Goal: Task Accomplishment & Management: Complete application form

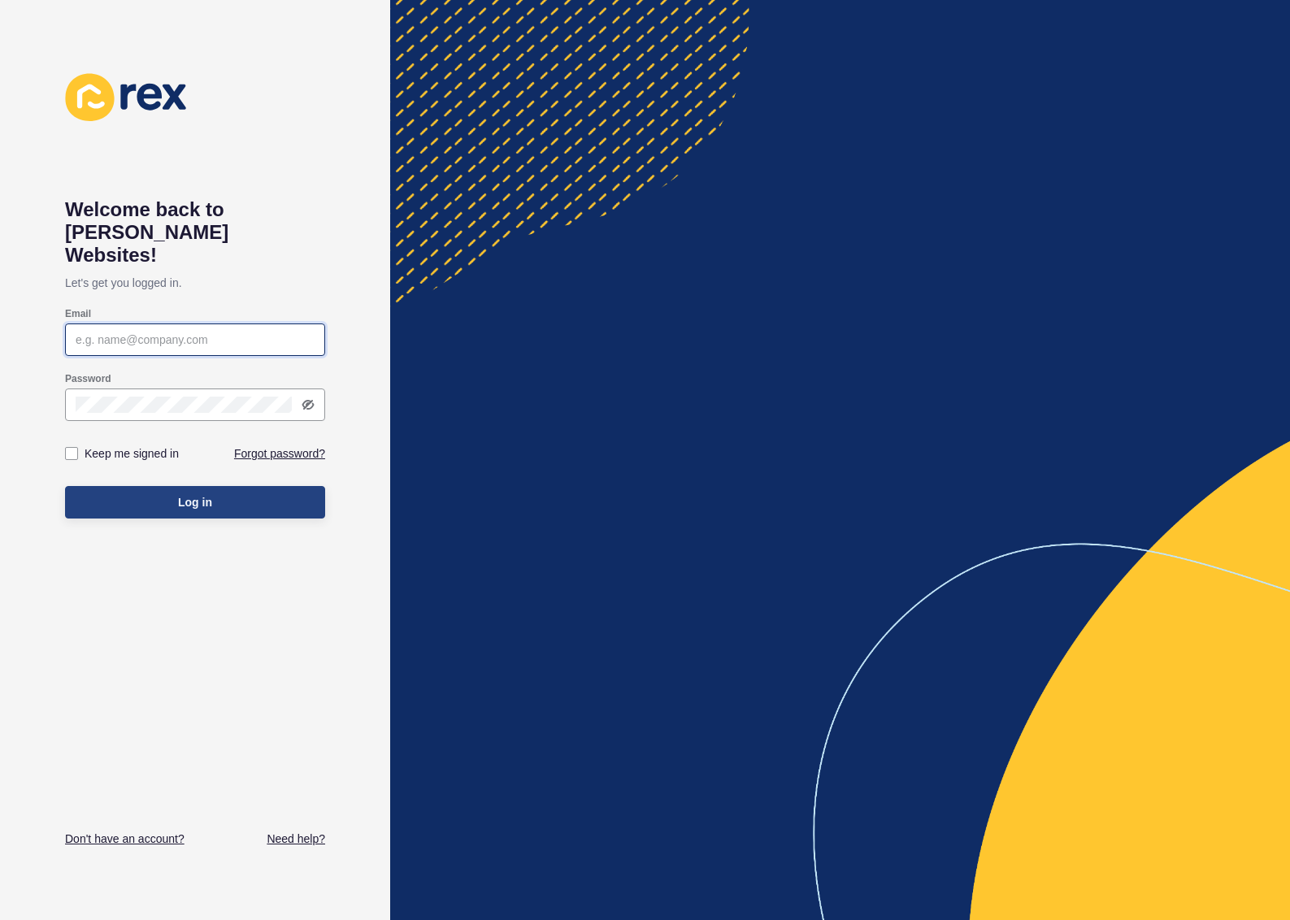
type input "admin@nobleavenue.com.au"
click at [207, 494] on span "Log in" at bounding box center [195, 502] width 34 height 16
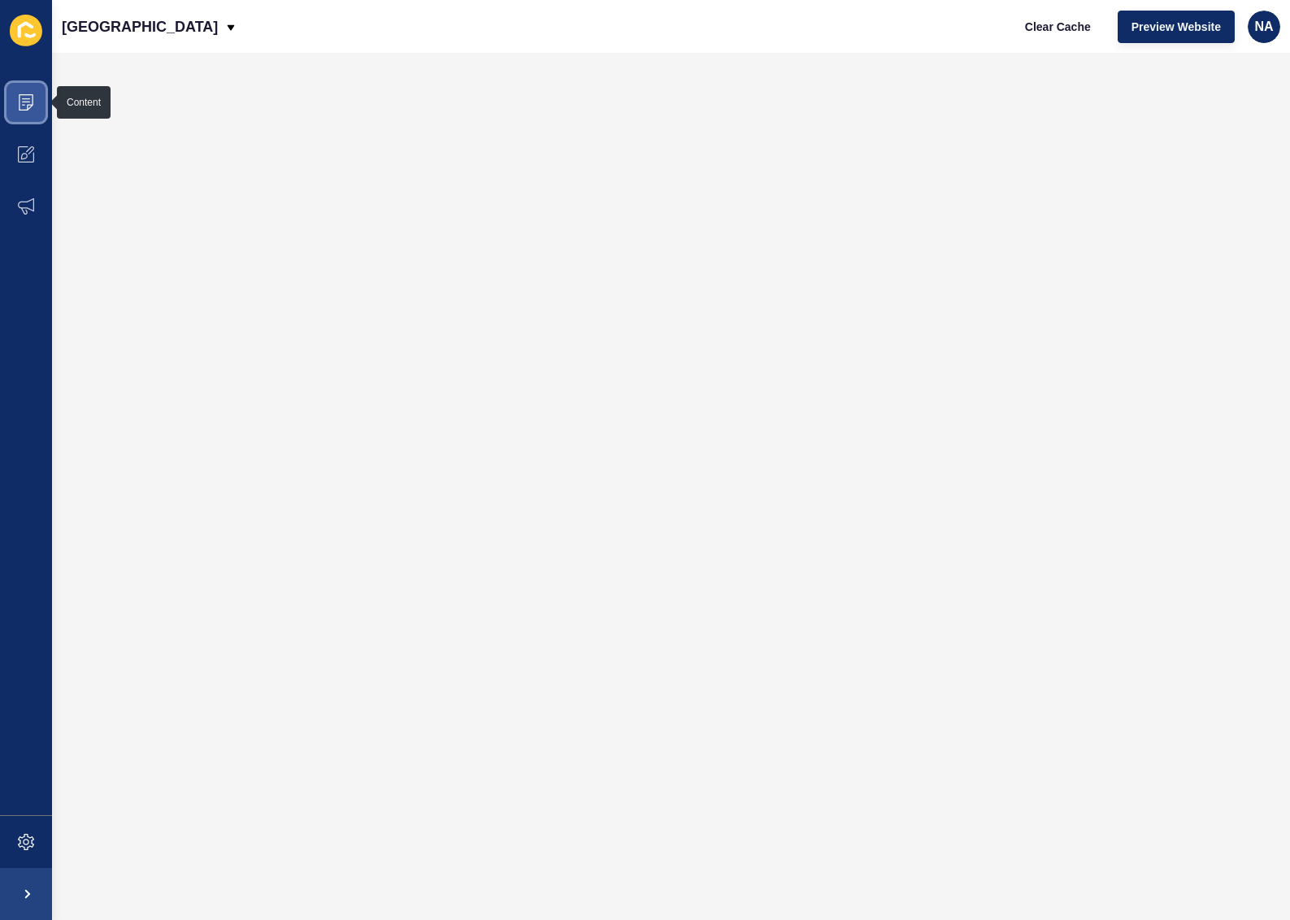
click at [25, 98] on icon at bounding box center [26, 98] width 8 height 1
click at [11, 150] on span at bounding box center [26, 154] width 52 height 52
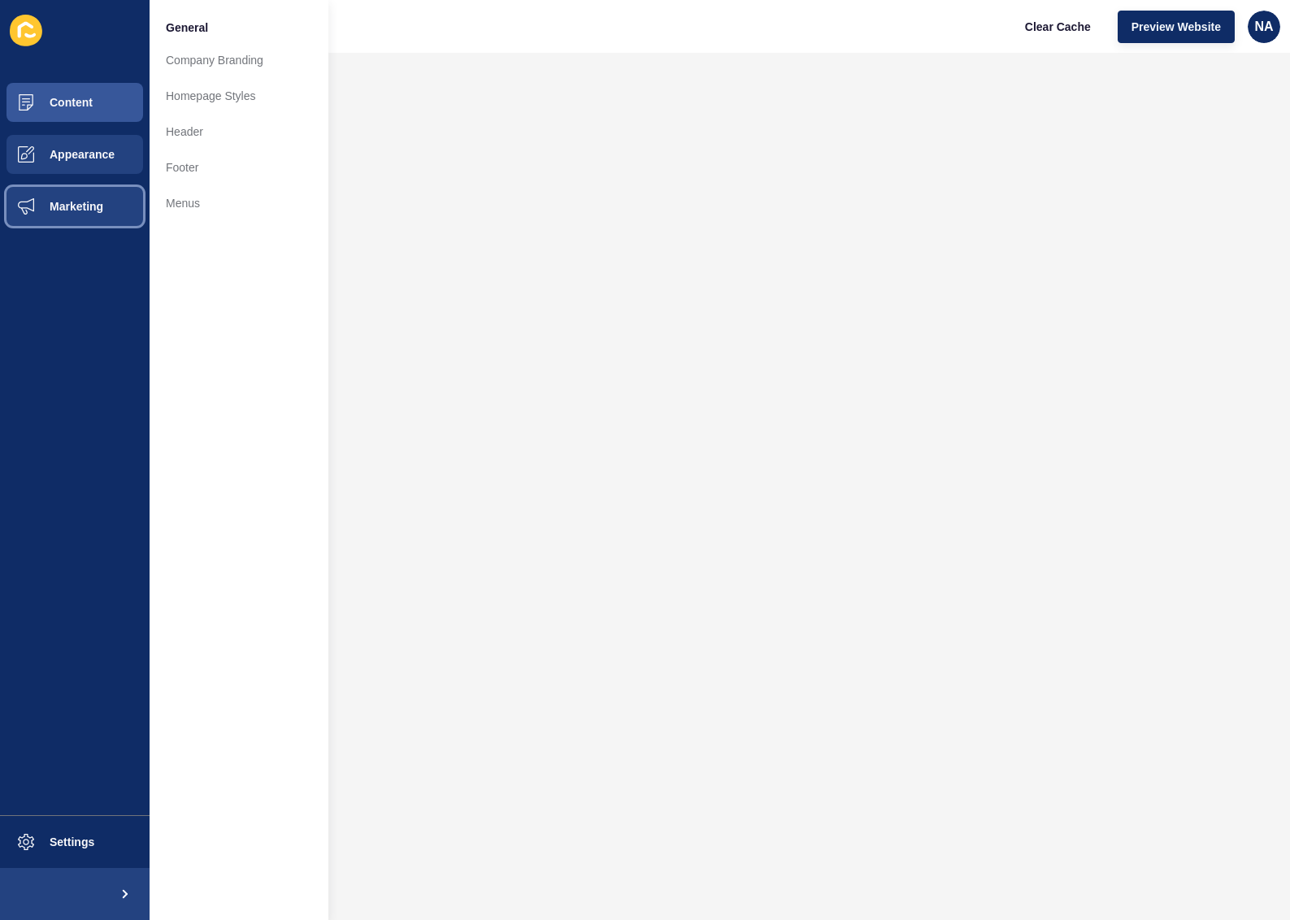
click at [75, 200] on span "Marketing" at bounding box center [51, 206] width 106 height 13
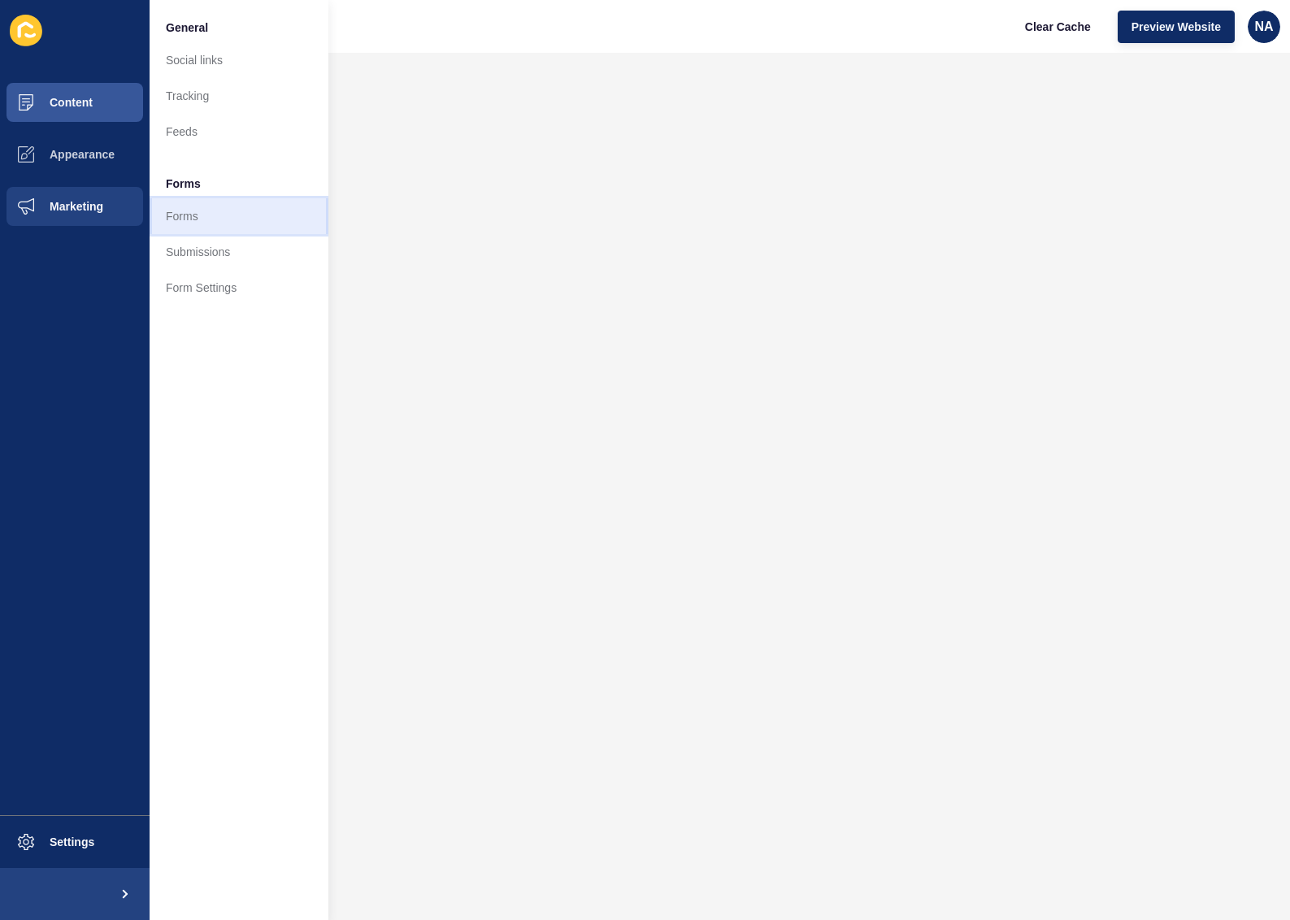
click at [203, 220] on link "Forms" at bounding box center [239, 216] width 179 height 36
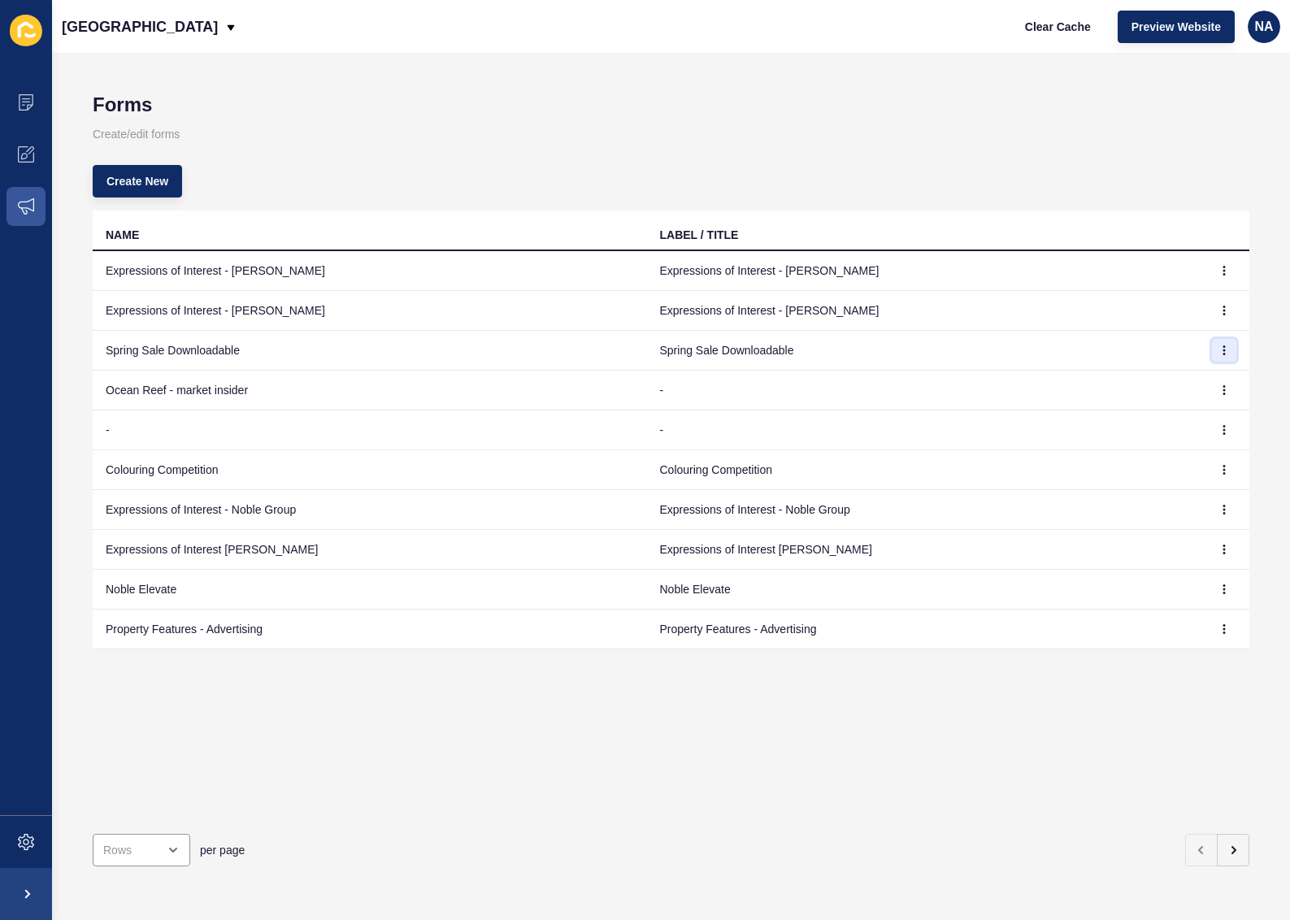
click at [1219, 350] on icon "button" at bounding box center [1224, 351] width 10 height 10
click at [1150, 376] on link "Edit" at bounding box center [1168, 383] width 114 height 36
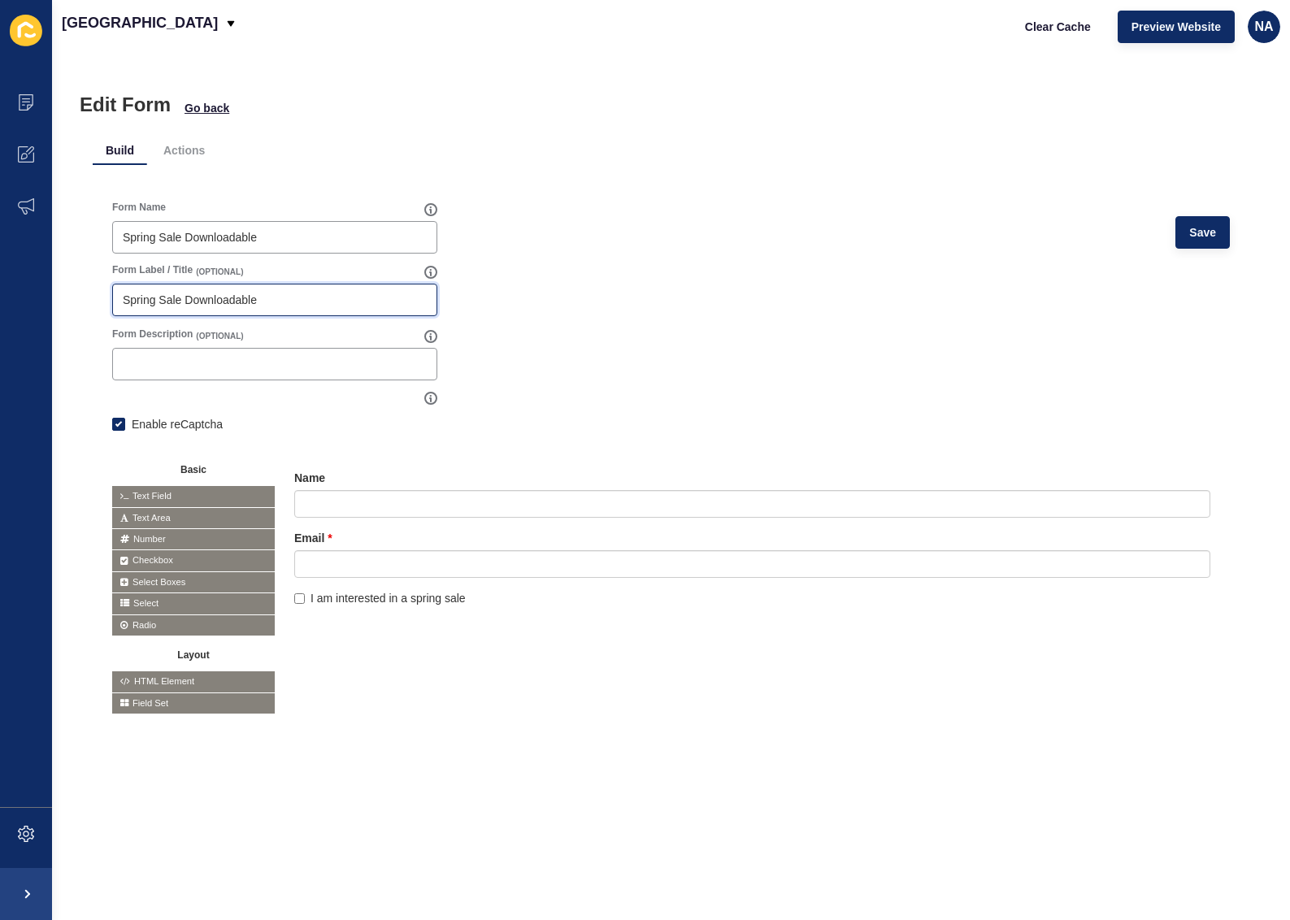
click at [155, 292] on input "Spring Sale Downloadable" at bounding box center [275, 300] width 304 height 16
click at [120, 241] on div "Spring Sale Downloadable" at bounding box center [274, 237] width 325 height 33
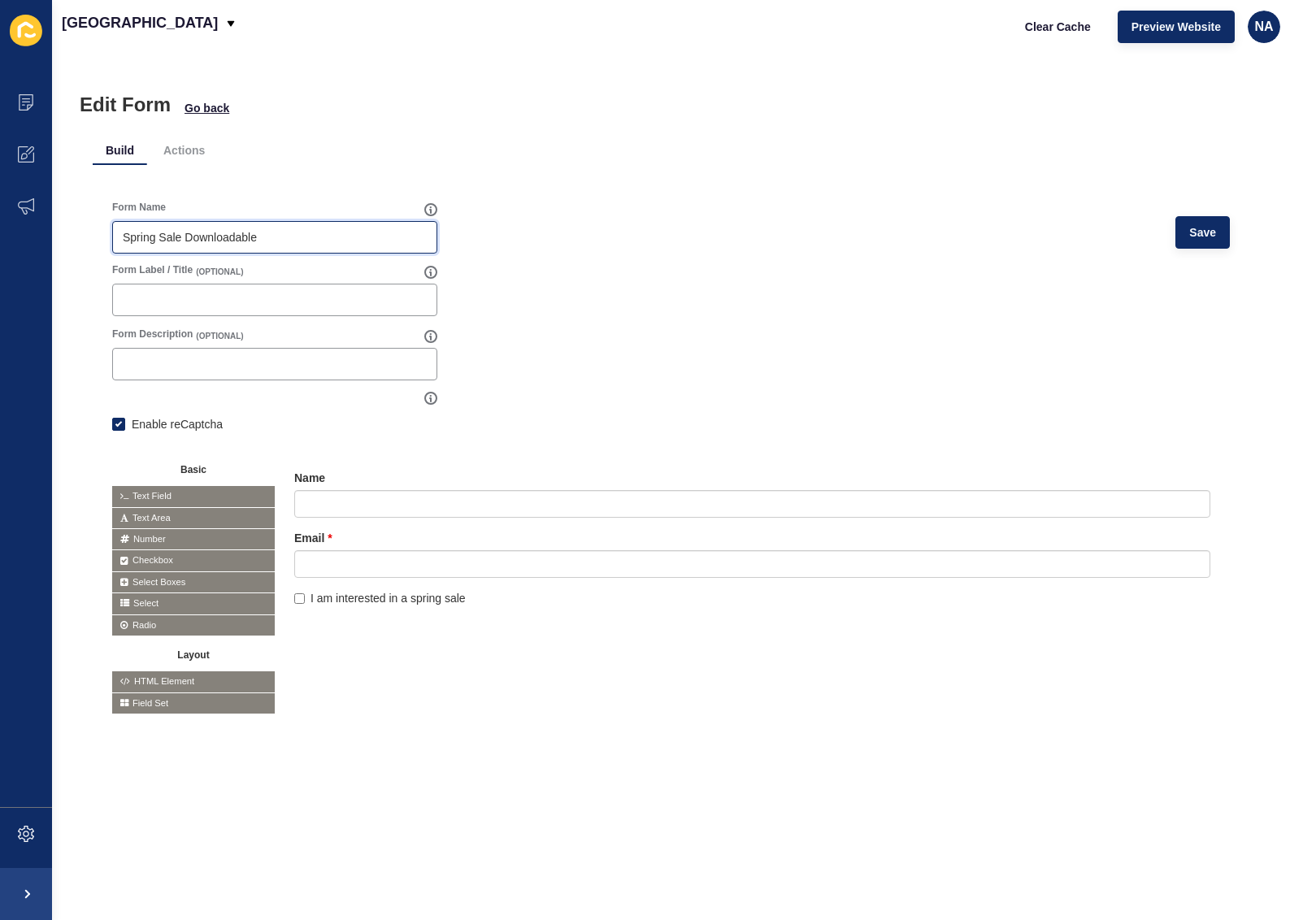
click at [124, 241] on input "Spring Sale Downloadable" at bounding box center [275, 237] width 304 height 16
drag, startPoint x: 264, startPoint y: 234, endPoint x: 402, endPoint y: 236, distance: 138.2
click at [402, 236] on input "Donwload our Spring Sale Downloadable" at bounding box center [275, 237] width 304 height 16
type input "Download our Spring Sale Guide"
click at [1199, 236] on span "Save" at bounding box center [1202, 232] width 27 height 16
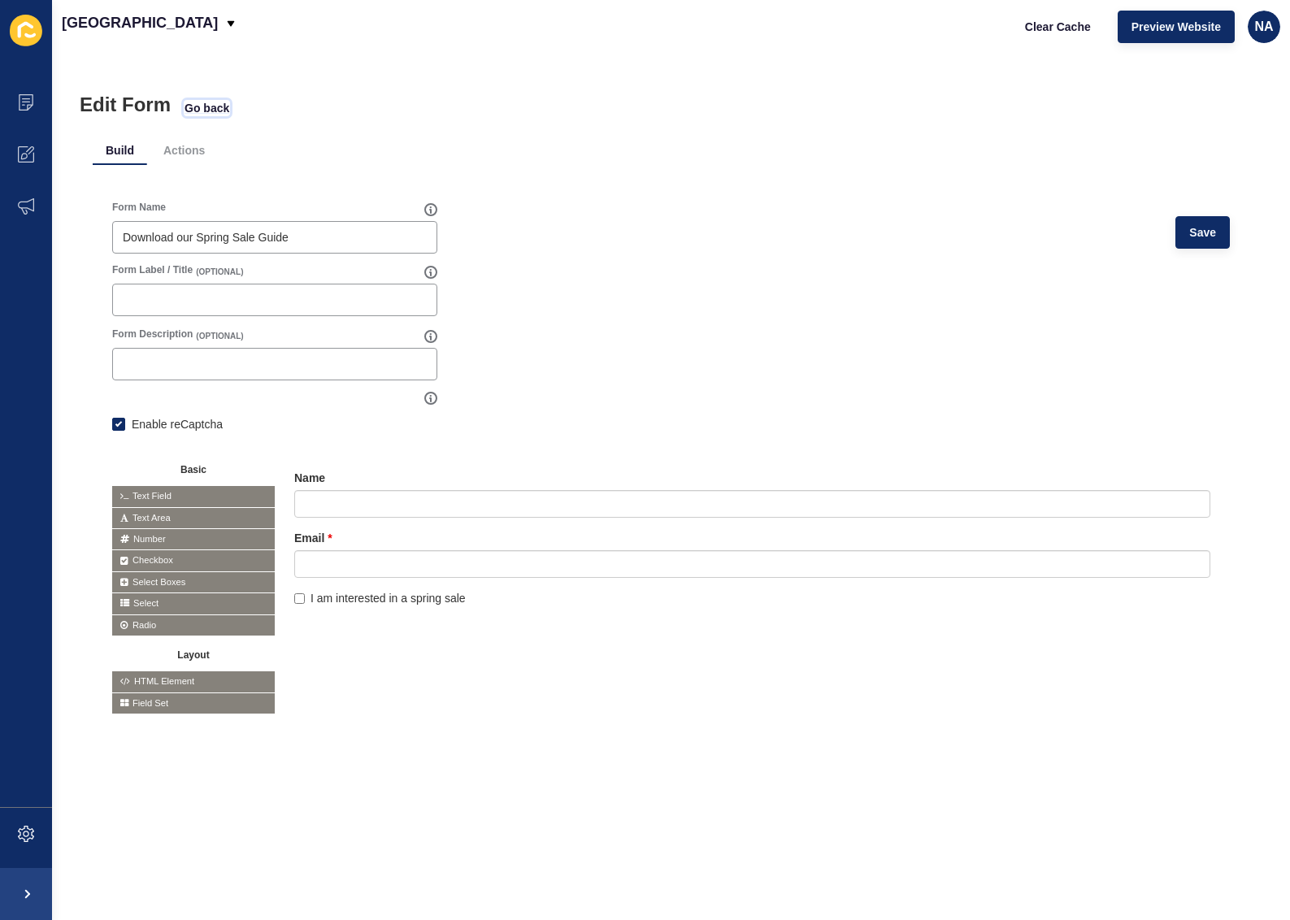
click at [220, 107] on span "Go back" at bounding box center [207, 108] width 45 height 16
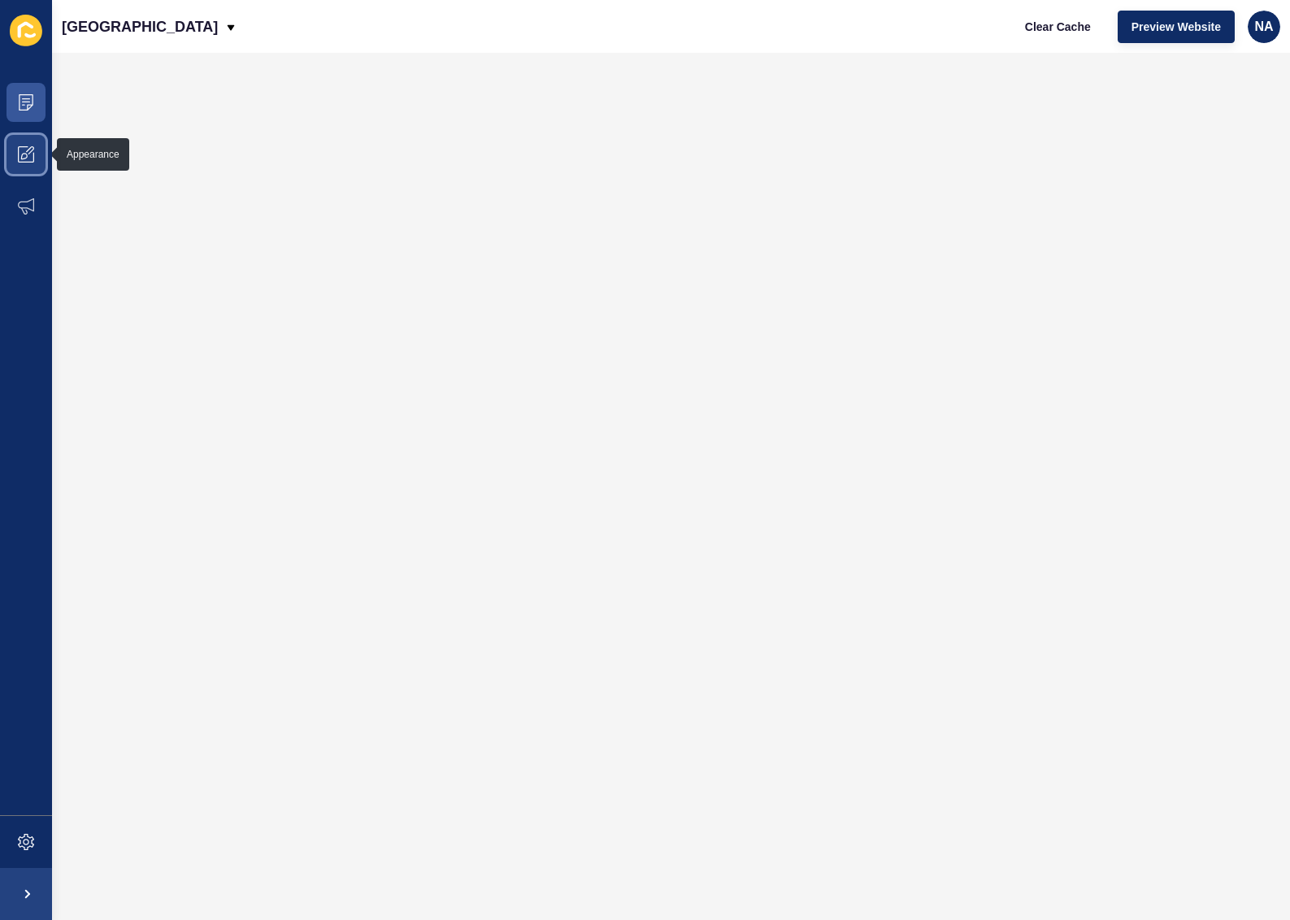
click at [31, 155] on icon at bounding box center [26, 154] width 16 height 16
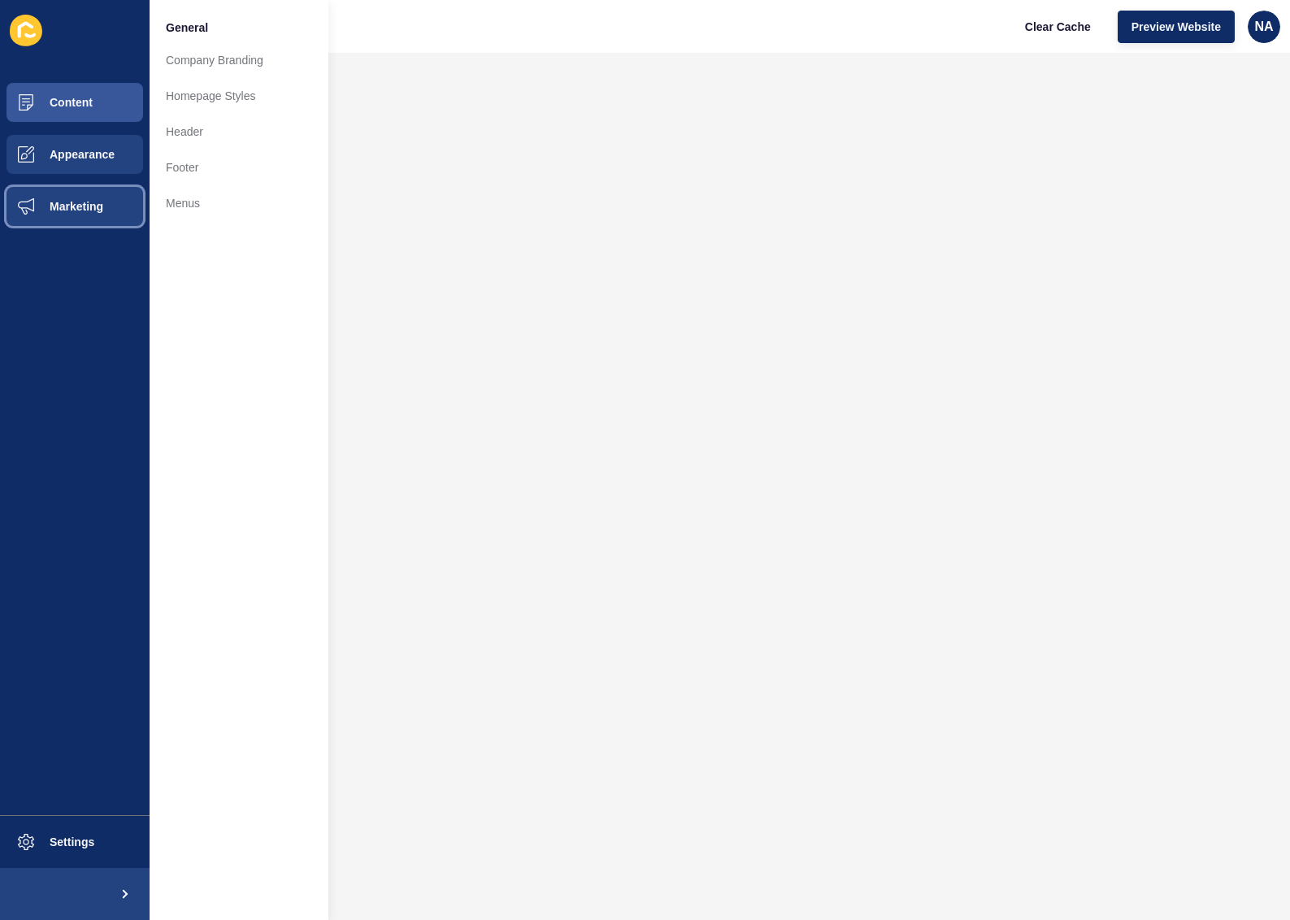
click at [89, 205] on span "Marketing" at bounding box center [51, 206] width 106 height 13
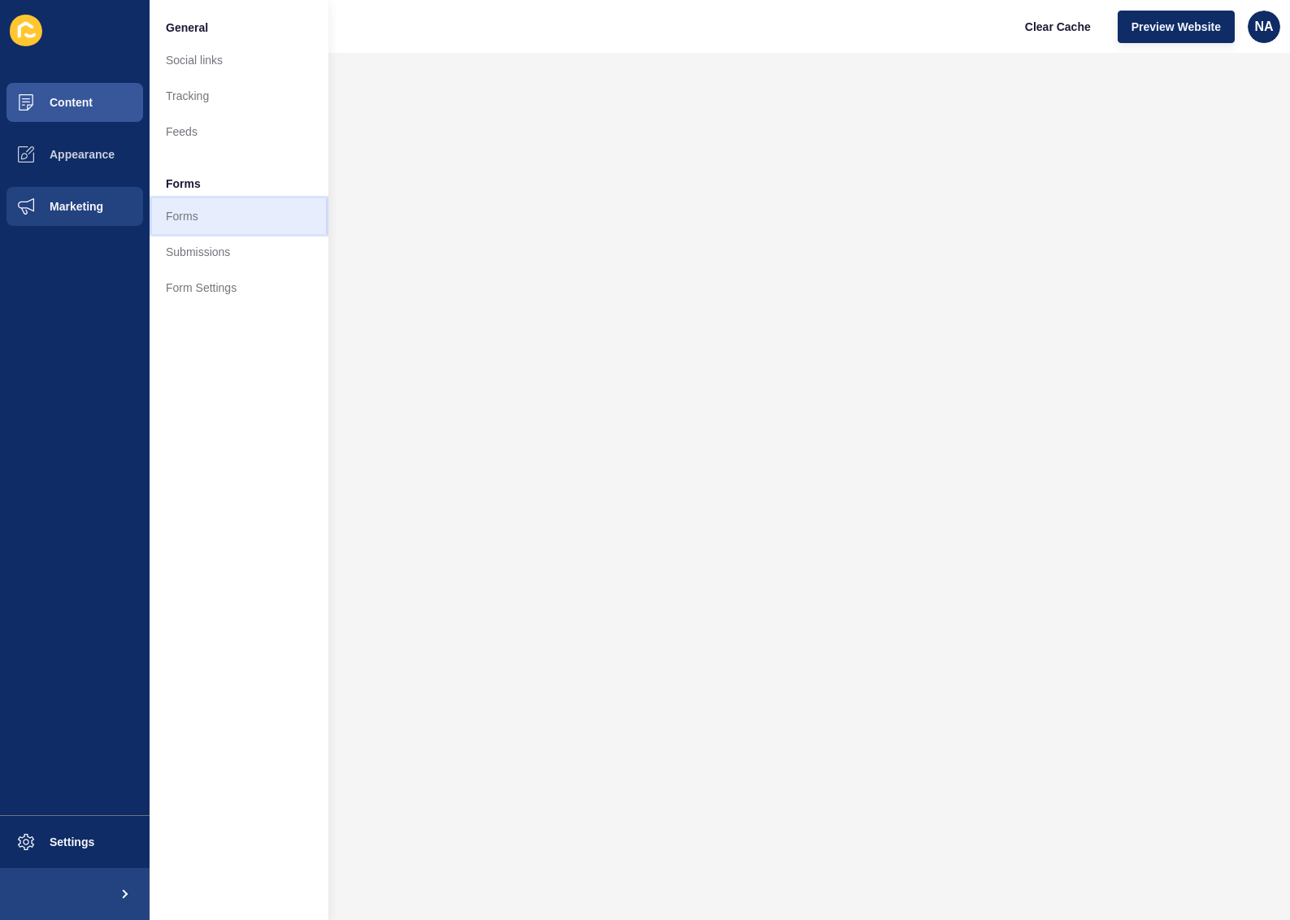
click at [240, 220] on link "Forms" at bounding box center [239, 216] width 179 height 36
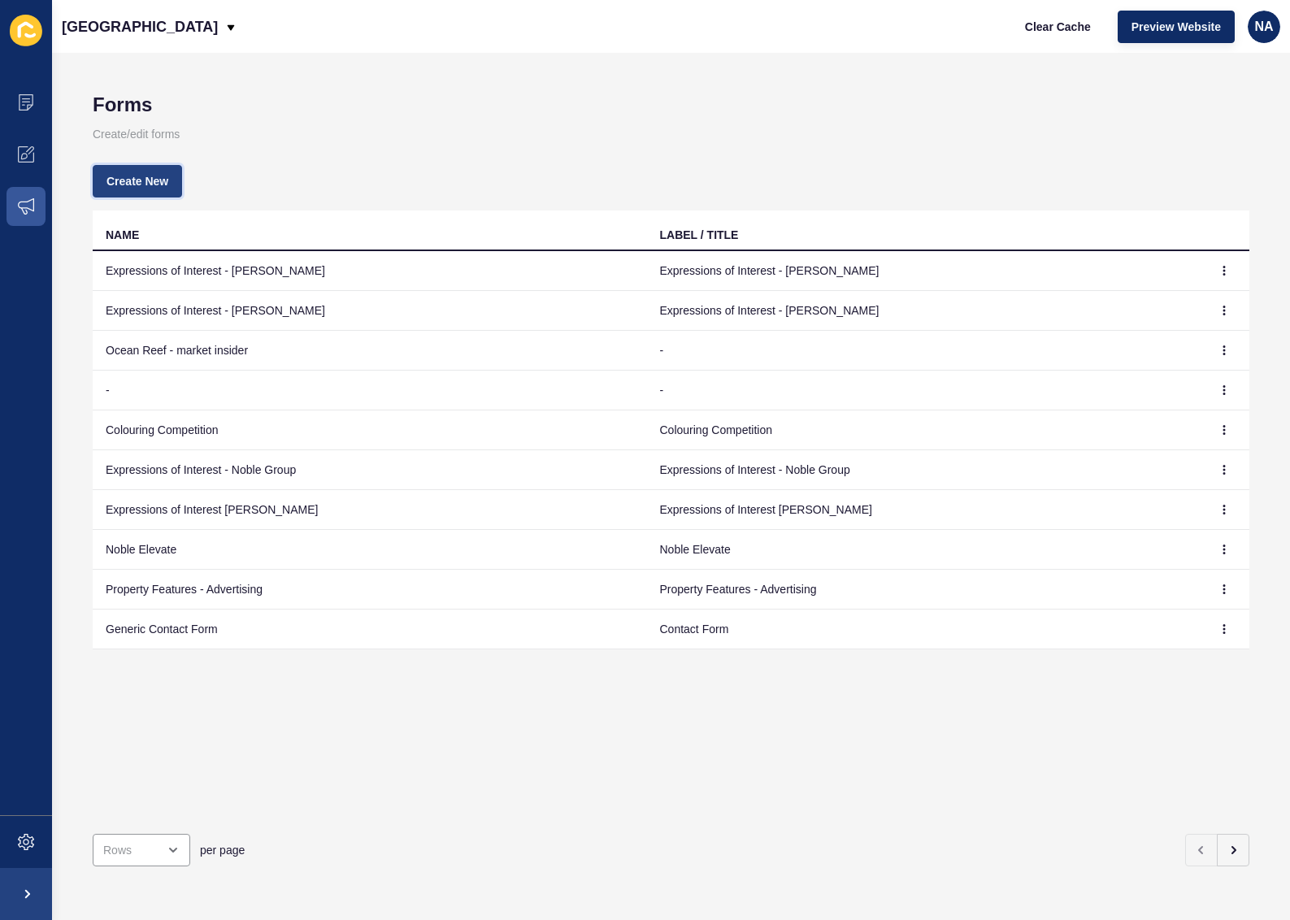
click at [146, 179] on span "Create New" at bounding box center [138, 181] width 62 height 16
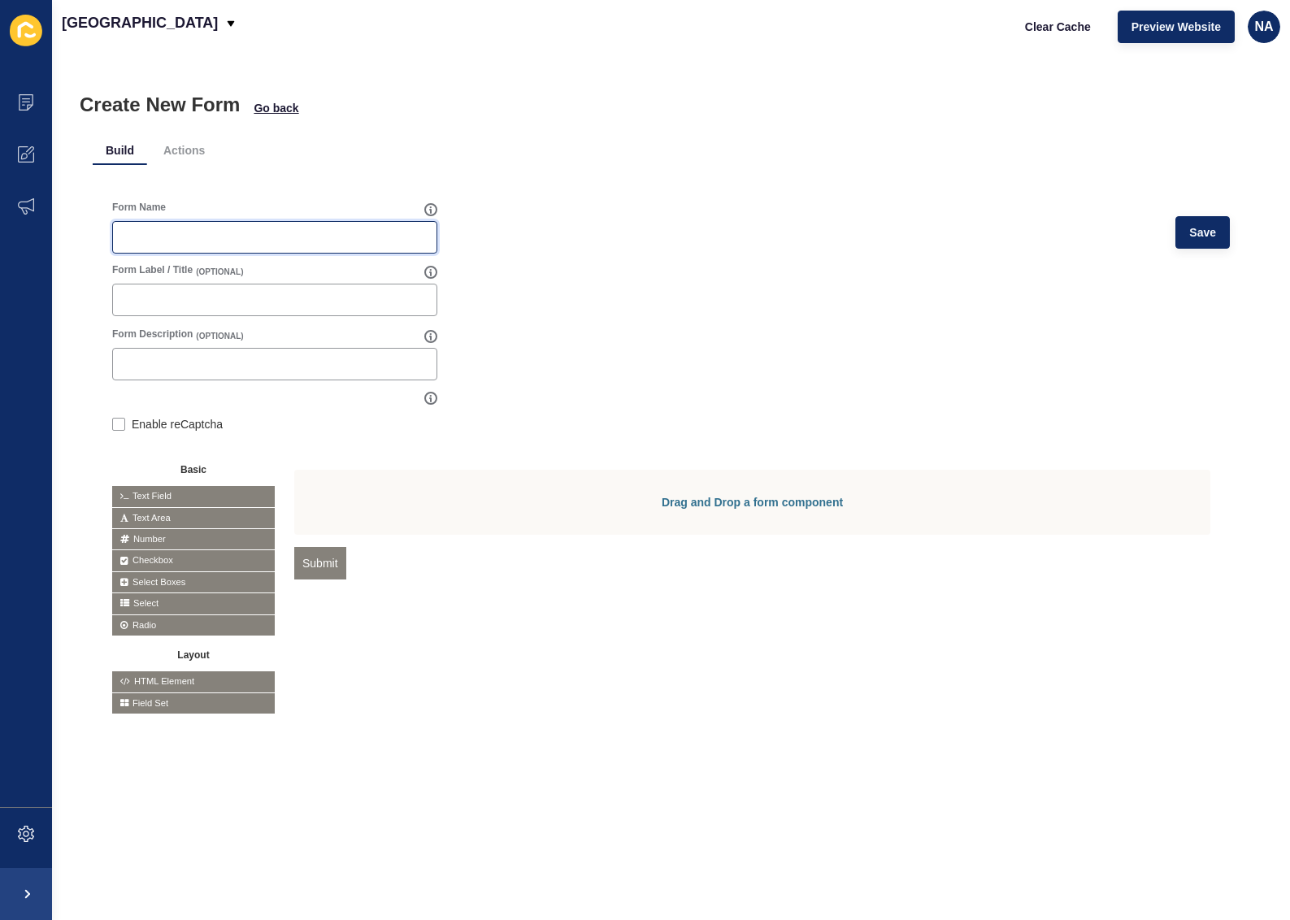
click at [188, 238] on input "Form Name" at bounding box center [275, 237] width 304 height 16
type input "Spring Selling Guide"
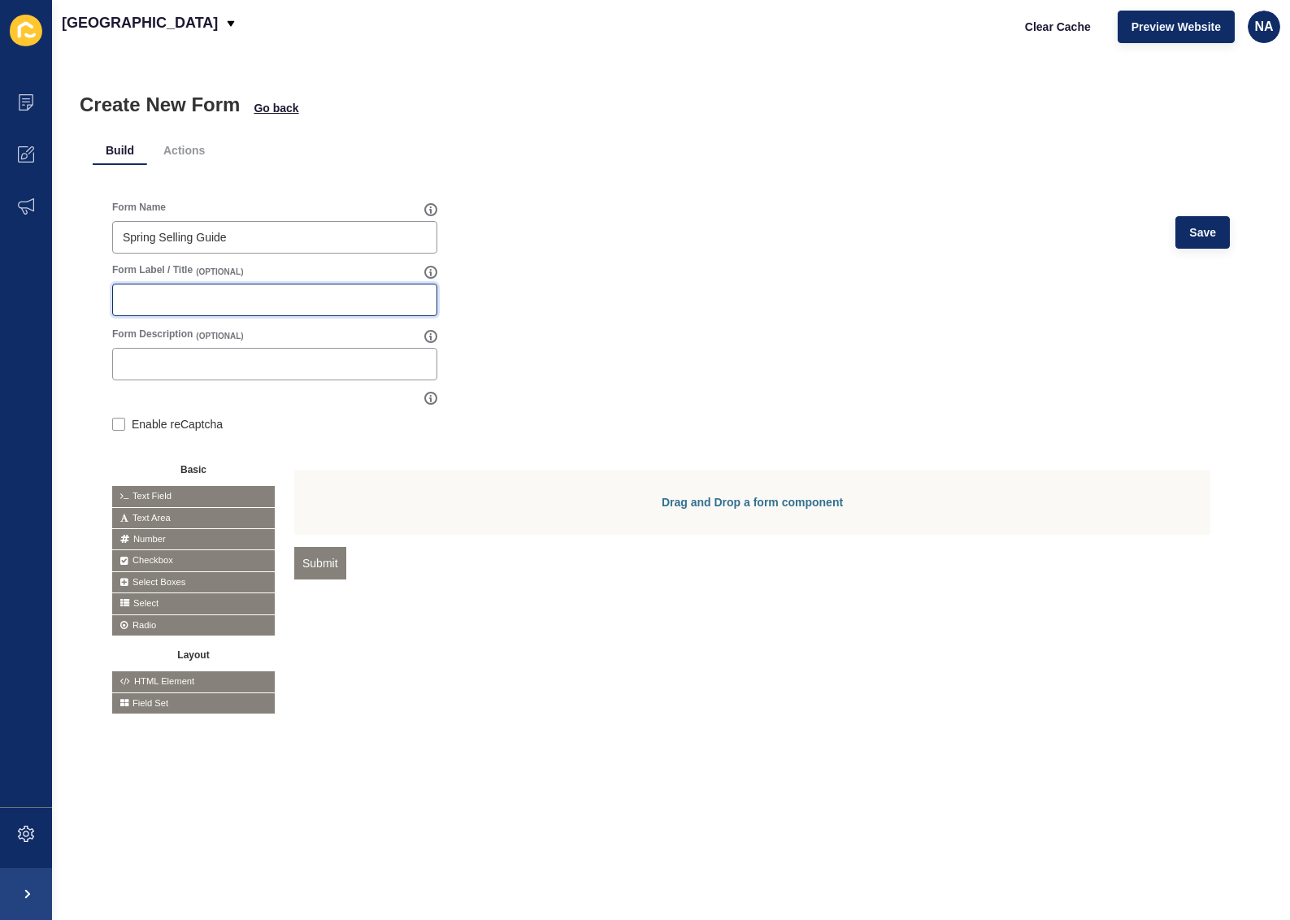
click at [183, 302] on input "Form Label / Title" at bounding box center [275, 300] width 304 height 16
click at [117, 425] on label at bounding box center [118, 424] width 13 height 13
click at [117, 425] on input "Enable reCaptcha" at bounding box center [117, 426] width 11 height 11
checkbox input "true"
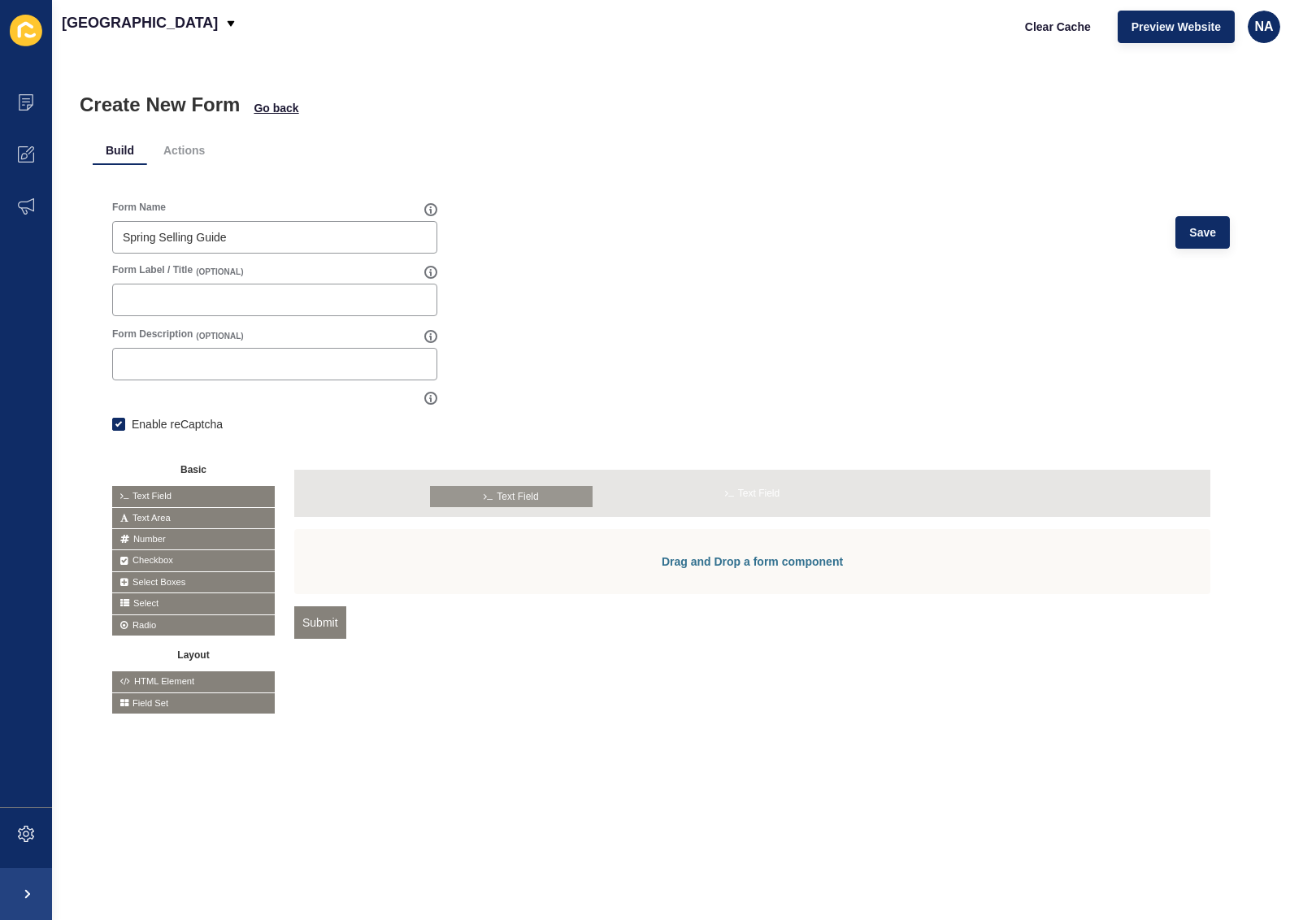
drag, startPoint x: 161, startPoint y: 490, endPoint x: 493, endPoint y: 490, distance: 332.5
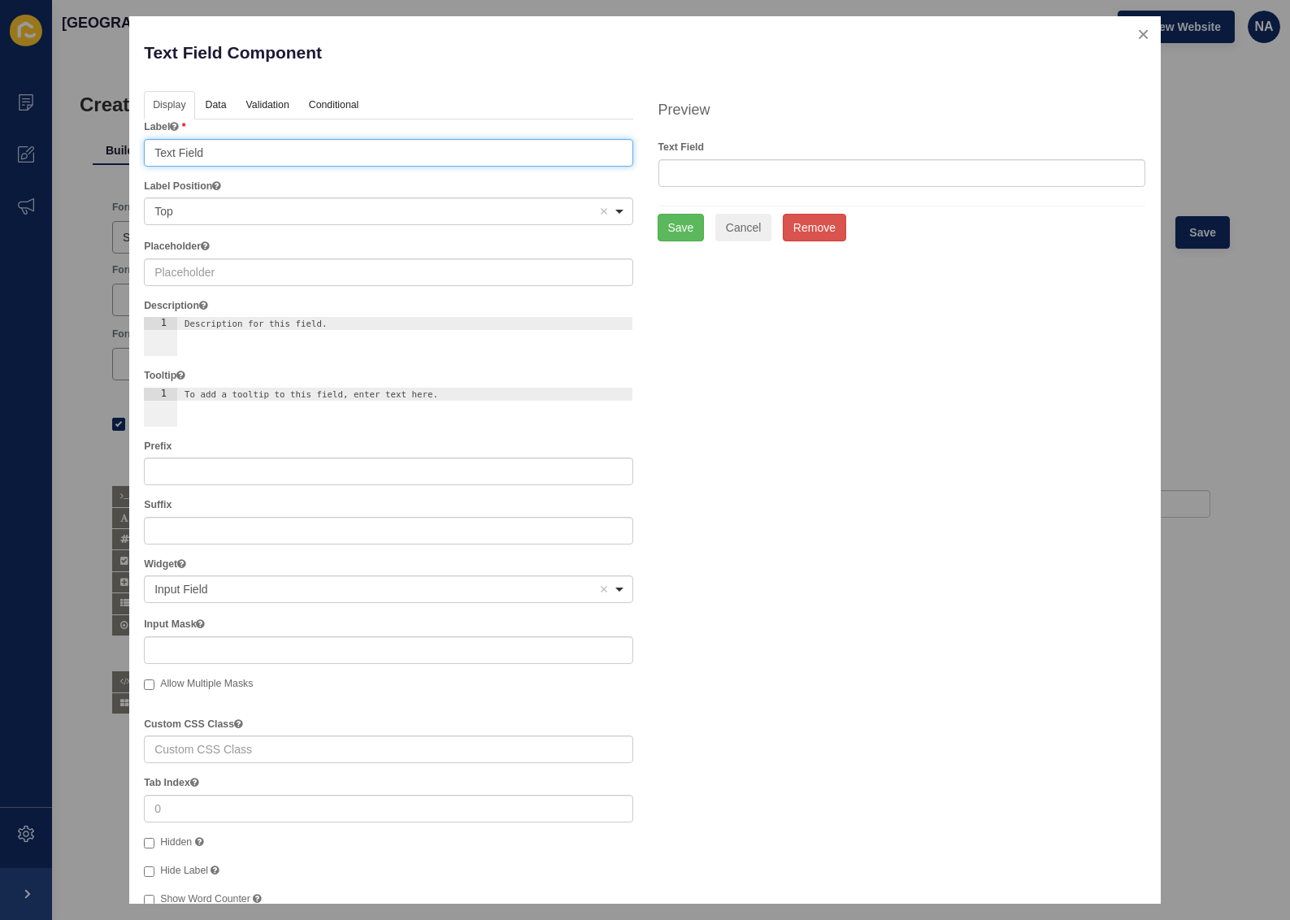
click at [206, 157] on input "Text Field" at bounding box center [388, 153] width 489 height 28
click at [219, 148] on input "Text Field" at bounding box center [388, 153] width 489 height 28
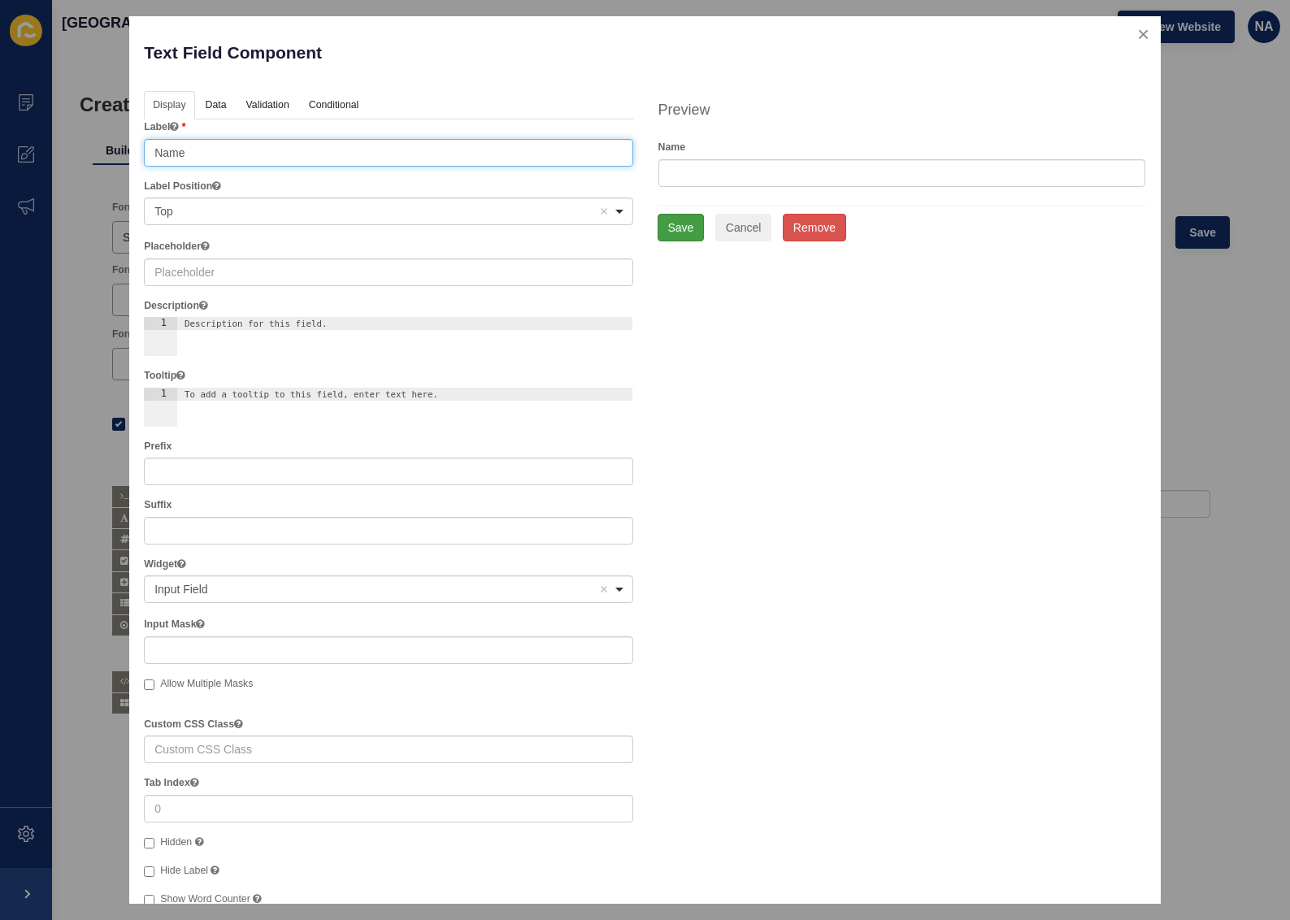
type input "Name"
click at [683, 227] on button "Save" at bounding box center [681, 228] width 47 height 28
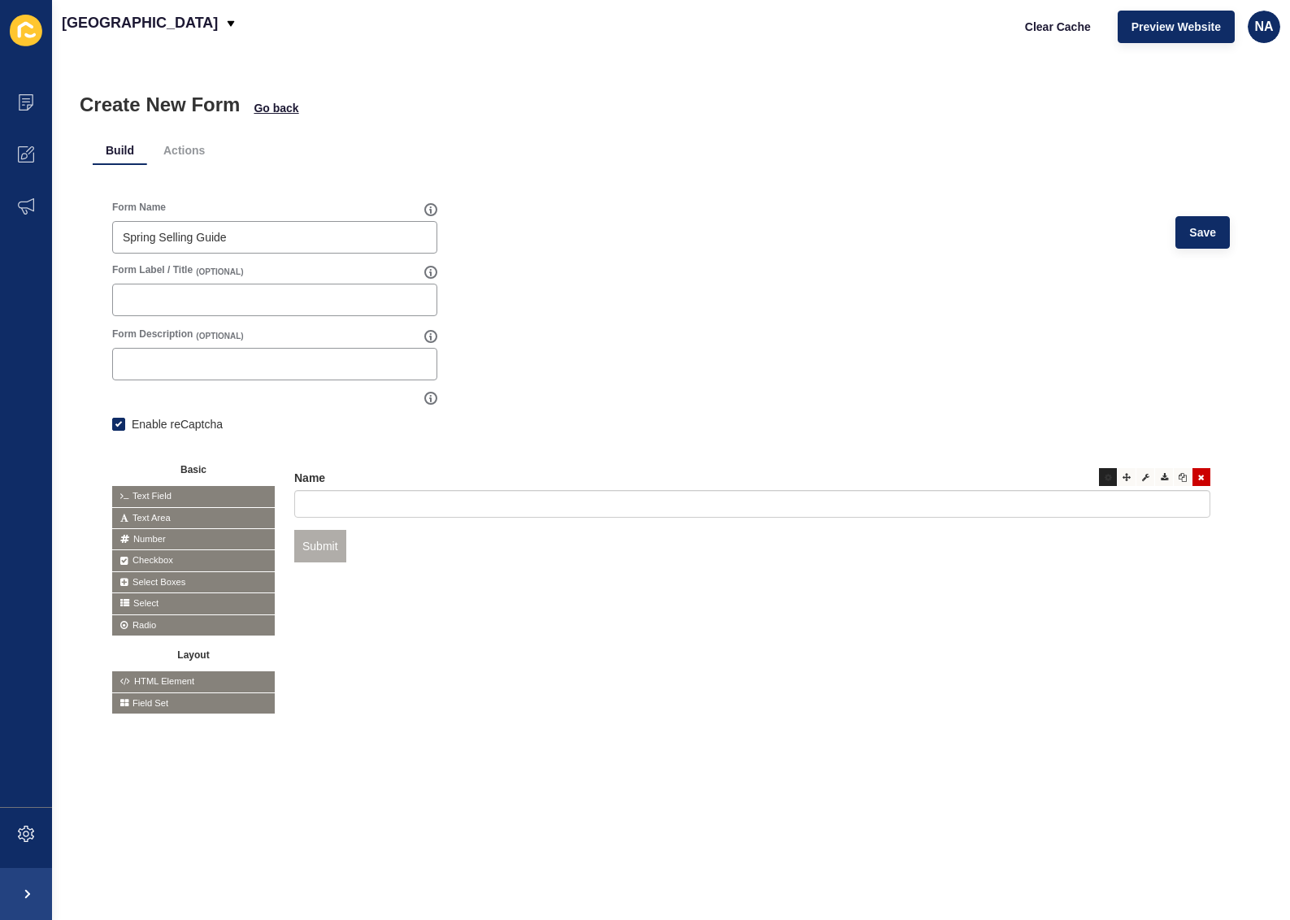
click at [1099, 482] on div at bounding box center [1108, 477] width 18 height 18
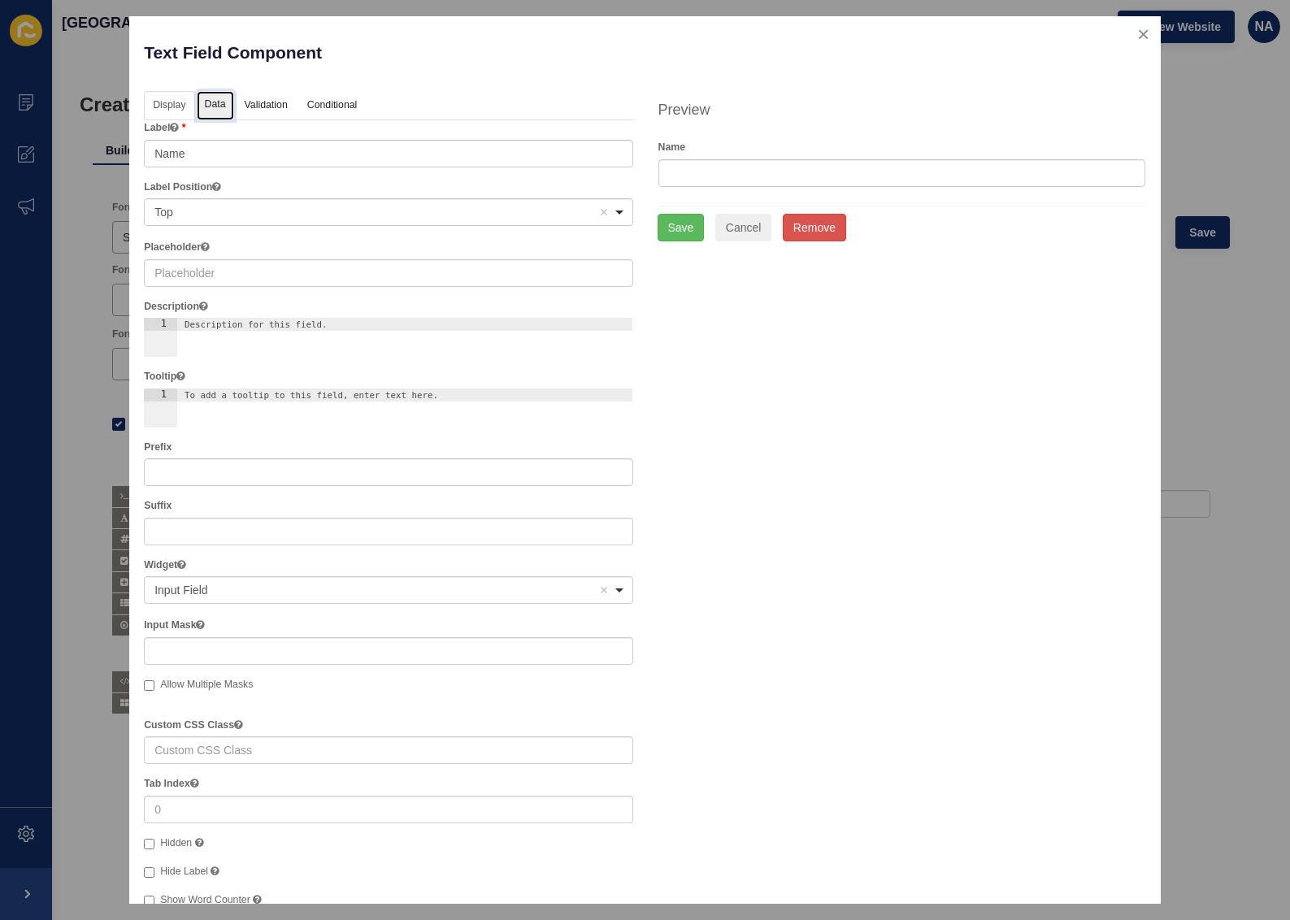
click at [229, 103] on link "Data" at bounding box center [215, 106] width 37 height 30
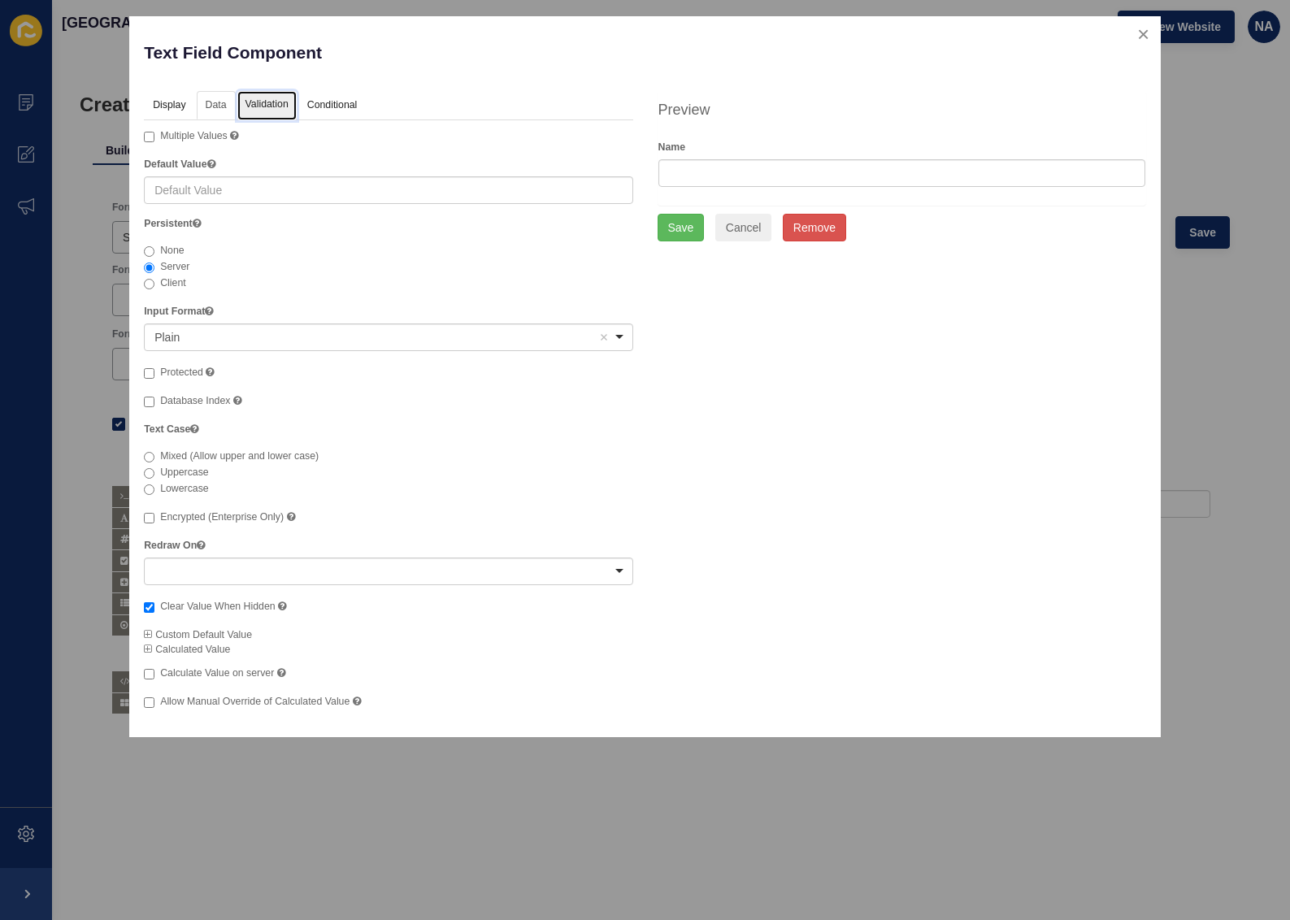
click at [272, 104] on link "Validation" at bounding box center [266, 106] width 59 height 30
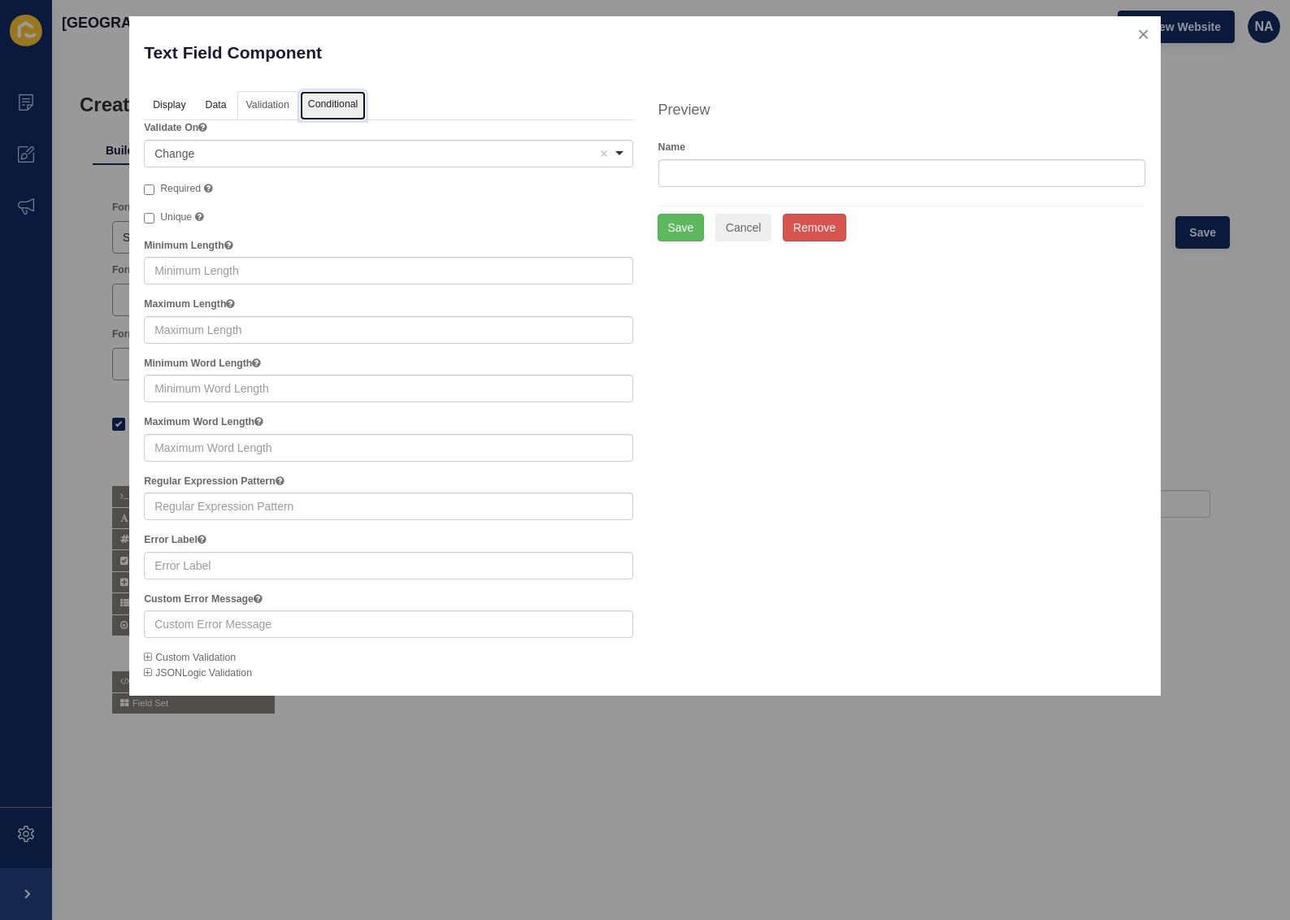
click at [325, 102] on link "Conditional" at bounding box center [333, 106] width 67 height 30
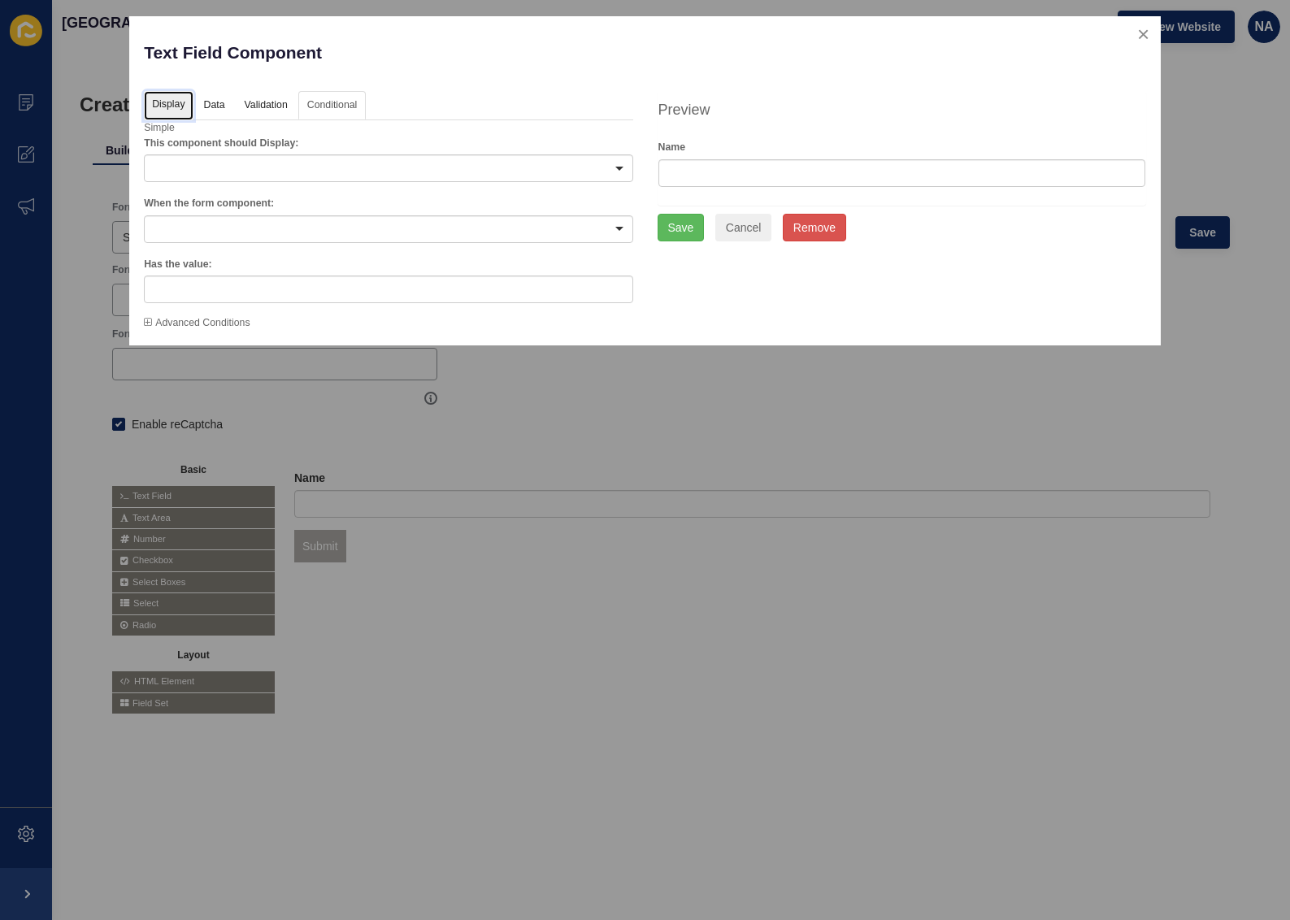
click at [177, 96] on link "Display" at bounding box center [168, 106] width 49 height 30
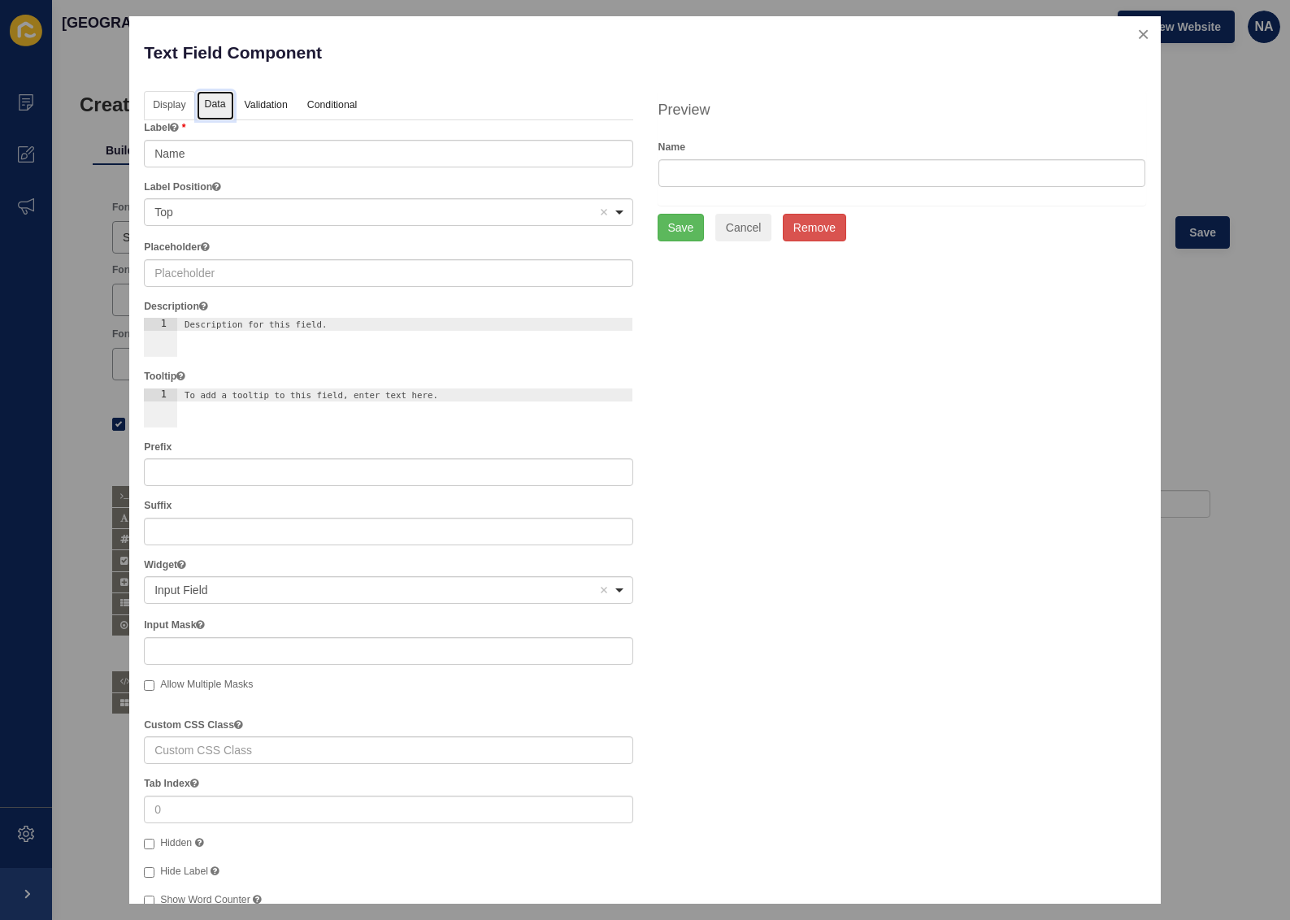
click at [216, 102] on link "Data" at bounding box center [215, 106] width 37 height 30
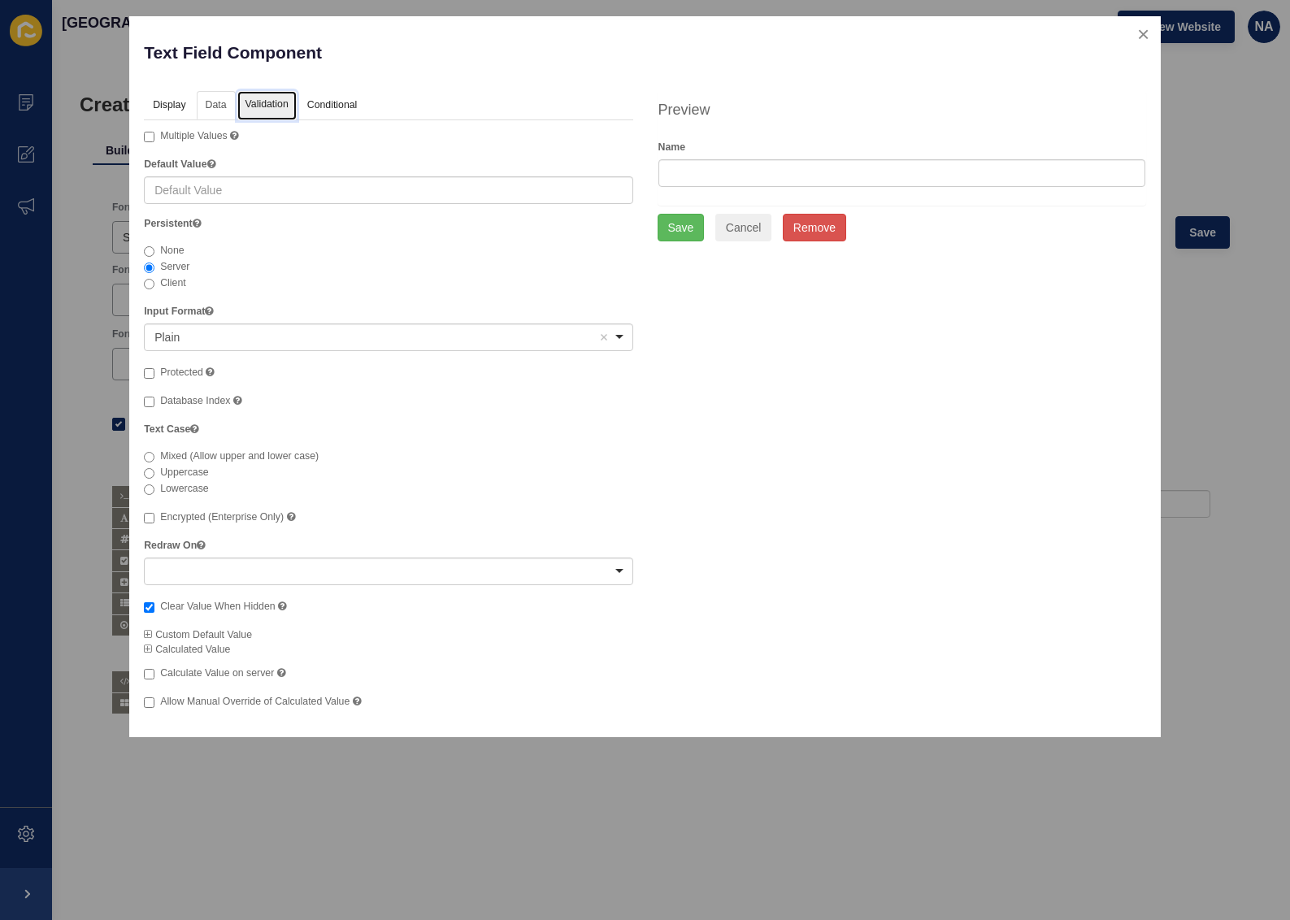
click at [263, 110] on link "Validation" at bounding box center [266, 106] width 59 height 30
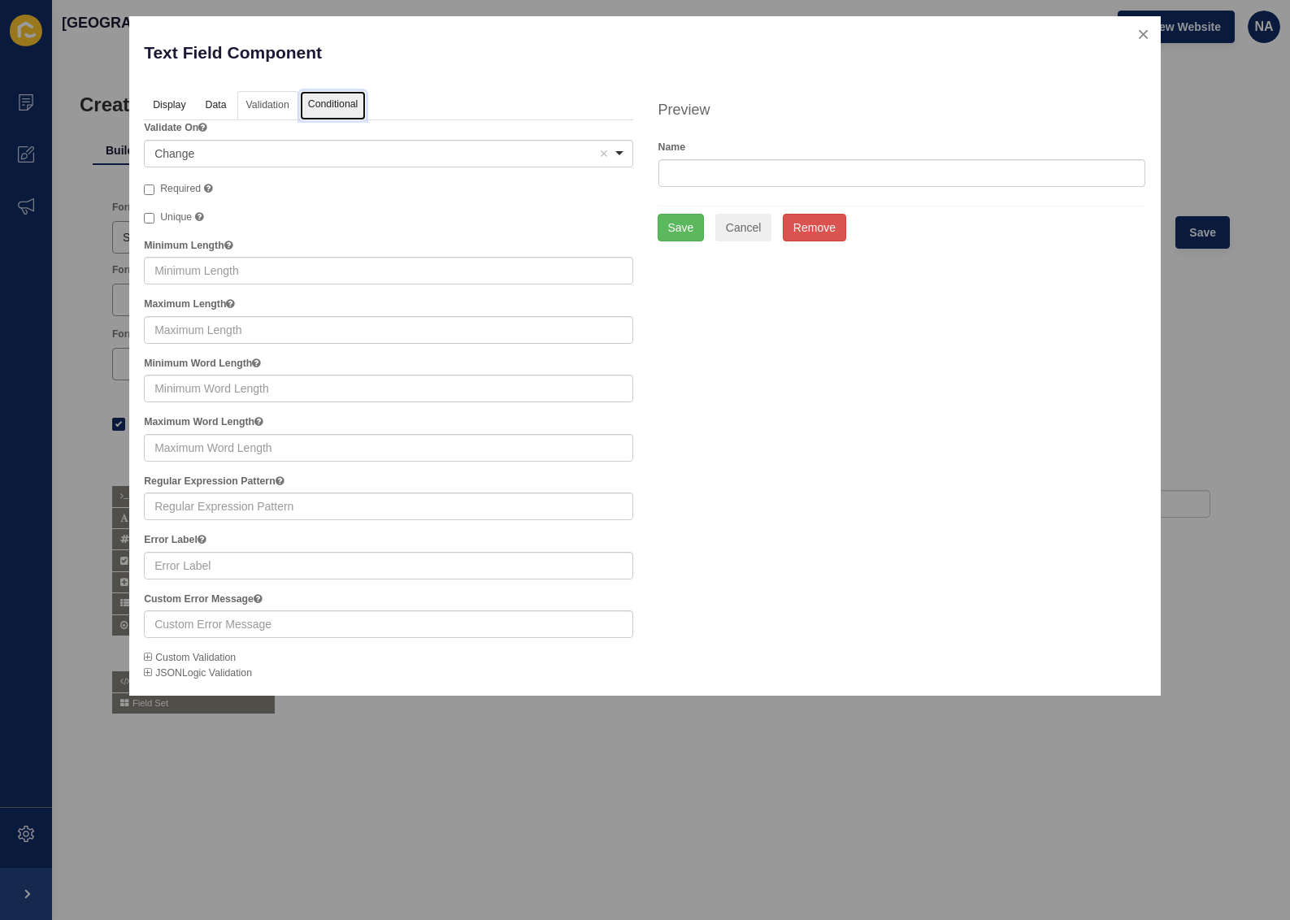
click at [335, 108] on link "Conditional" at bounding box center [333, 106] width 67 height 30
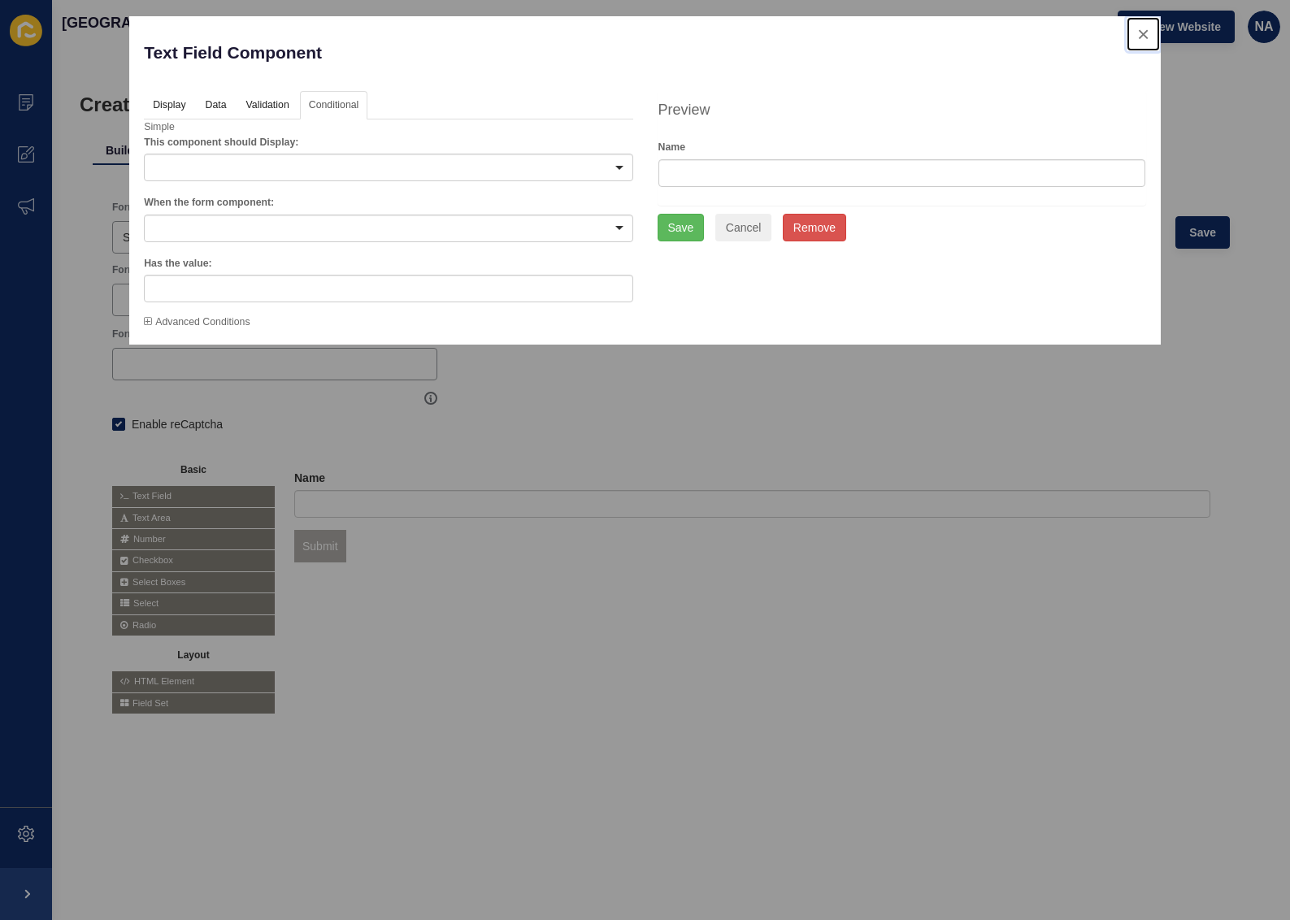
click at [1142, 32] on button "close" at bounding box center [1143, 34] width 33 height 34
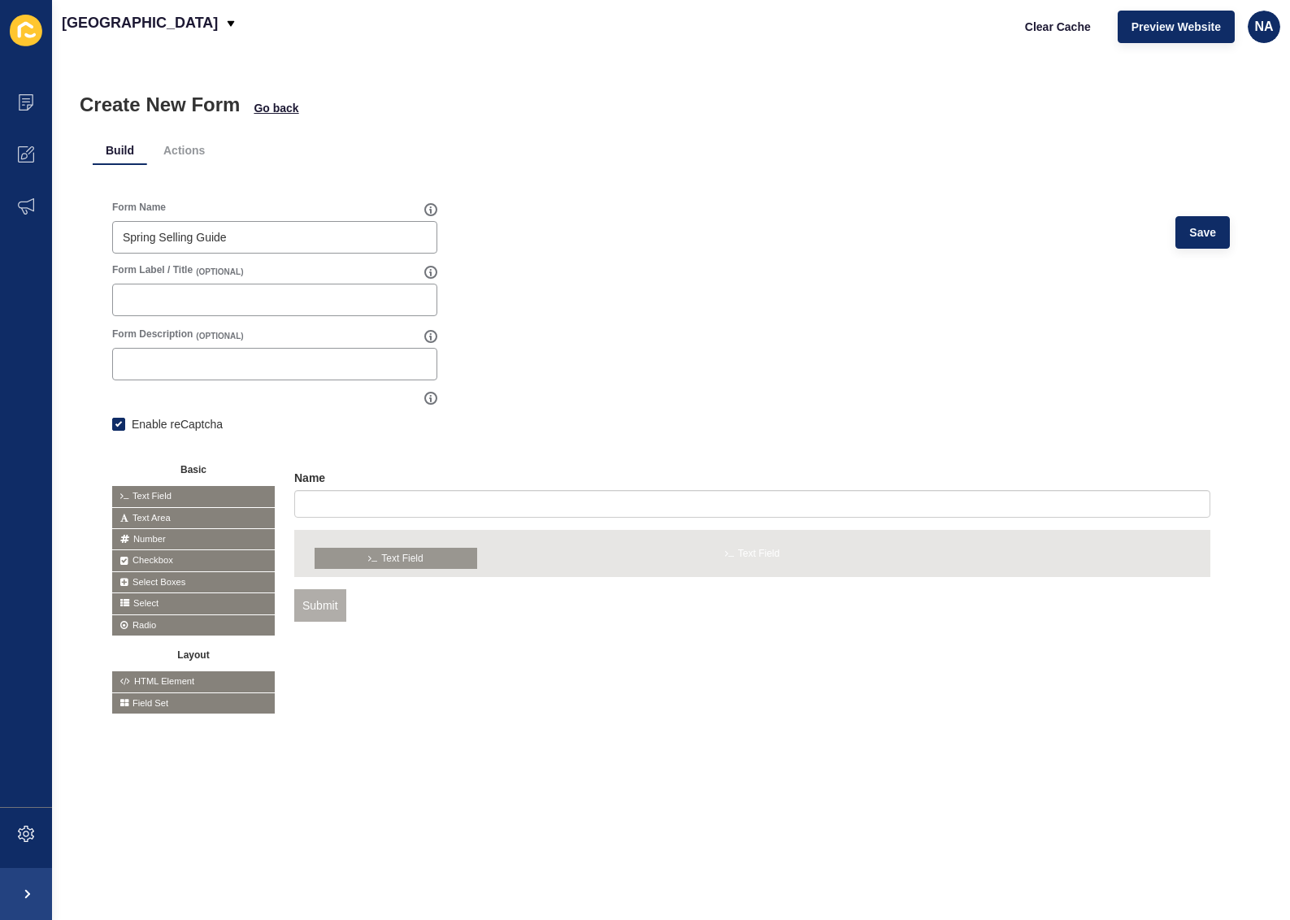
drag, startPoint x: 176, startPoint y: 491, endPoint x: 377, endPoint y: 554, distance: 211.1
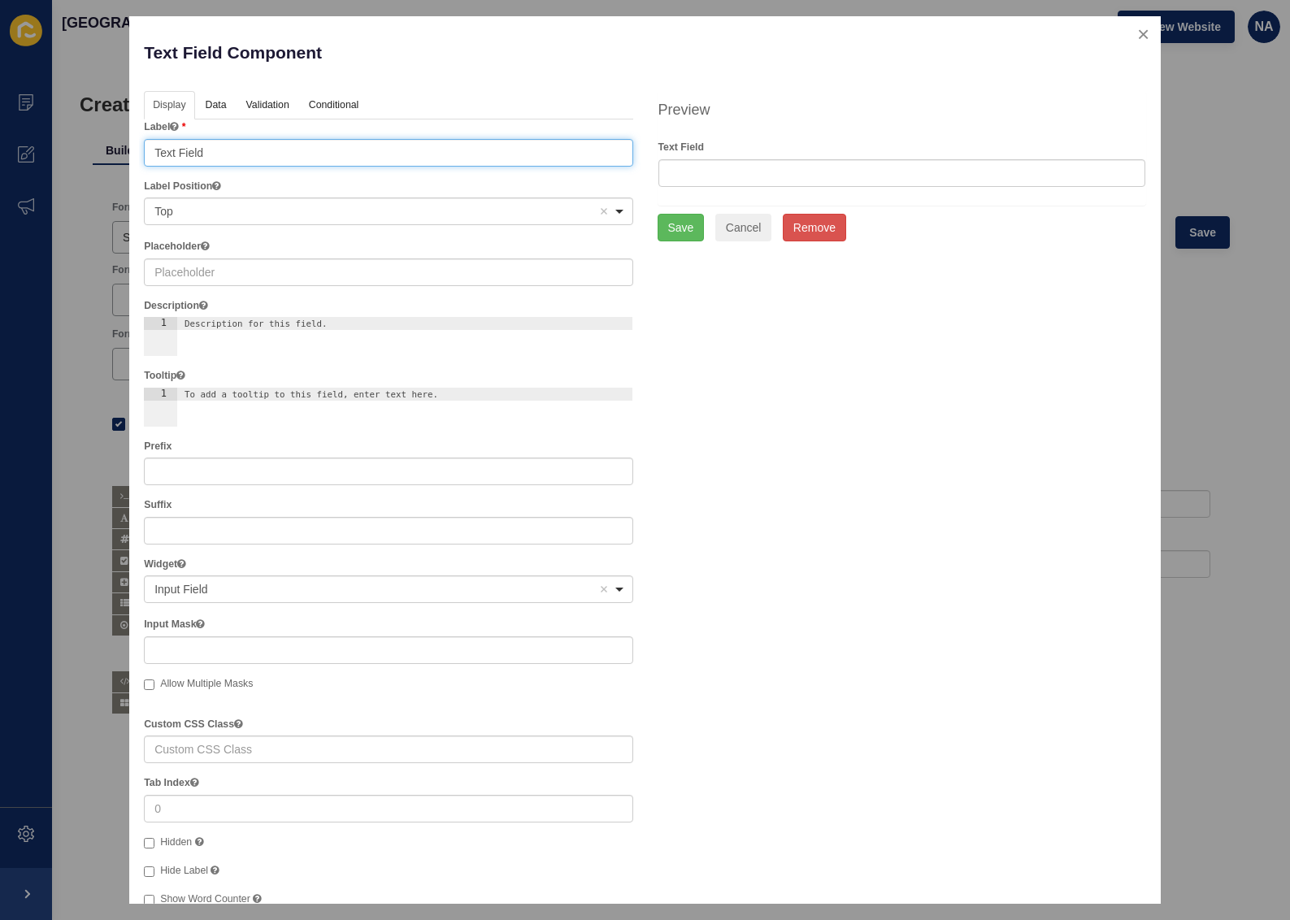
click at [198, 163] on input "Text Field" at bounding box center [388, 153] width 489 height 28
type input "Number"
click at [677, 228] on button "Save" at bounding box center [681, 228] width 47 height 28
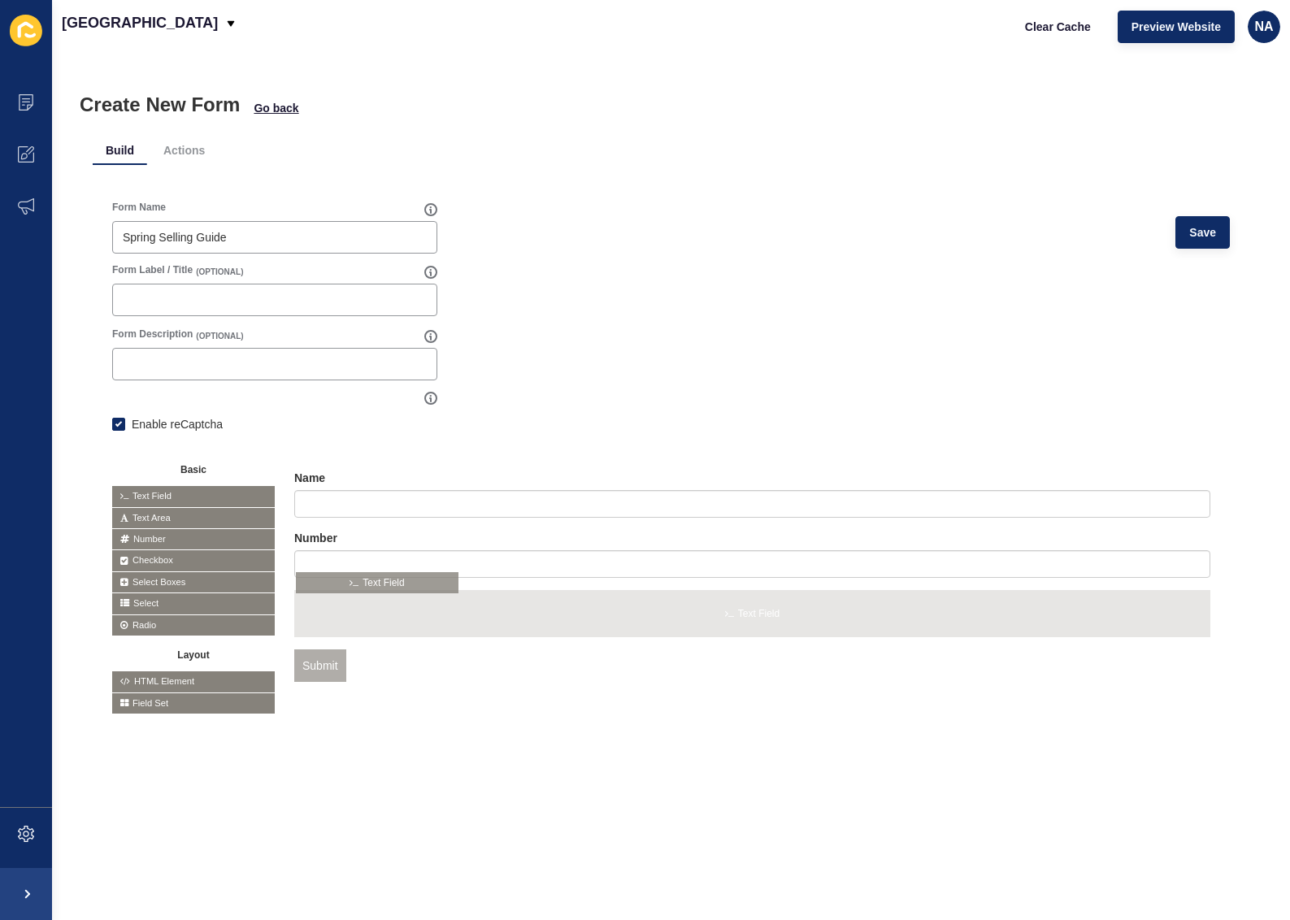
drag, startPoint x: 308, startPoint y: 566, endPoint x: 347, endPoint y: 579, distance: 41.1
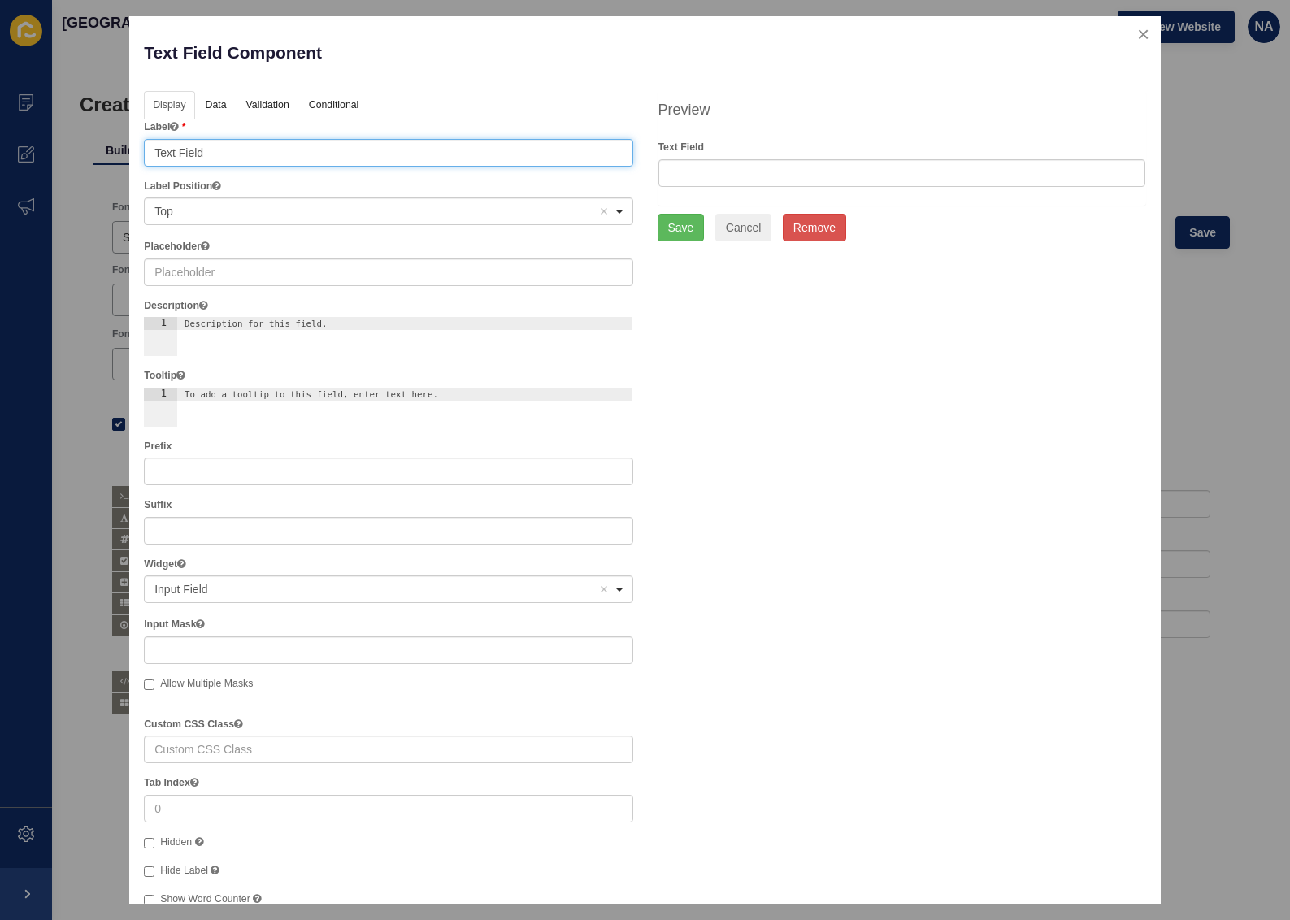
click at [232, 159] on input "Text Field" at bounding box center [388, 153] width 489 height 28
type input "Email"
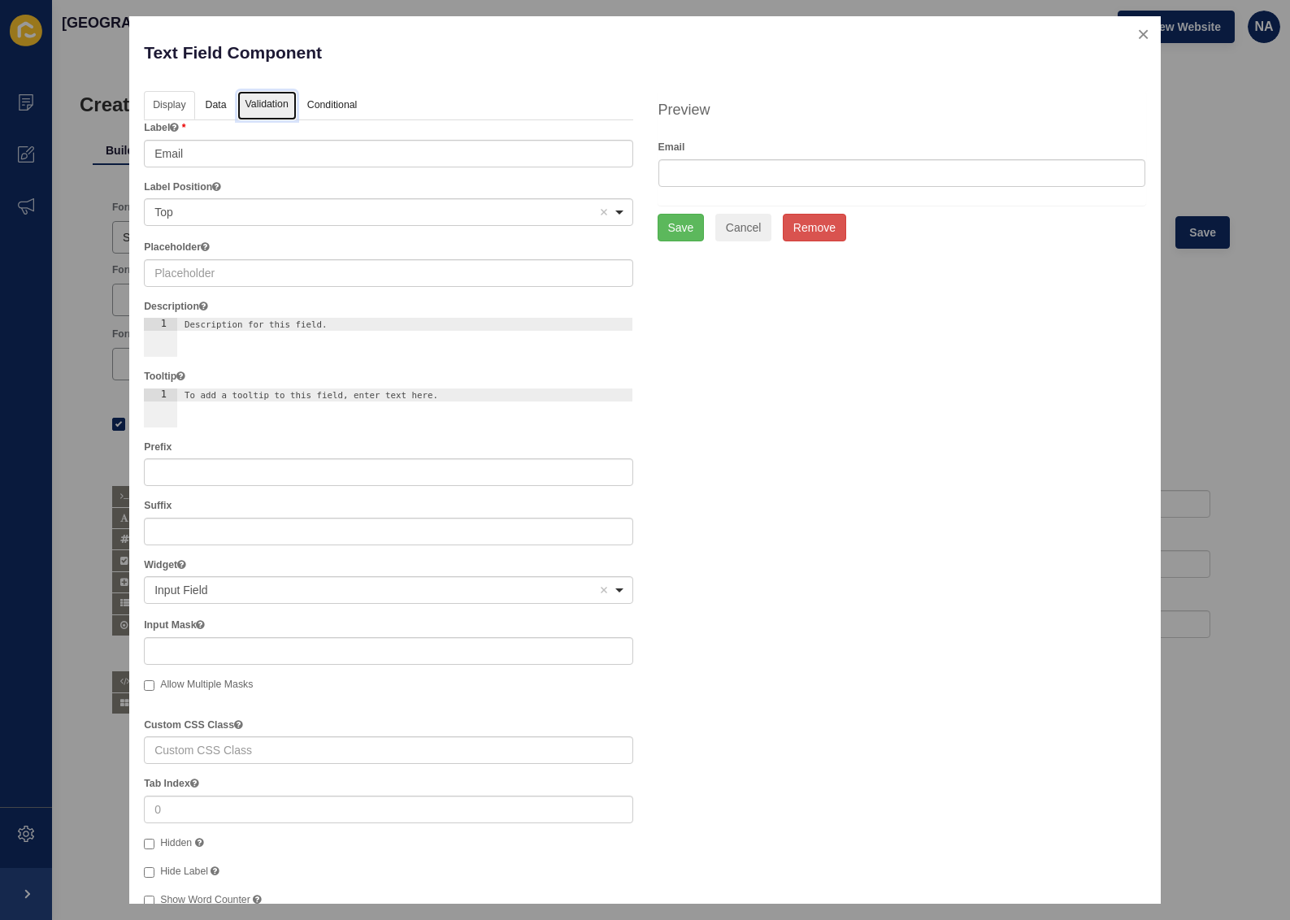
click at [264, 109] on link "Validation" at bounding box center [266, 106] width 59 height 30
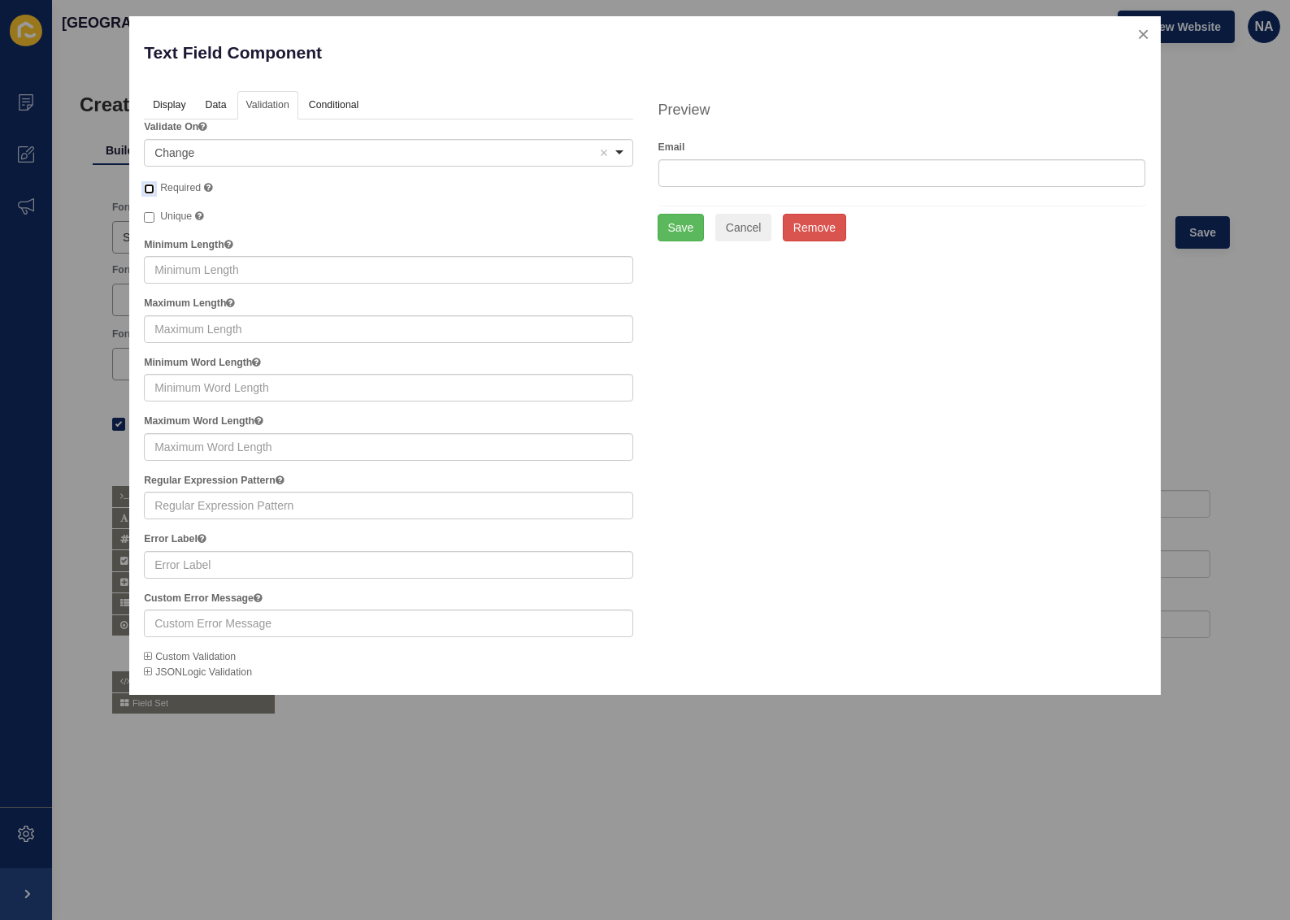
click at [149, 188] on input "Required" at bounding box center [149, 189] width 11 height 11
checkbox input "true"
click at [672, 228] on button "Save" at bounding box center [681, 228] width 47 height 28
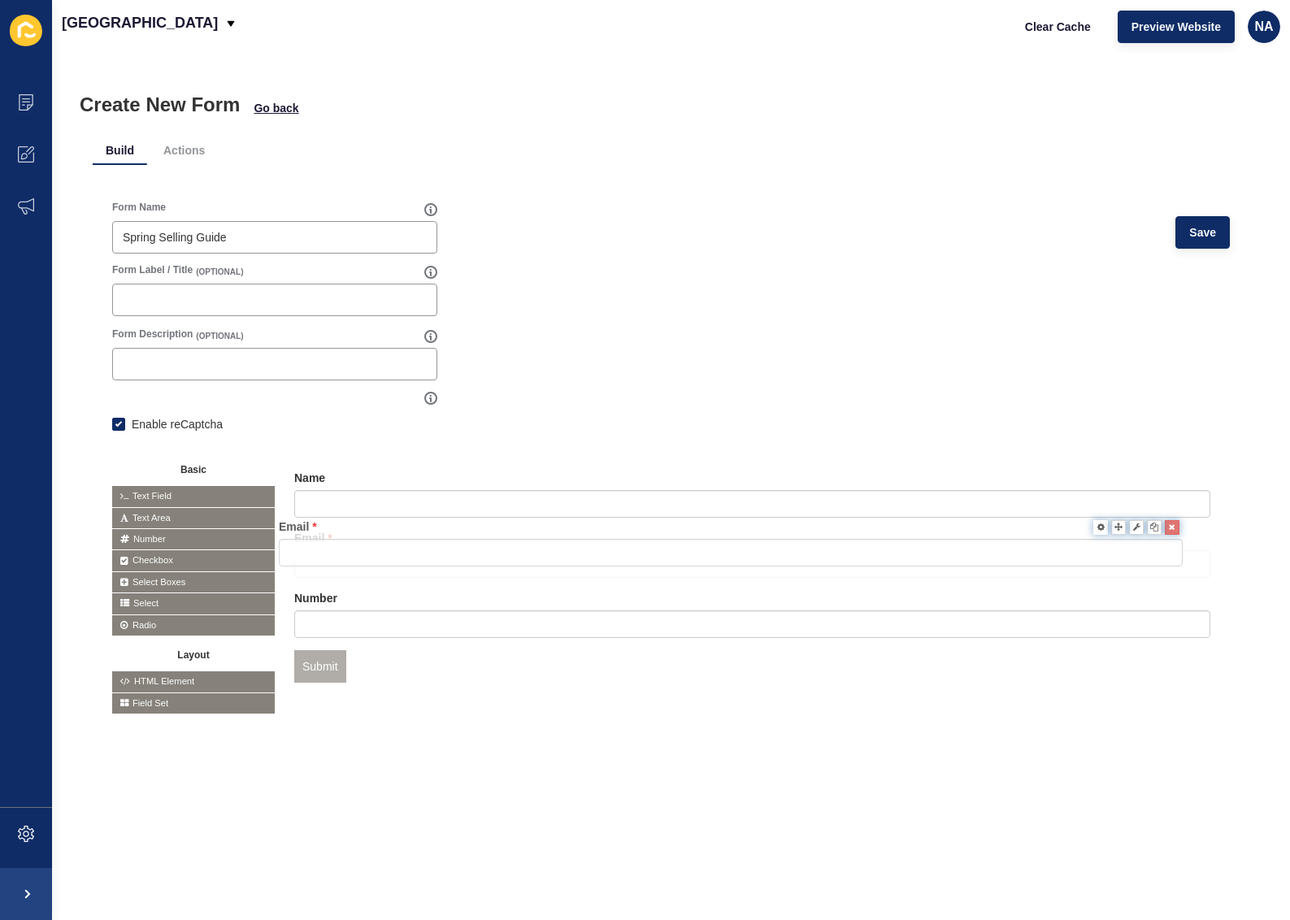
drag, startPoint x: 1116, startPoint y: 602, endPoint x: 1101, endPoint y: 530, distance: 73.2
click at [1193, 596] on div at bounding box center [1202, 598] width 18 height 18
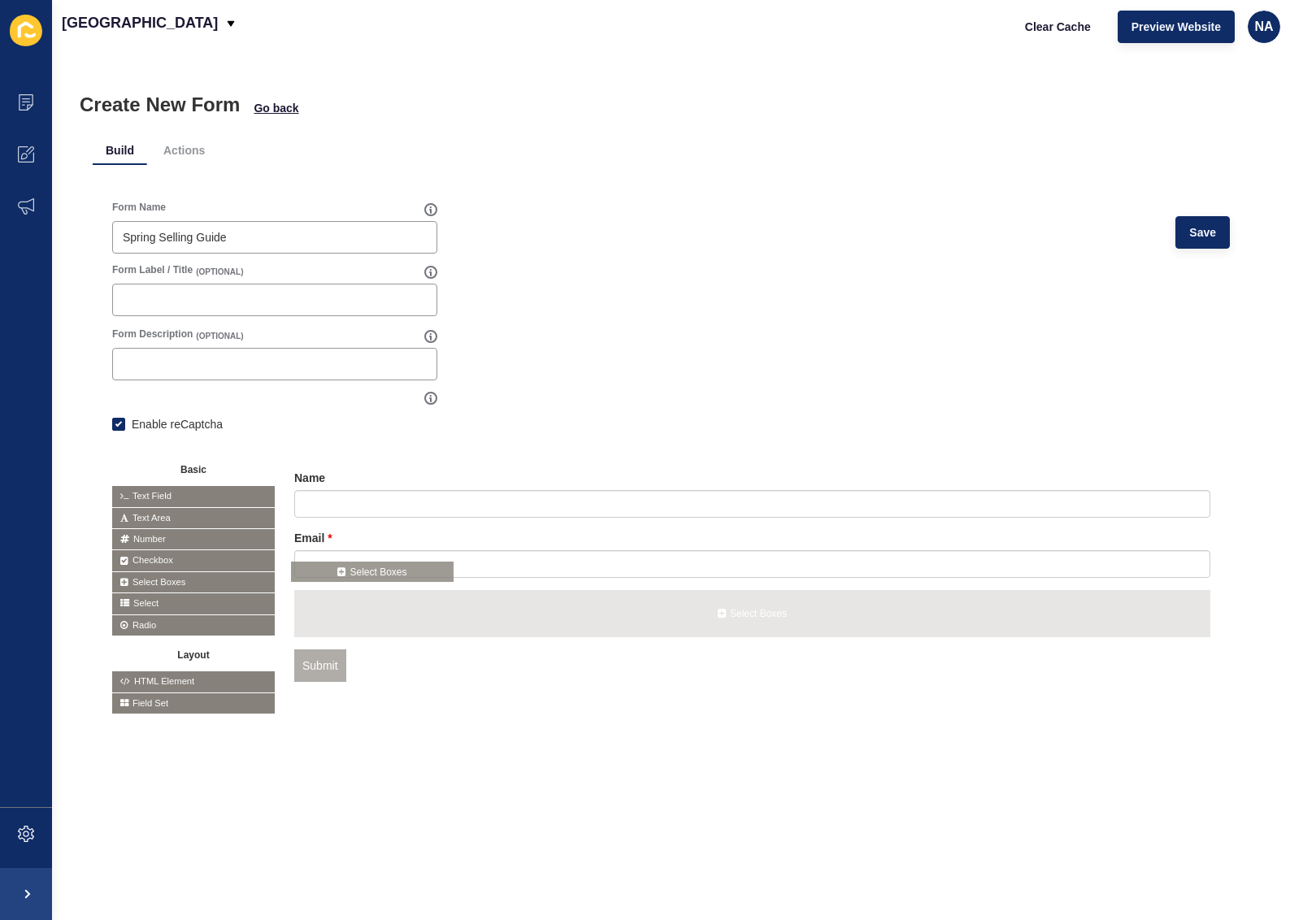
drag, startPoint x: 163, startPoint y: 580, endPoint x: 342, endPoint y: 570, distance: 180.0
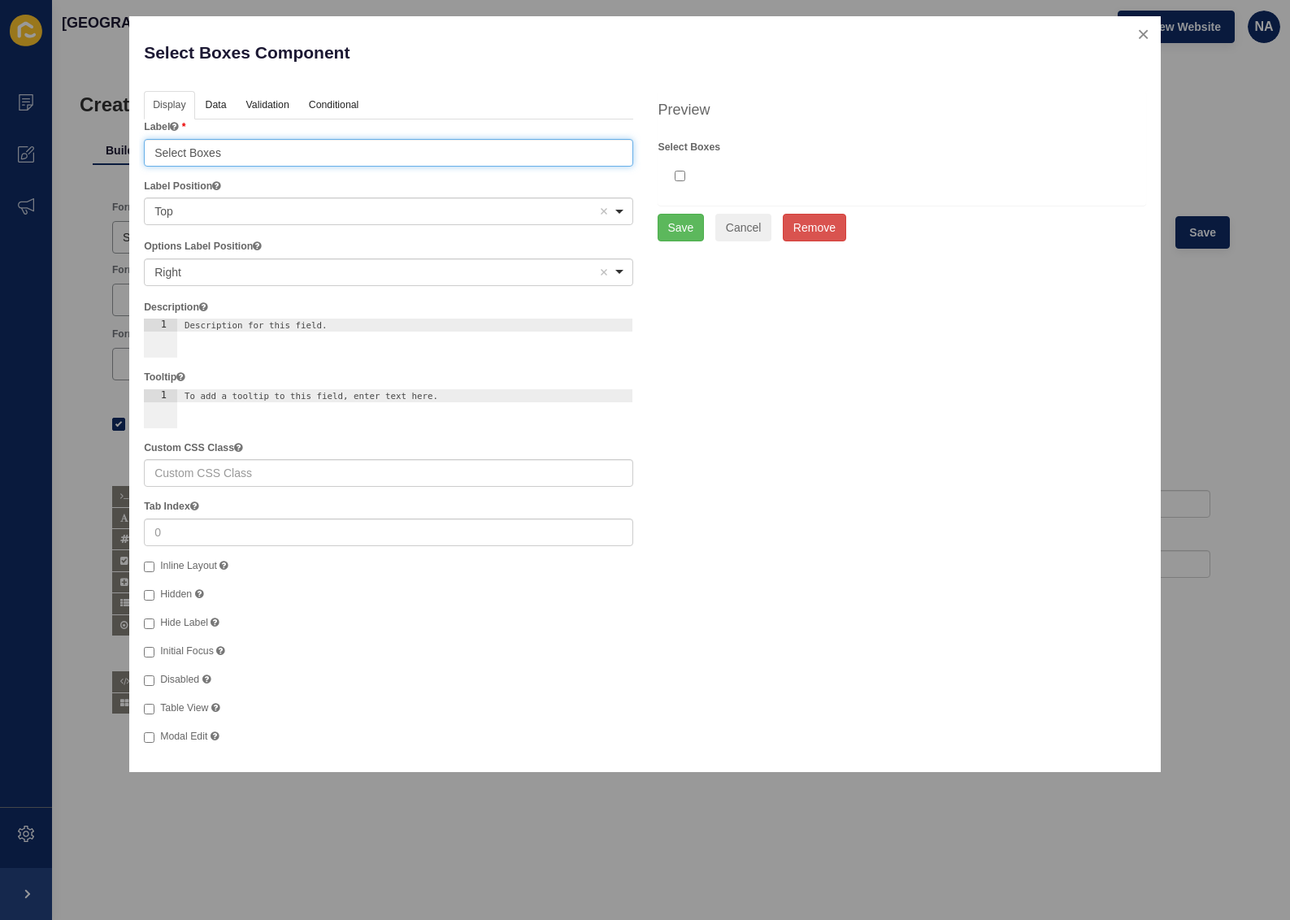
click at [190, 141] on input "Select Boxes" at bounding box center [388, 153] width 489 height 28
drag, startPoint x: 246, startPoint y: 155, endPoint x: 402, endPoint y: 160, distance: 155.4
click at [402, 160] on input "I am interested in getting an appraisal" at bounding box center [388, 153] width 489 height 28
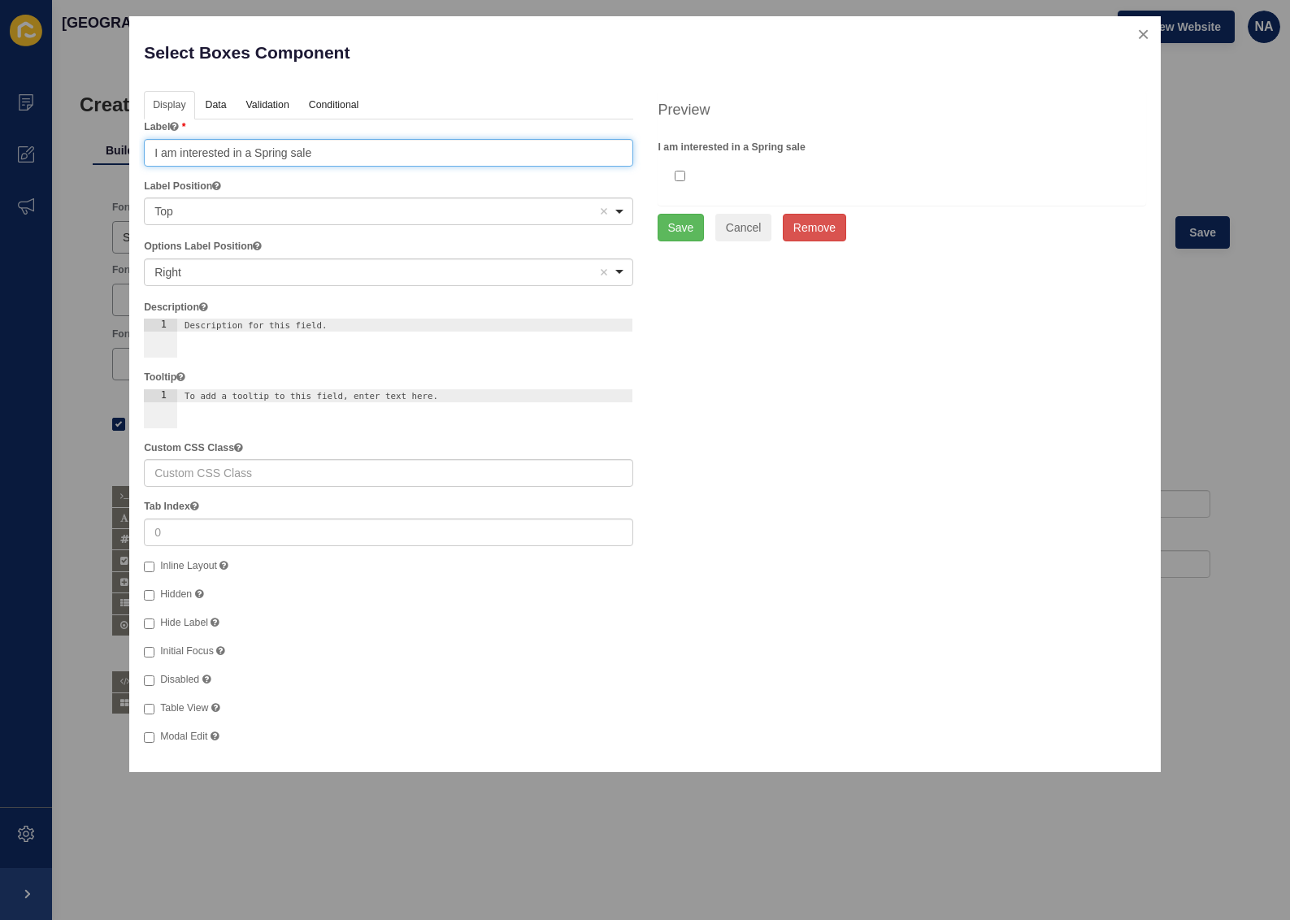
click at [295, 154] on input "I am interested in a Spring sale" at bounding box center [388, 153] width 489 height 28
click at [289, 154] on input "I am interested in a Spring sale" at bounding box center [388, 153] width 489 height 28
type input "I am interested in a Spring Sale"
click at [216, 102] on link "Data" at bounding box center [215, 106] width 37 height 30
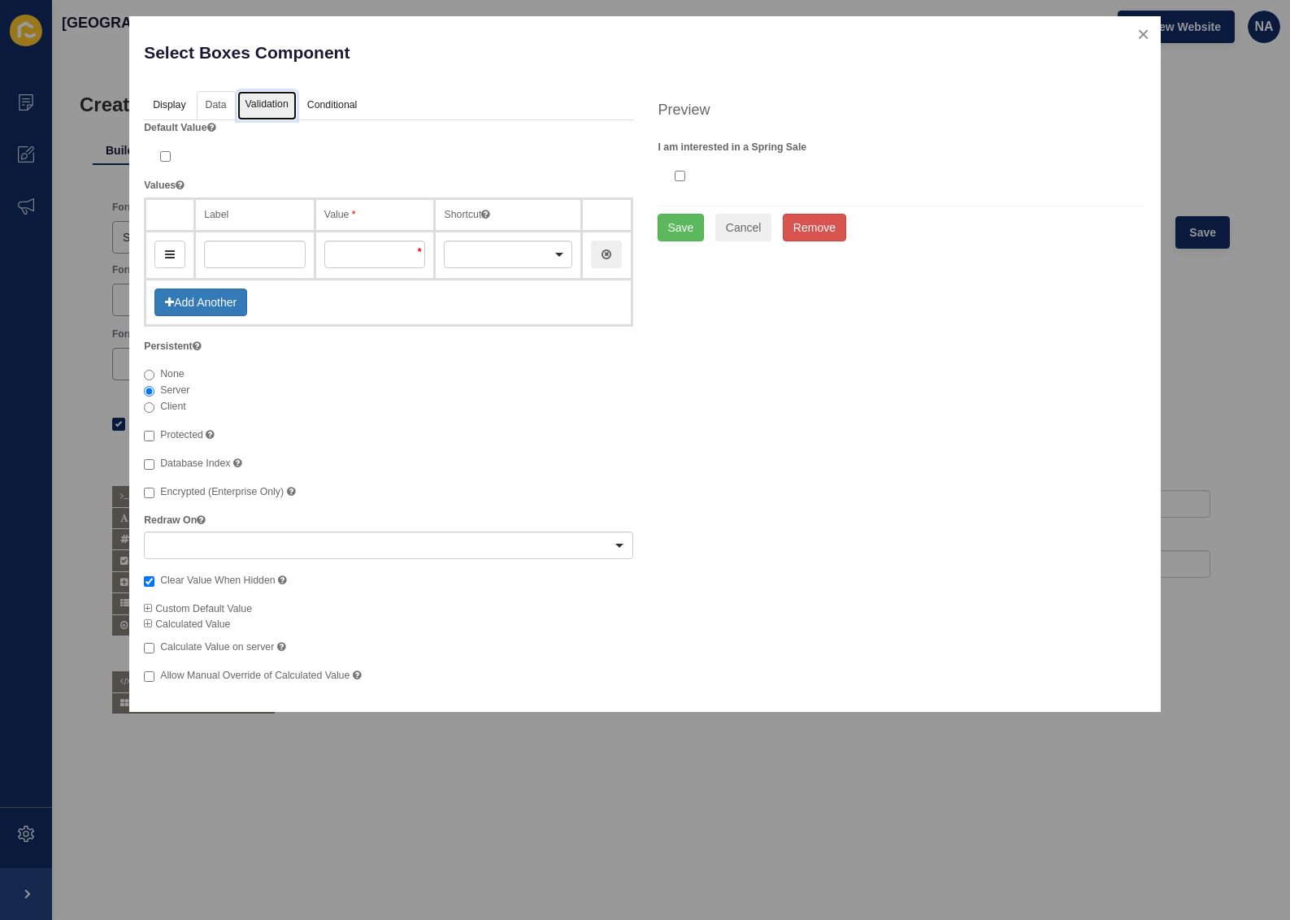
click at [253, 102] on link "Validation" at bounding box center [266, 106] width 59 height 30
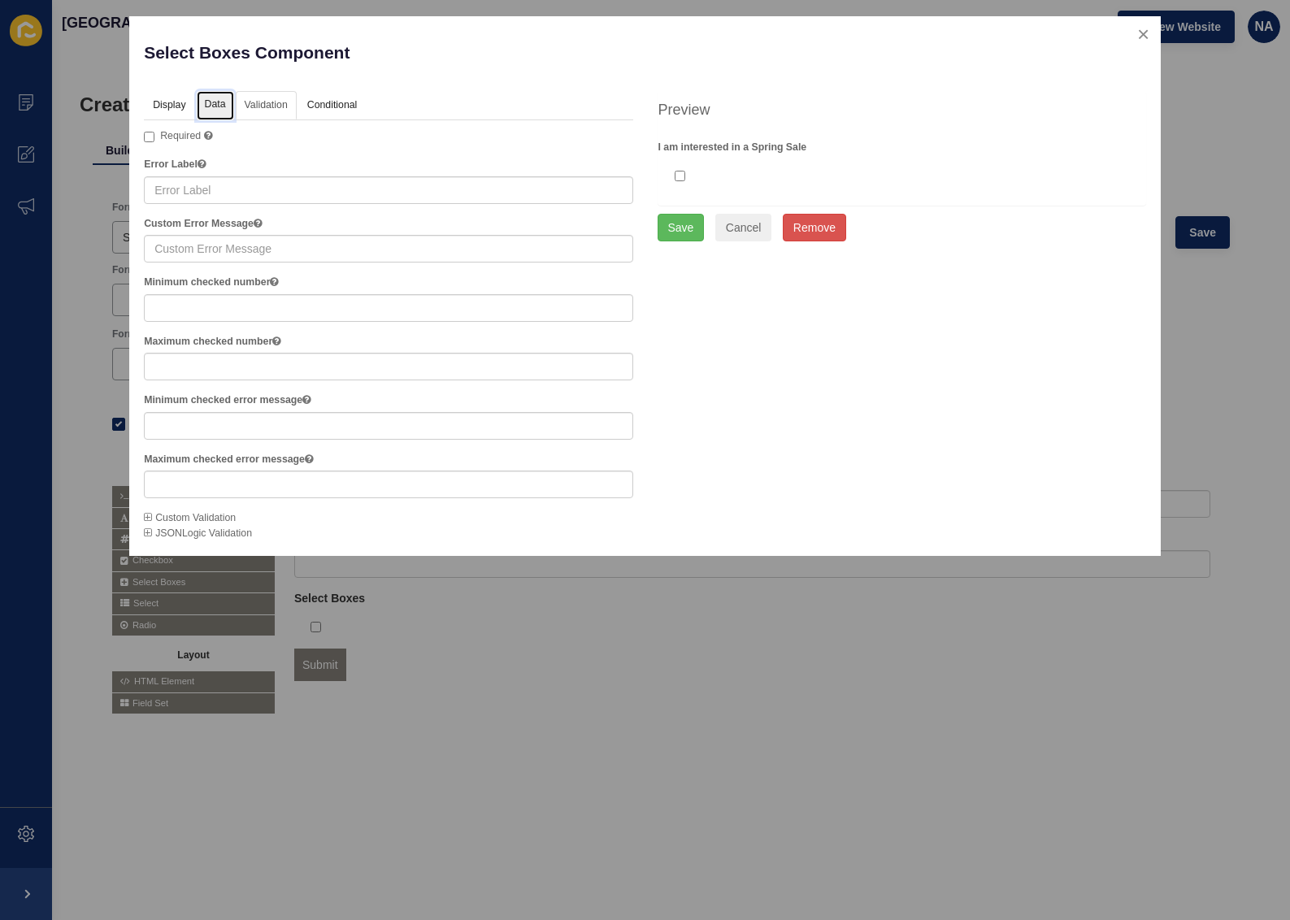
click at [218, 105] on link "Data" at bounding box center [215, 106] width 37 height 30
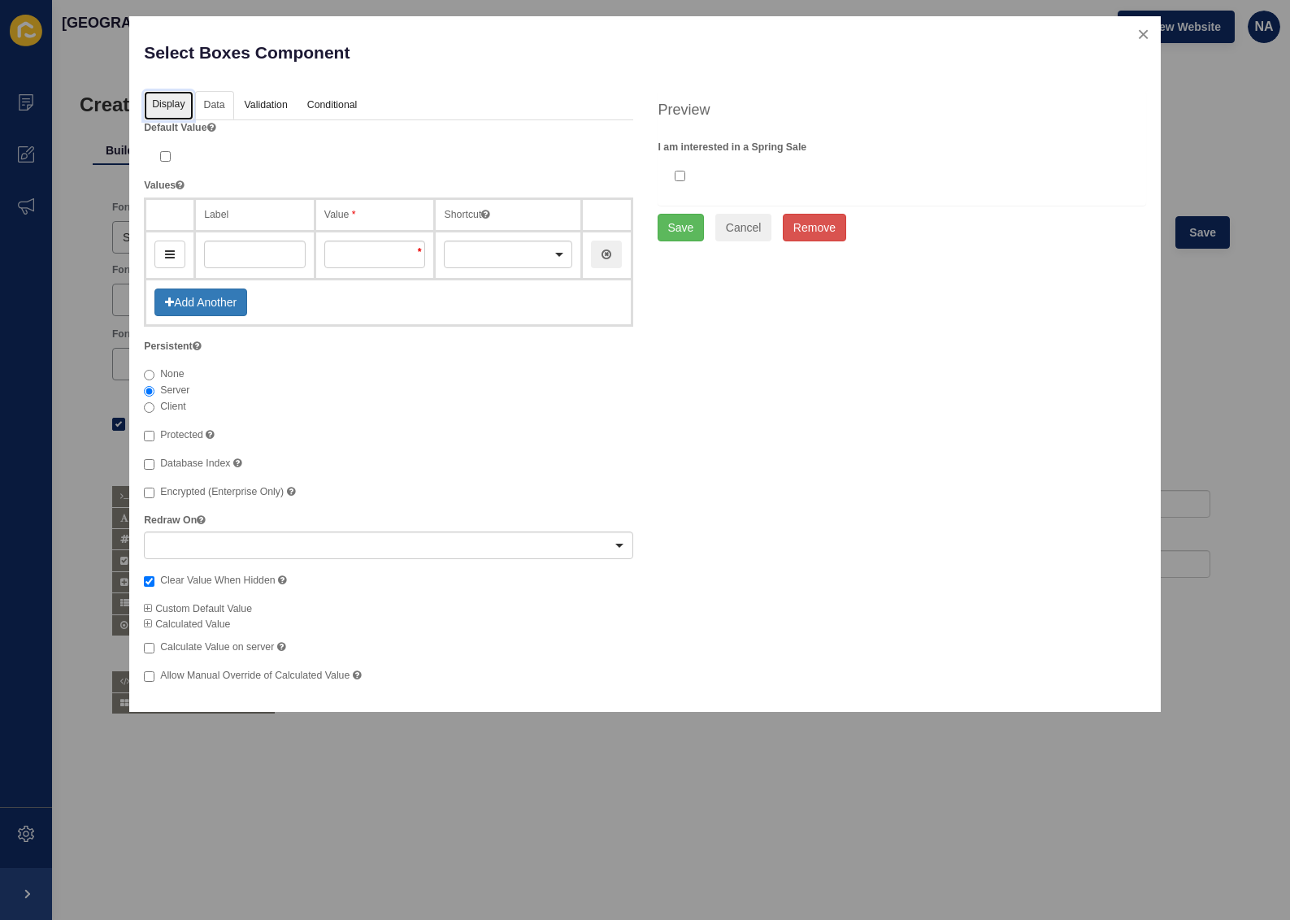
click at [177, 102] on link "Display" at bounding box center [168, 106] width 49 height 30
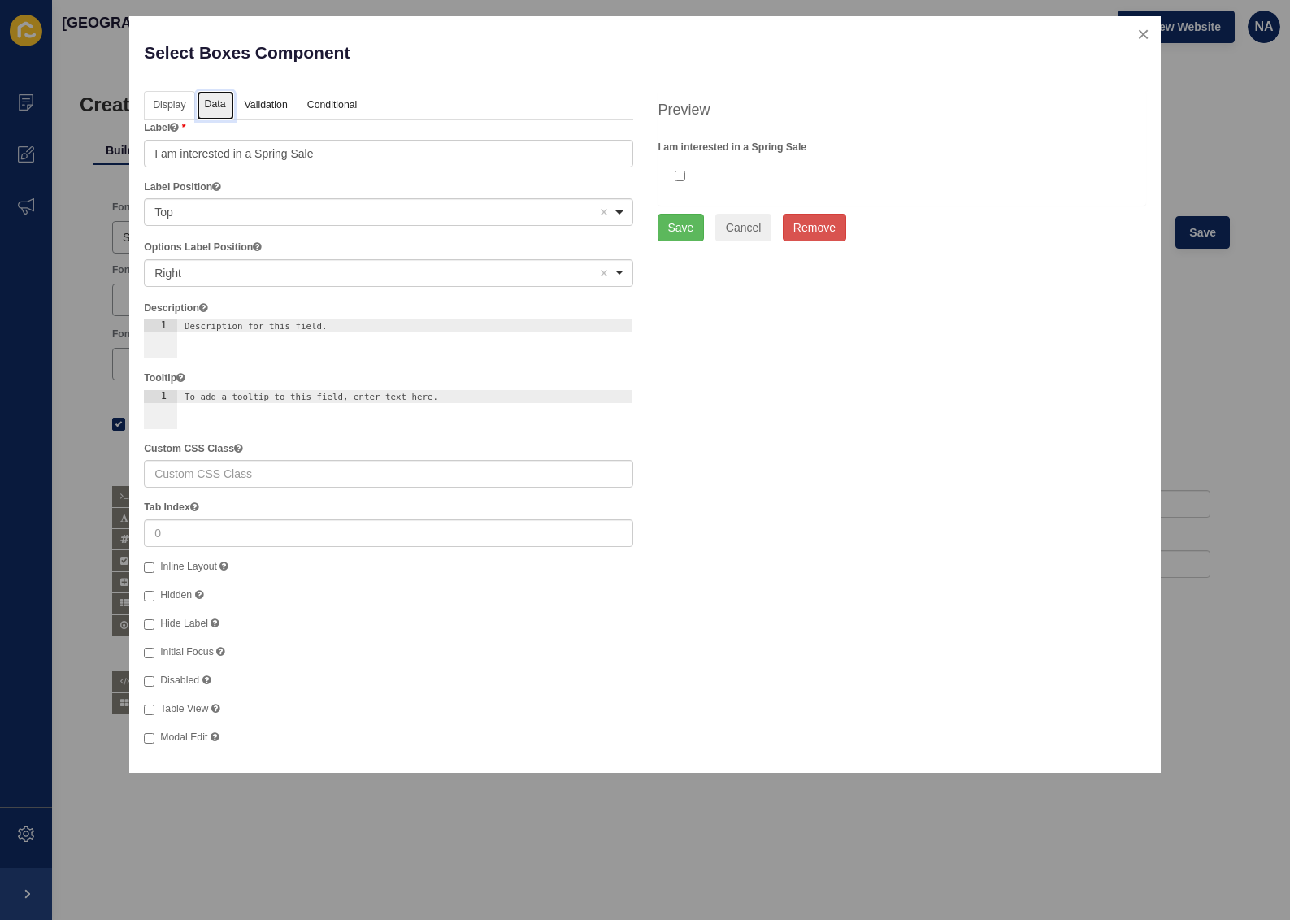
click at [208, 100] on link "Data" at bounding box center [215, 106] width 37 height 30
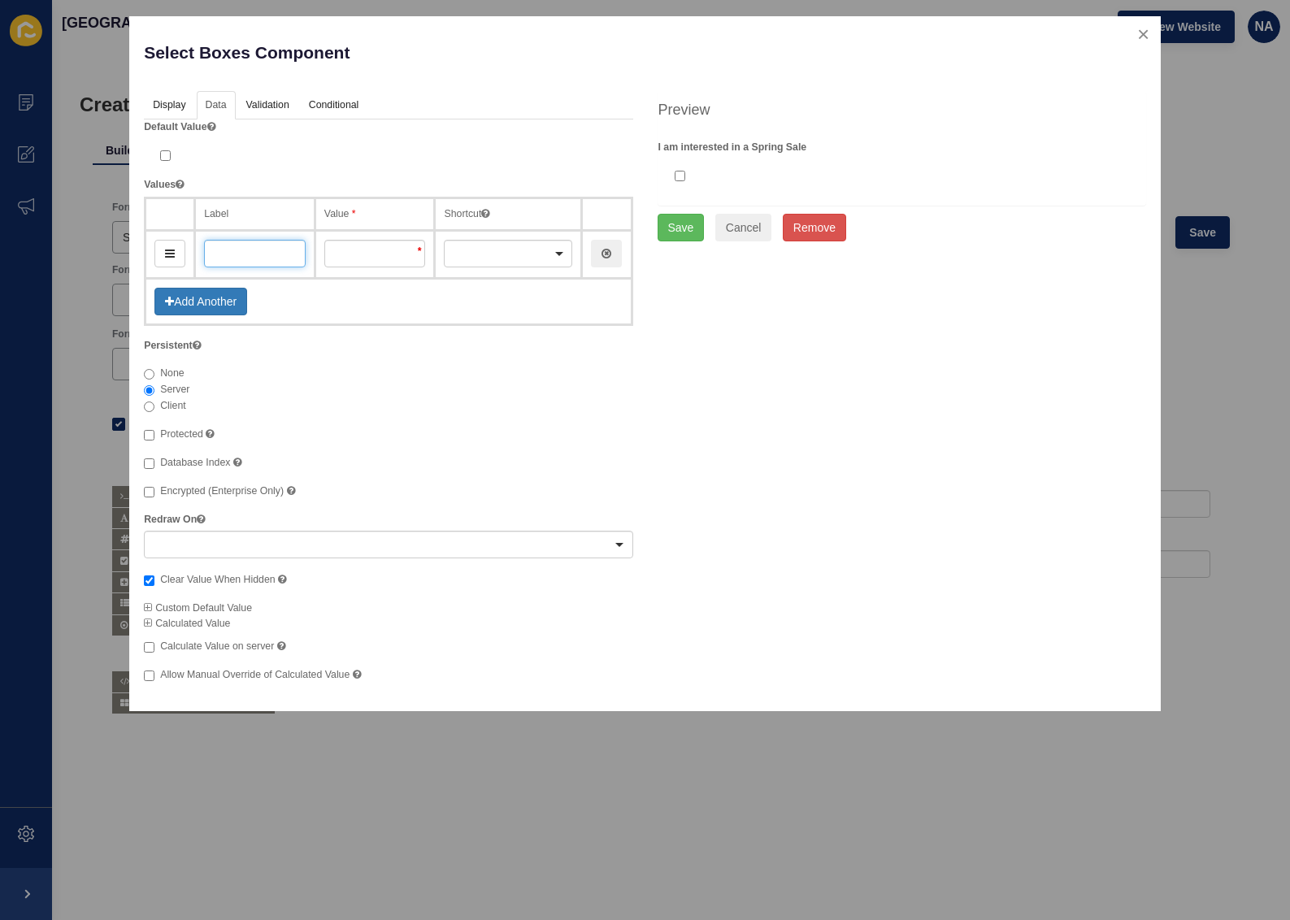
click at [241, 251] on input "text" at bounding box center [255, 254] width 102 height 28
type input "Y"
type input "y"
type input "Ye"
type input "ye"
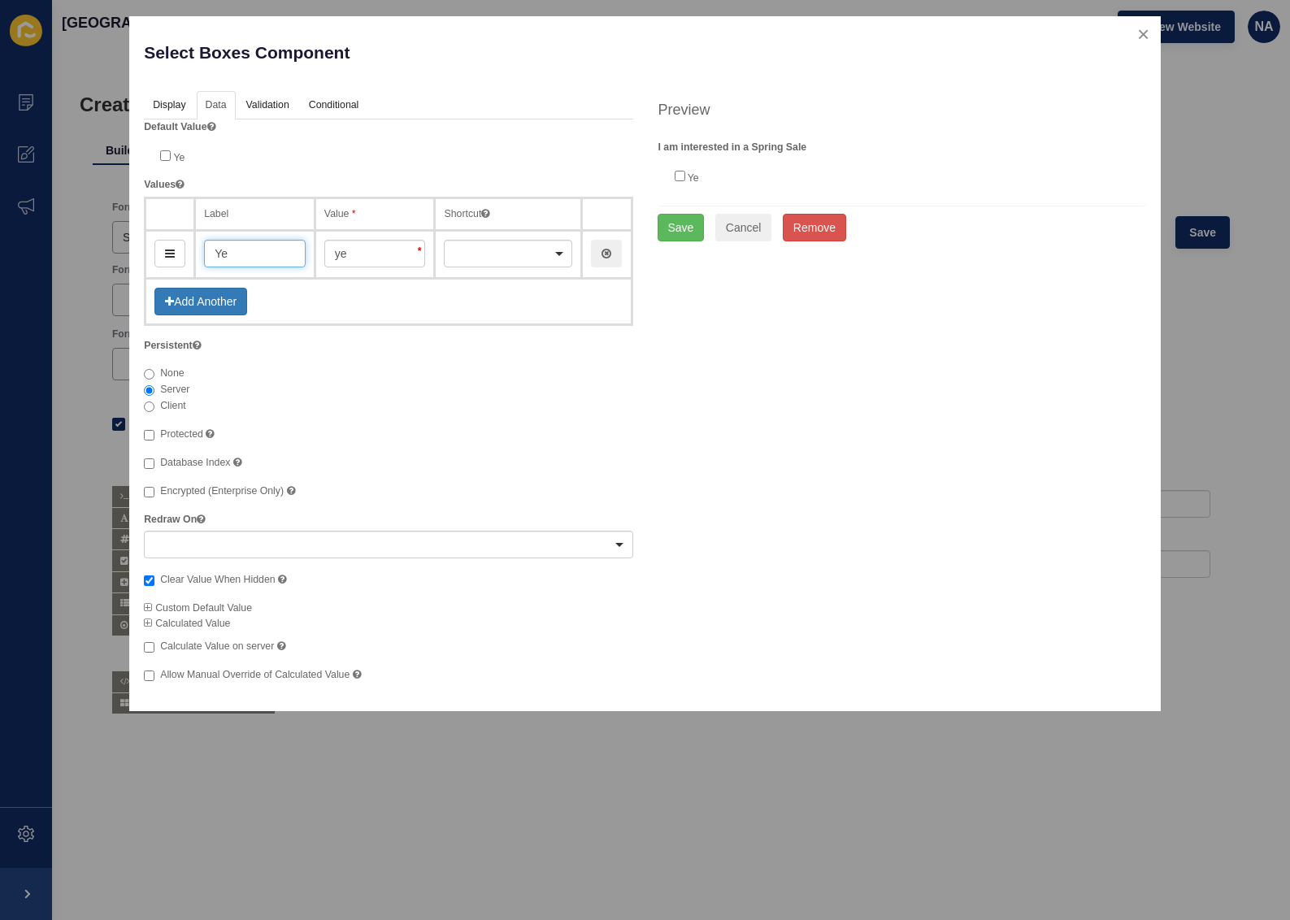
type input "Yes"
type input "yes"
type input "Yes"
click at [217, 300] on button "Add Another" at bounding box center [200, 302] width 93 height 28
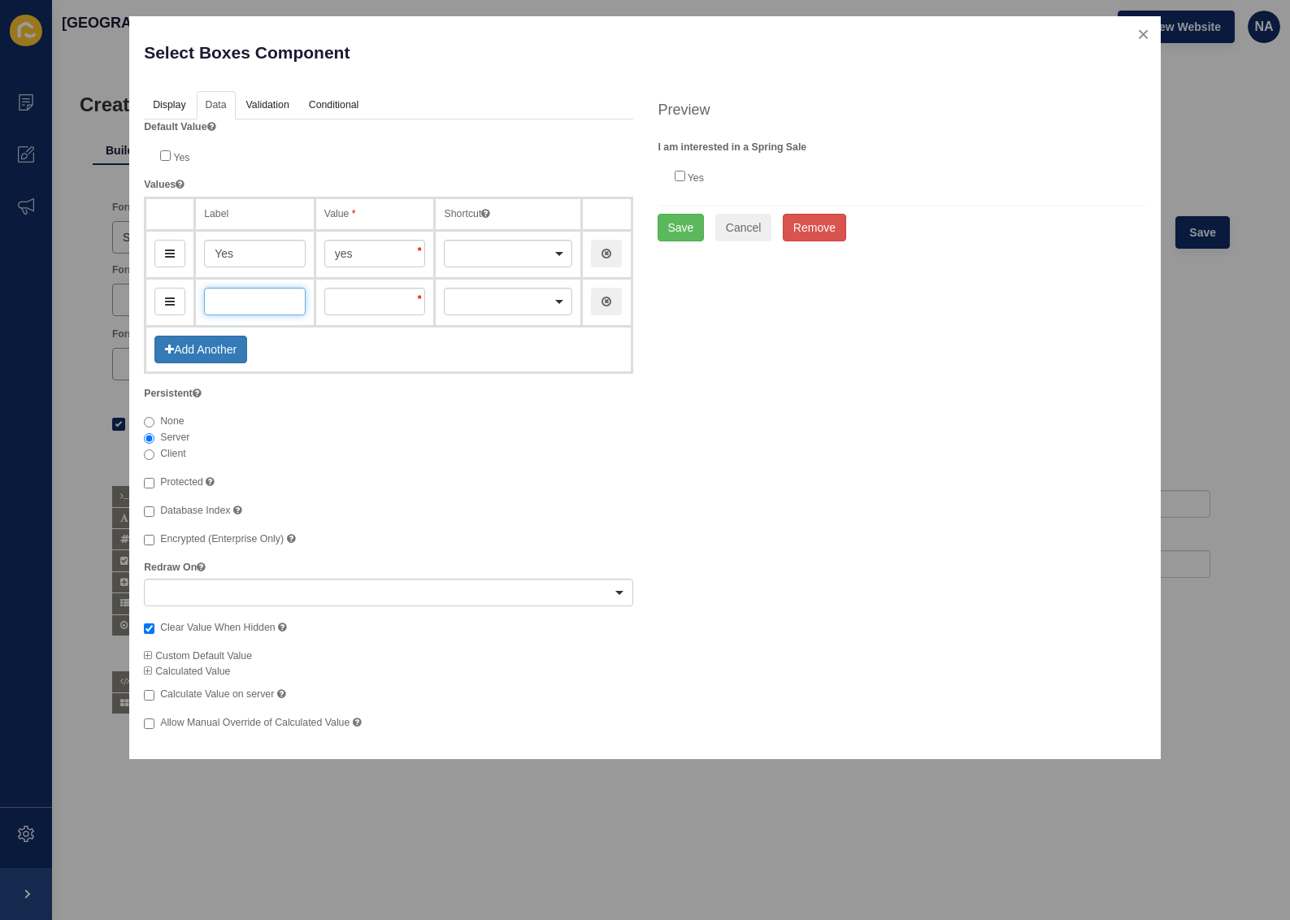
click at [231, 301] on input "text" at bounding box center [255, 302] width 102 height 28
type input "U"
type input "u"
type input "Uns"
type input "uns"
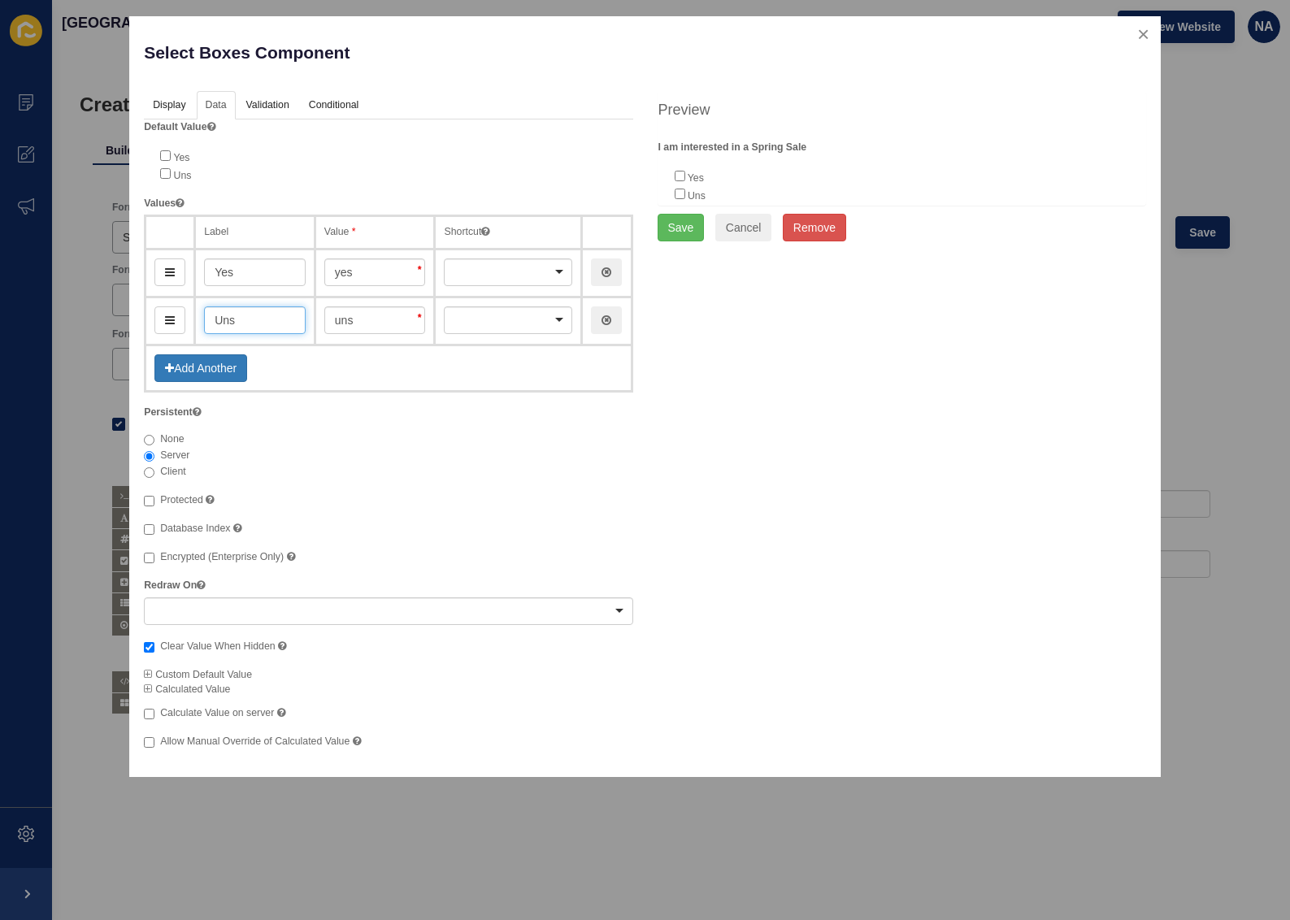
type input "Unsu"
type input "unsu"
type input "Unsure"
type input "unsure"
drag, startPoint x: 264, startPoint y: 320, endPoint x: 187, endPoint y: 320, distance: 77.2
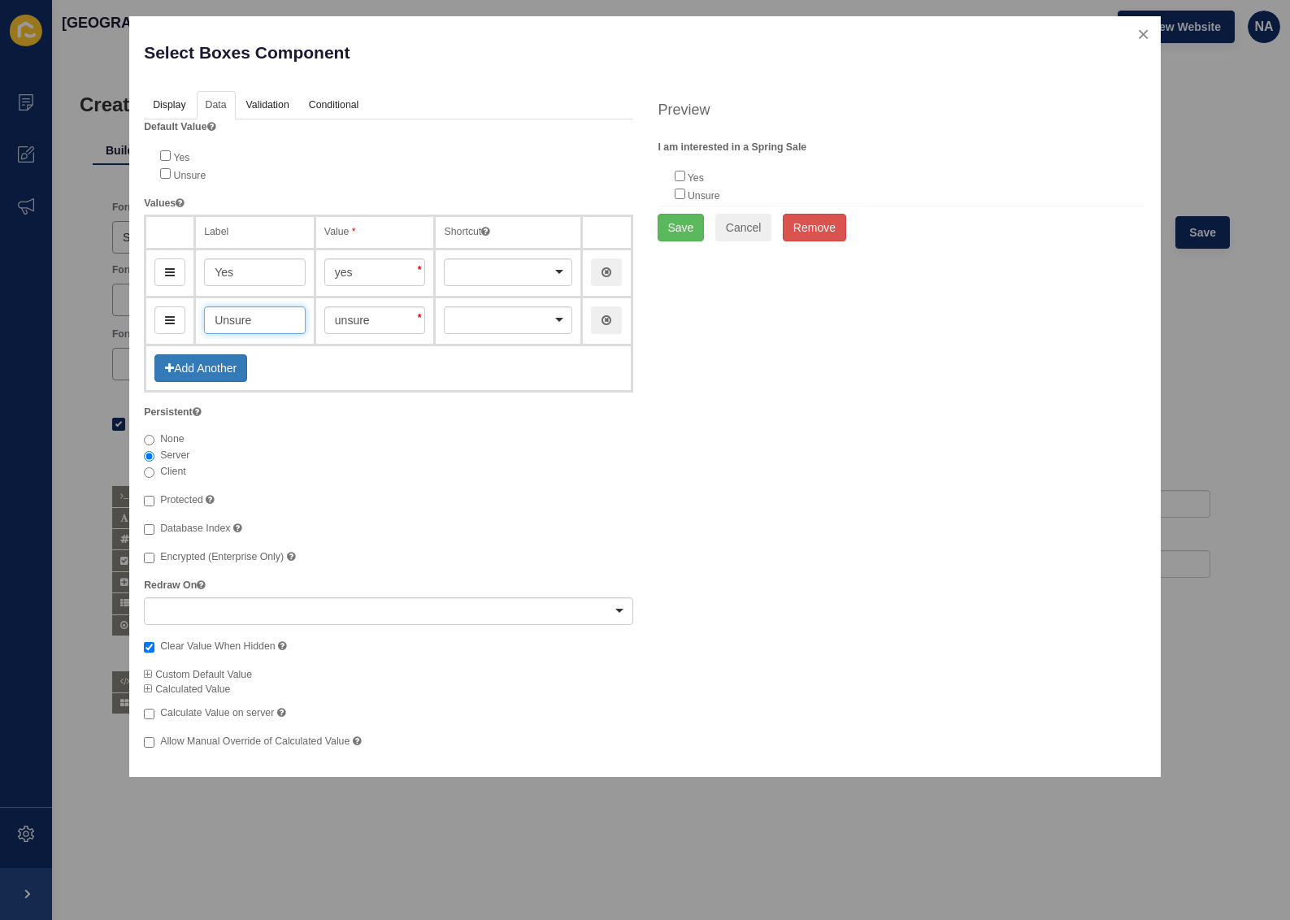
click at [187, 320] on tr "Unsure unsure A B C D E F G H I J K L M N O P Q R S T U V W X Y Z" at bounding box center [389, 321] width 486 height 48
type input "No"
type input "no"
type input "No/Un"
type input "noUn"
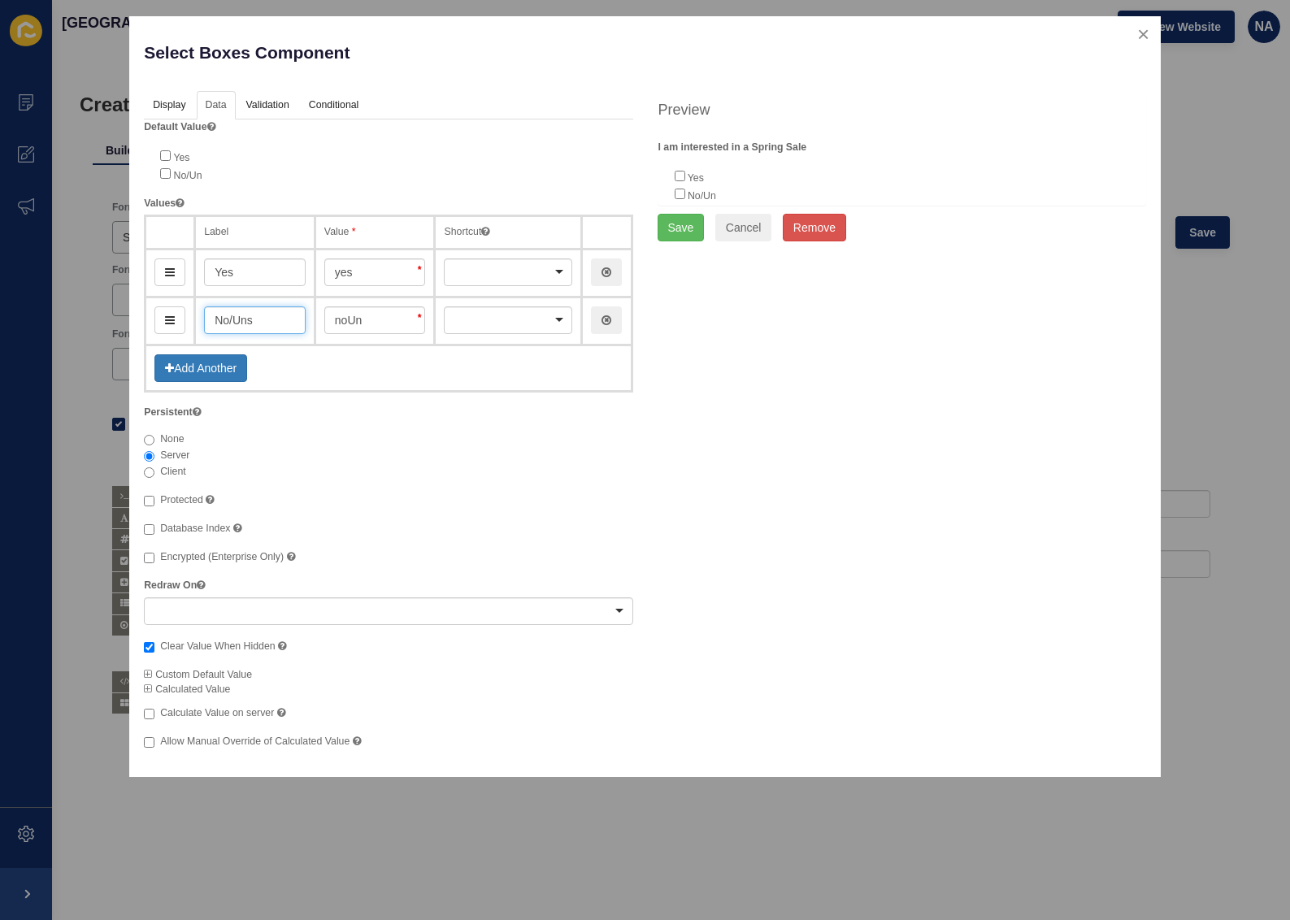
type input "No/Unsu"
type input "noUnsu"
type input "No/Unsure"
type input "noUnsure"
type input "No/Unsure"
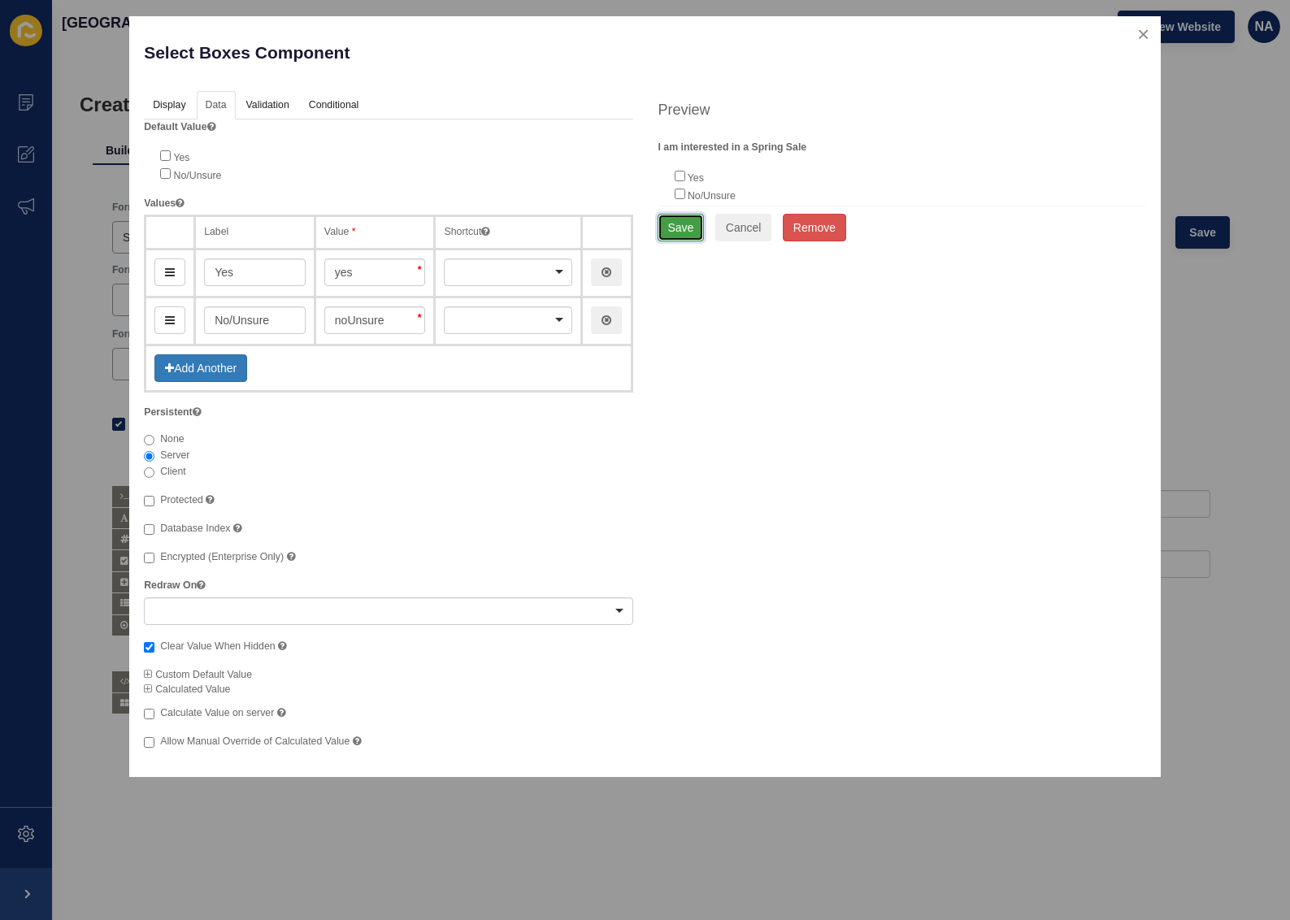
click at [672, 230] on button "Save" at bounding box center [681, 228] width 47 height 28
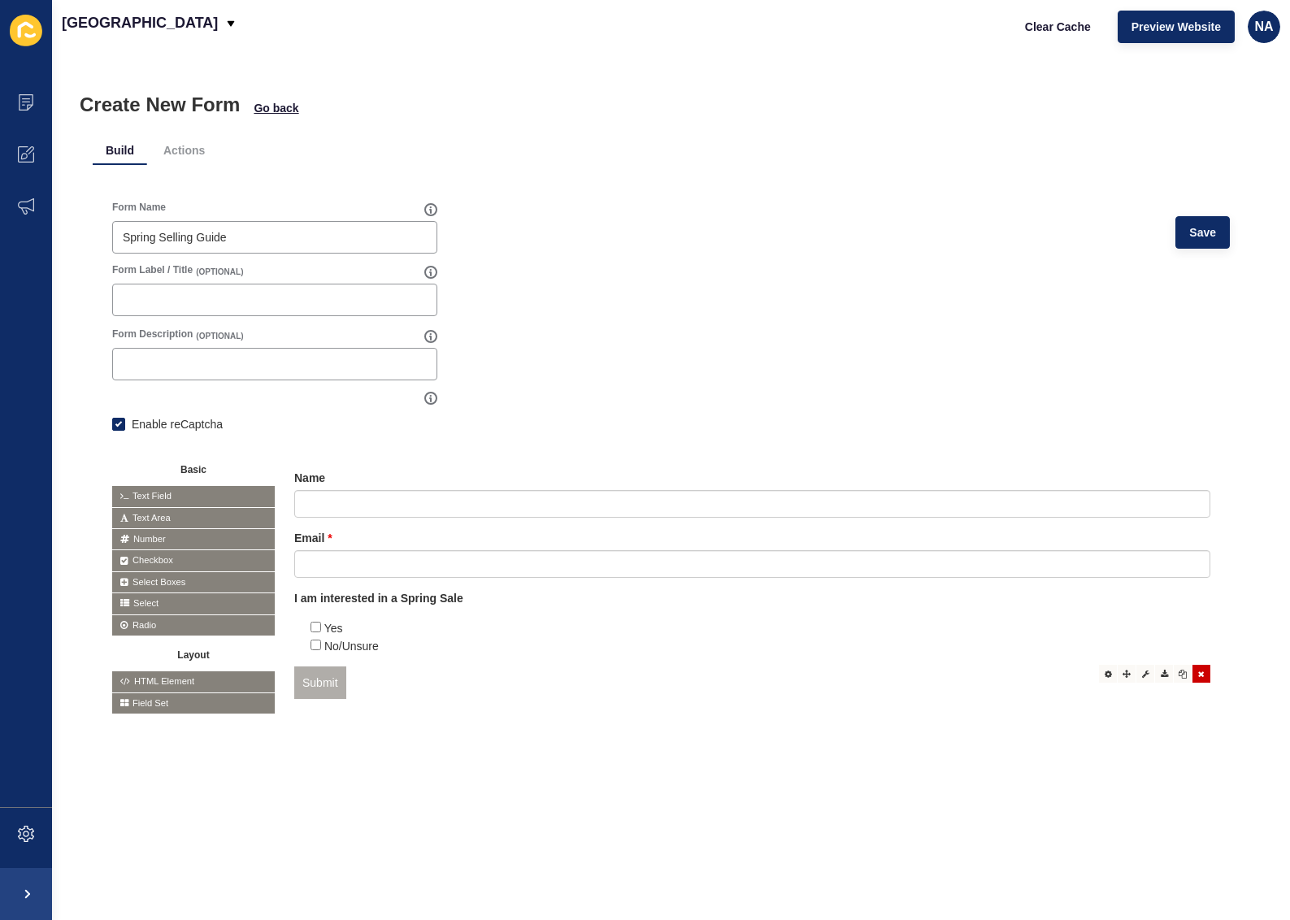
click at [1198, 676] on icon at bounding box center [1201, 674] width 7 height 8
click at [198, 145] on li "Actions" at bounding box center [183, 150] width 67 height 29
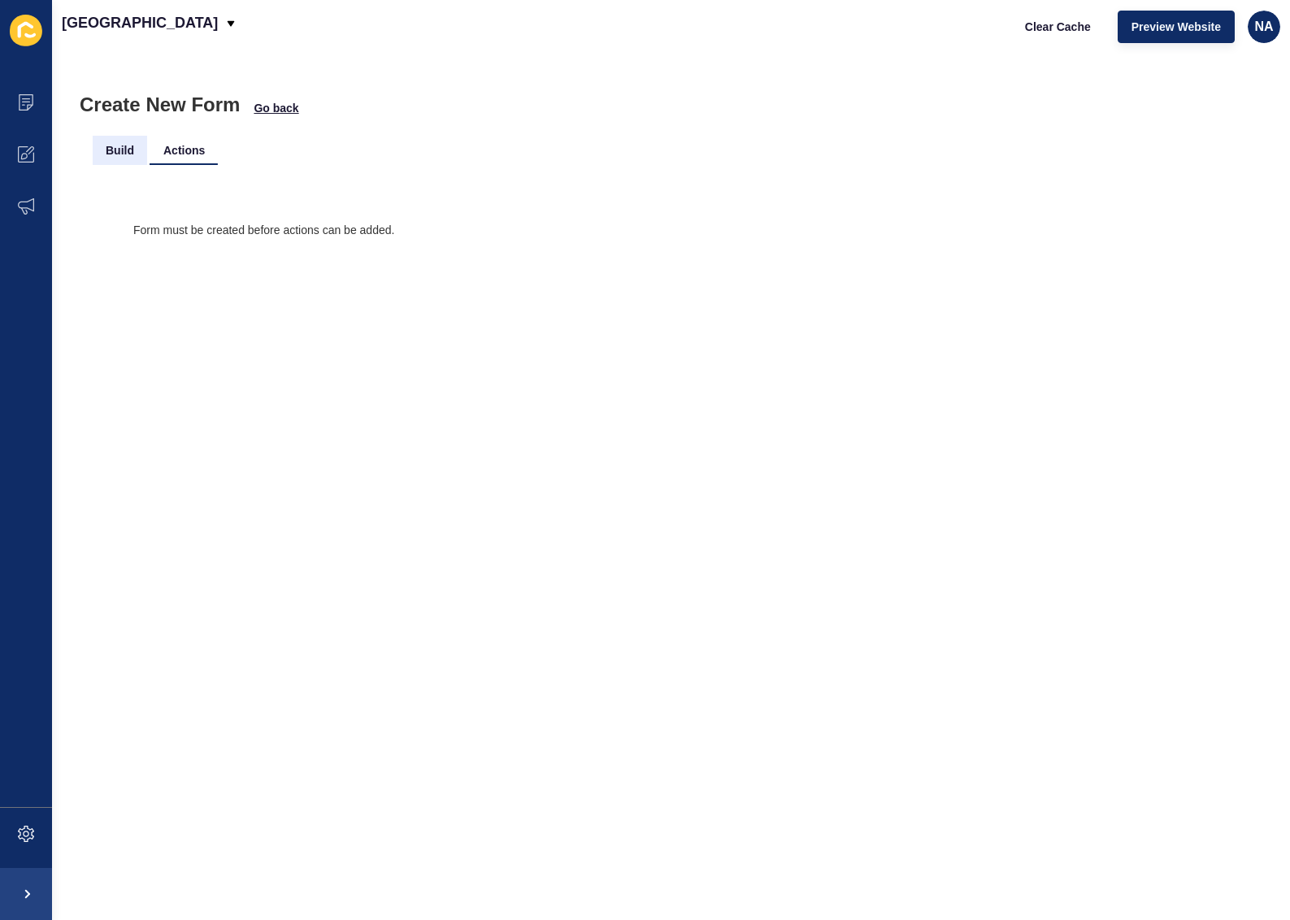
click at [131, 154] on li "Build" at bounding box center [120, 150] width 54 height 29
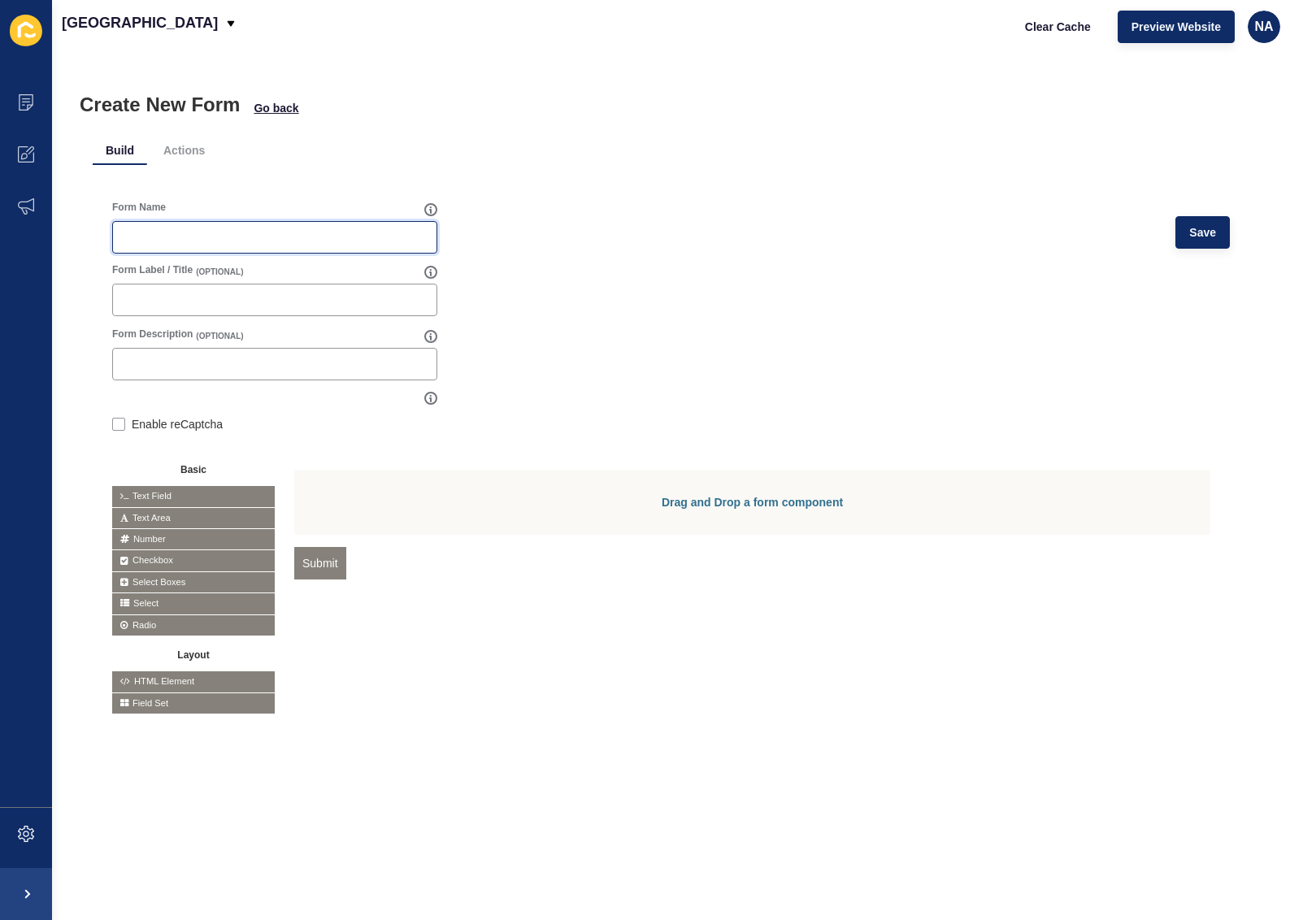
click at [164, 232] on input "Form Name" at bounding box center [275, 237] width 304 height 16
click at [278, 111] on span "Go back" at bounding box center [276, 108] width 45 height 16
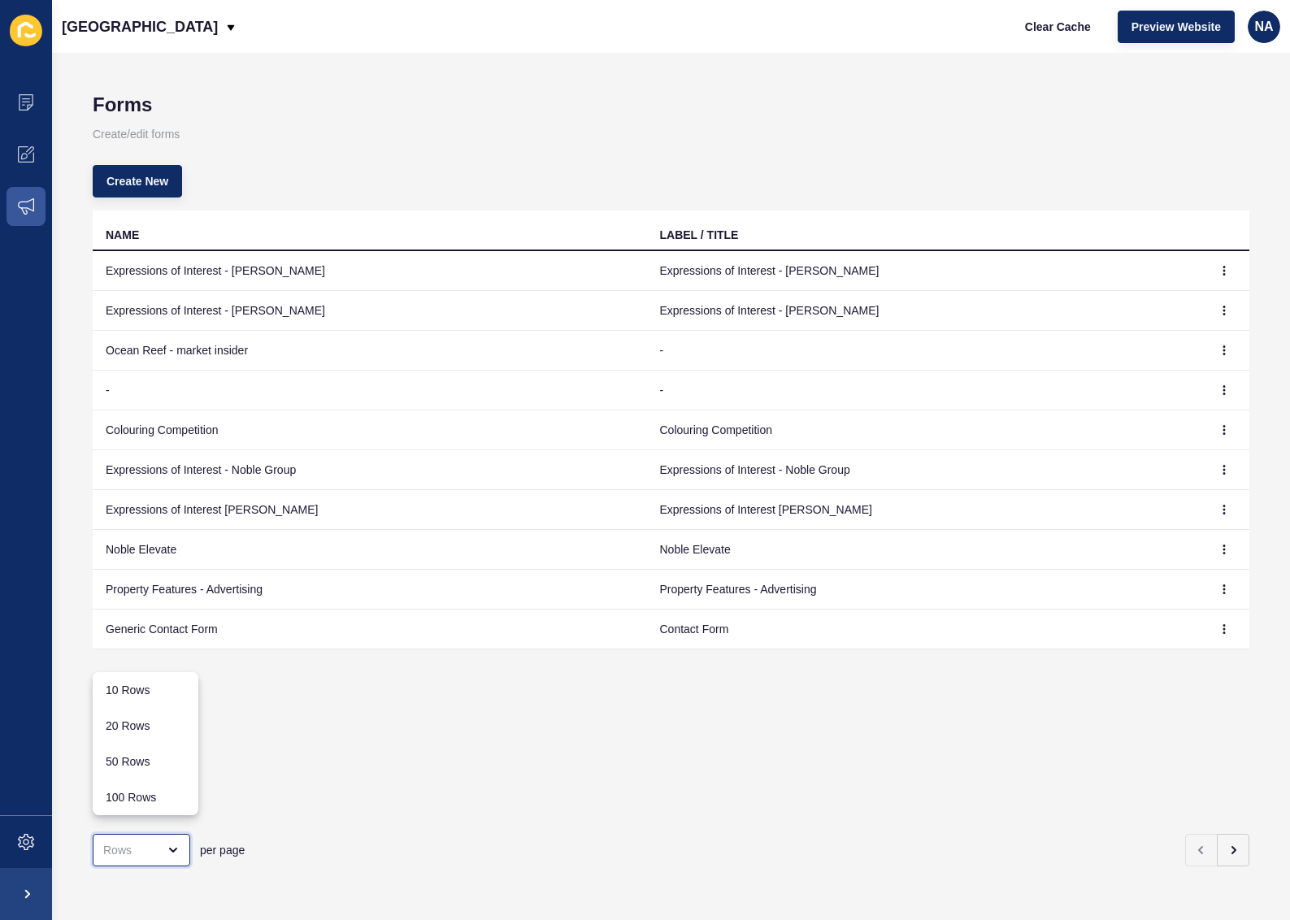
click at [157, 844] on div "close menu" at bounding box center [168, 850] width 23 height 13
click at [155, 802] on div "100 Rows" at bounding box center [146, 797] width 80 height 16
type input "100 Rows"
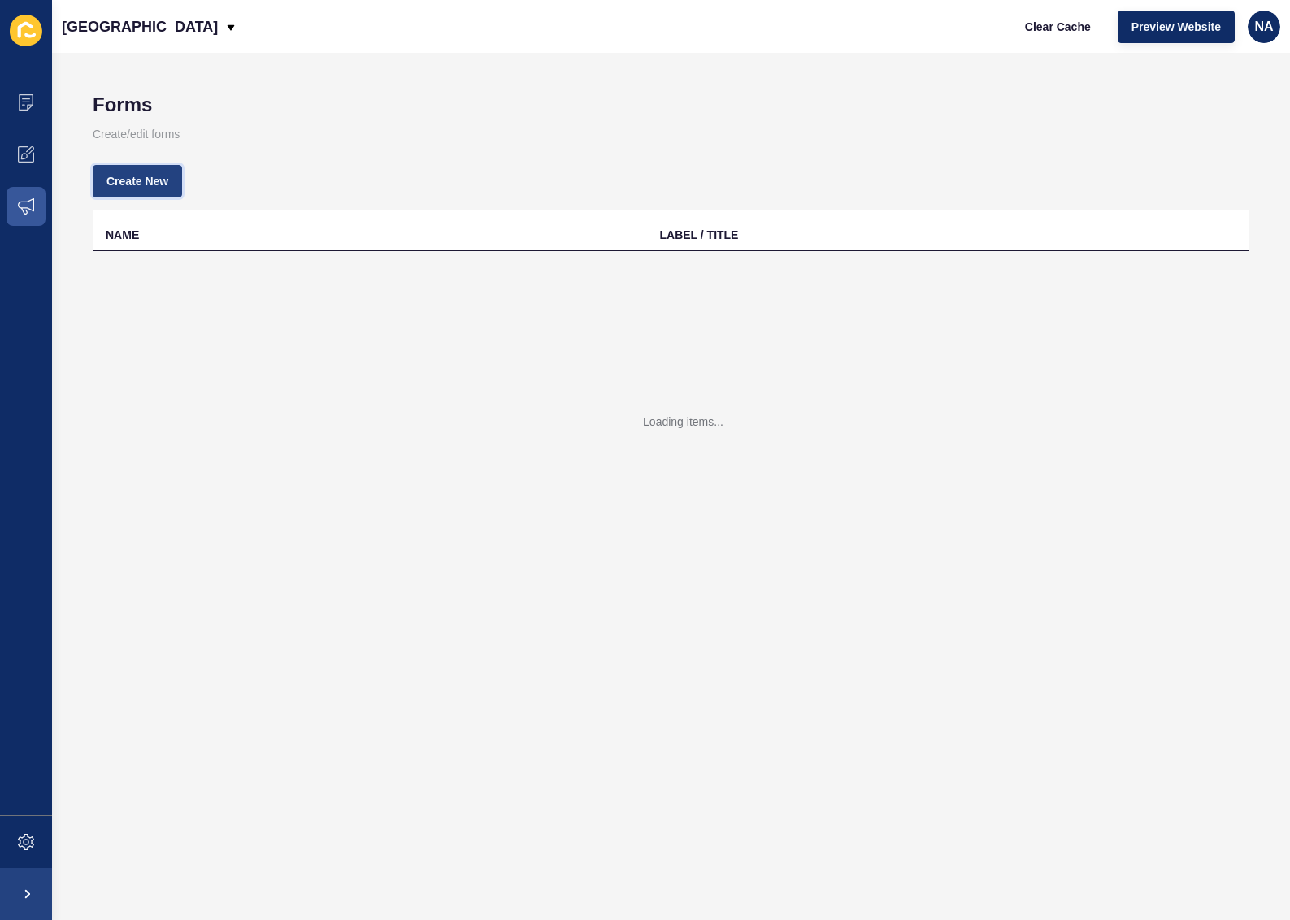
click at [151, 182] on span "Create New" at bounding box center [138, 181] width 62 height 16
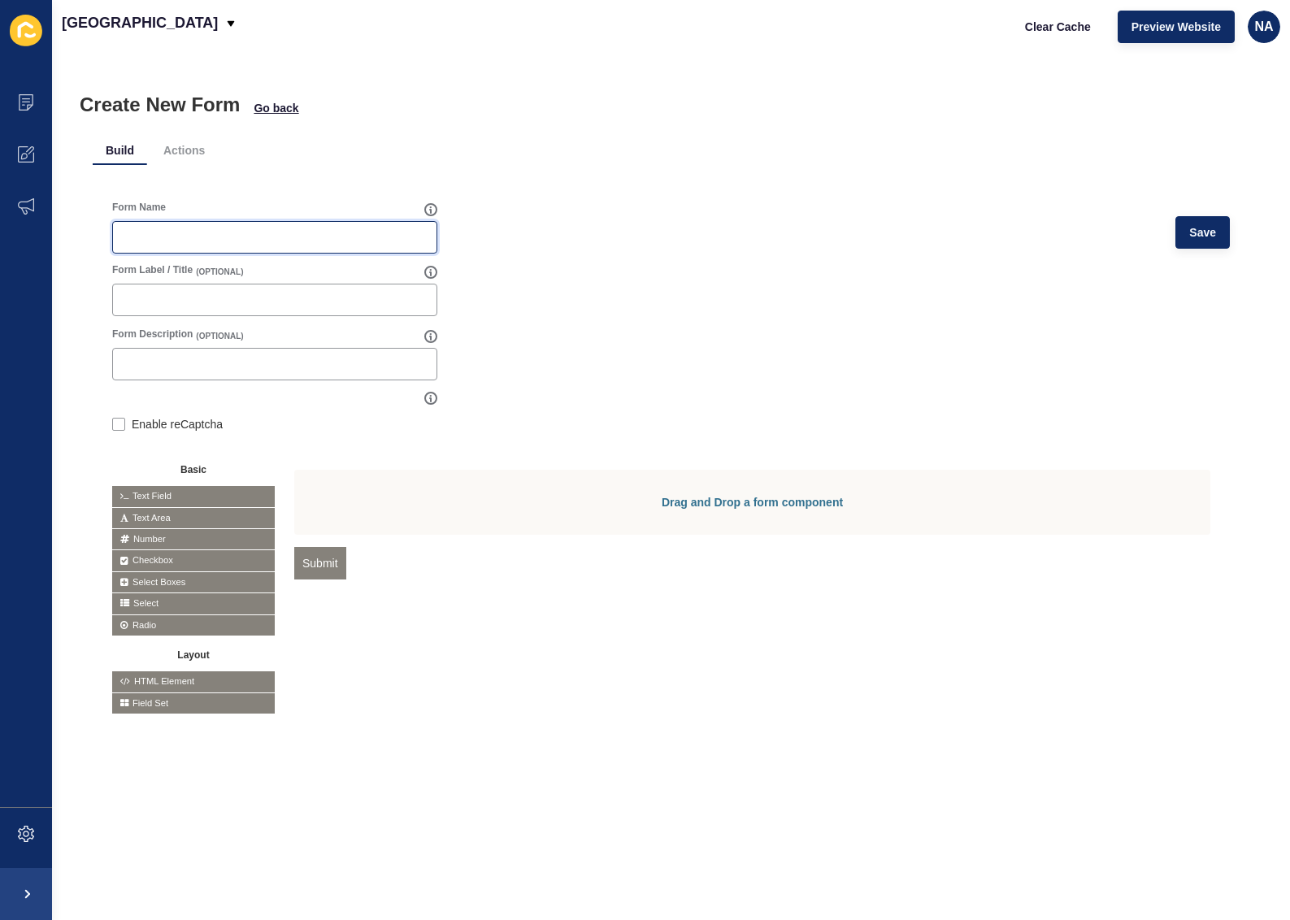
click at [263, 229] on input "Form Name" at bounding box center [275, 237] width 304 height 16
click at [195, 238] on input "Spring Sale Sownloadable" at bounding box center [275, 237] width 304 height 16
type input "Spring Sale Downloadable"
click at [118, 427] on label at bounding box center [118, 424] width 13 height 13
click at [118, 427] on input "Enable reCaptcha" at bounding box center [117, 426] width 11 height 11
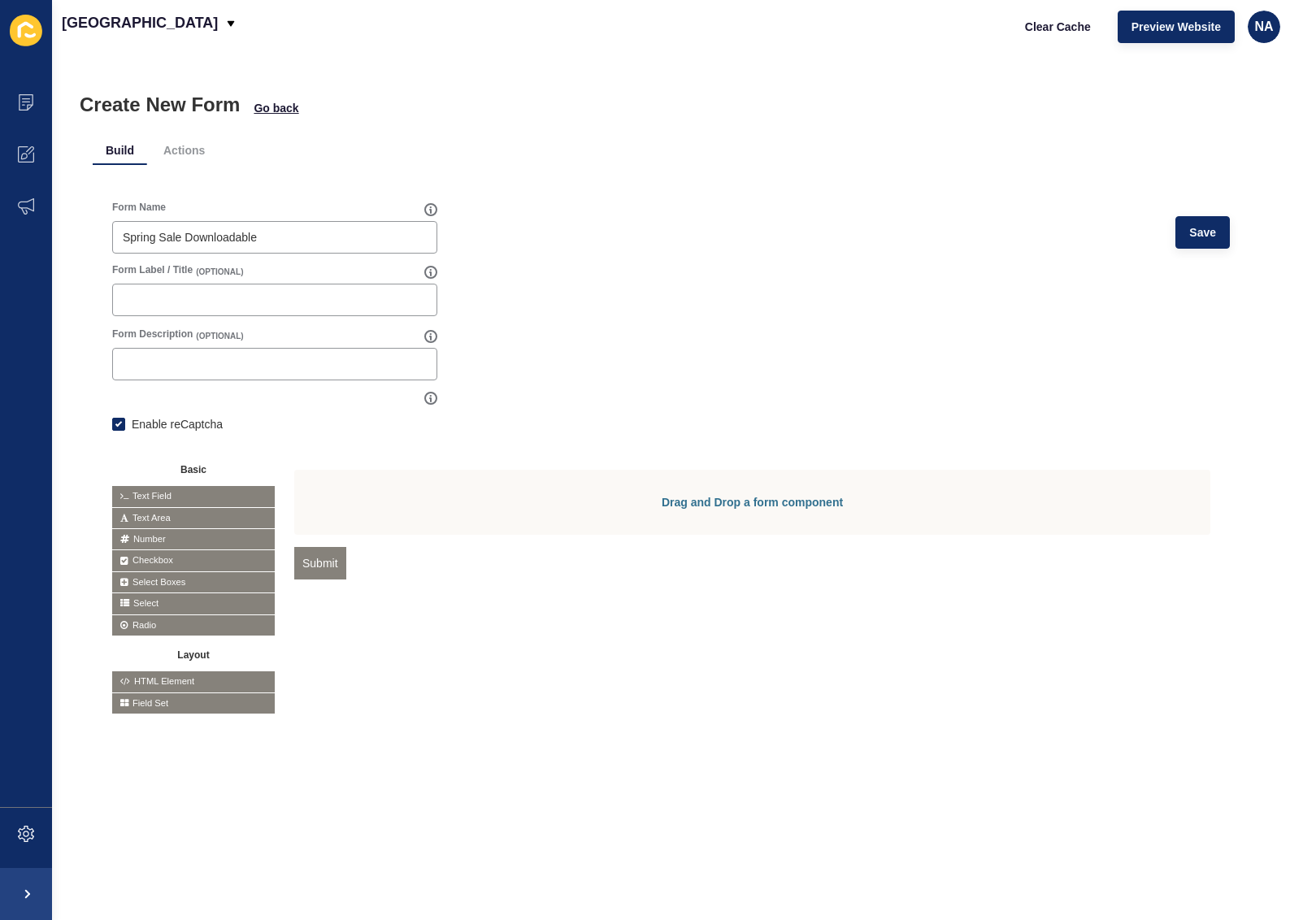
checkbox input "true"
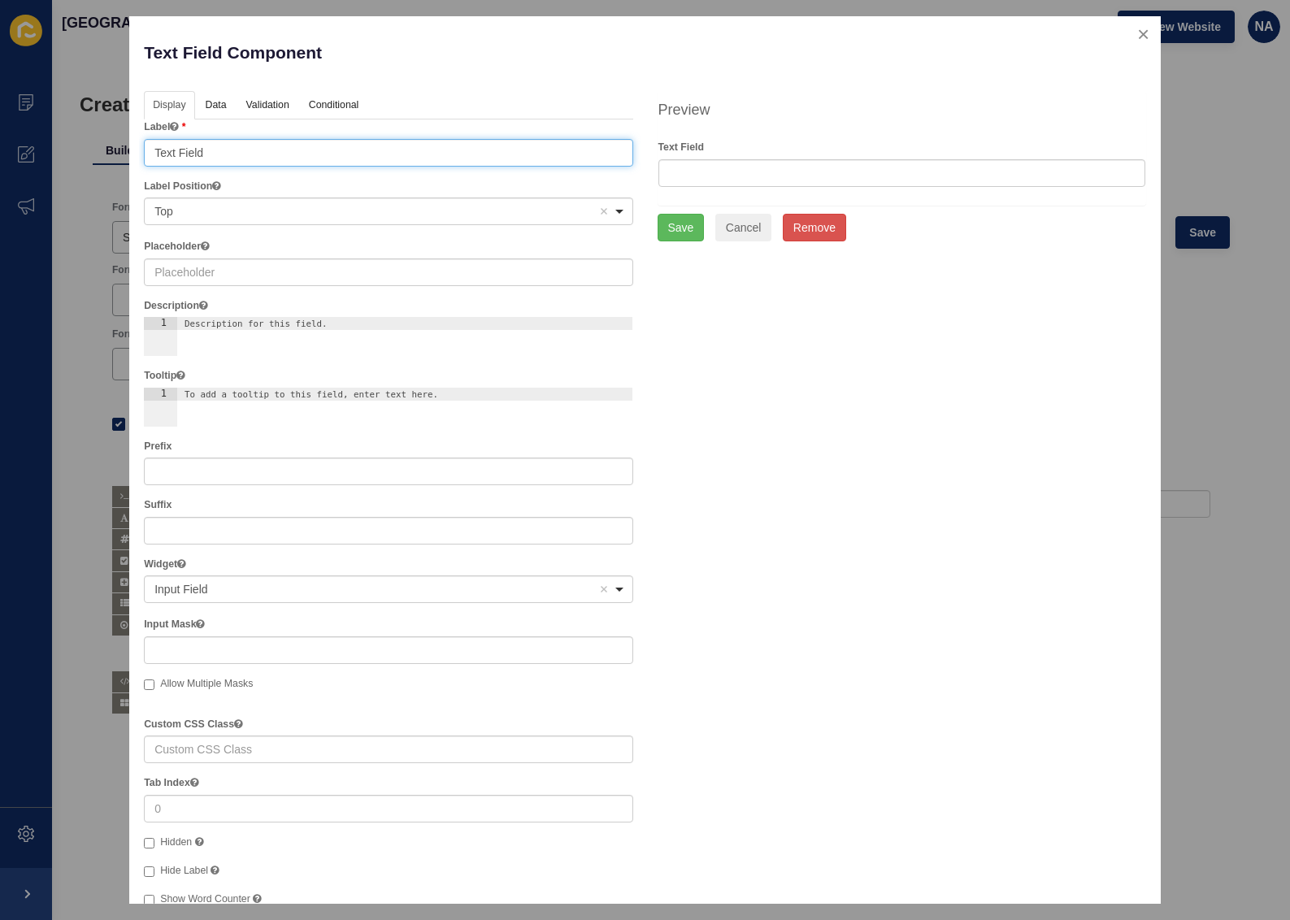
click at [219, 148] on input "Text Field" at bounding box center [388, 153] width 489 height 28
type input "A"
type input "Name"
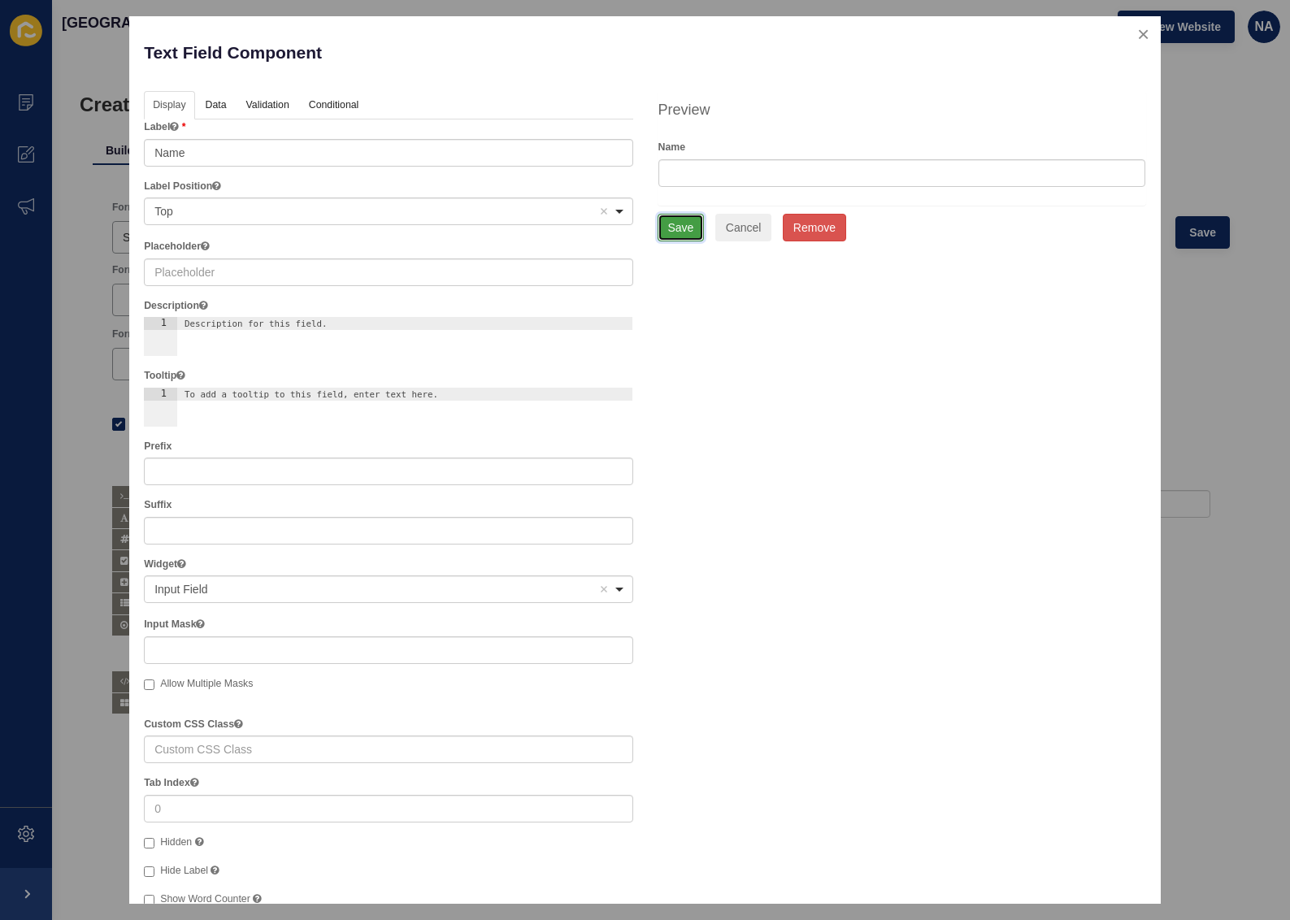
click at [670, 224] on button "Save" at bounding box center [681, 228] width 47 height 28
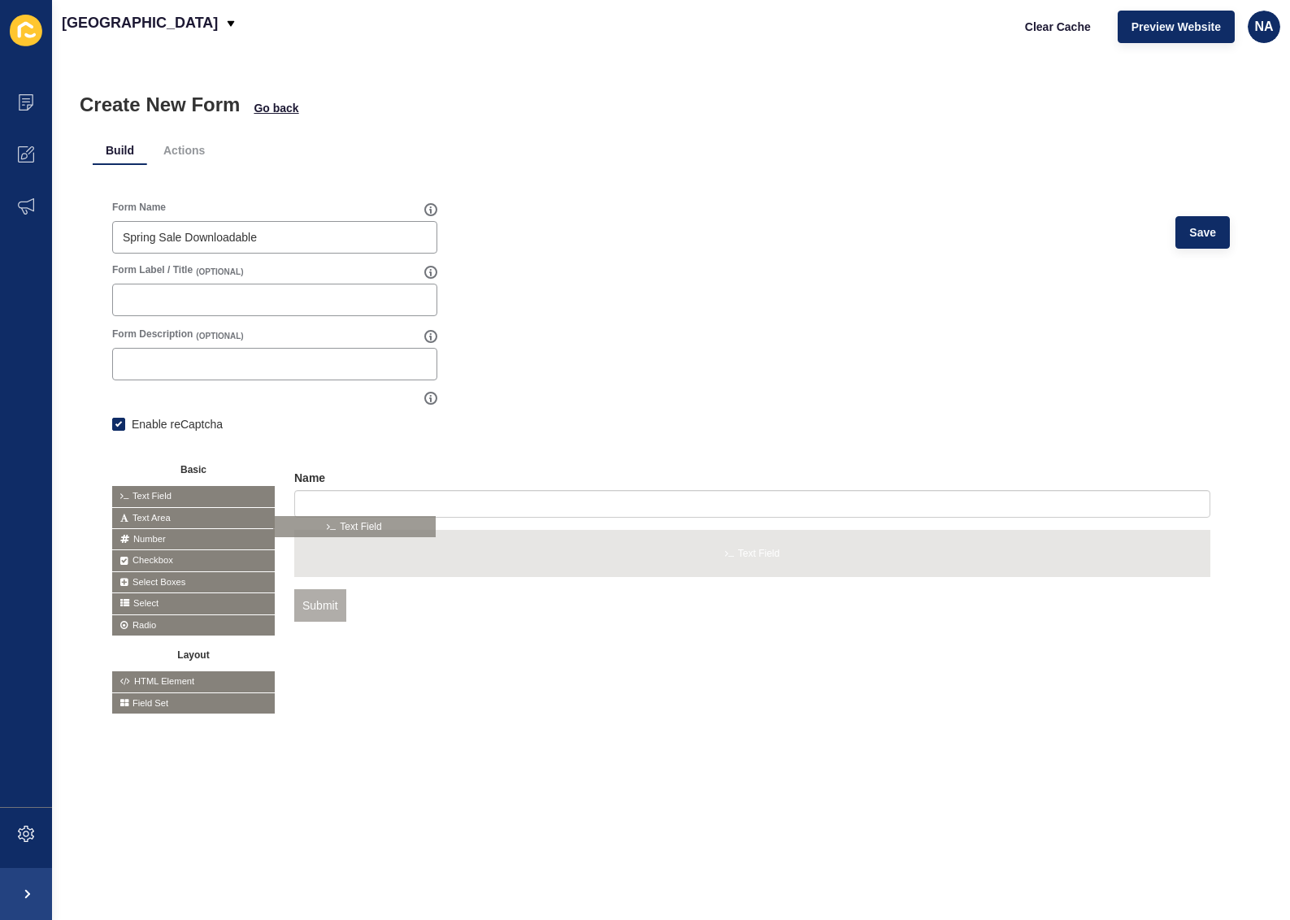
drag, startPoint x: 158, startPoint y: 491, endPoint x: 325, endPoint y: 523, distance: 170.4
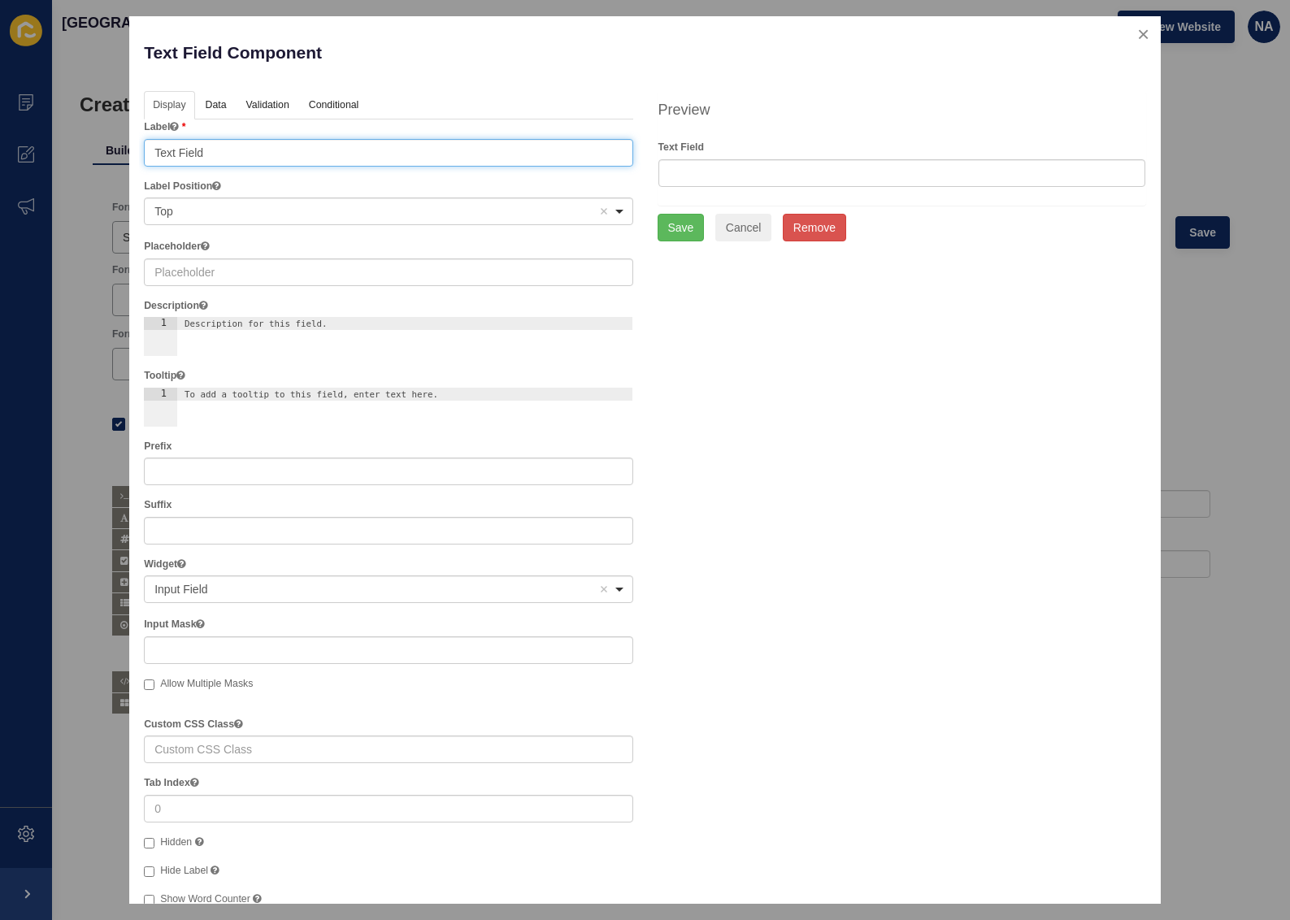
click at [221, 160] on input "Text Field" at bounding box center [388, 153] width 489 height 28
type input "Email"
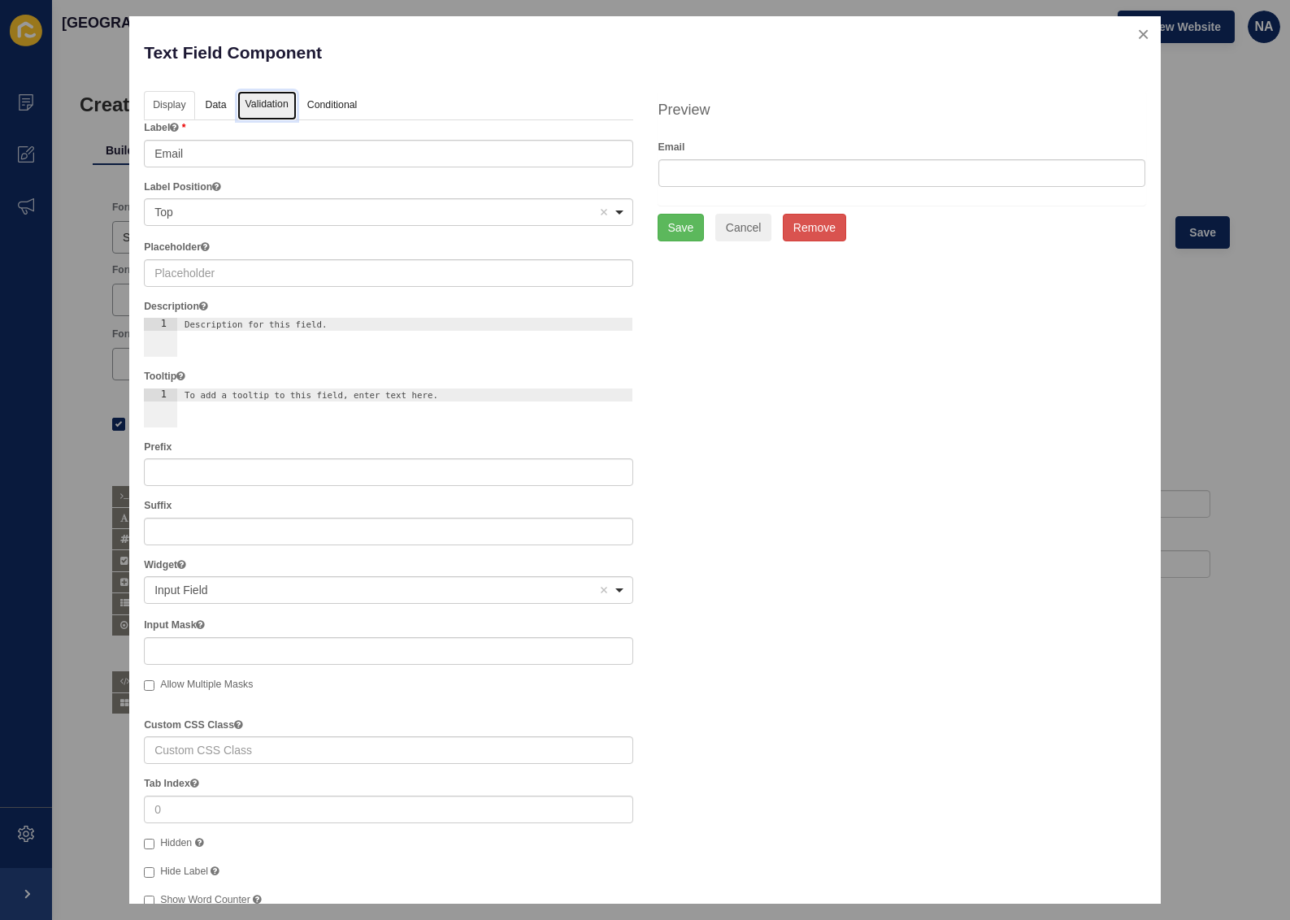
click at [283, 109] on link "Validation" at bounding box center [266, 106] width 59 height 30
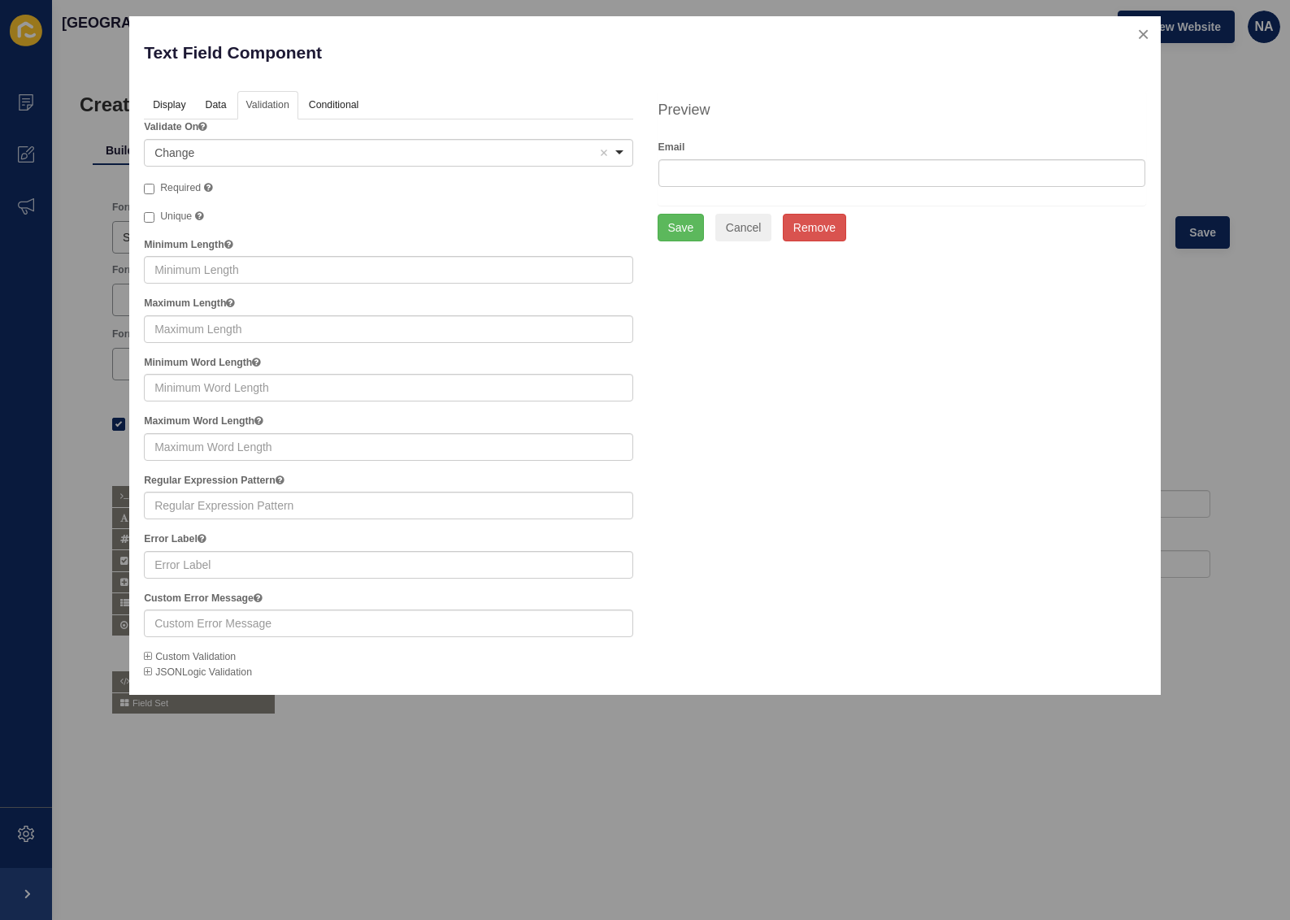
click at [167, 188] on span "Required" at bounding box center [180, 187] width 41 height 11
click at [154, 188] on input "Required" at bounding box center [149, 189] width 11 height 11
checkbox input "true"
click at [676, 233] on button "Save" at bounding box center [681, 228] width 47 height 28
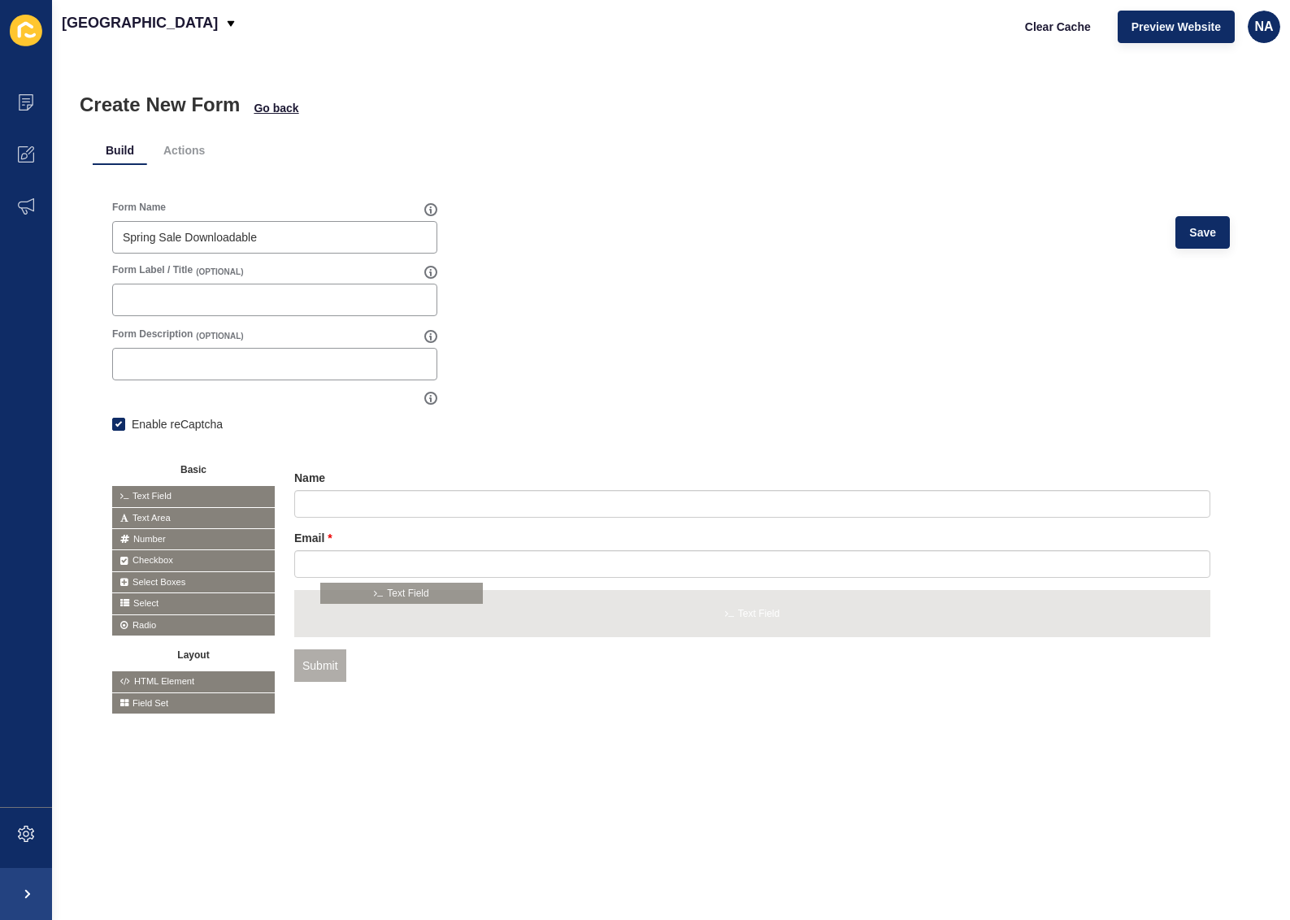
drag, startPoint x: 141, startPoint y: 491, endPoint x: 350, endPoint y: 590, distance: 231.3
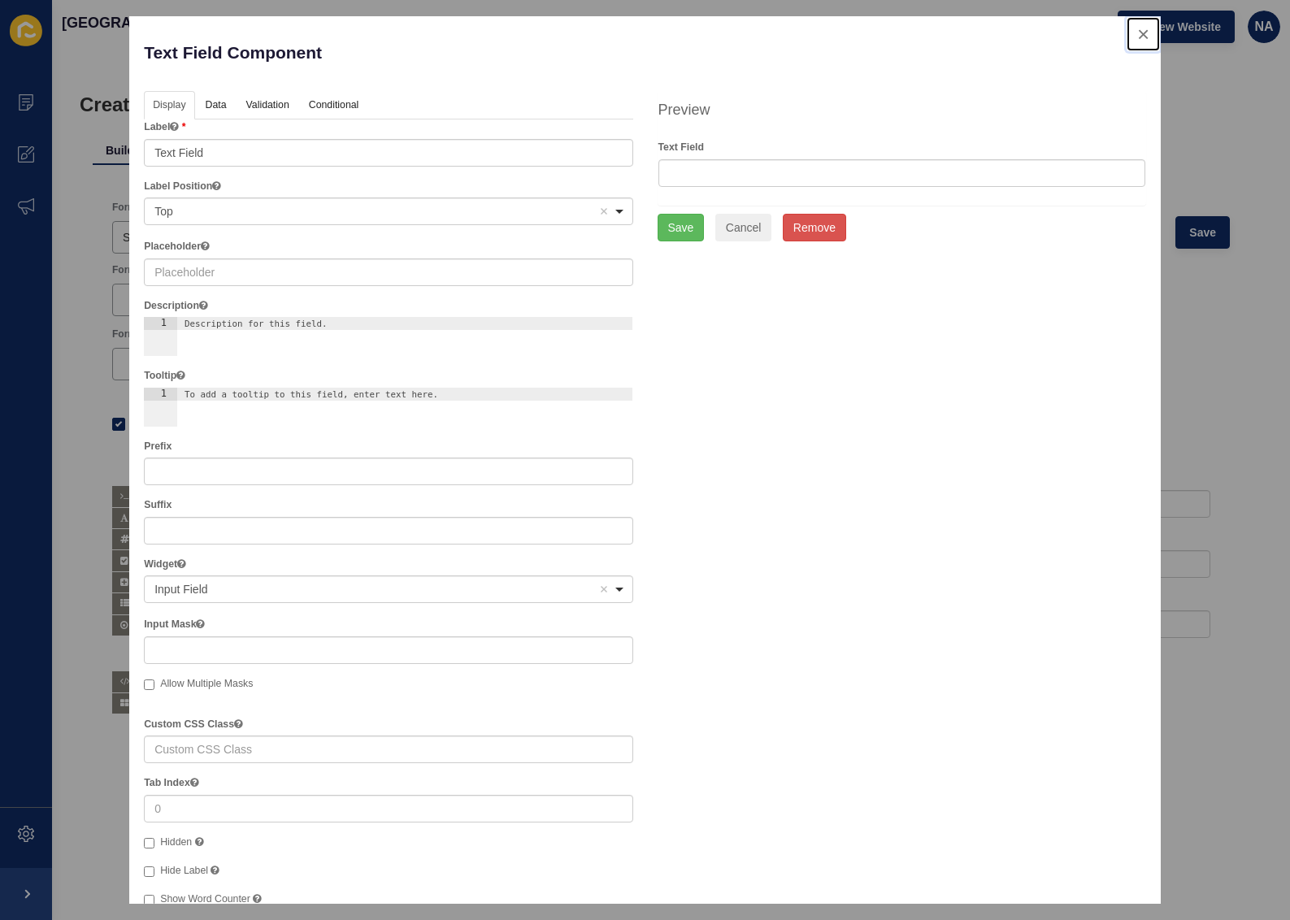
click at [1135, 33] on button "close" at bounding box center [1143, 34] width 33 height 34
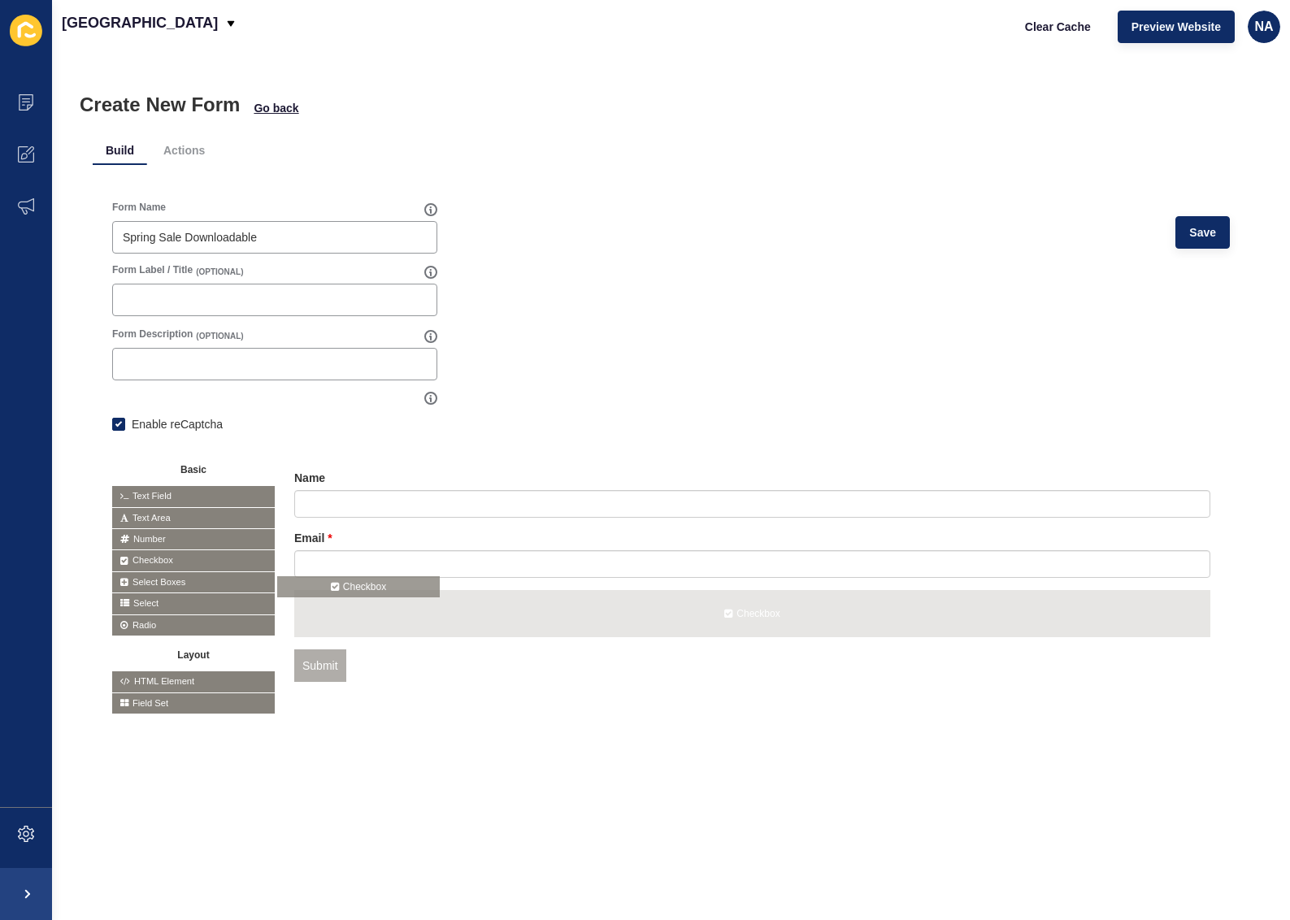
drag, startPoint x: 179, startPoint y: 563, endPoint x: 350, endPoint y: 591, distance: 173.1
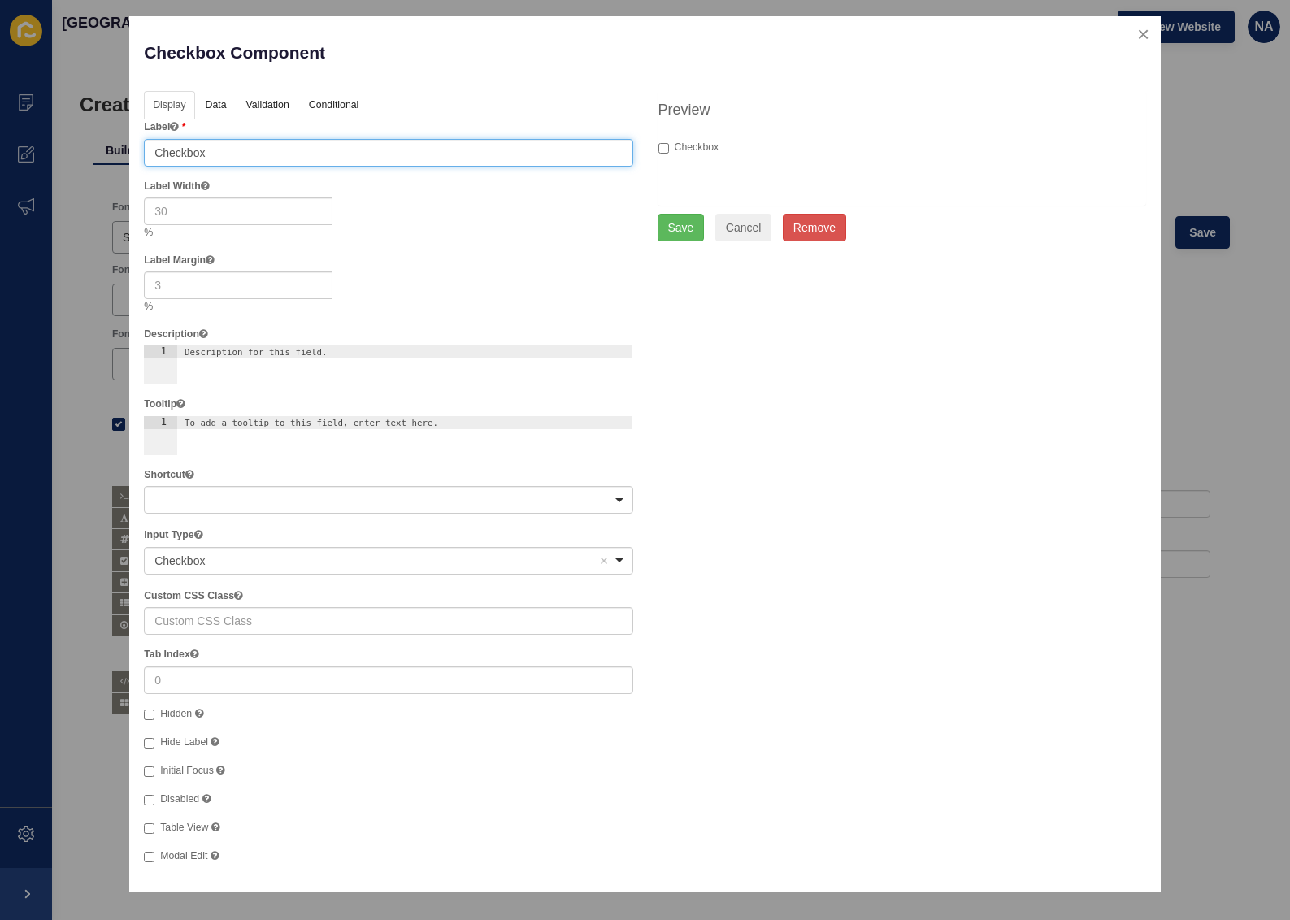
click at [263, 146] on input "Checkbox" at bounding box center [388, 153] width 489 height 28
click at [233, 108] on li "Data" at bounding box center [216, 106] width 39 height 30
click at [228, 106] on link "Data" at bounding box center [215, 106] width 37 height 30
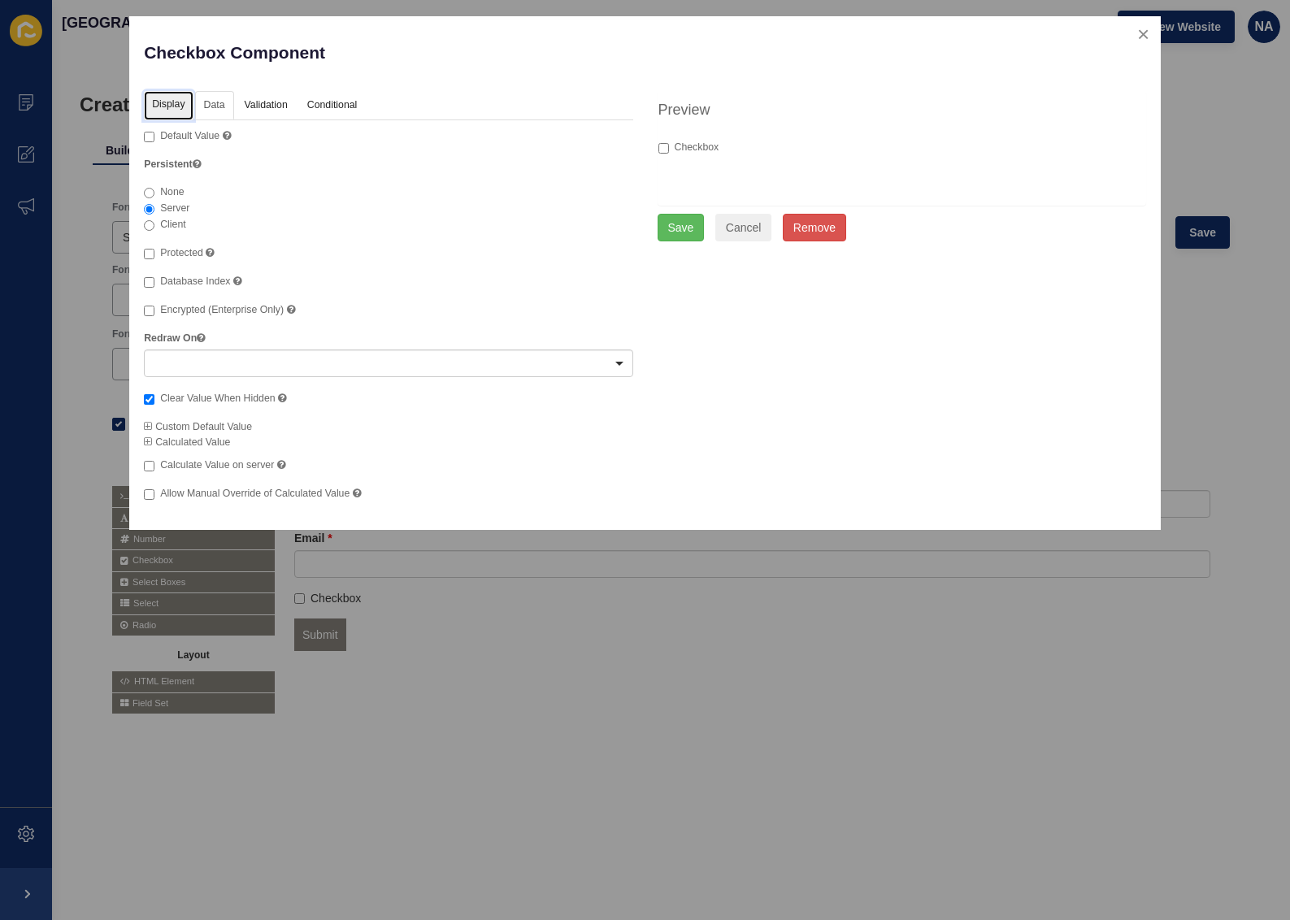
click at [172, 105] on link "Display" at bounding box center [168, 106] width 49 height 30
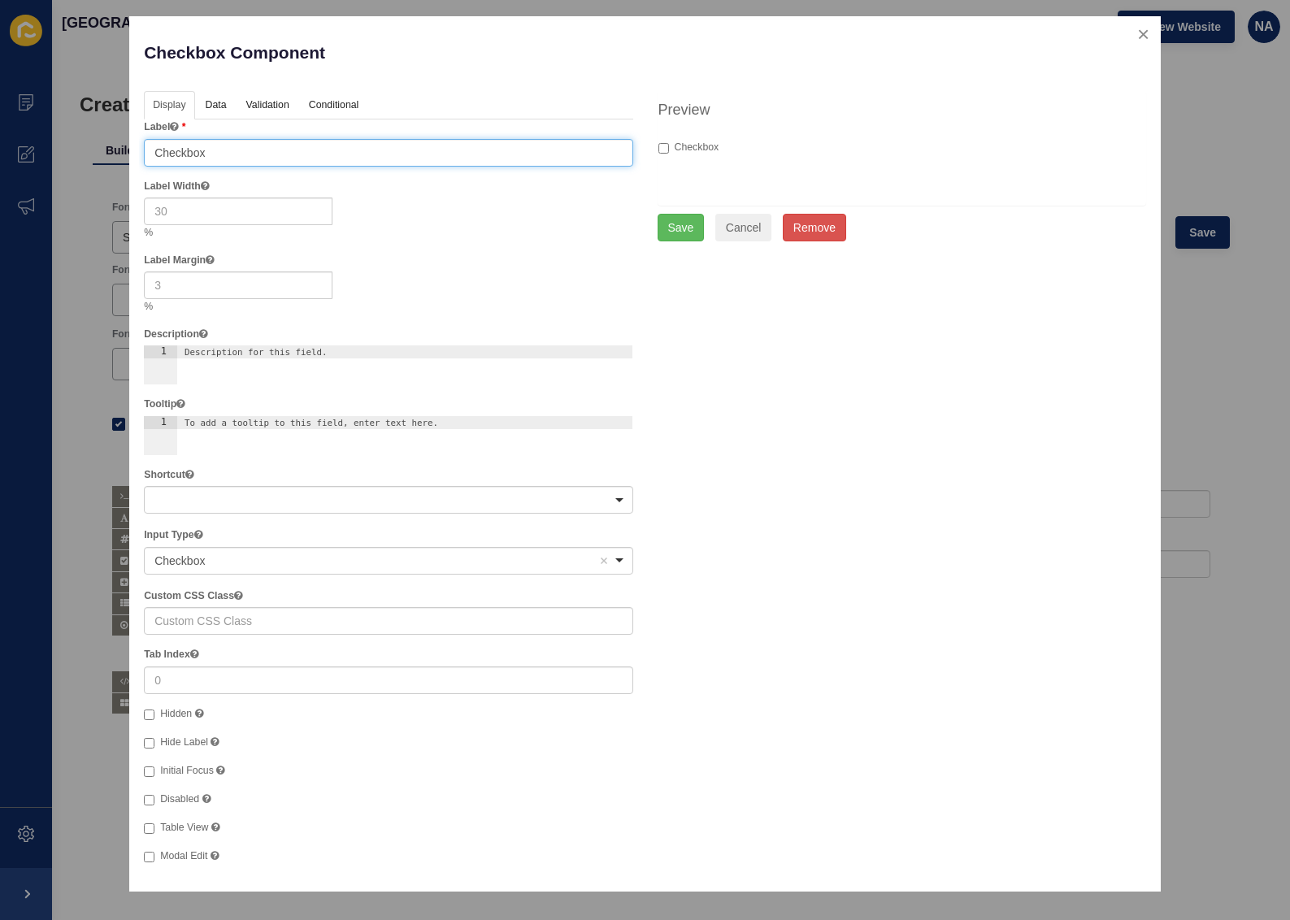
click at [246, 156] on input "Checkbox" at bounding box center [388, 153] width 489 height 28
type input "I am interested in a spring sale"
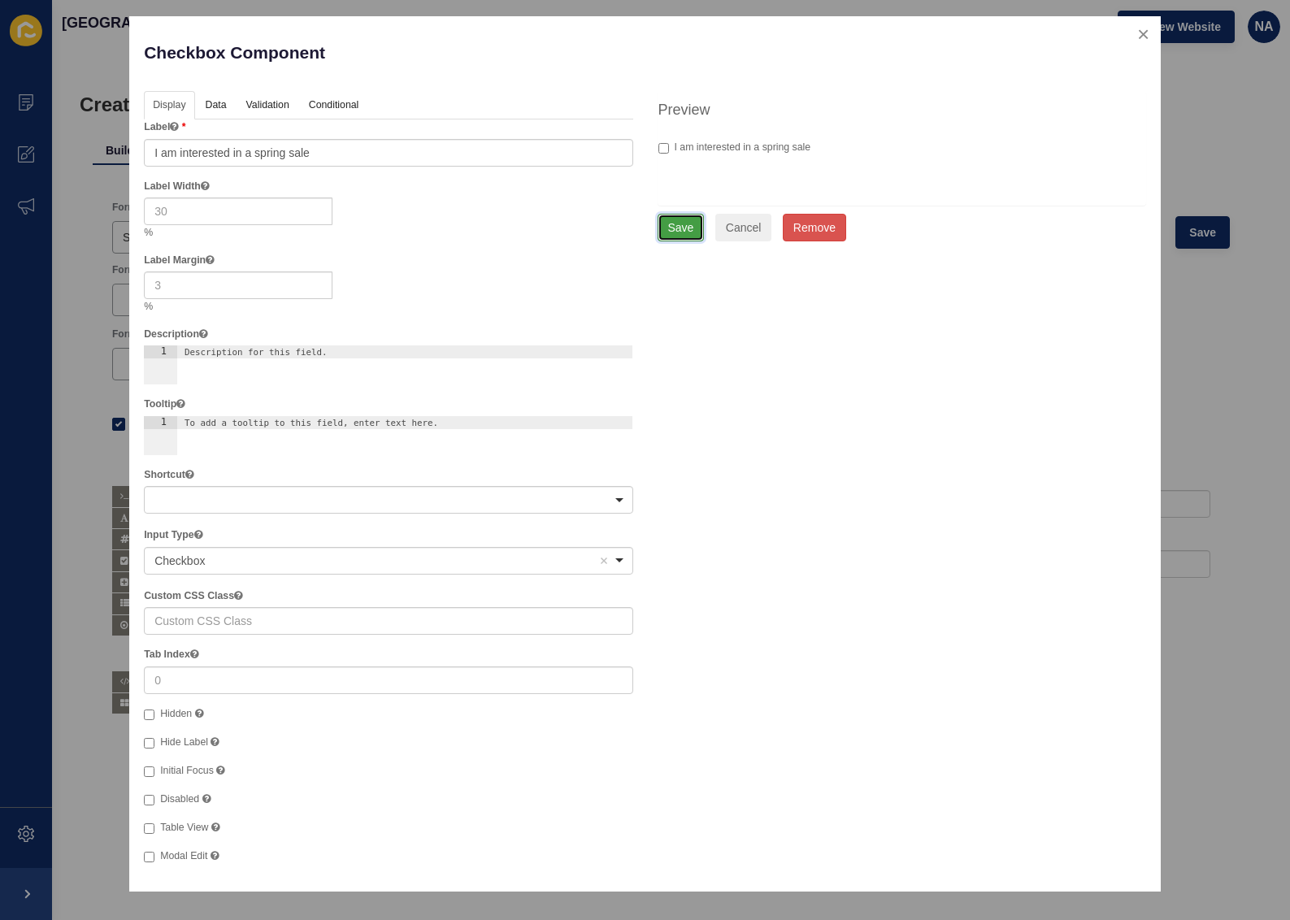
click at [682, 228] on button "Save" at bounding box center [681, 228] width 47 height 28
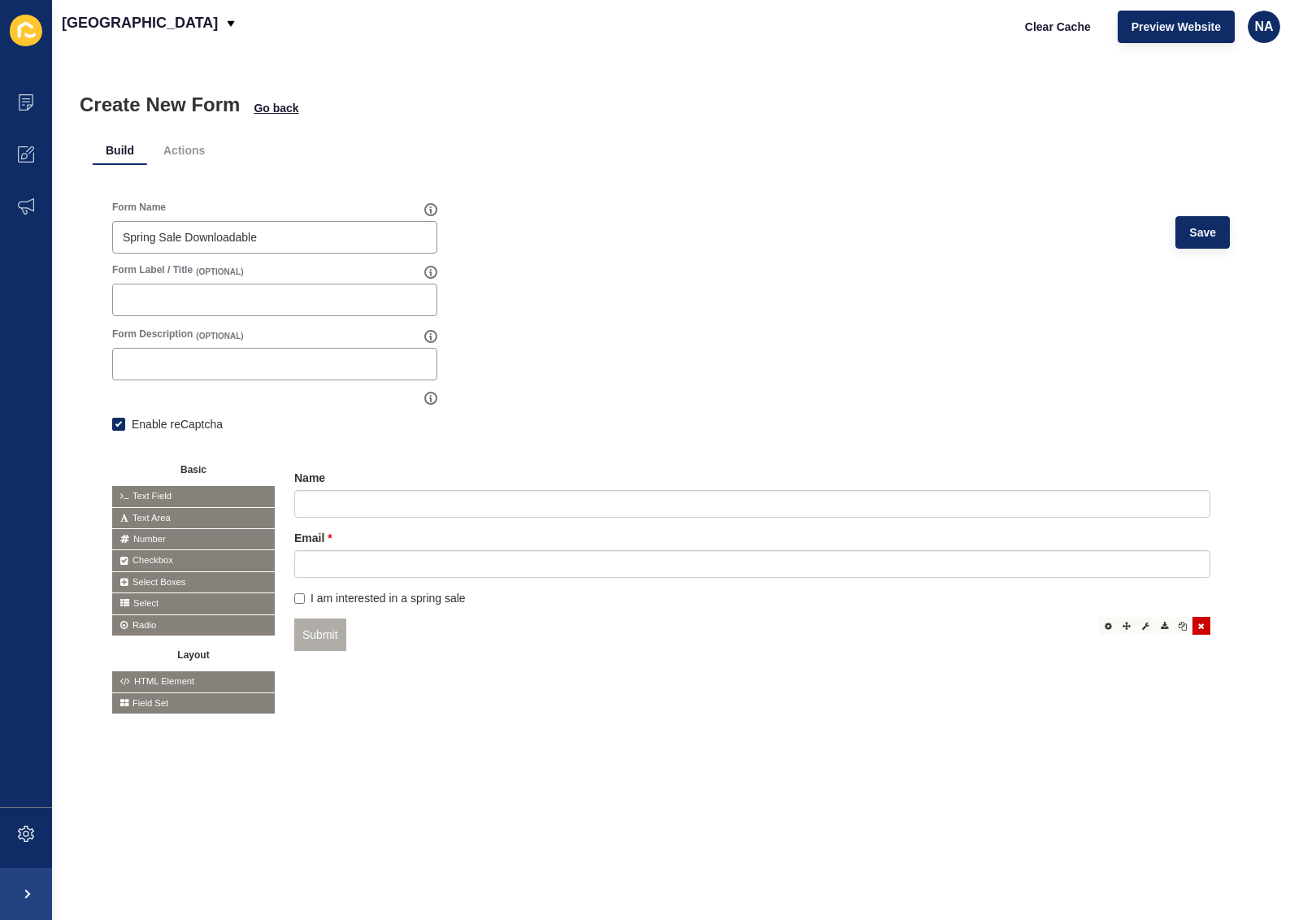
click at [1198, 627] on icon at bounding box center [1201, 626] width 7 height 8
click at [1189, 235] on span "Save" at bounding box center [1202, 232] width 27 height 16
click at [195, 152] on li "Actions" at bounding box center [183, 150] width 67 height 29
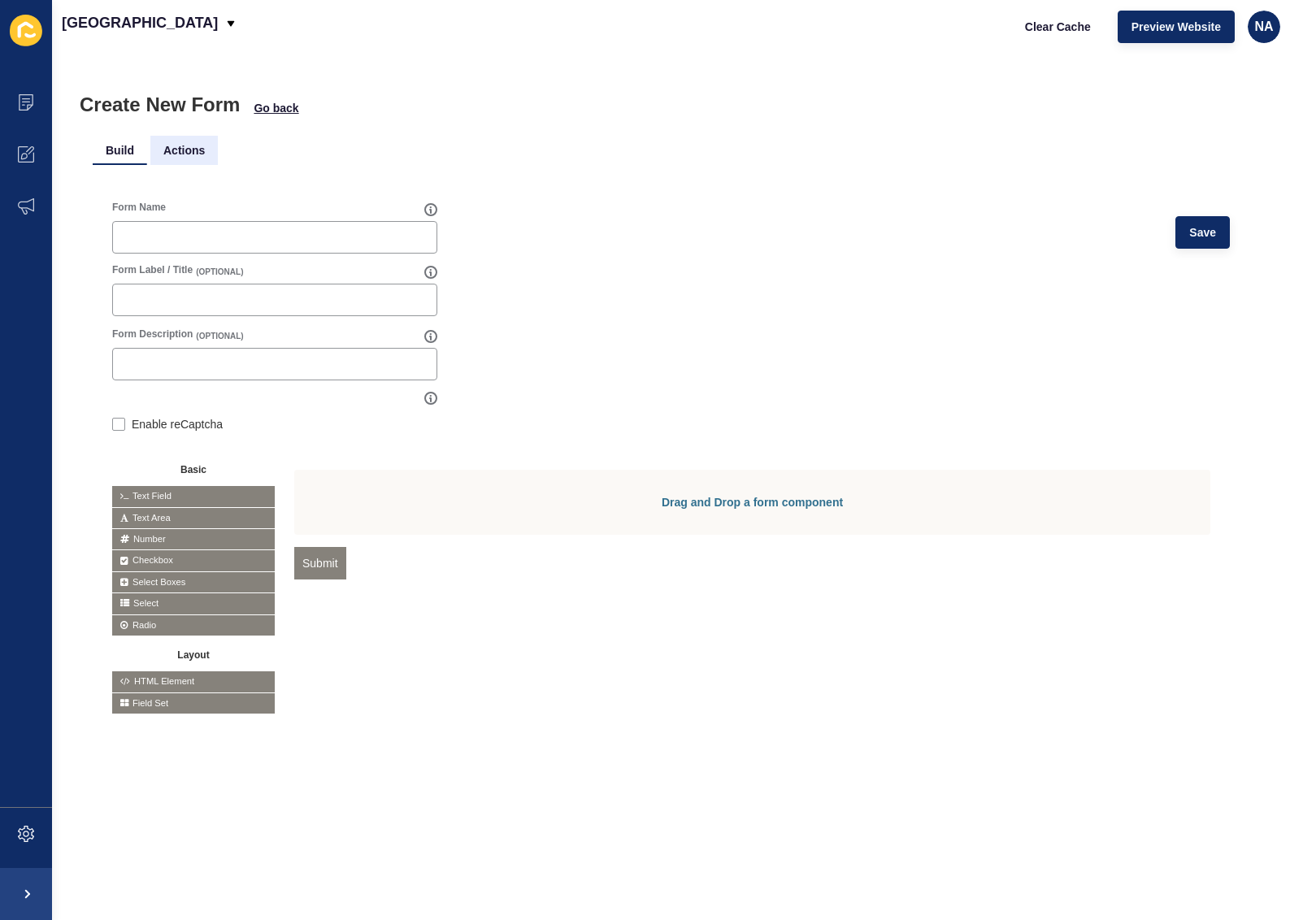
click at [185, 154] on li "Actions" at bounding box center [183, 150] width 67 height 29
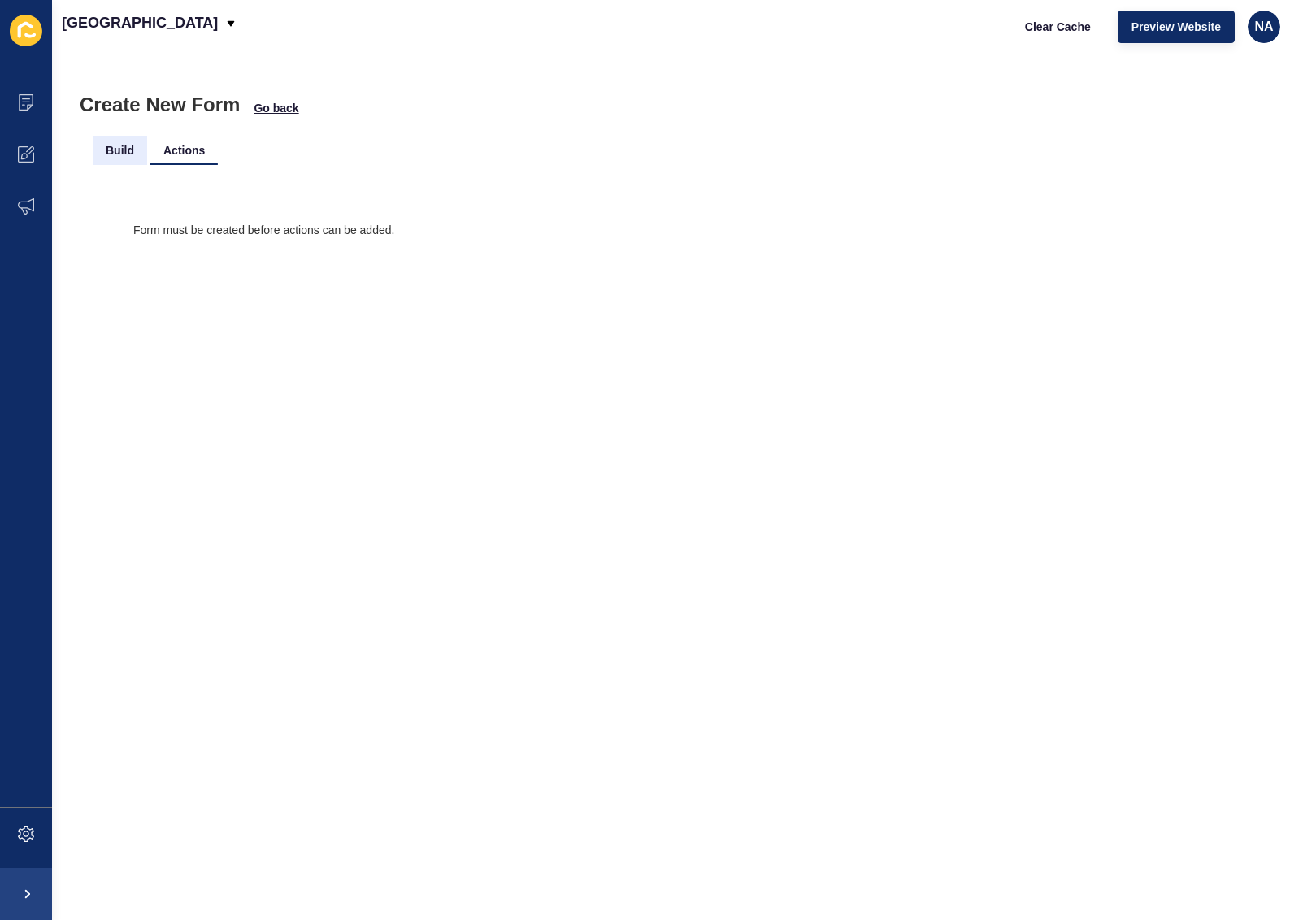
click at [117, 156] on li "Build" at bounding box center [120, 150] width 54 height 29
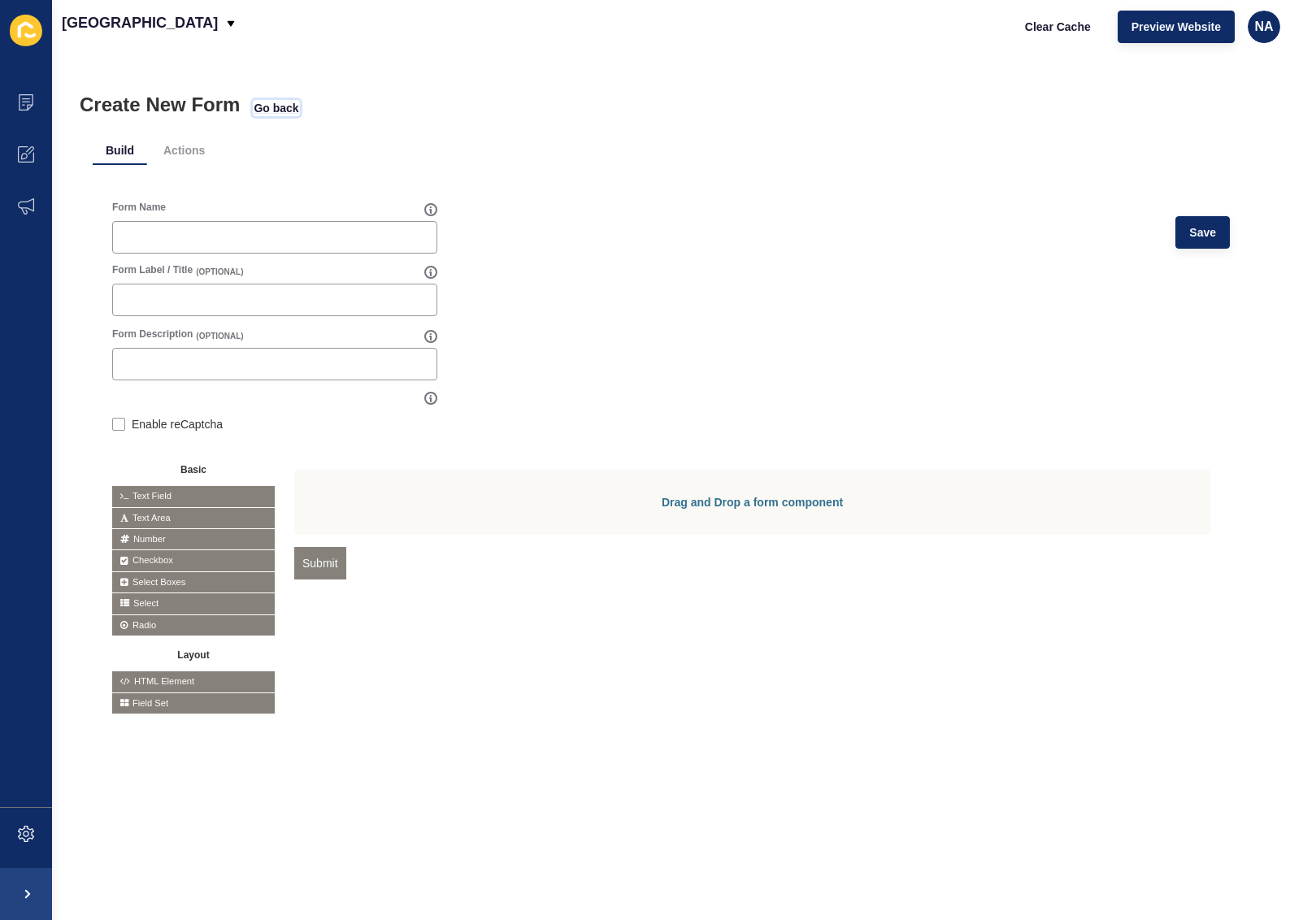
click at [276, 108] on span "Go back" at bounding box center [276, 108] width 45 height 16
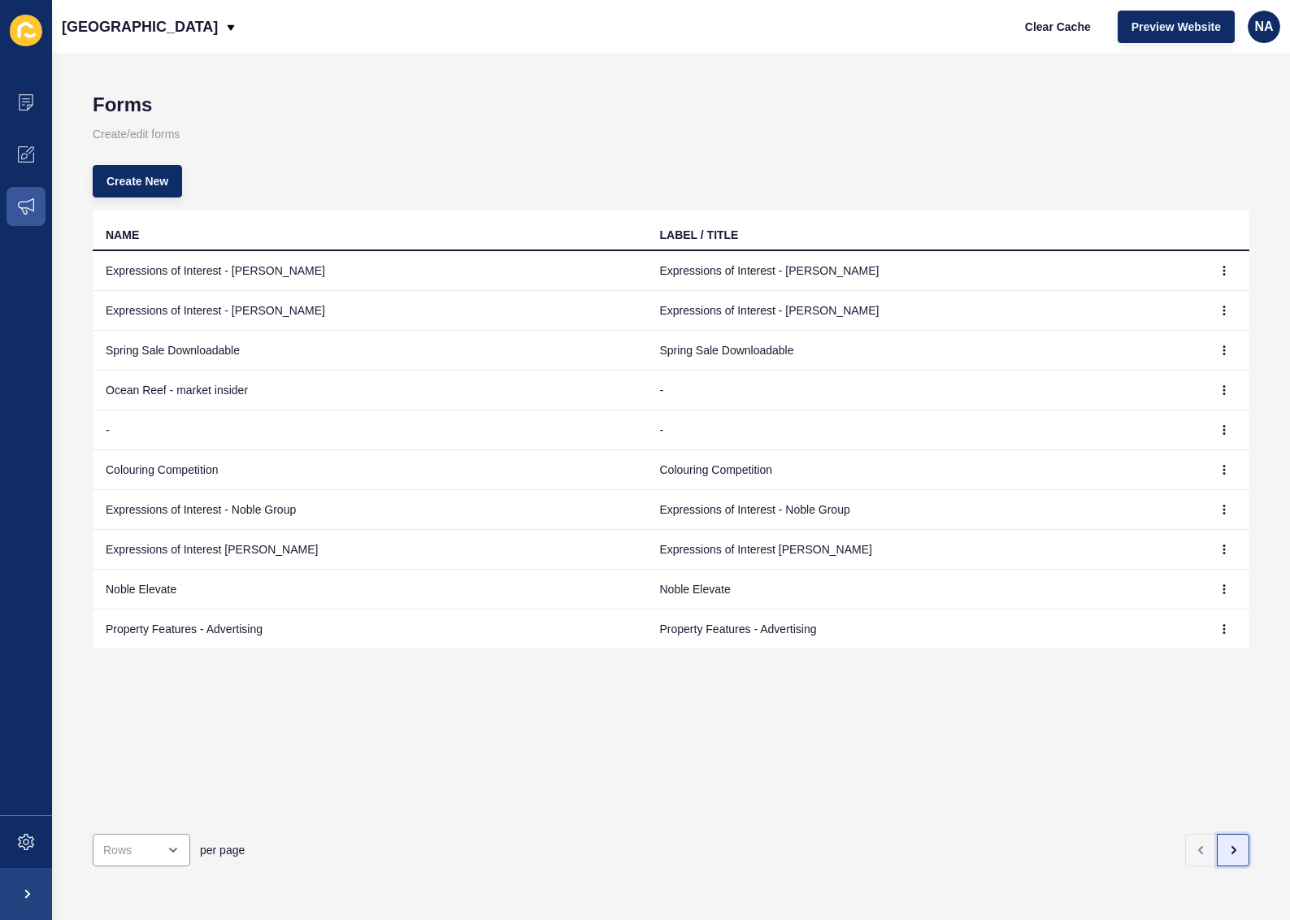
click at [1227, 844] on icon "button" at bounding box center [1233, 850] width 13 height 13
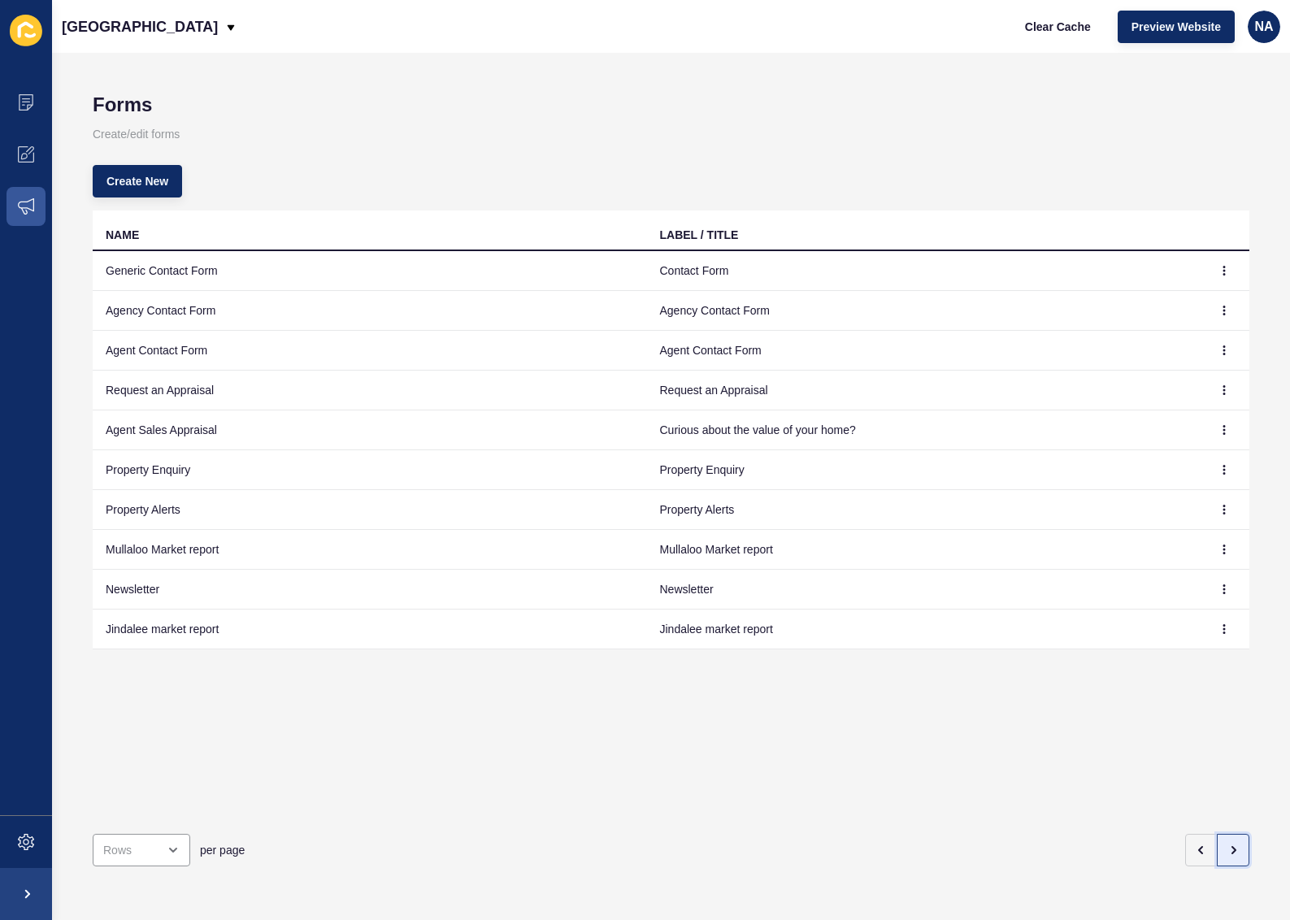
click at [1227, 844] on icon "button" at bounding box center [1233, 850] width 13 height 13
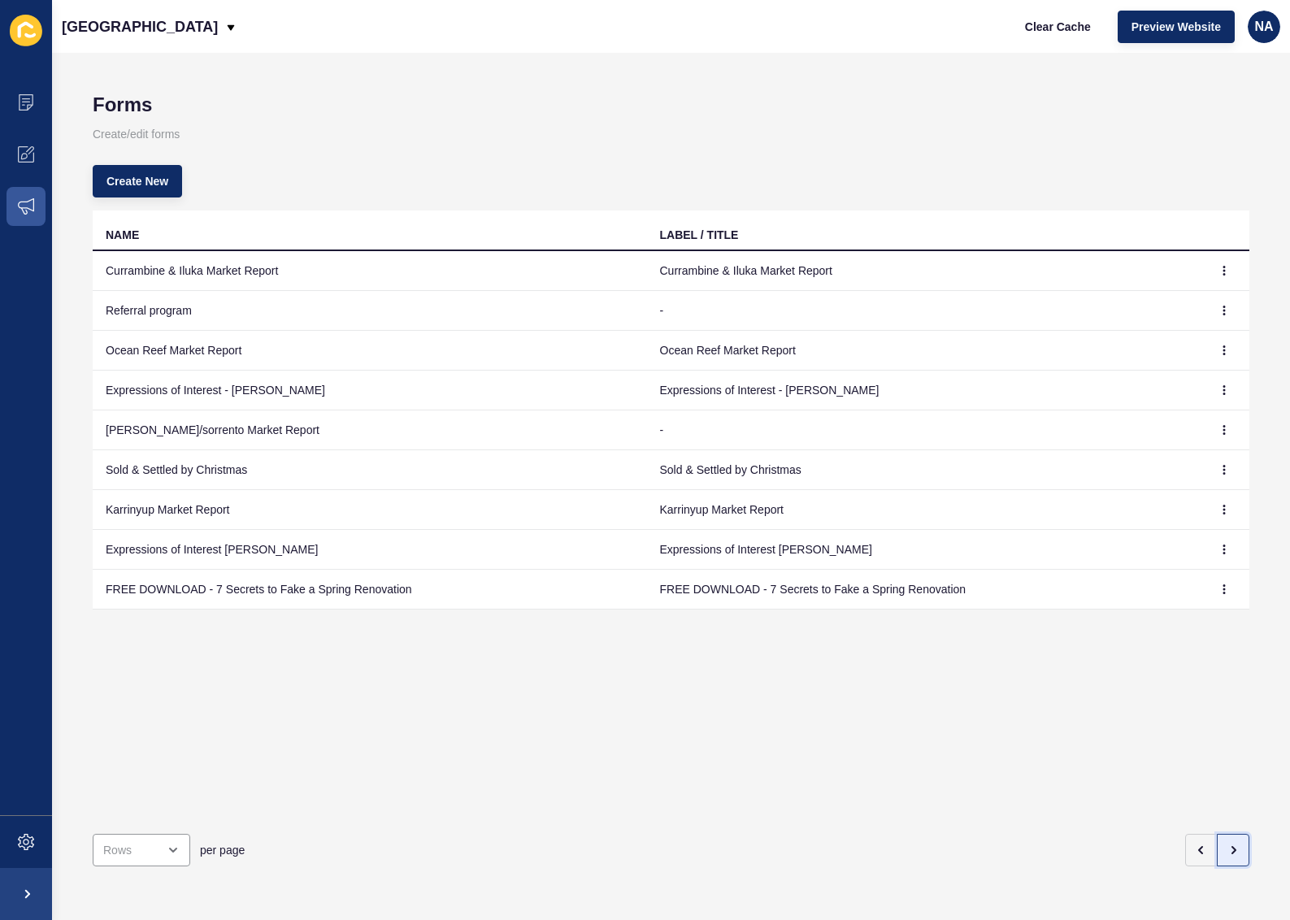
click at [1227, 844] on icon "button" at bounding box center [1233, 850] width 13 height 13
click at [1232, 847] on icon "button" at bounding box center [1233, 850] width 3 height 7
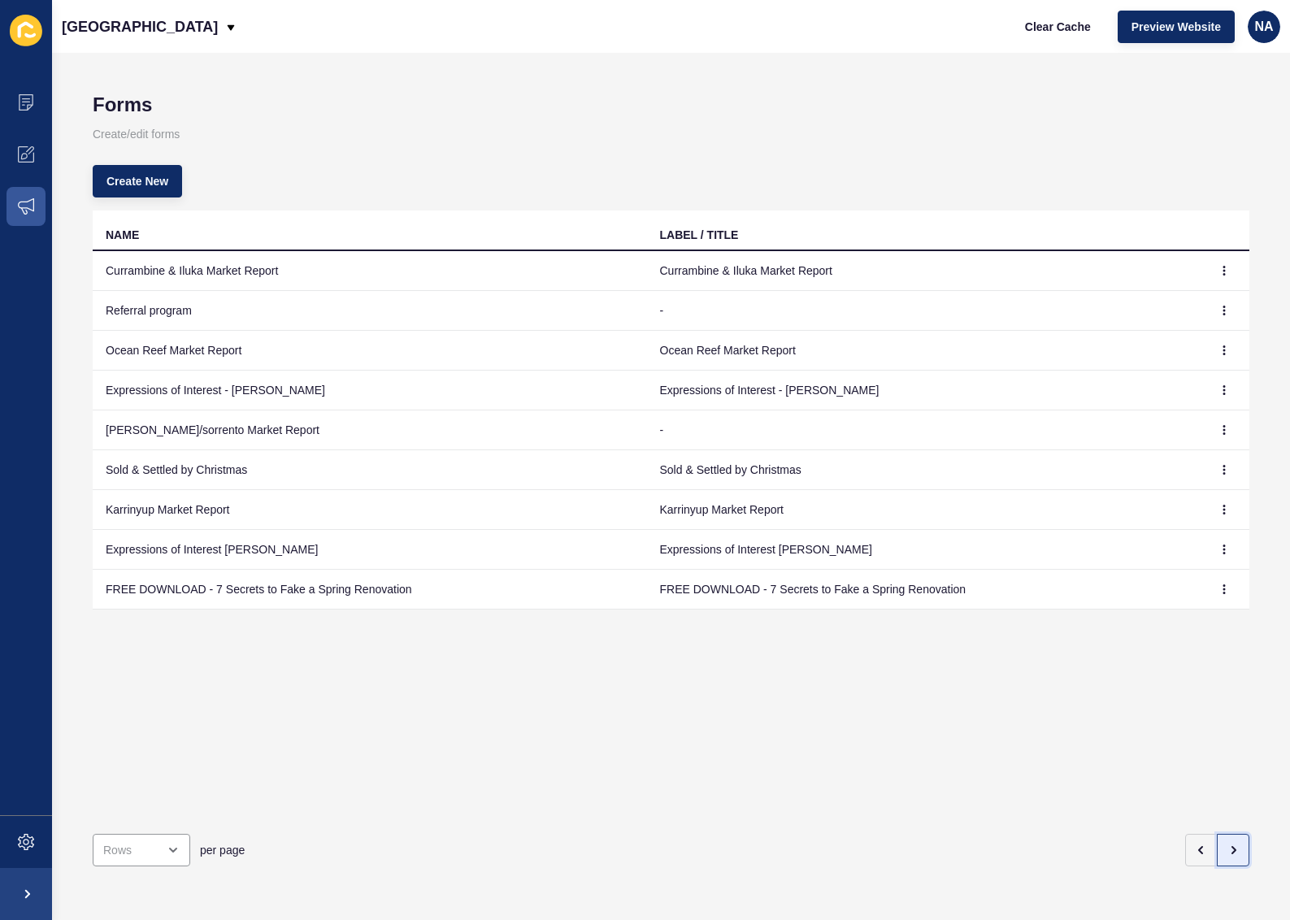
click at [1232, 847] on icon "button" at bounding box center [1233, 850] width 3 height 7
click at [1195, 844] on icon "button" at bounding box center [1201, 850] width 13 height 13
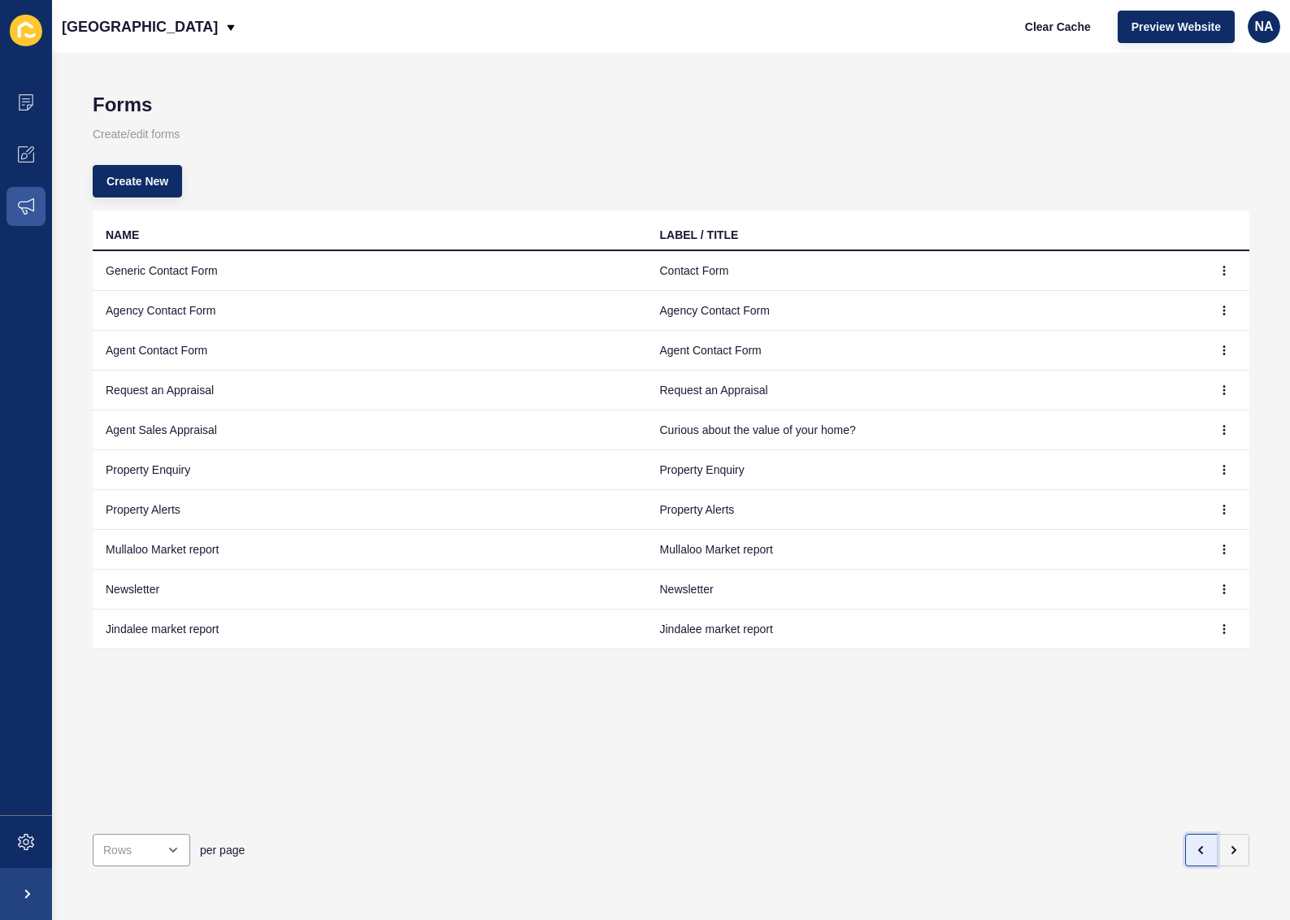
click at [1195, 844] on icon "button" at bounding box center [1201, 850] width 13 height 13
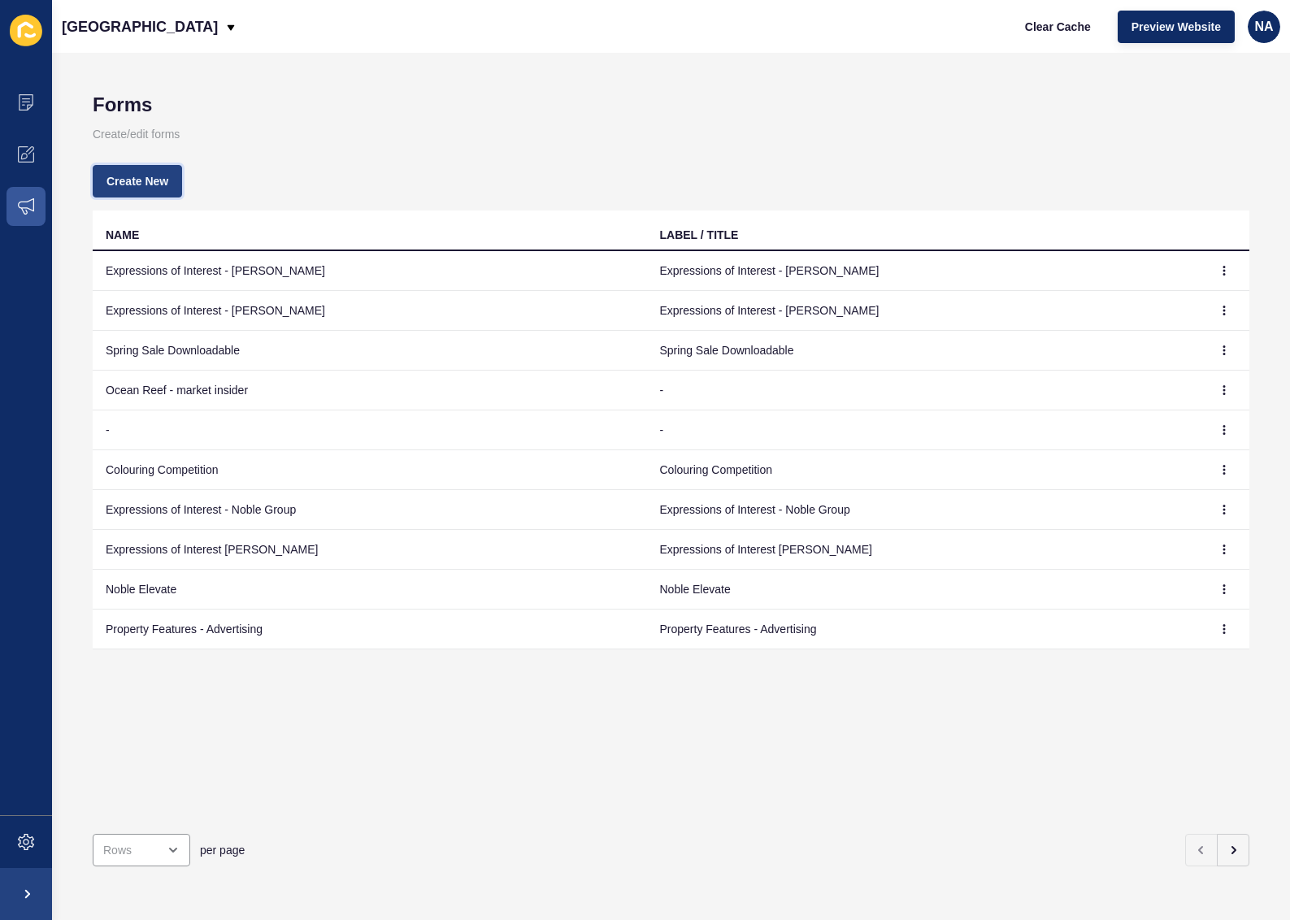
click at [163, 172] on button "Create New" at bounding box center [137, 181] width 89 height 33
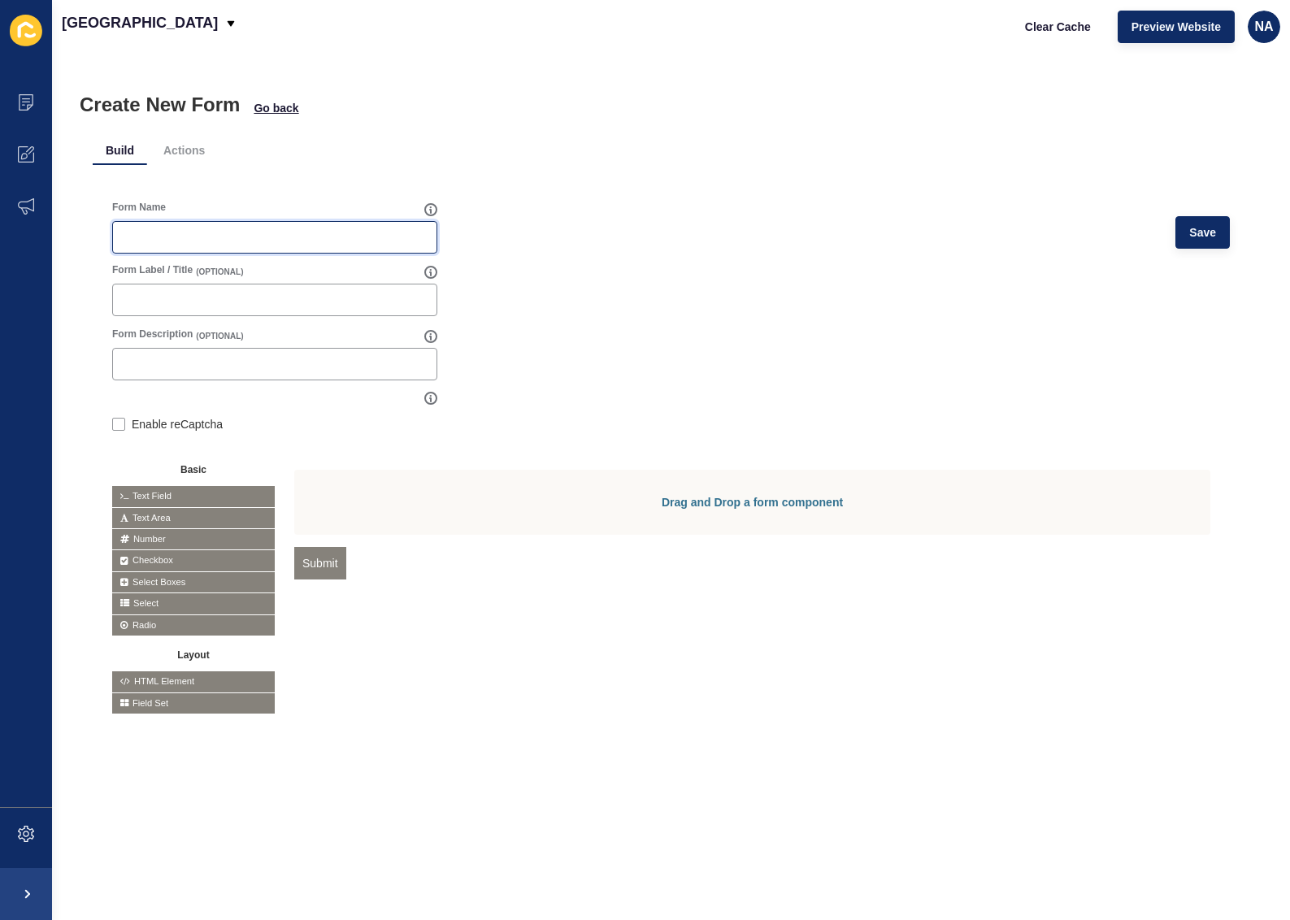
click at [186, 231] on input "Form Name" at bounding box center [275, 237] width 304 height 16
type input "Spring Sale Downloadable"
click at [118, 420] on label at bounding box center [118, 424] width 13 height 13
click at [118, 421] on input "Enable reCaptcha" at bounding box center [117, 426] width 11 height 11
checkbox input "true"
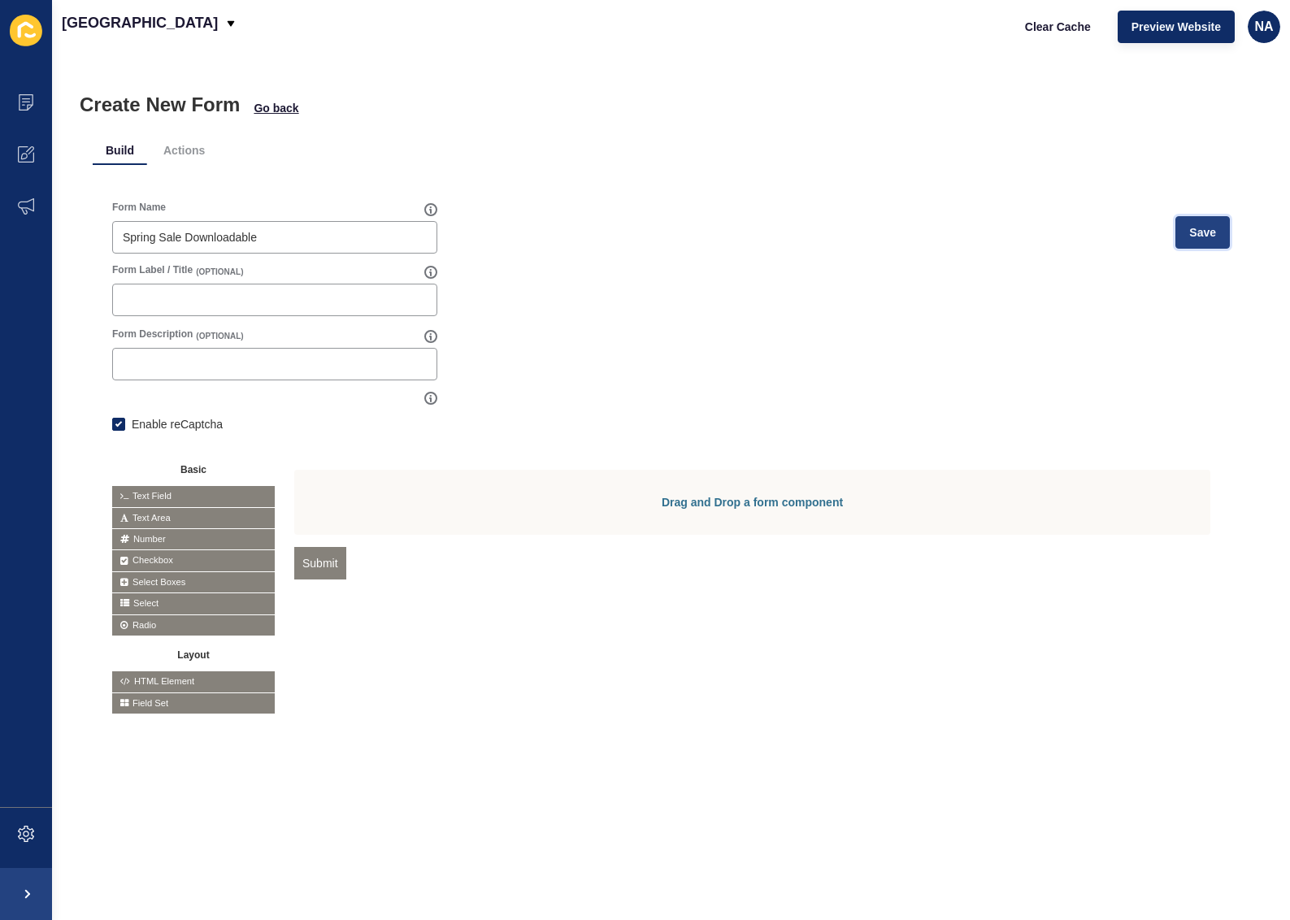
click at [1176, 224] on button "Save" at bounding box center [1203, 232] width 54 height 33
drag, startPoint x: 200, startPoint y: 487, endPoint x: 412, endPoint y: 491, distance: 212.2
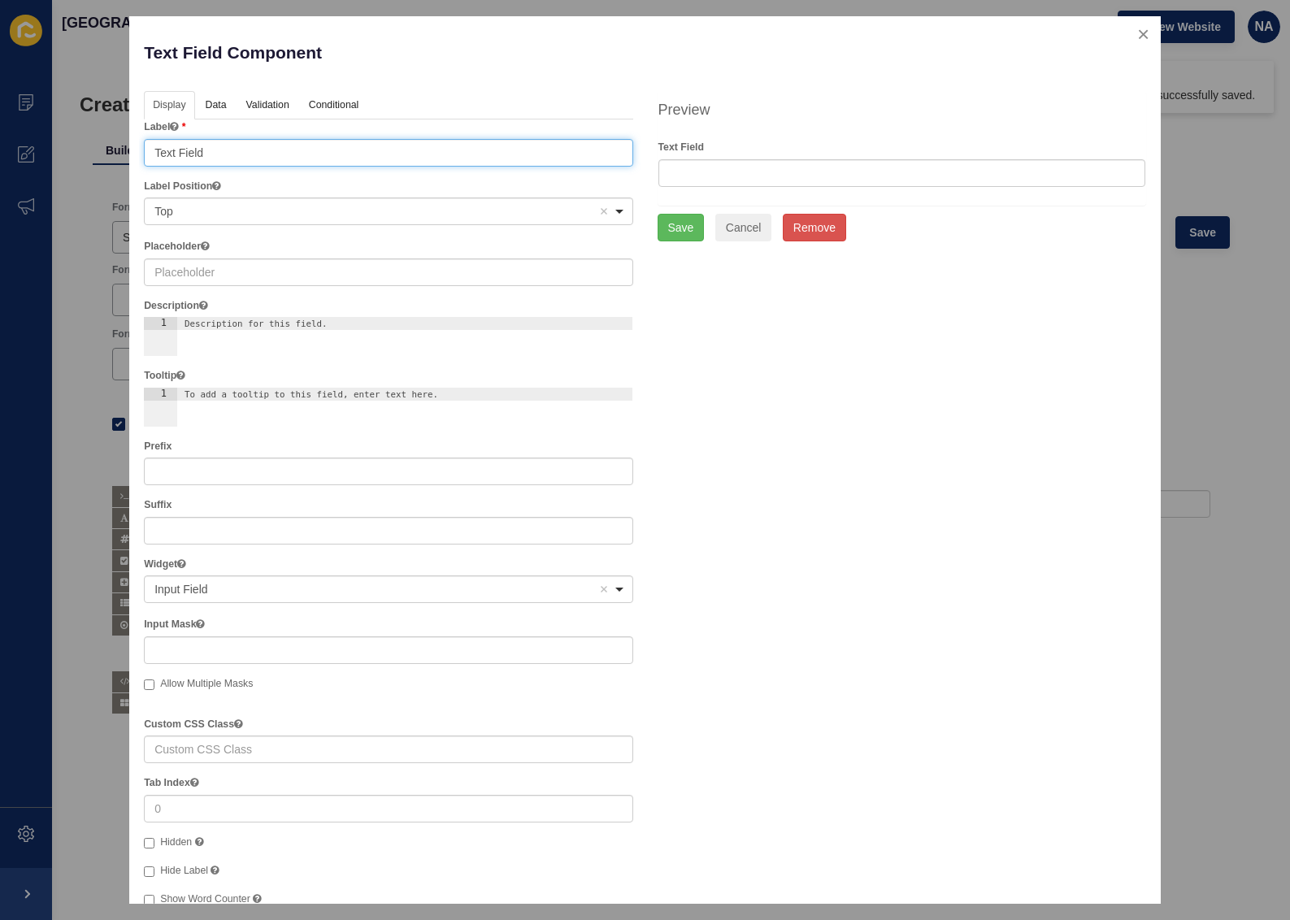
click at [212, 152] on input "Text Field" at bounding box center [388, 153] width 489 height 28
click at [208, 149] on input "Text Field" at bounding box center [388, 153] width 489 height 28
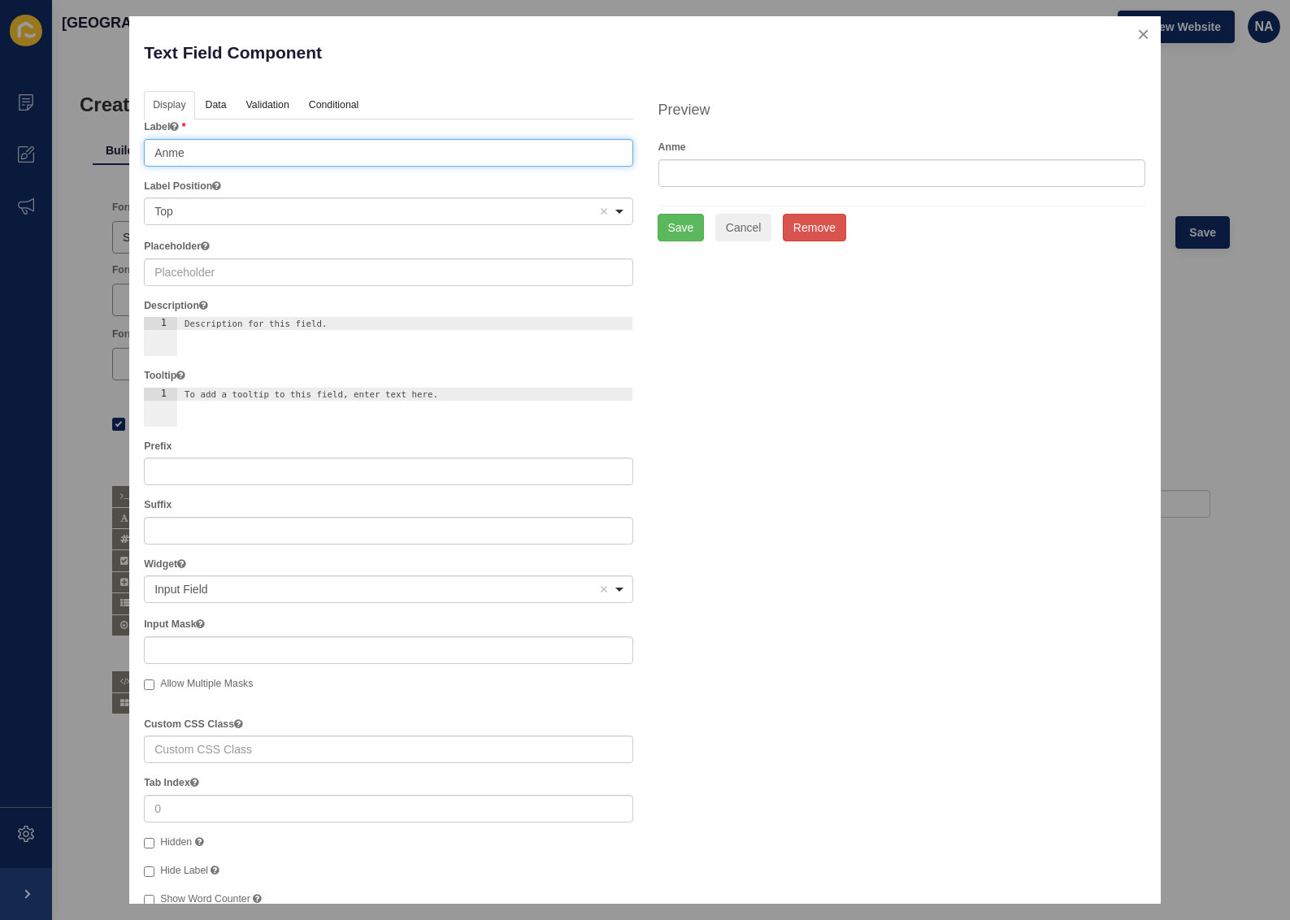
click at [204, 150] on input "Anme" at bounding box center [388, 153] width 489 height 28
type input "Name"
click at [668, 226] on button "Save" at bounding box center [681, 228] width 47 height 28
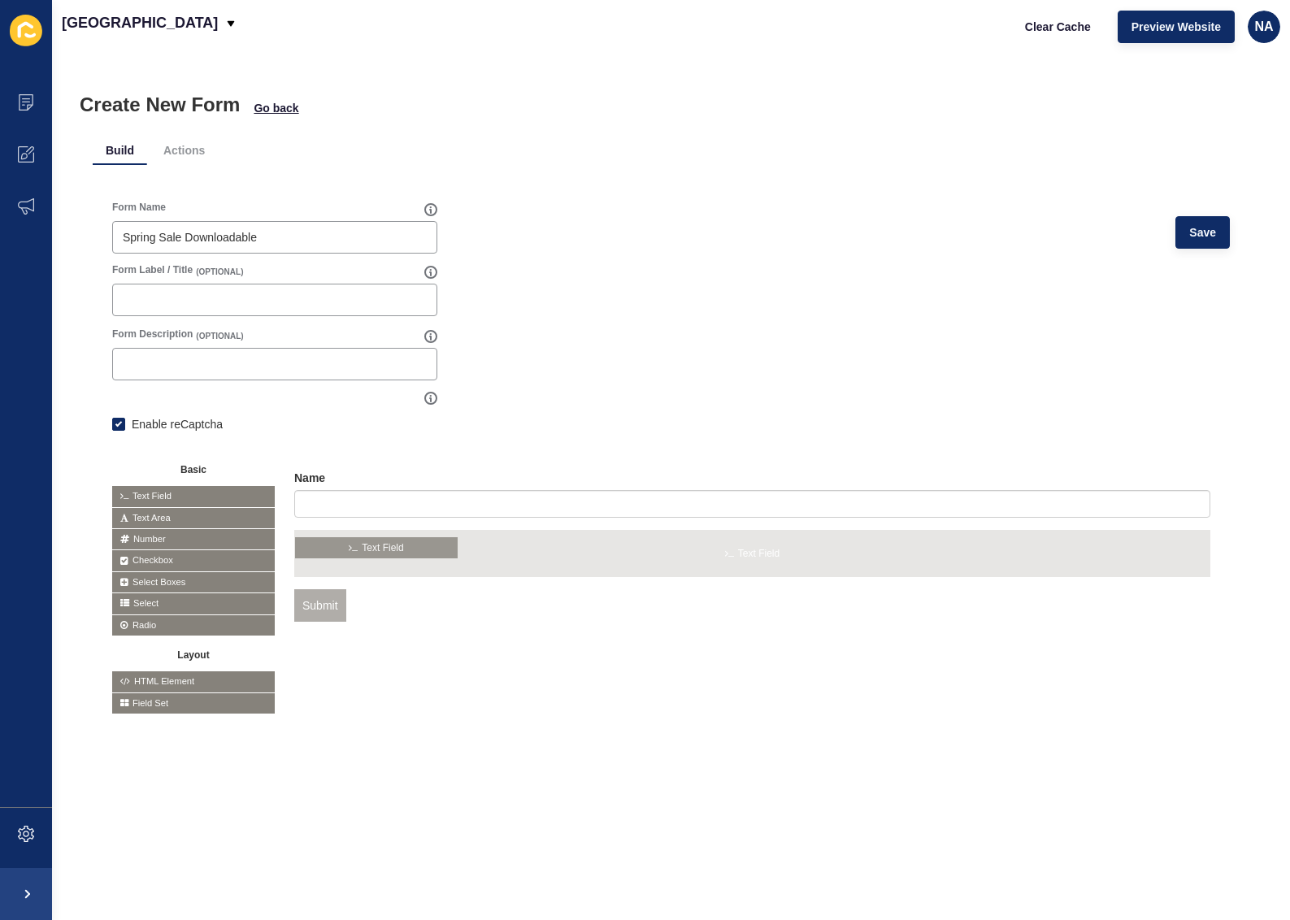
drag, startPoint x: 170, startPoint y: 491, endPoint x: 353, endPoint y: 542, distance: 190.0
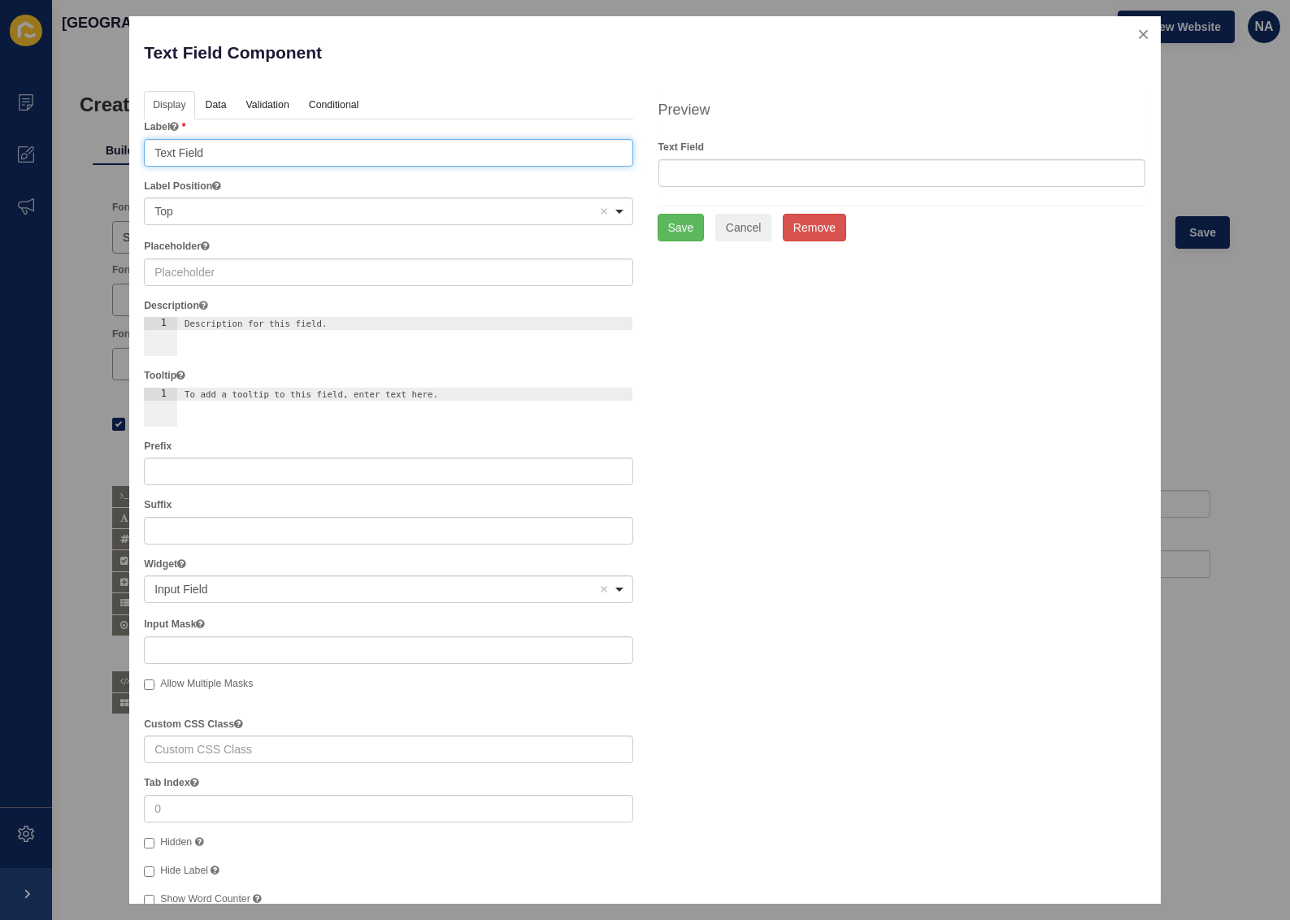
click at [224, 155] on input "Text Field" at bounding box center [388, 153] width 489 height 28
type input "Email"
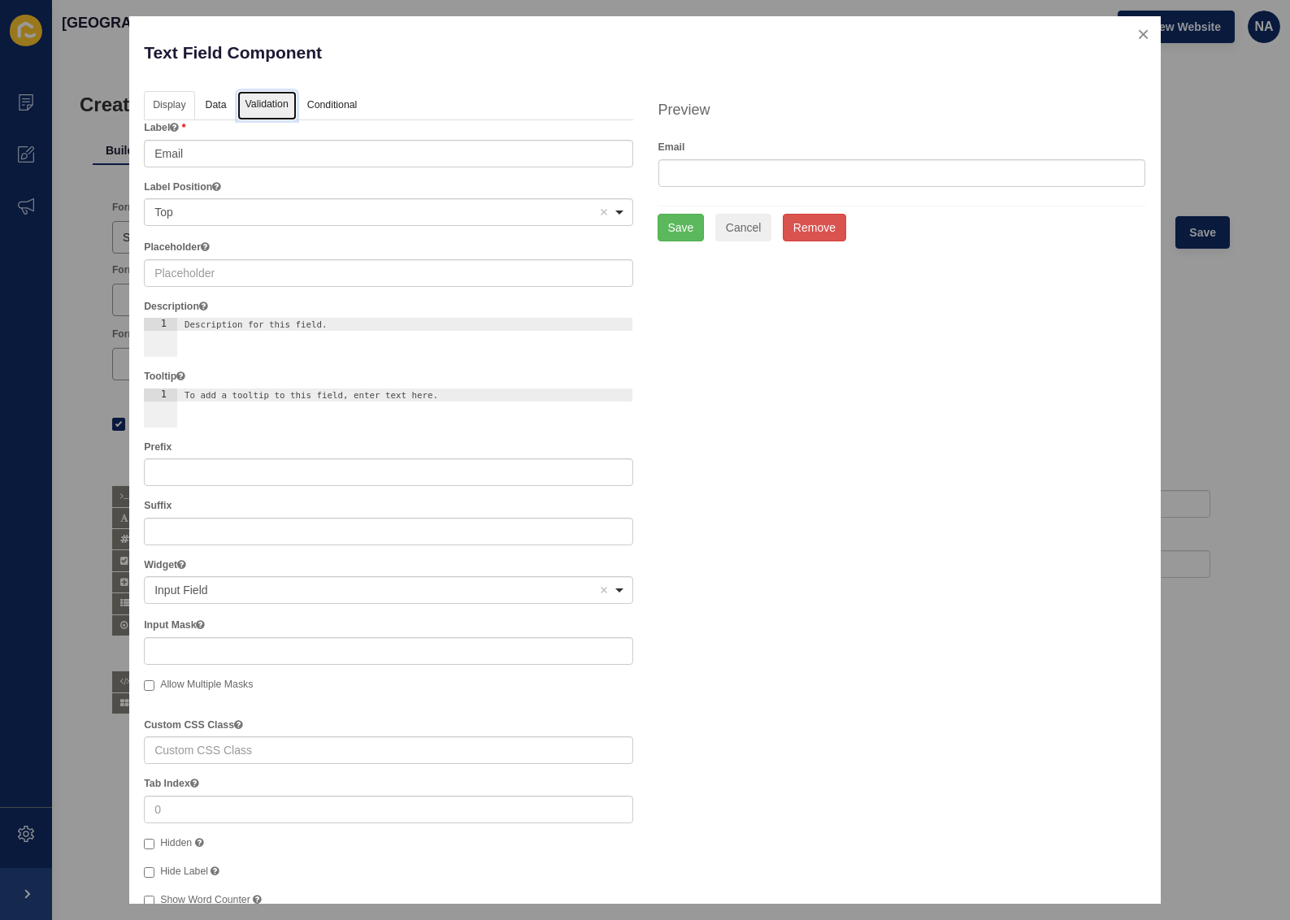
click at [270, 98] on link "Validation" at bounding box center [266, 106] width 59 height 30
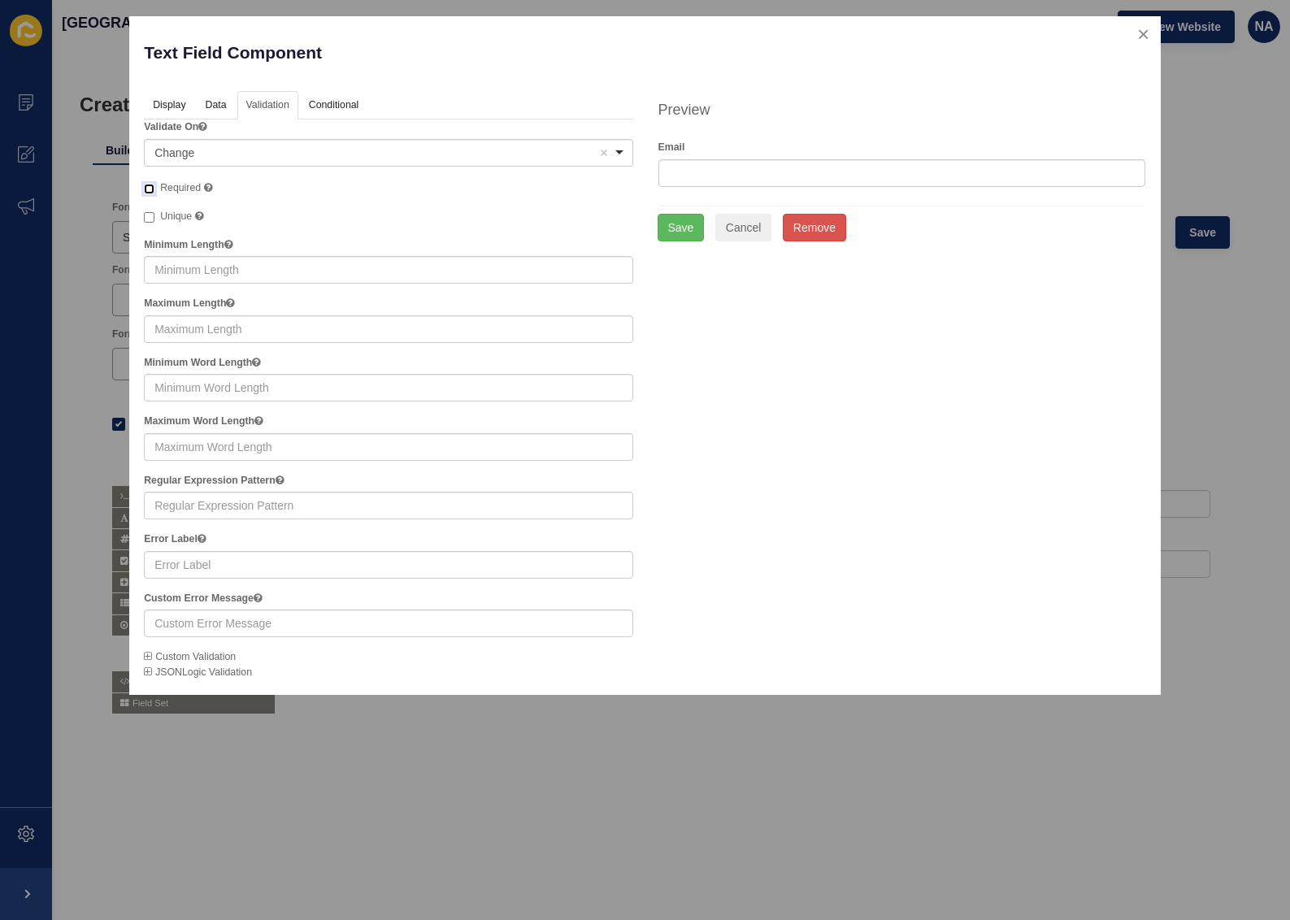
click at [150, 189] on input "Required" at bounding box center [149, 189] width 11 height 11
checkbox input "true"
click at [691, 227] on button "Save" at bounding box center [681, 228] width 47 height 28
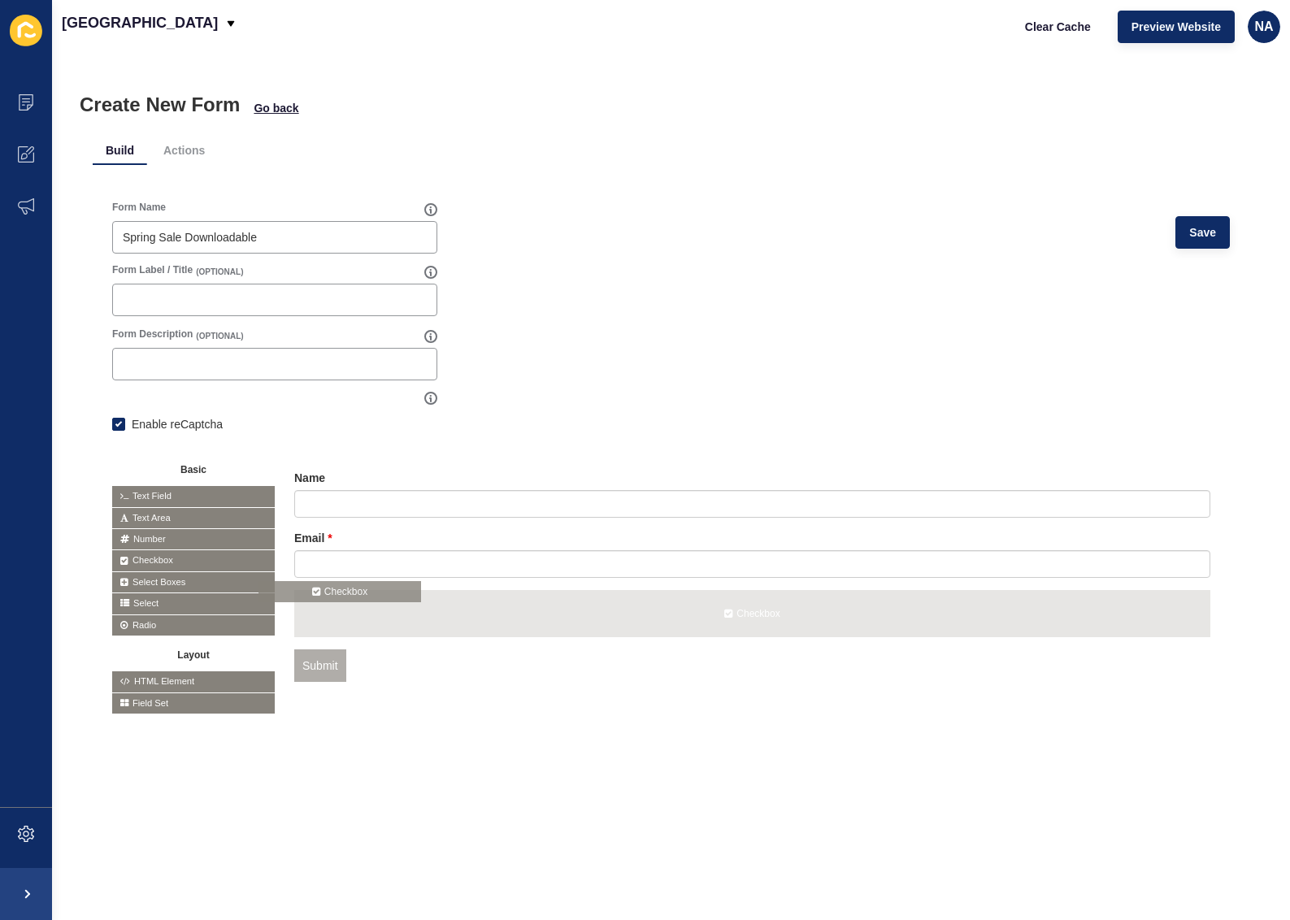
drag, startPoint x: 159, startPoint y: 552, endPoint x: 311, endPoint y: 585, distance: 155.6
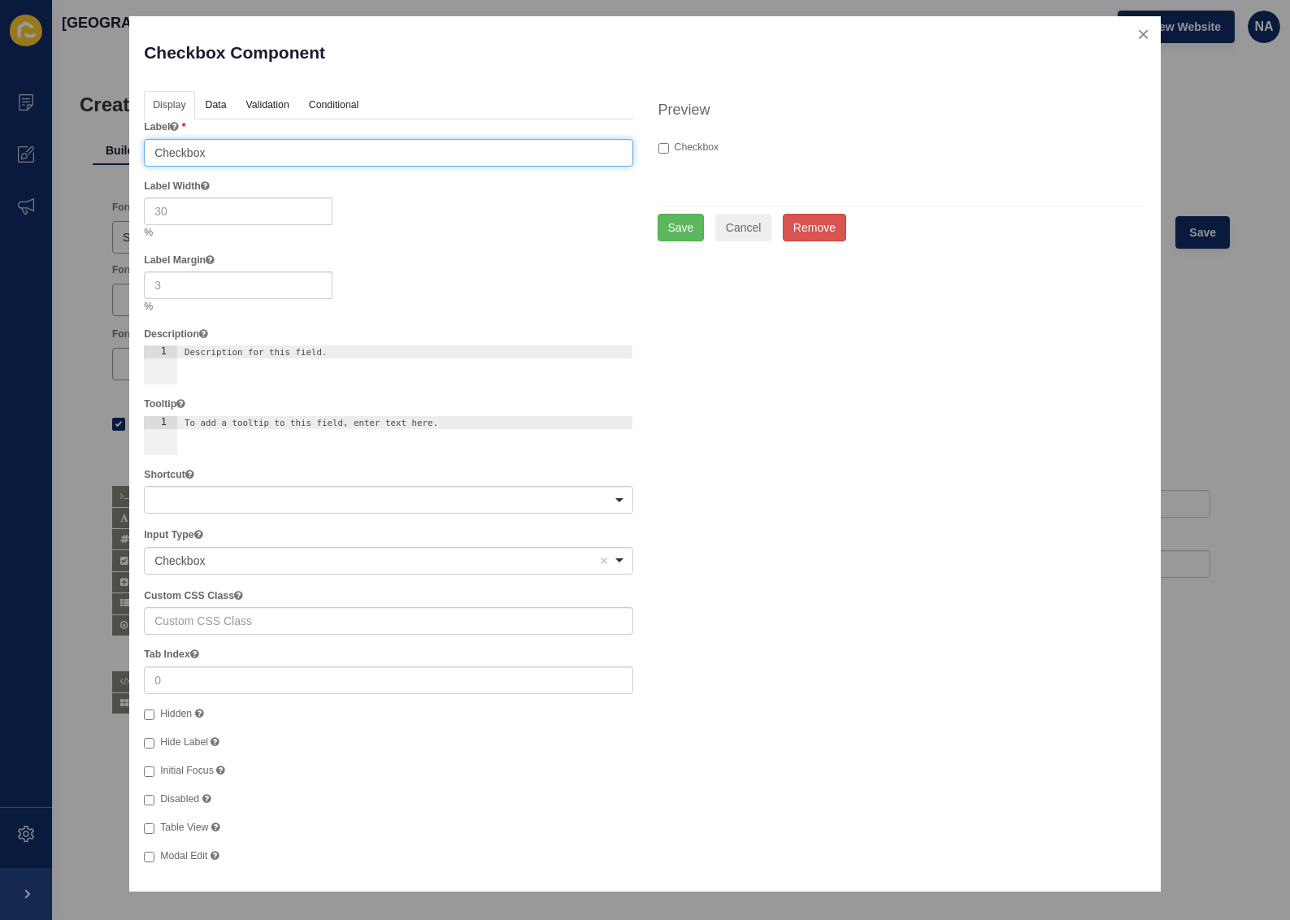
click at [198, 150] on input "Checkbox" at bounding box center [388, 153] width 489 height 28
click at [254, 157] on input "I am interested ina. spring sale" at bounding box center [388, 153] width 489 height 28
click at [158, 154] on input "I am interested in a spring sale" at bounding box center [388, 153] width 489 height 28
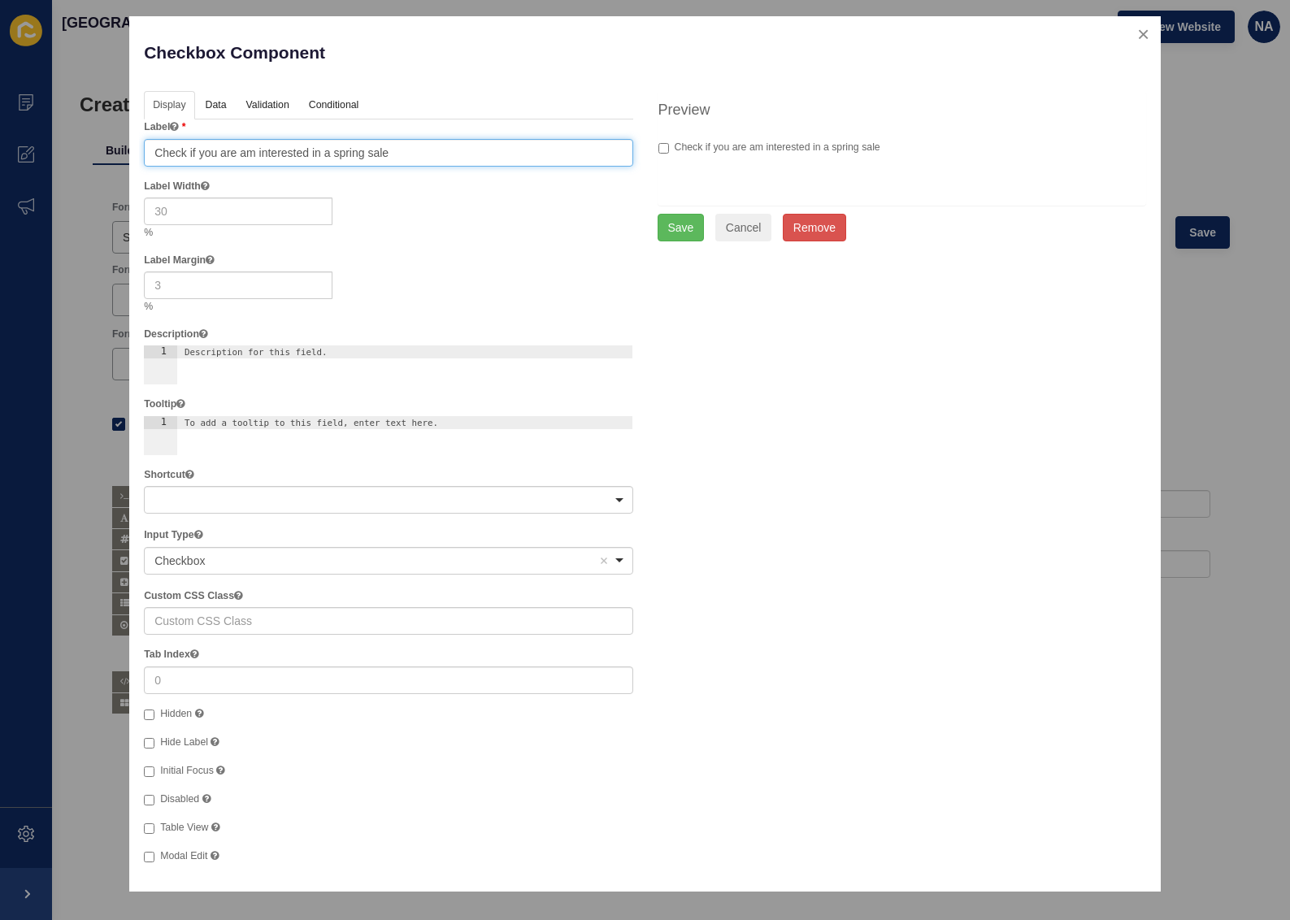
drag, startPoint x: 256, startPoint y: 155, endPoint x: 241, endPoint y: 154, distance: 15.5
click at [241, 154] on input "Check if you are am interested in a spring sale" at bounding box center [388, 153] width 489 height 28
type input "Check if you are interested in a spring sale"
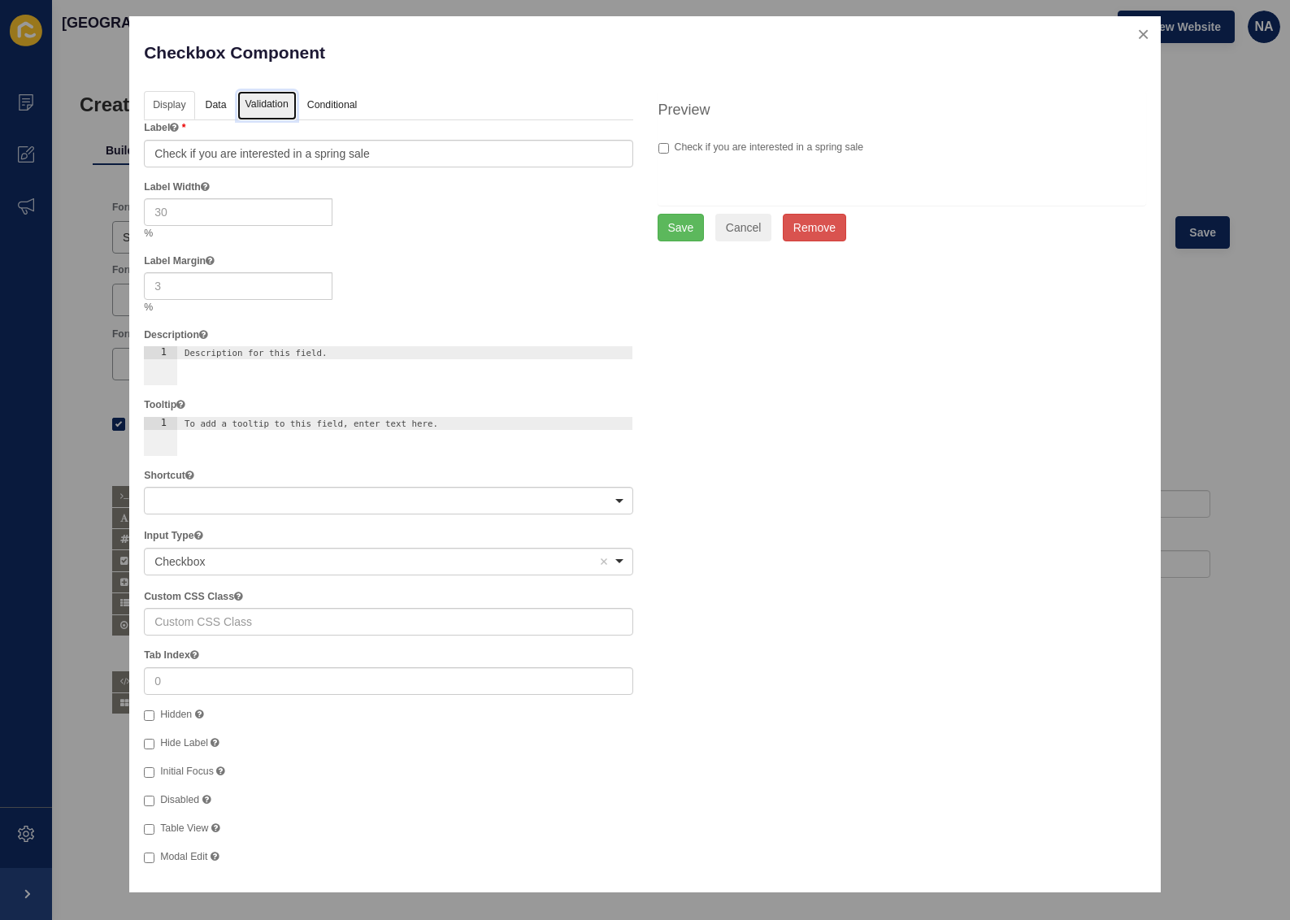
click at [267, 109] on link "Validation" at bounding box center [266, 106] width 59 height 30
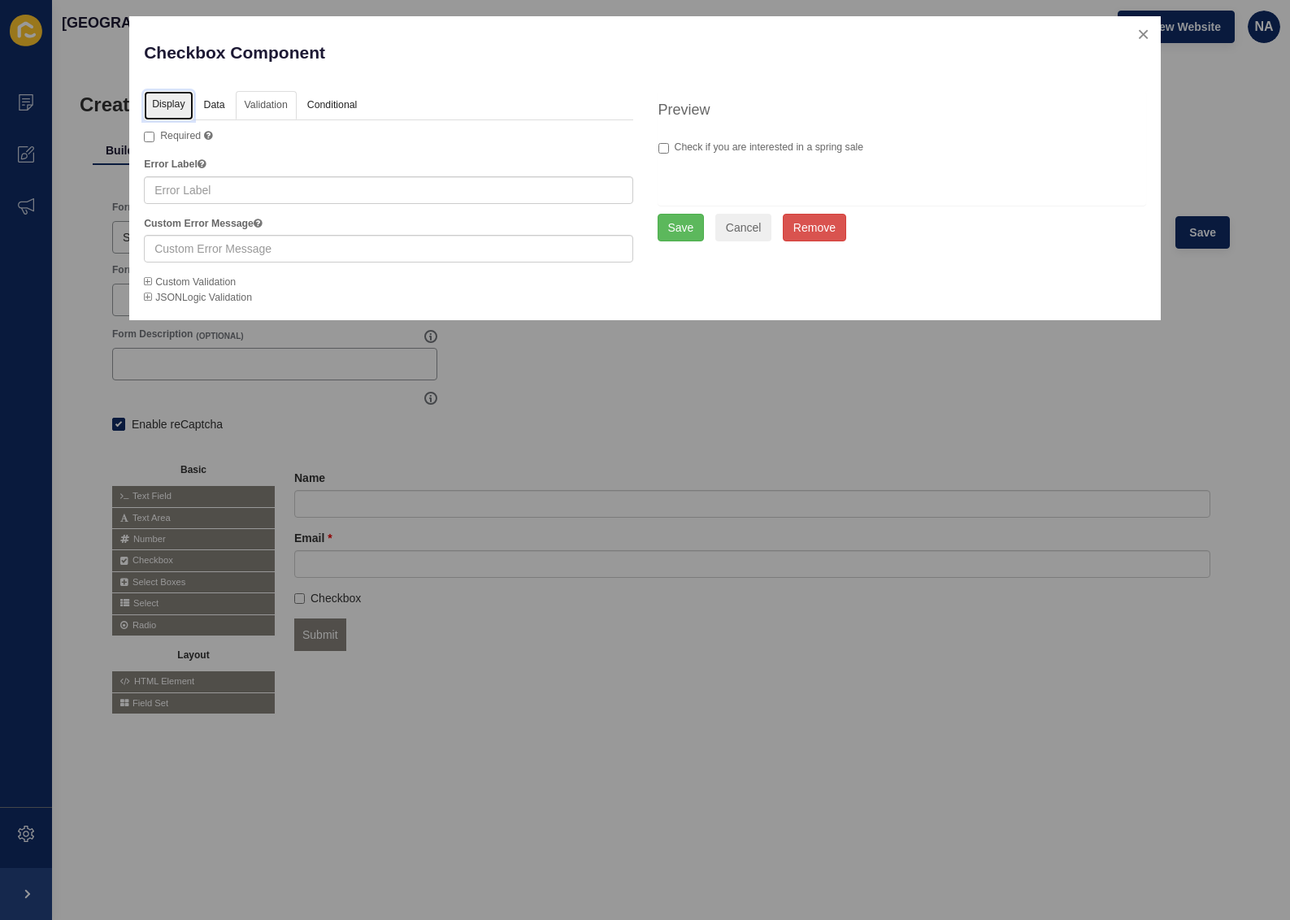
click at [163, 107] on link "Display" at bounding box center [168, 106] width 49 height 30
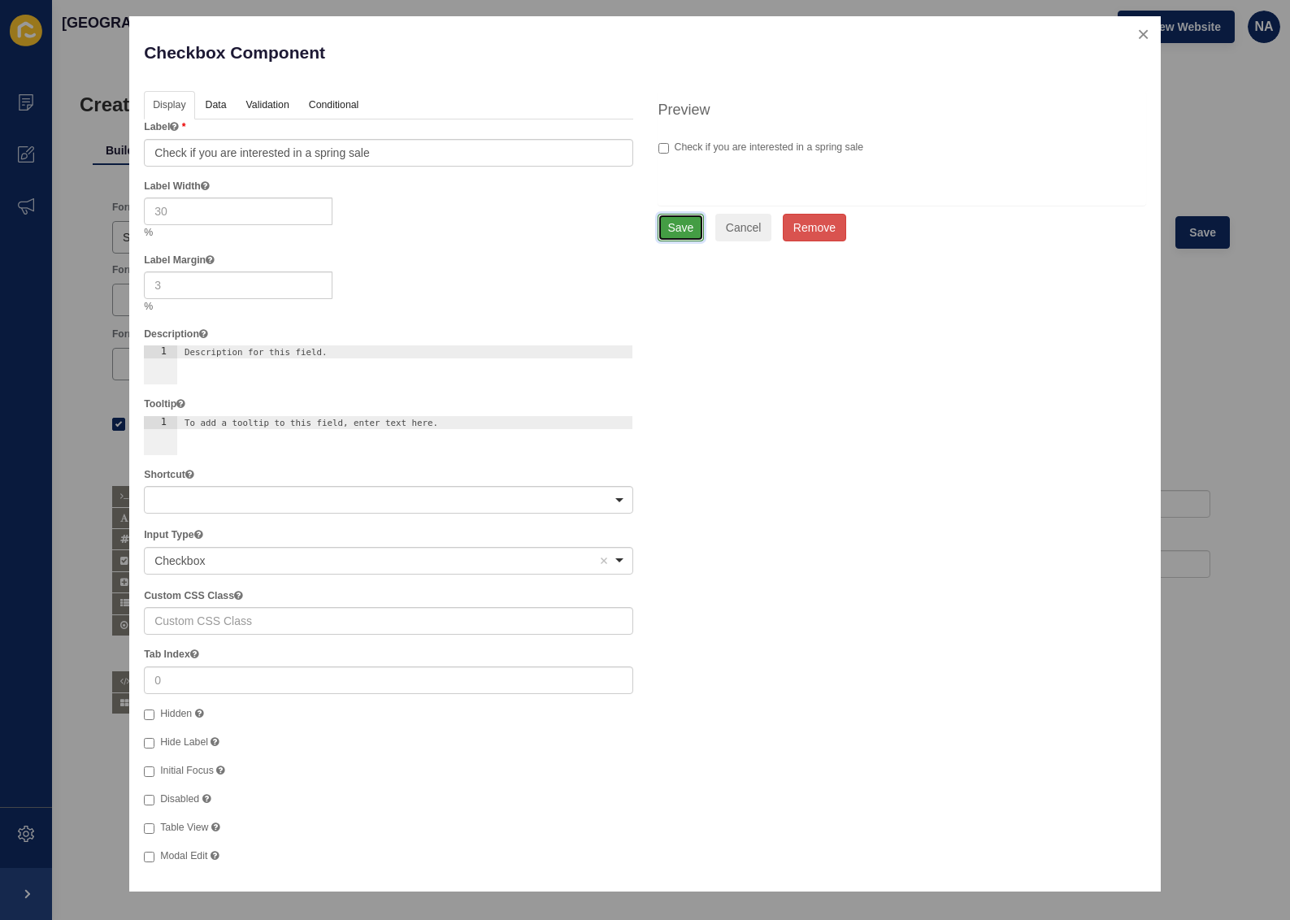
click at [685, 225] on button "Save" at bounding box center [681, 228] width 47 height 28
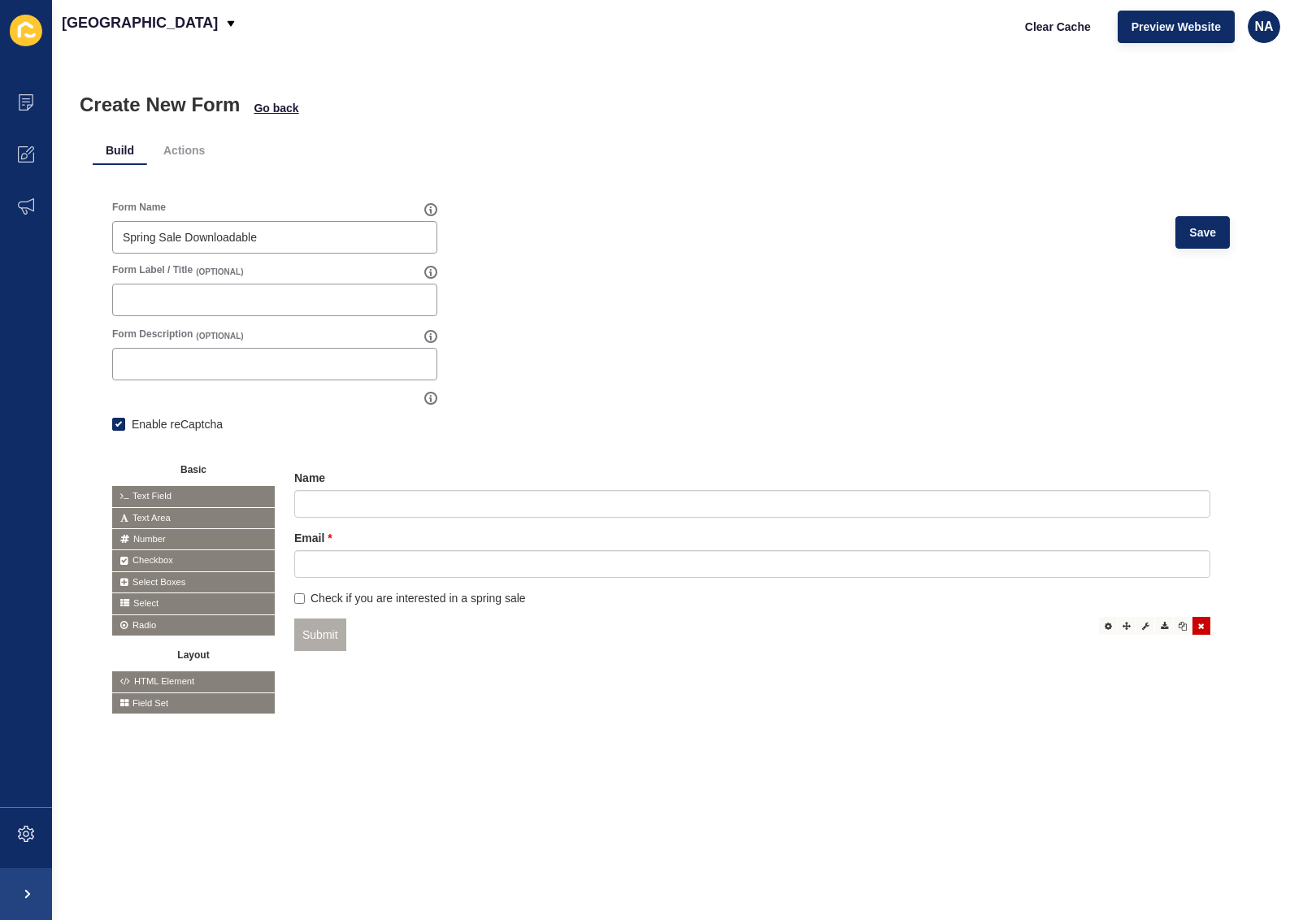
click at [1193, 629] on div at bounding box center [1202, 626] width 18 height 18
click at [1189, 227] on span "Save" at bounding box center [1202, 232] width 27 height 16
click at [1047, 28] on span "Clear Cache" at bounding box center [1058, 27] width 66 height 16
click at [290, 104] on span "Go back" at bounding box center [276, 108] width 45 height 16
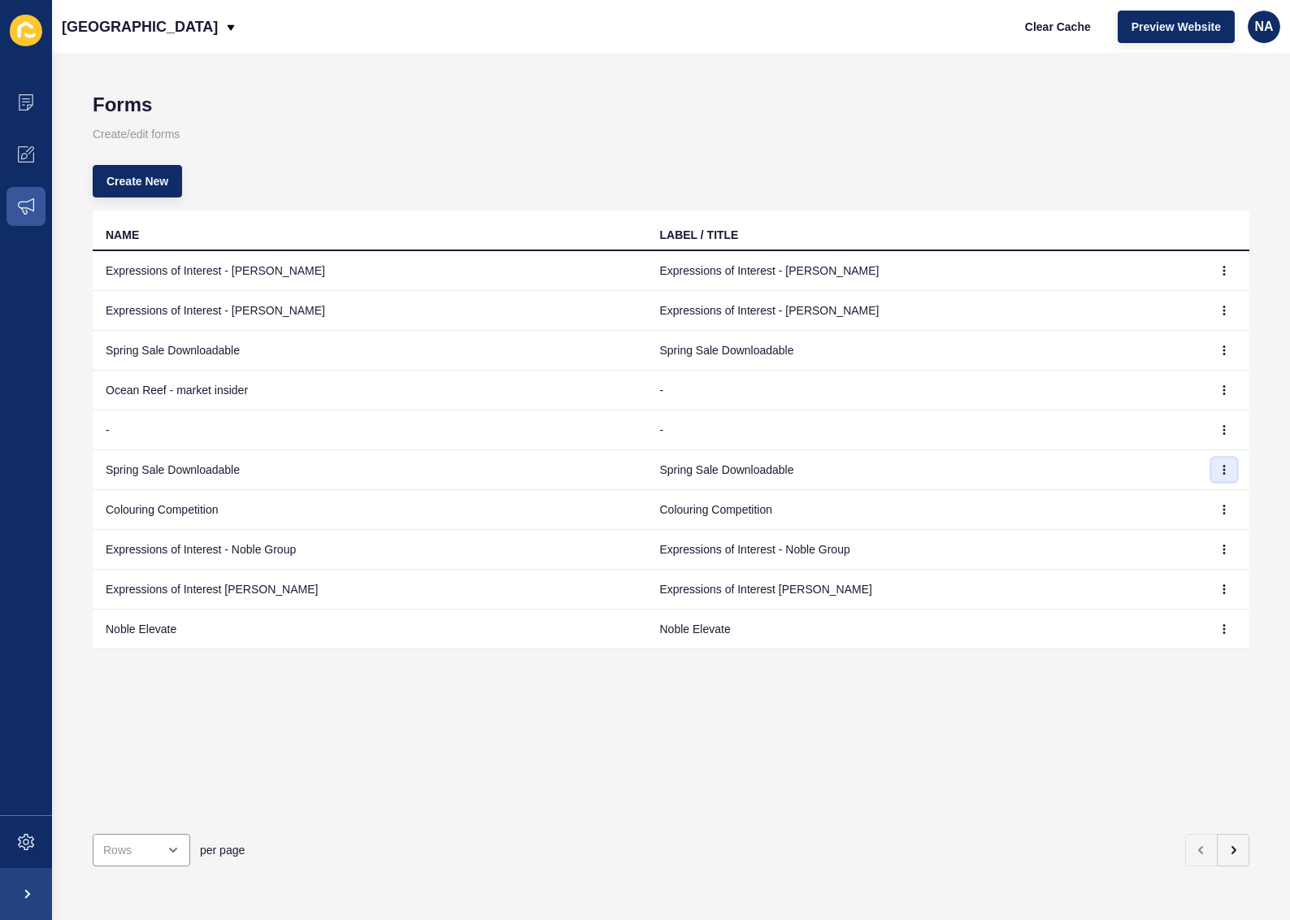
click at [1219, 471] on icon "button" at bounding box center [1224, 470] width 10 height 10
click at [1176, 500] on link "Edit" at bounding box center [1168, 503] width 114 height 36
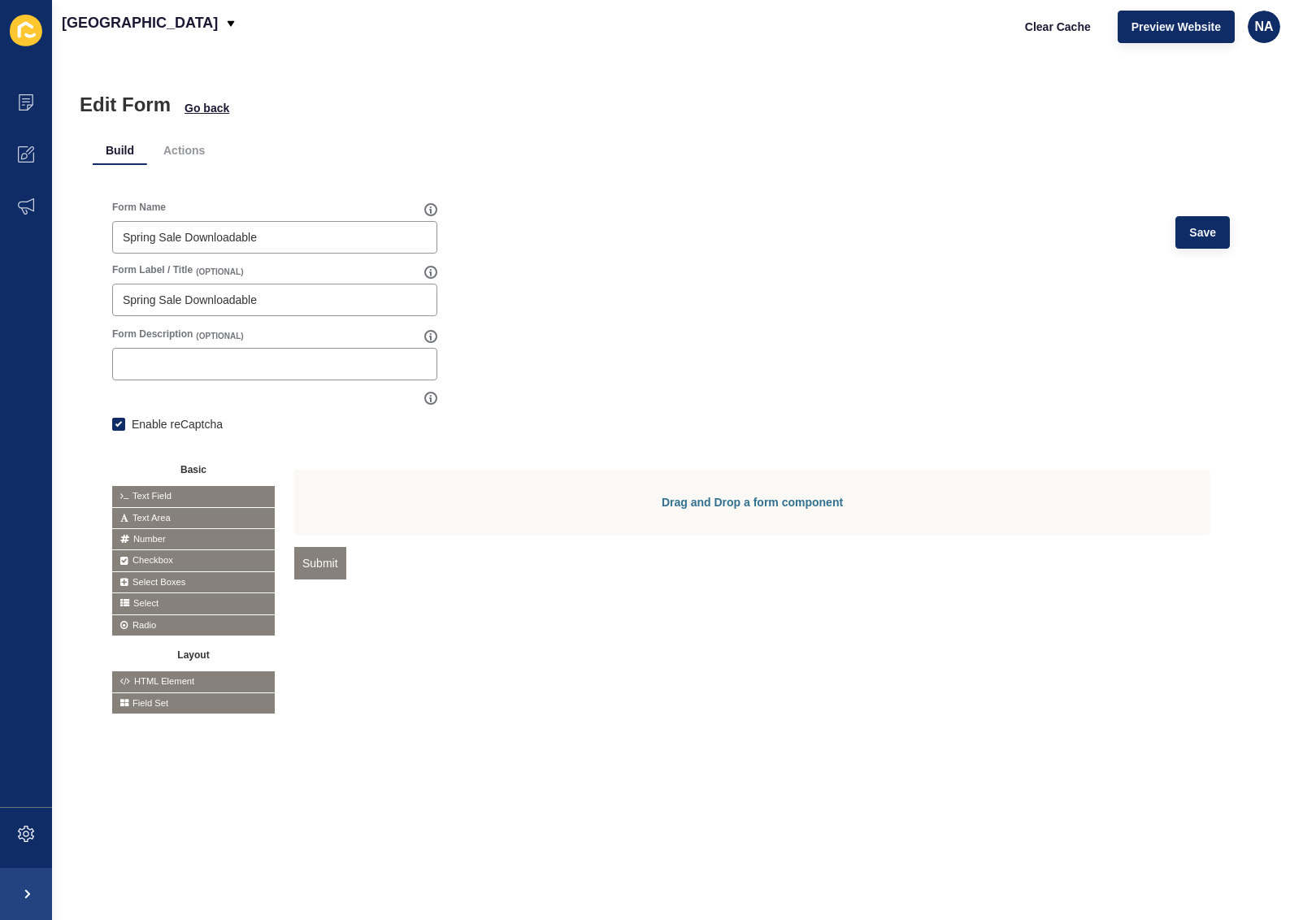
click at [535, 407] on form "Form Name Spring Sale Downloadable Save Form Label / Title (OPTIONAL) Spring Sa…" at bounding box center [671, 458] width 1118 height 514
click at [333, 288] on div "Spring Sale Downloadable" at bounding box center [274, 300] width 325 height 33
click at [334, 295] on input "Spring Sale Downloadable" at bounding box center [275, 300] width 304 height 16
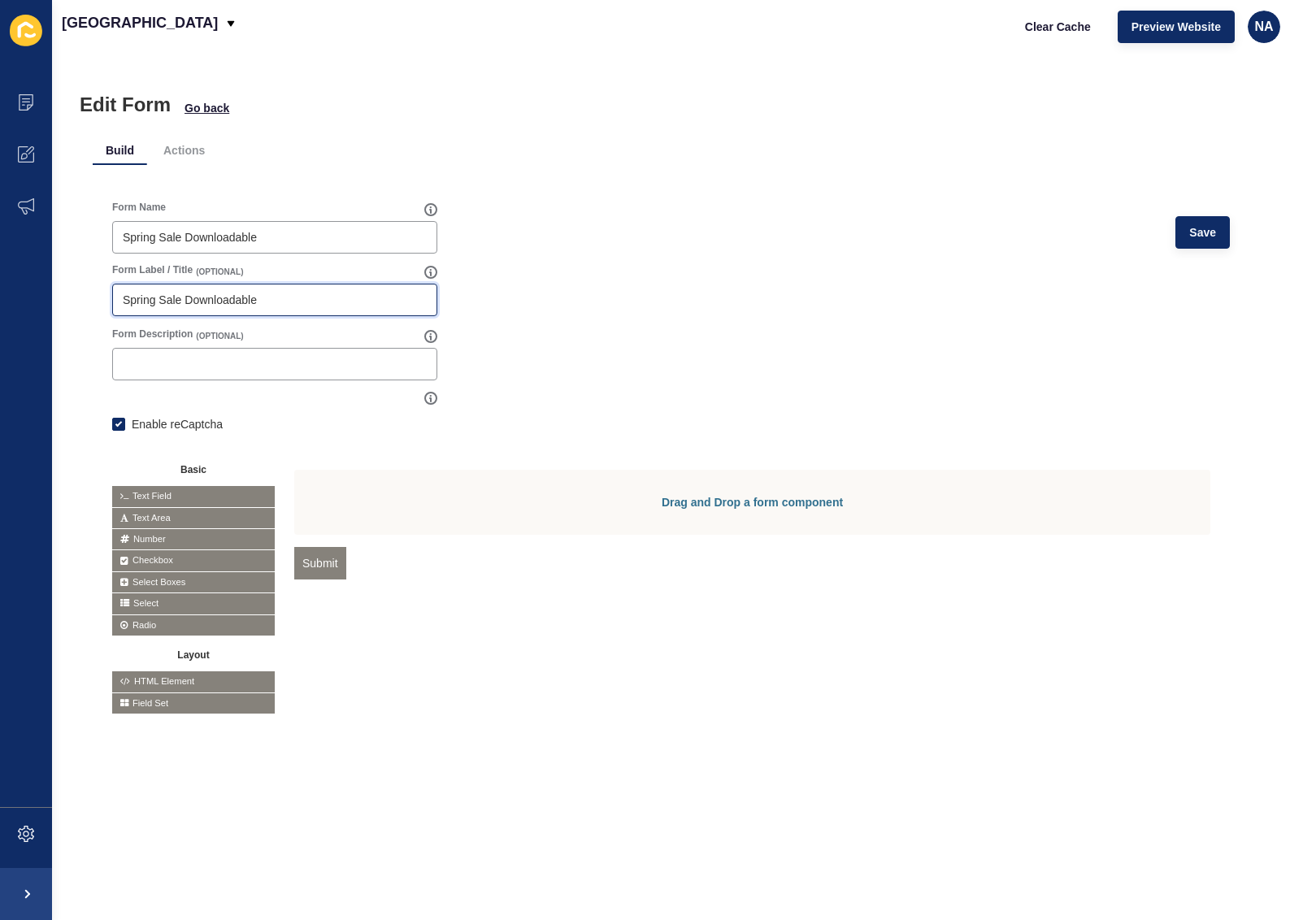
click at [334, 295] on input "Spring Sale Downloadable" at bounding box center [275, 300] width 304 height 16
click at [193, 111] on span "Go back" at bounding box center [207, 108] width 45 height 16
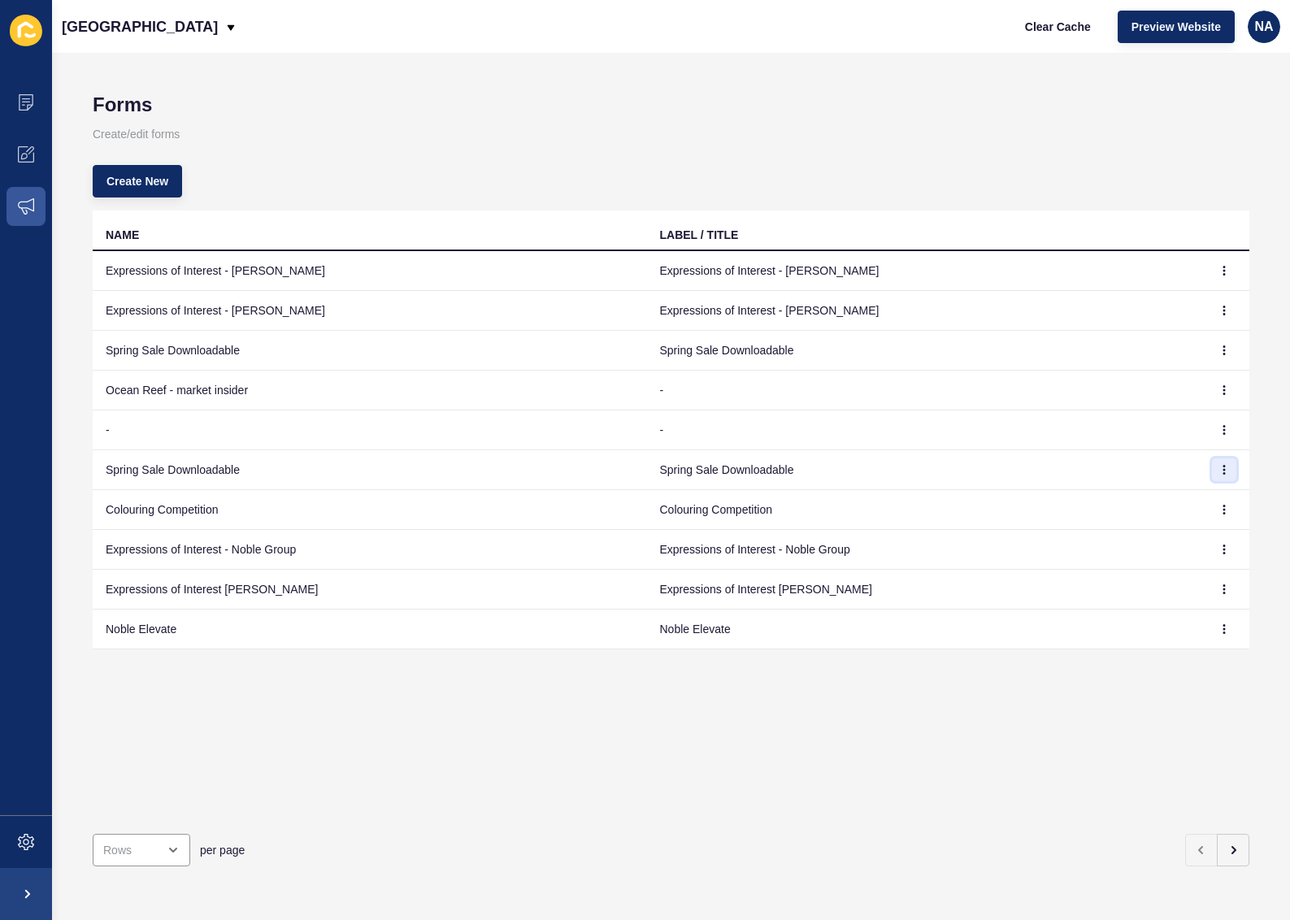
click at [1219, 472] on icon "button" at bounding box center [1224, 470] width 10 height 10
click at [1153, 489] on link "Edit" at bounding box center [1168, 503] width 114 height 36
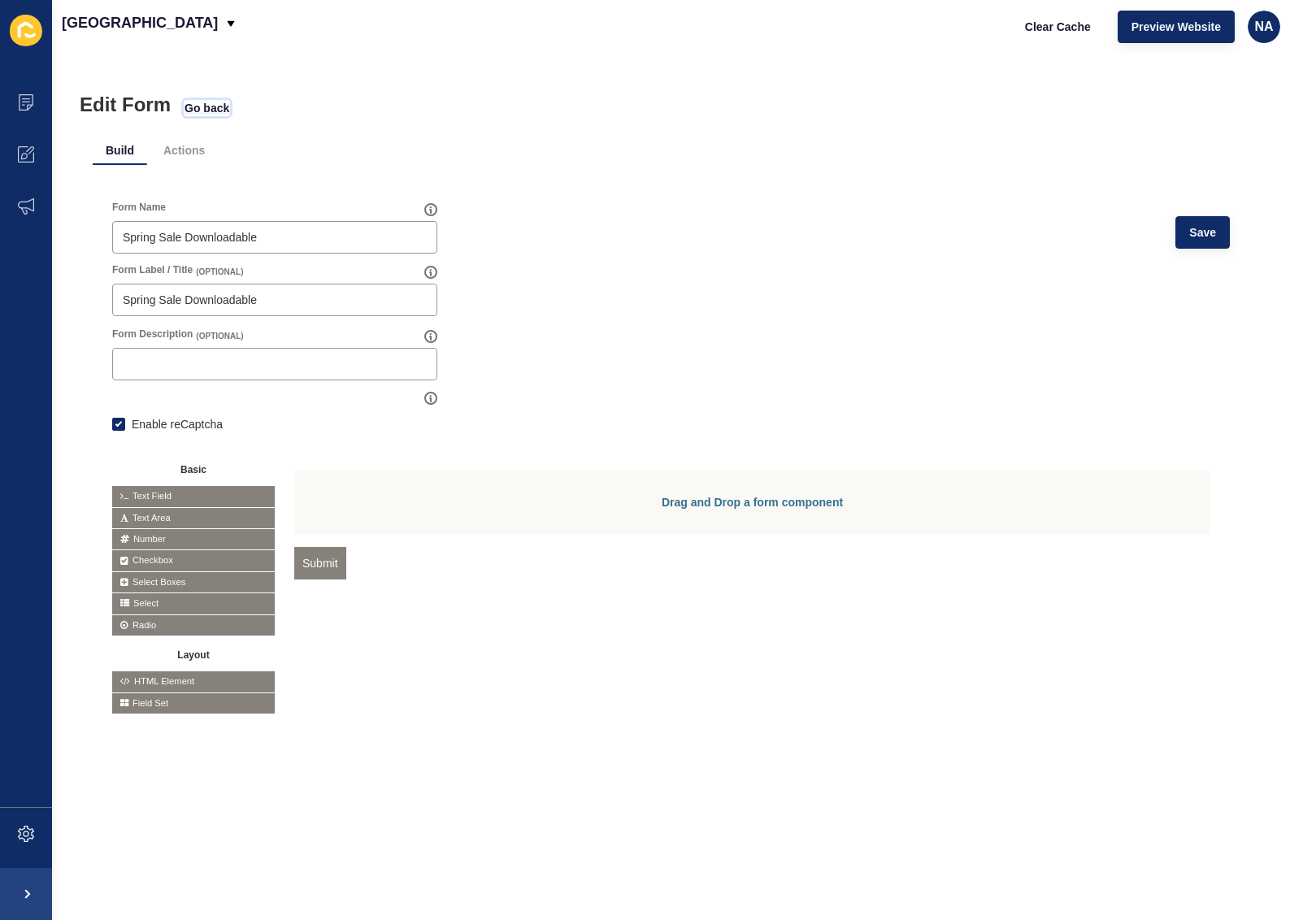
click at [188, 107] on span "Go back" at bounding box center [207, 108] width 45 height 16
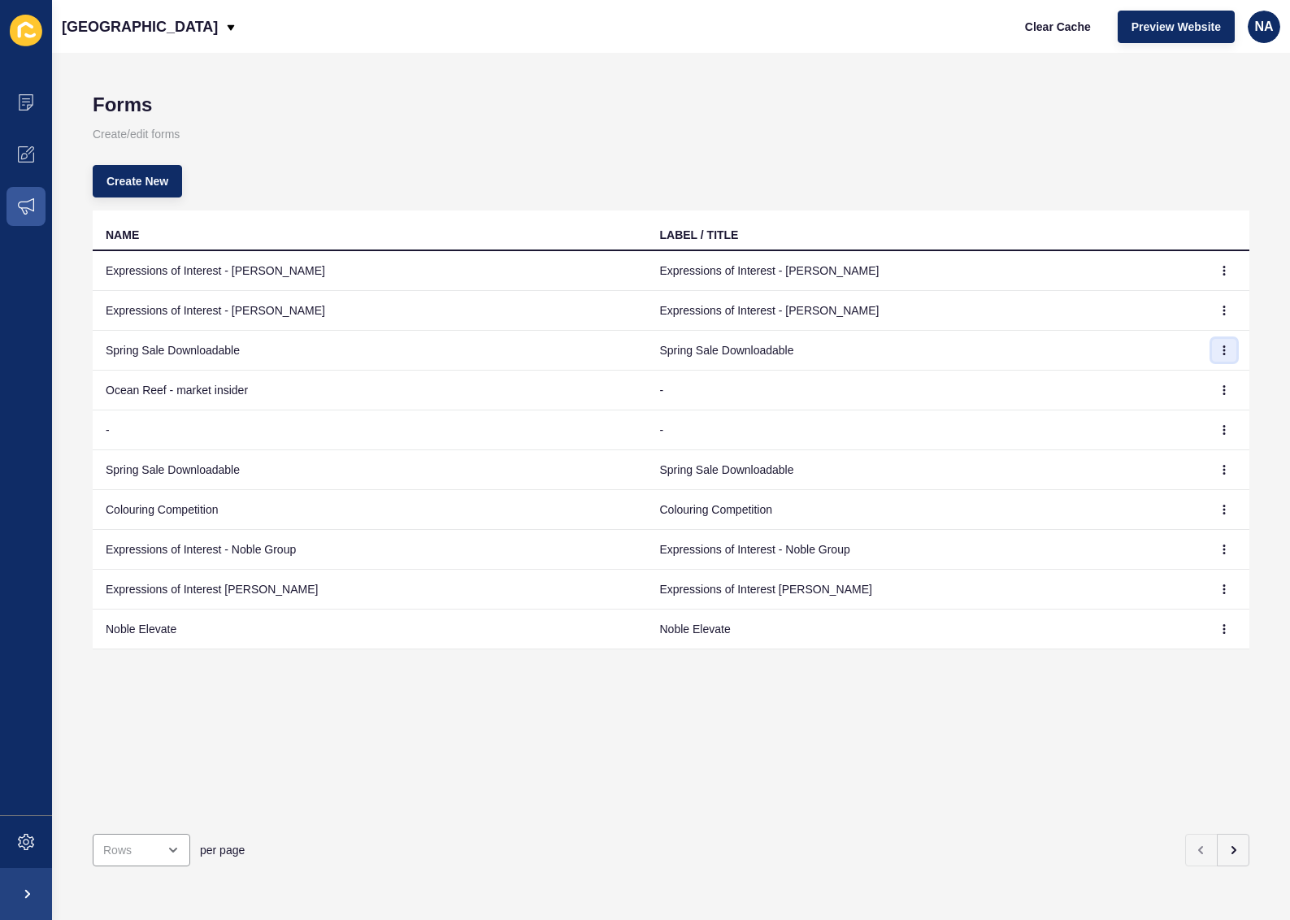
click at [1219, 348] on icon "button" at bounding box center [1224, 351] width 10 height 10
click at [1146, 380] on link "Edit" at bounding box center [1168, 383] width 114 height 36
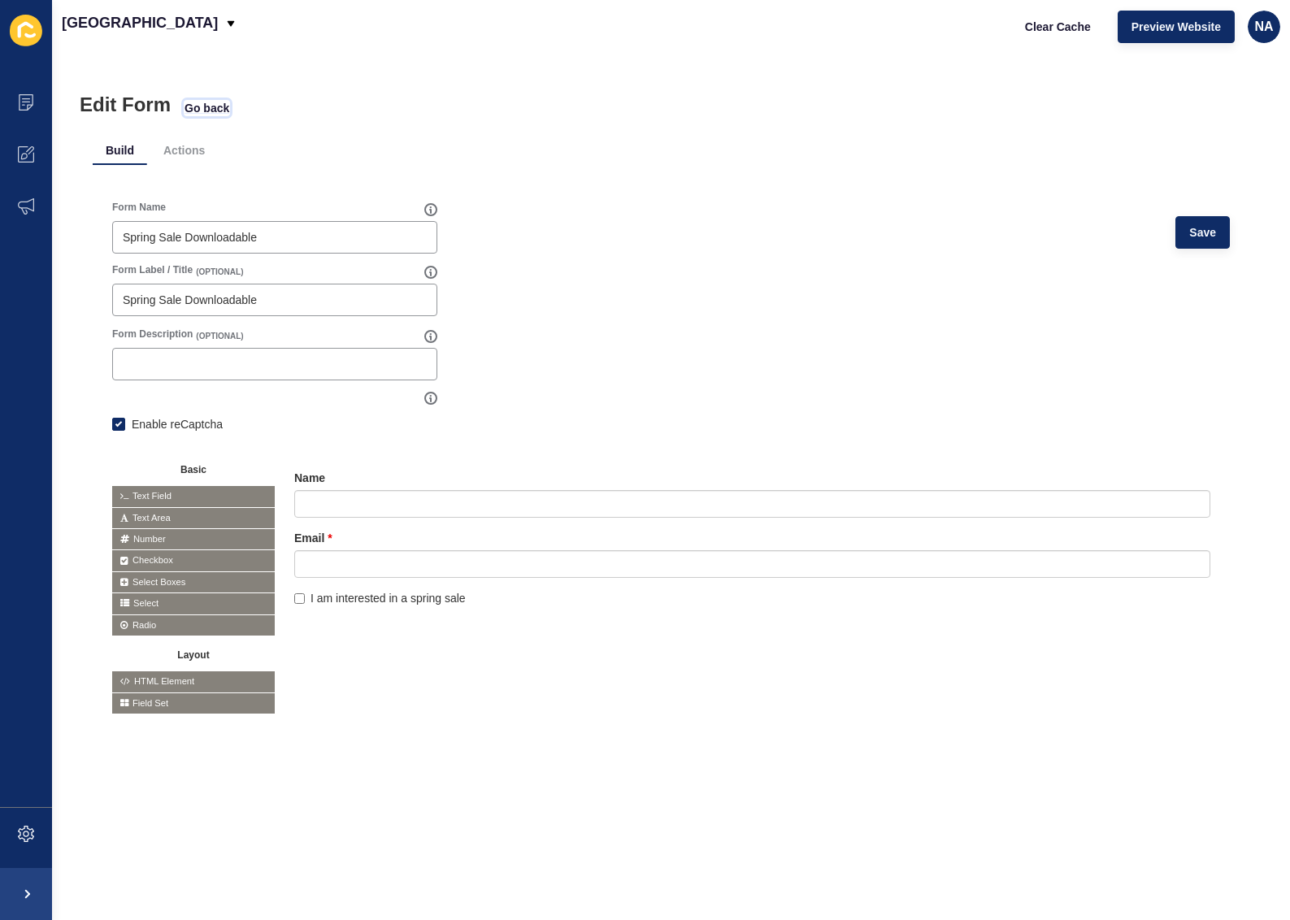
click at [193, 107] on span "Go back" at bounding box center [207, 108] width 45 height 16
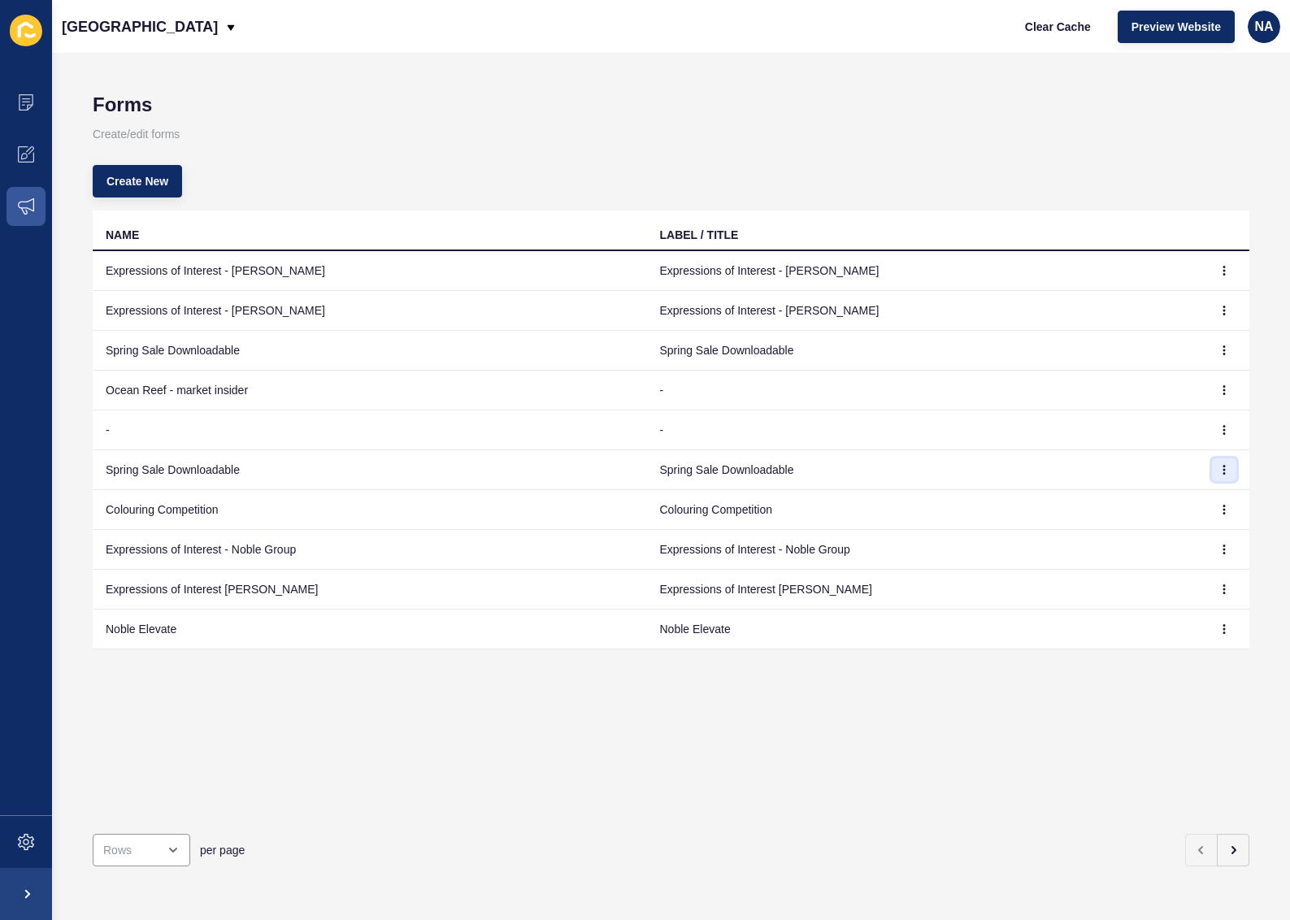
click at [1219, 473] on icon "button" at bounding box center [1224, 470] width 10 height 10
click at [1169, 546] on link "Delete" at bounding box center [1168, 538] width 114 height 36
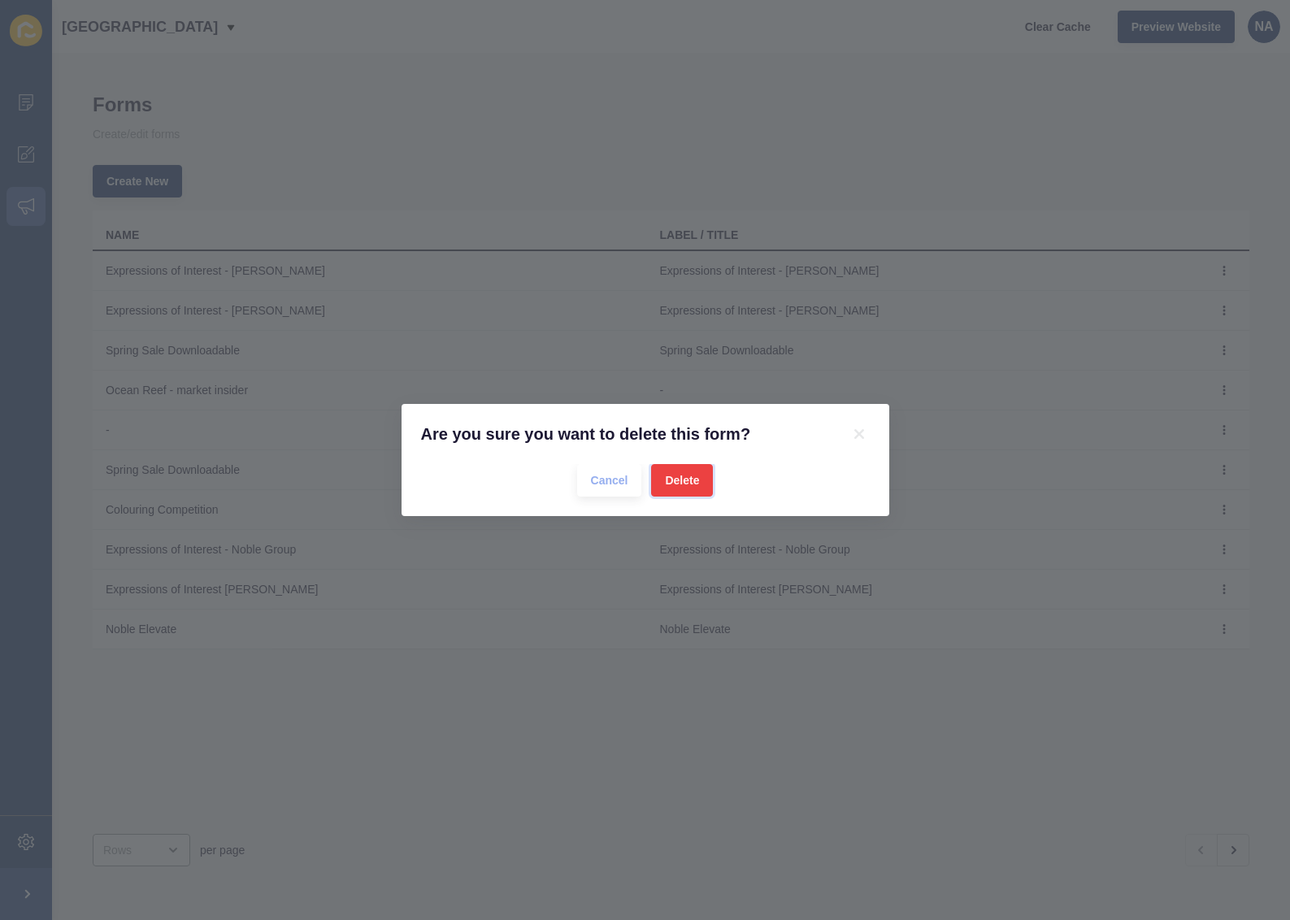
click at [684, 467] on button "Delete" at bounding box center [682, 480] width 62 height 33
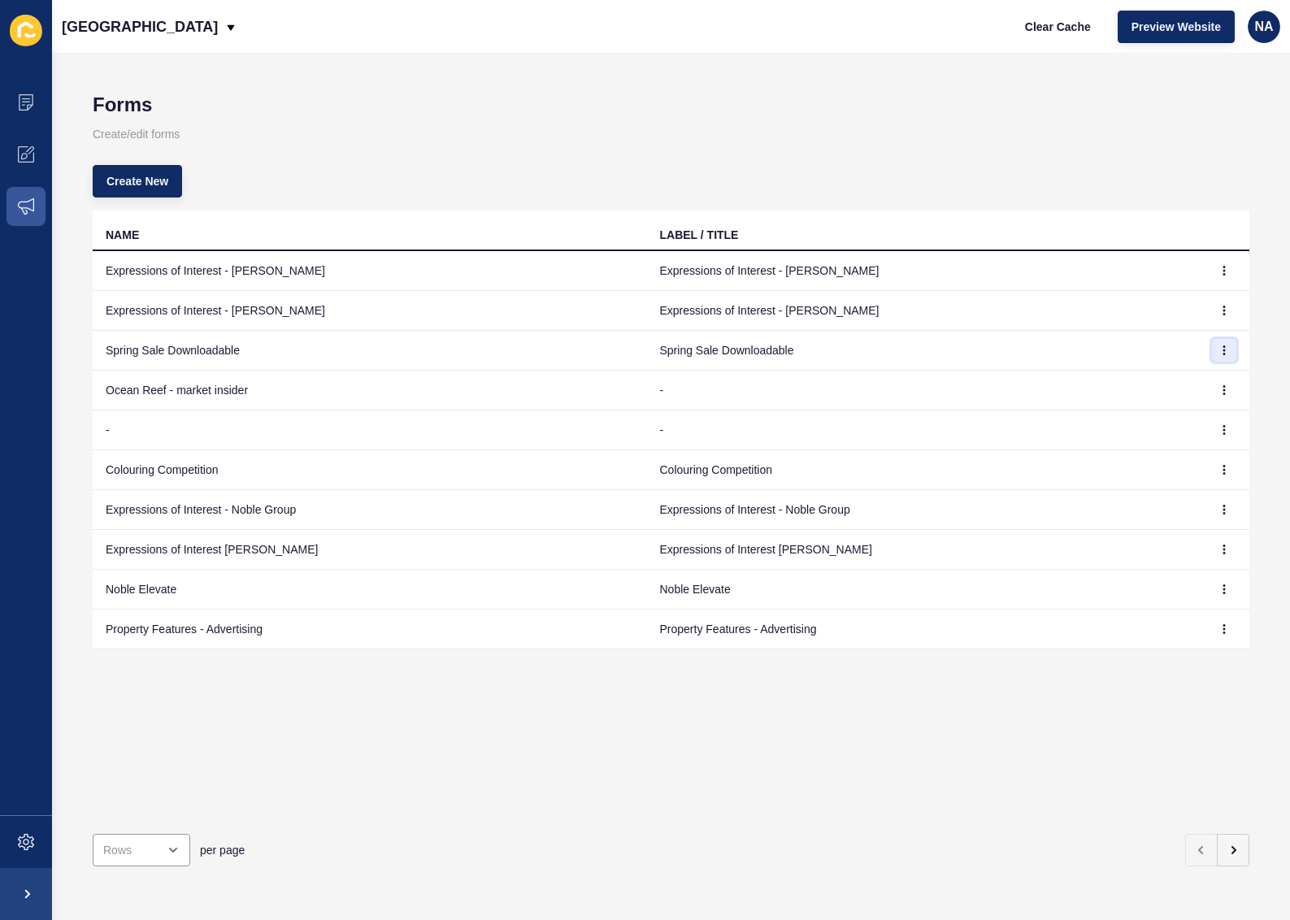
click at [1219, 349] on icon "button" at bounding box center [1224, 351] width 10 height 10
click at [1163, 377] on link "Edit" at bounding box center [1168, 383] width 114 height 36
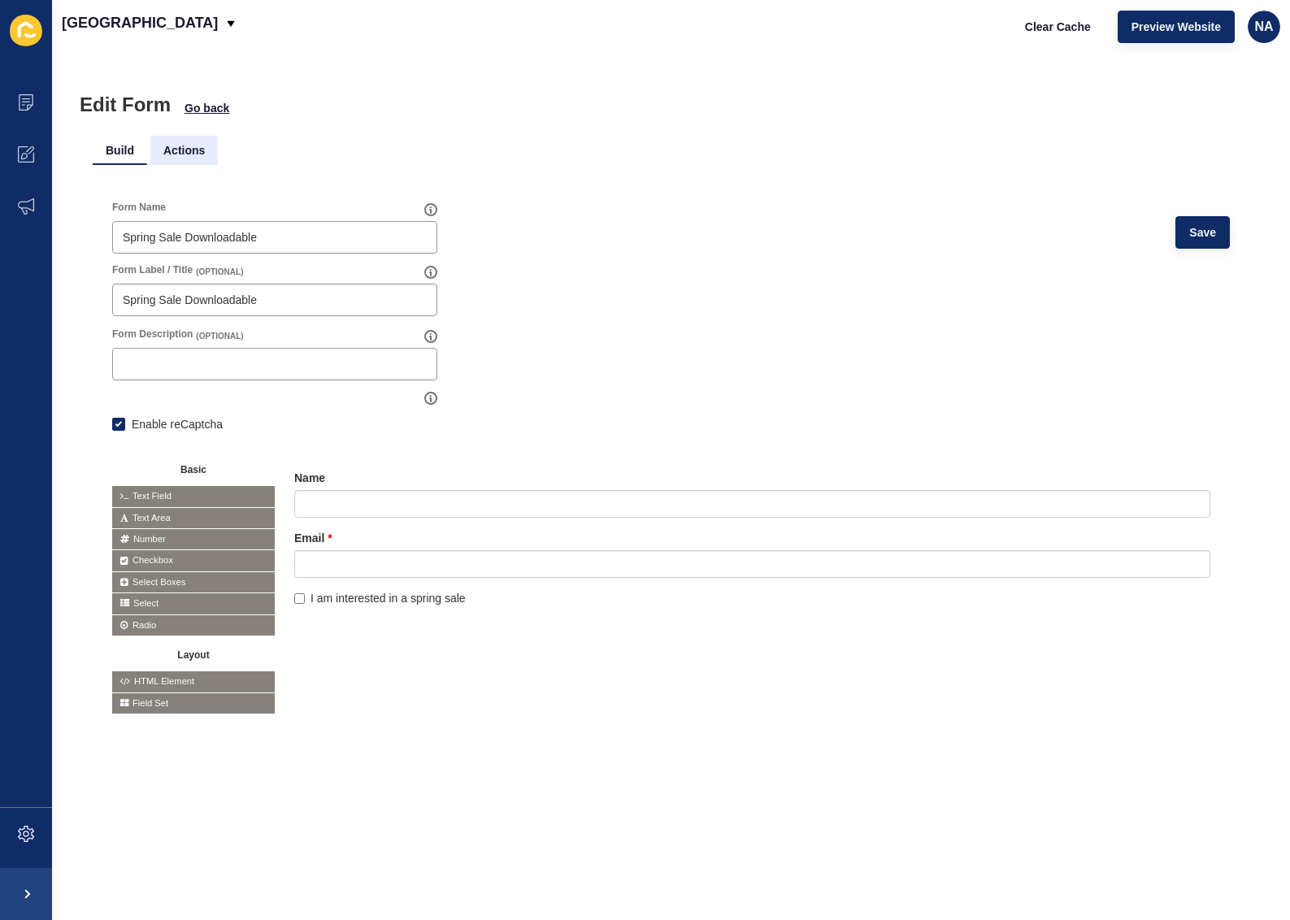
click at [176, 150] on li "Actions" at bounding box center [183, 150] width 67 height 29
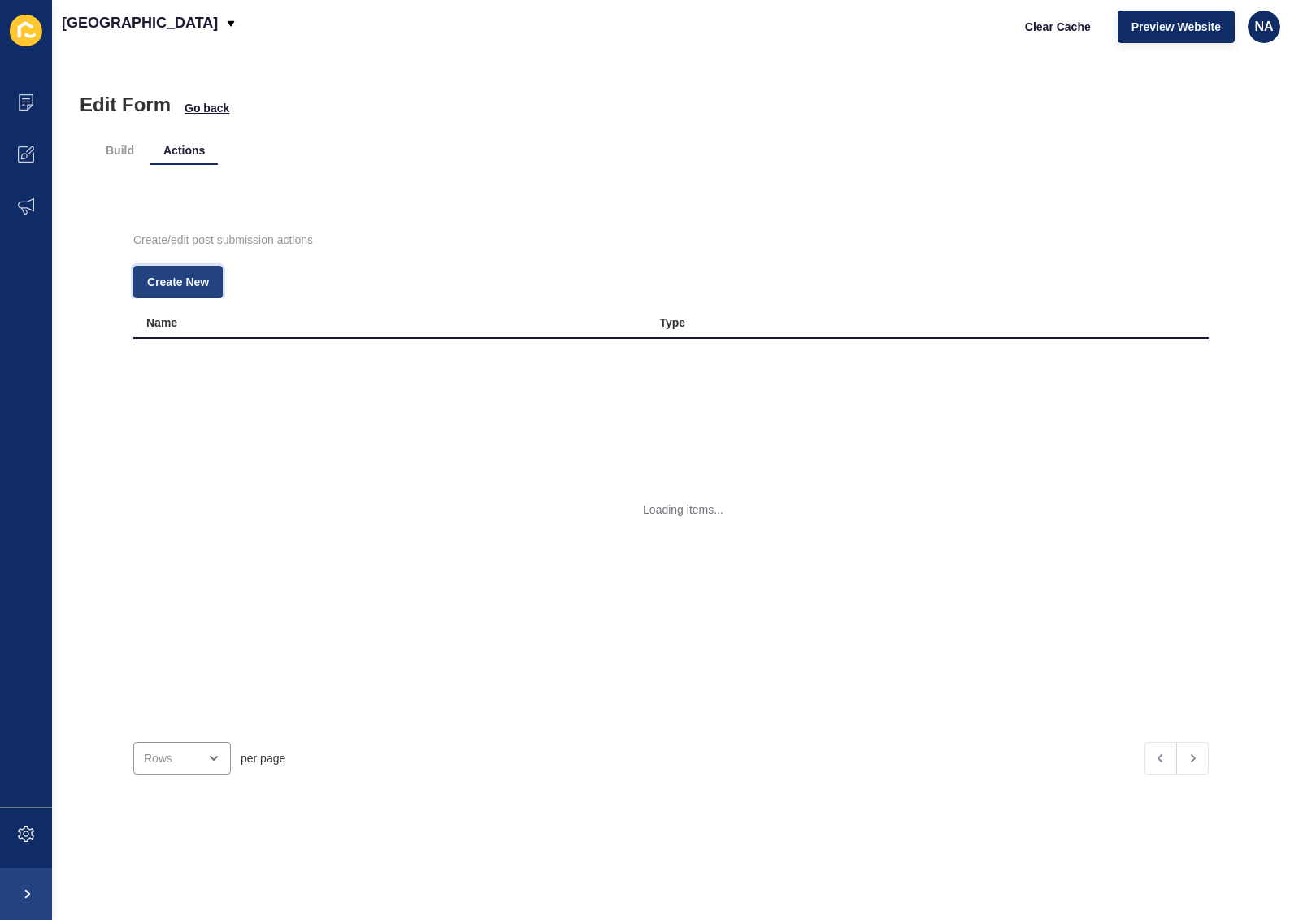
click at [202, 269] on button "Create New" at bounding box center [177, 282] width 89 height 33
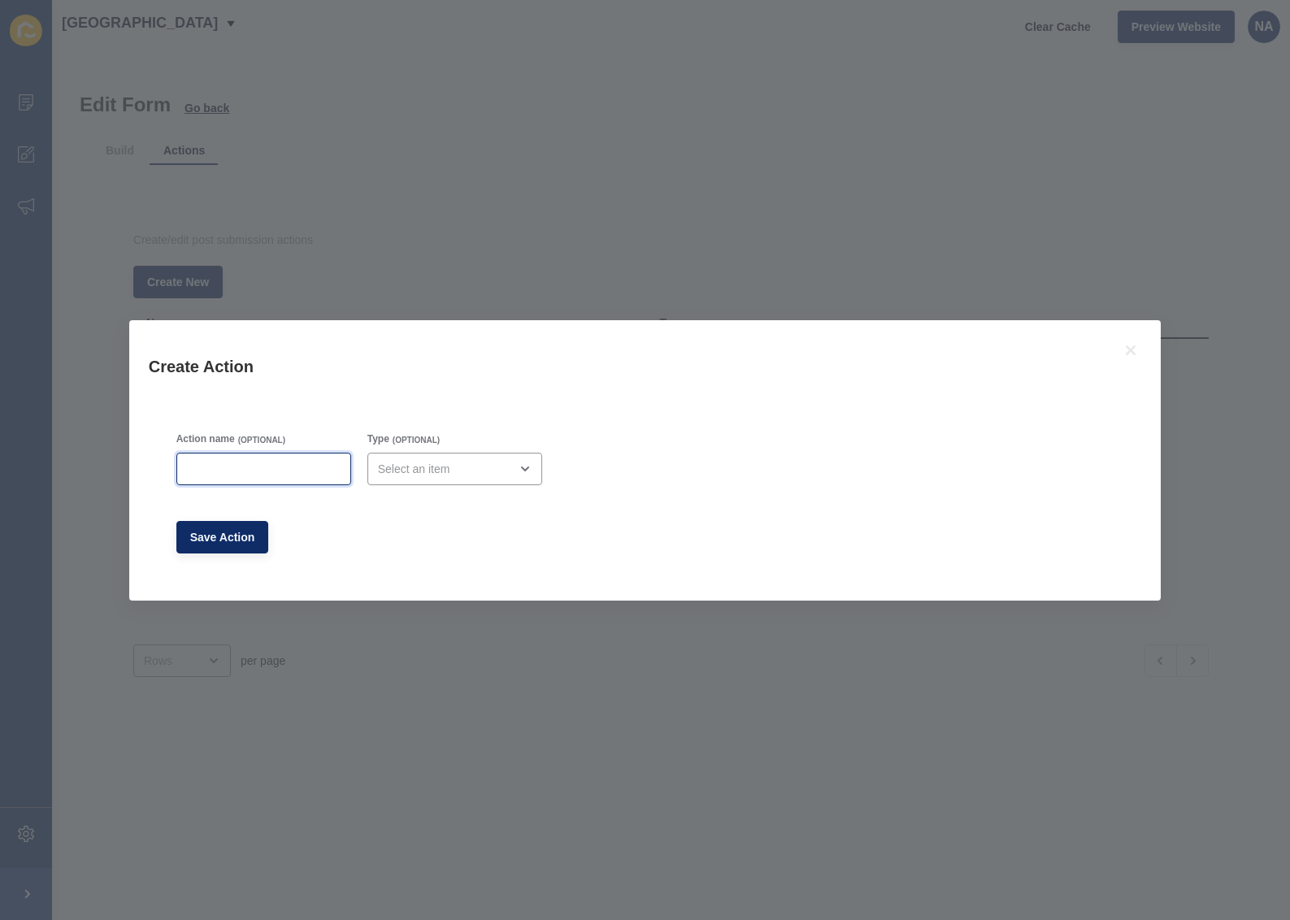
click at [246, 471] on input "Action name" at bounding box center [264, 469] width 154 height 16
click at [409, 474] on div "open menu" at bounding box center [443, 469] width 131 height 16
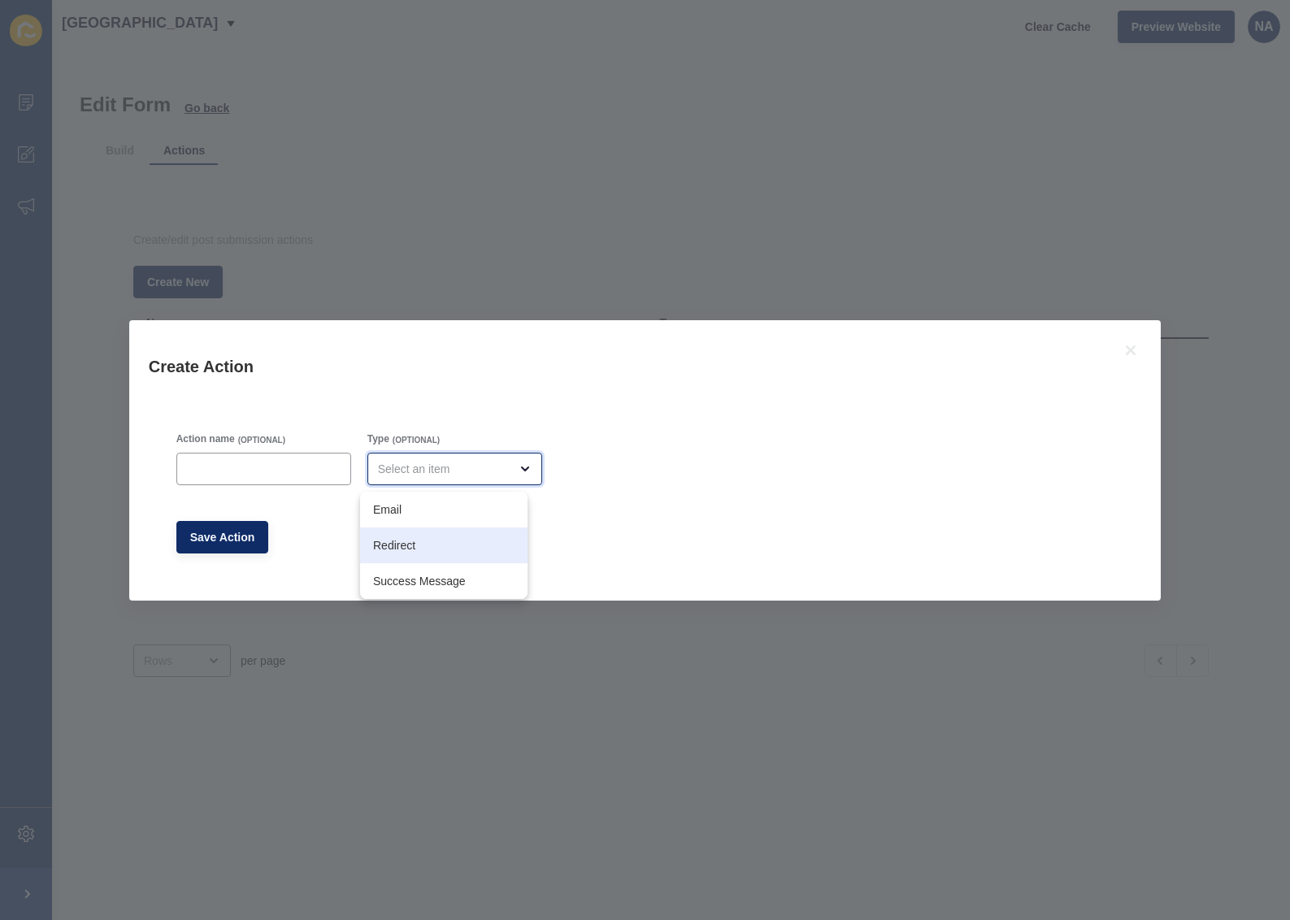
click at [419, 554] on div "Redirect" at bounding box center [443, 546] width 167 height 36
type input "Redirect"
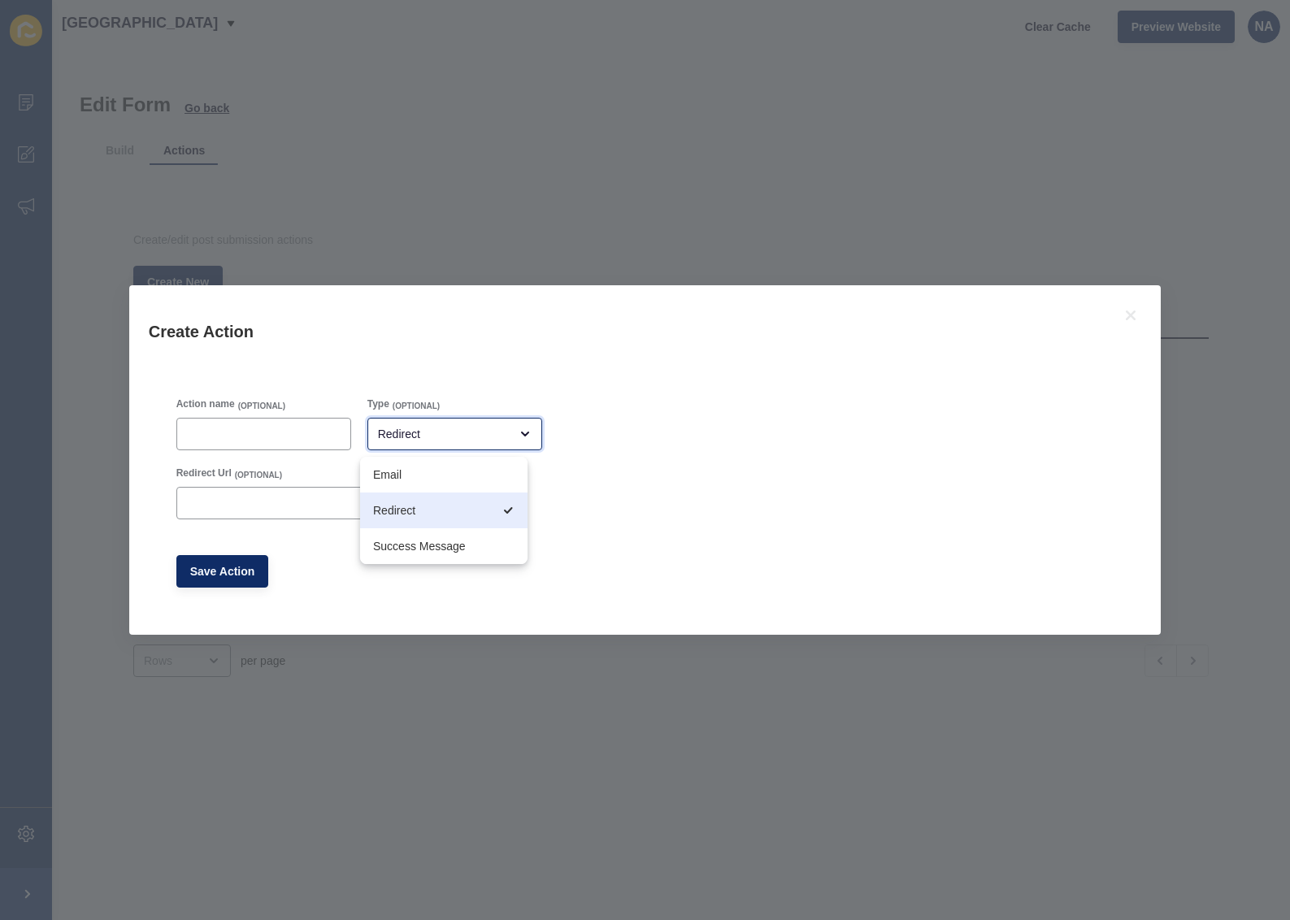
click at [407, 504] on span "Redirect" at bounding box center [432, 510] width 119 height 16
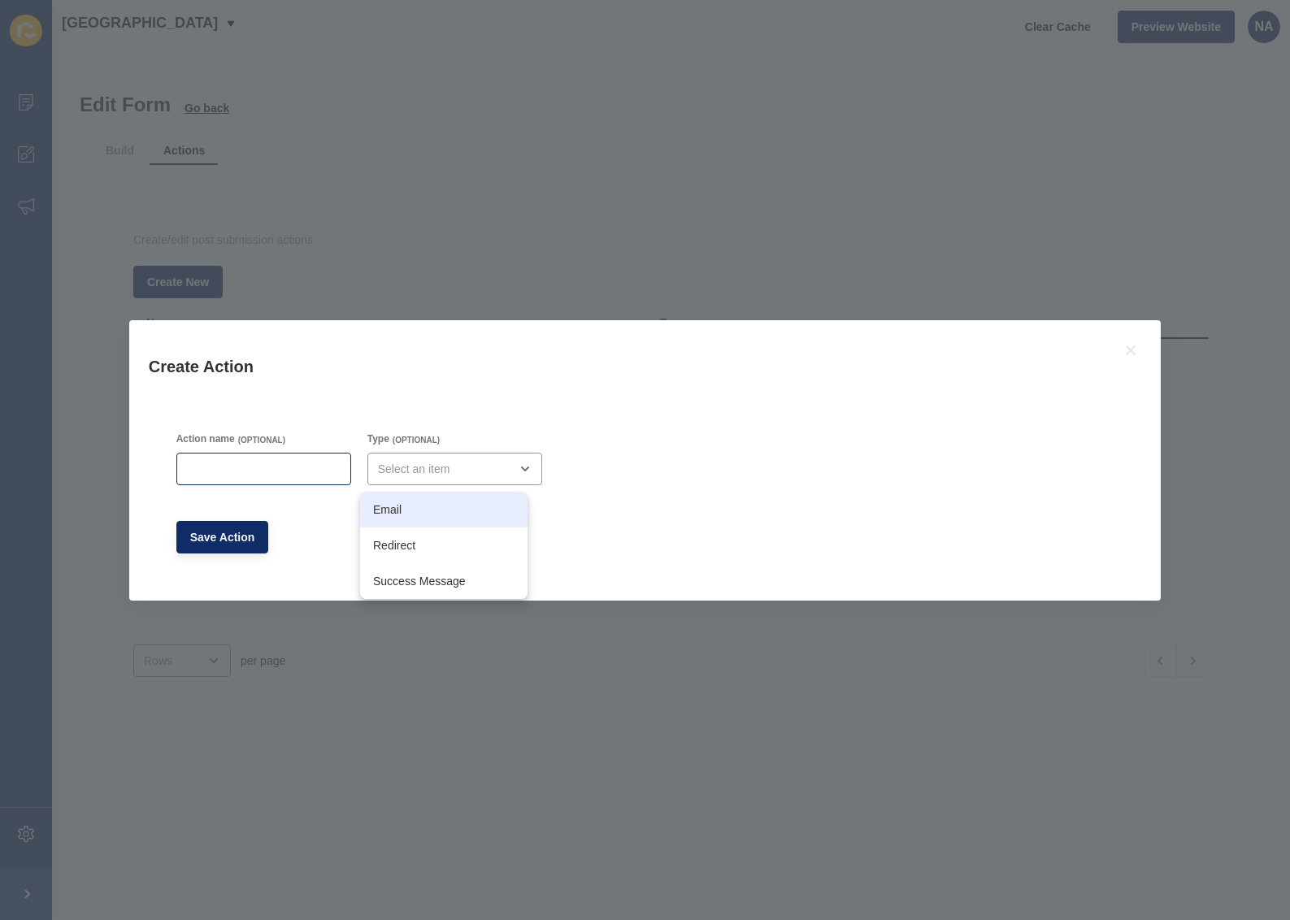
click at [277, 453] on div at bounding box center [263, 469] width 175 height 33
type input "pdf"
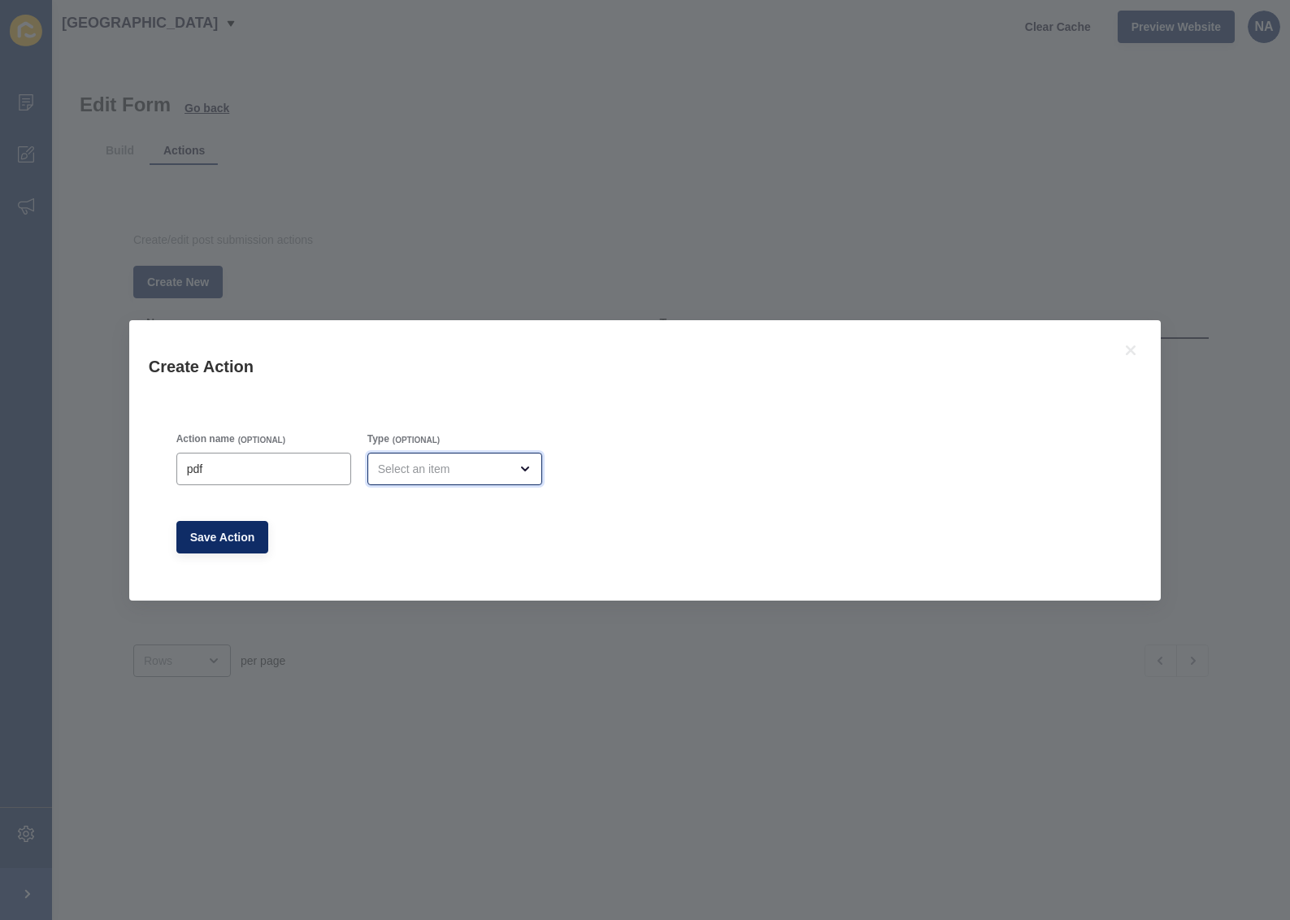
click at [427, 465] on div "open menu" at bounding box center [443, 469] width 131 height 16
click at [424, 547] on span "Redirect" at bounding box center [443, 545] width 141 height 16
type input "Redirect"
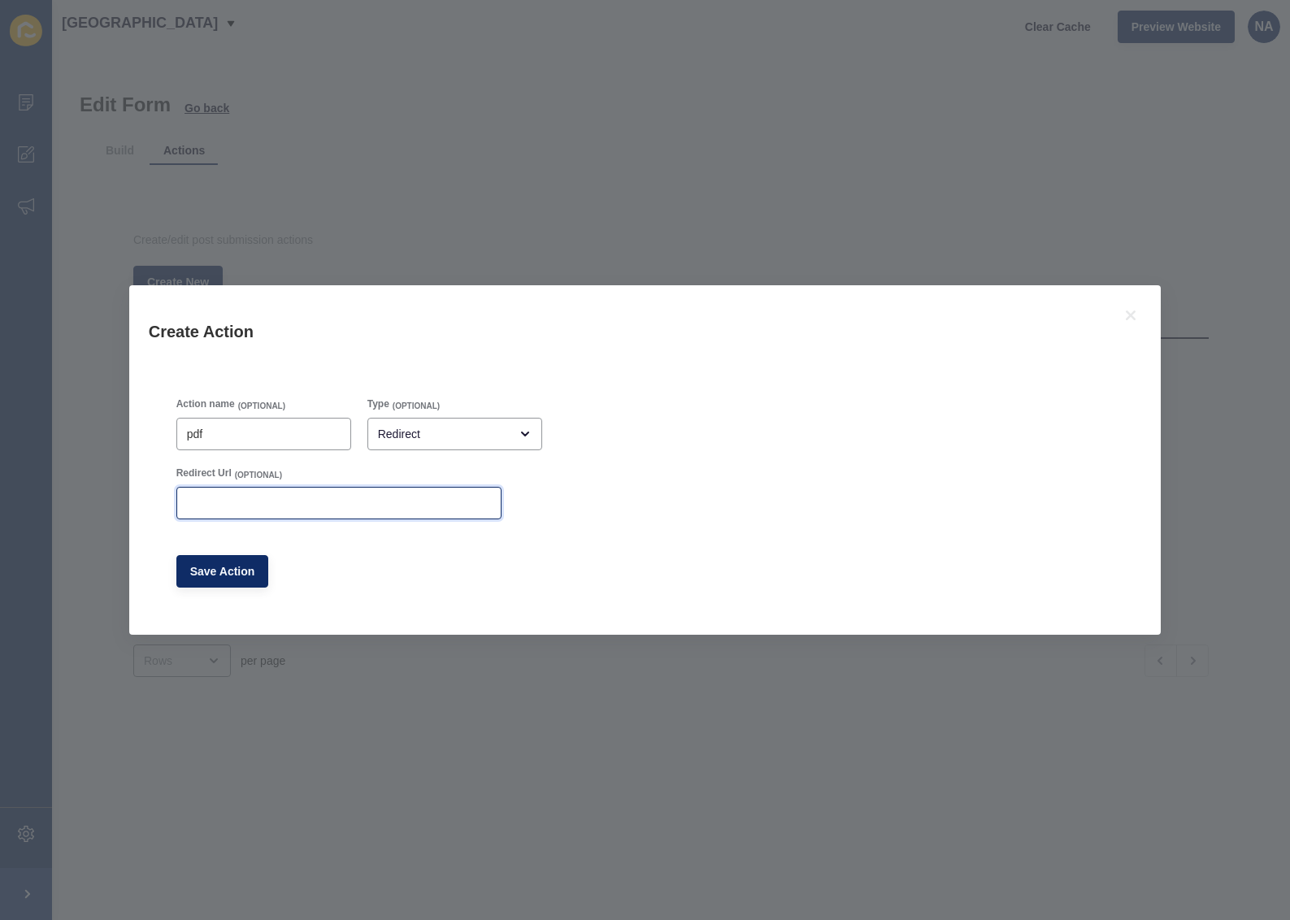
paste input "https://app-spoke-sites-au.s3.amazonaws.com/uploads/sites/257/2025/08/A-spring-…"
type input "https://app-spoke-sites-au.s3.amazonaws.com/uploads/sites/257/2025/08/A-spring-…"
click at [221, 577] on span "Save Action" at bounding box center [222, 571] width 65 height 16
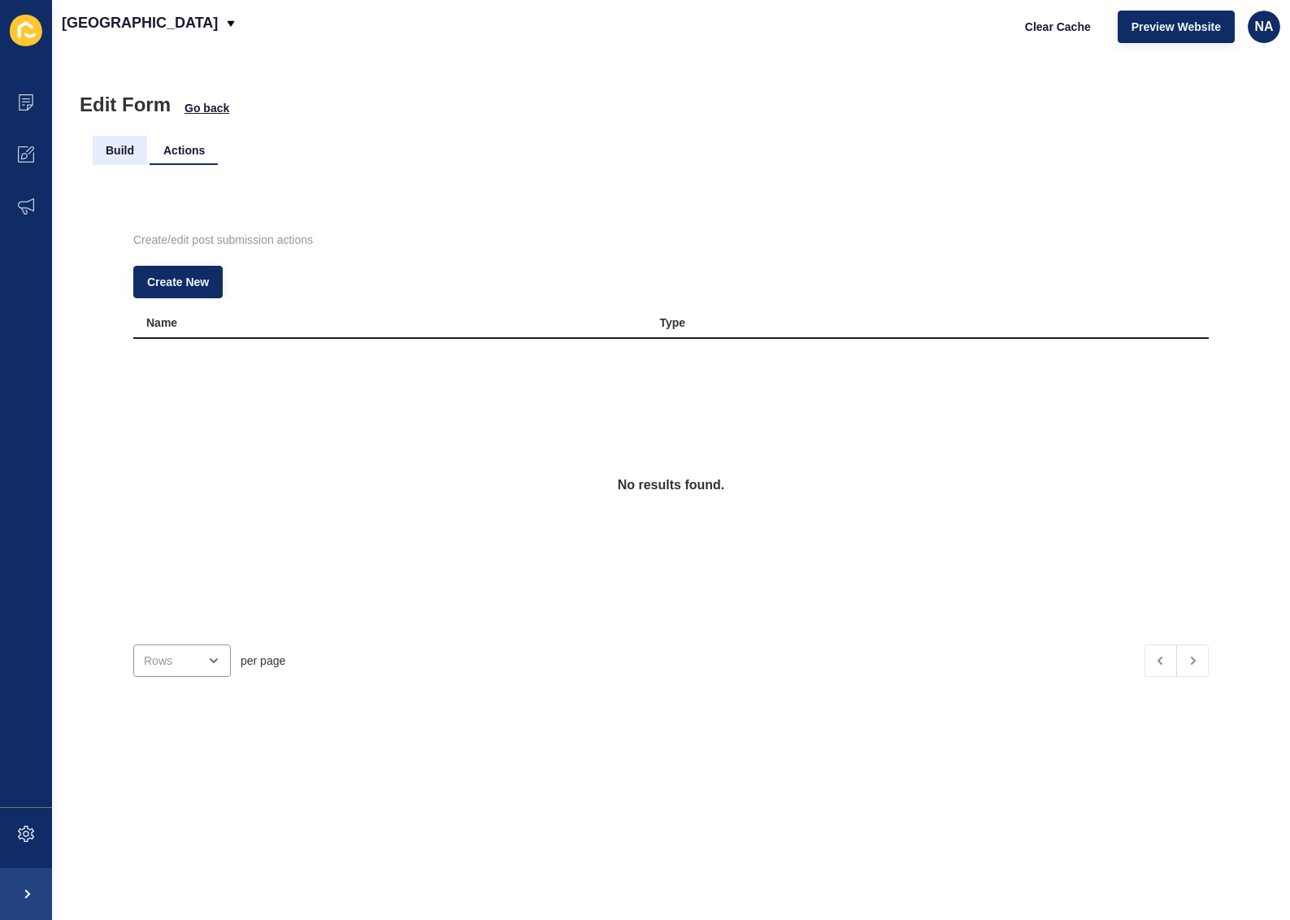
click at [129, 147] on li "Build" at bounding box center [120, 150] width 54 height 29
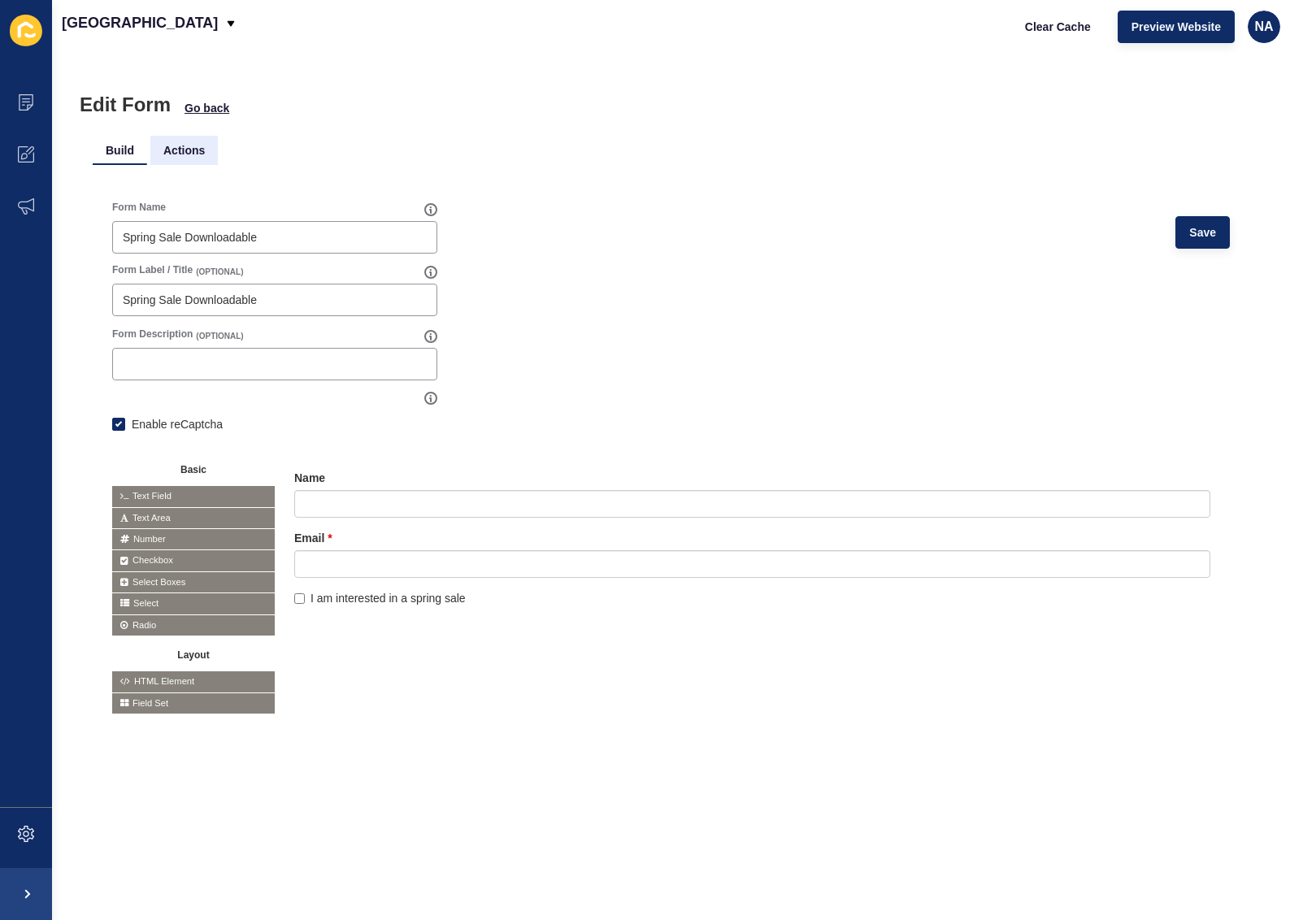
click at [189, 154] on li "Actions" at bounding box center [183, 150] width 67 height 29
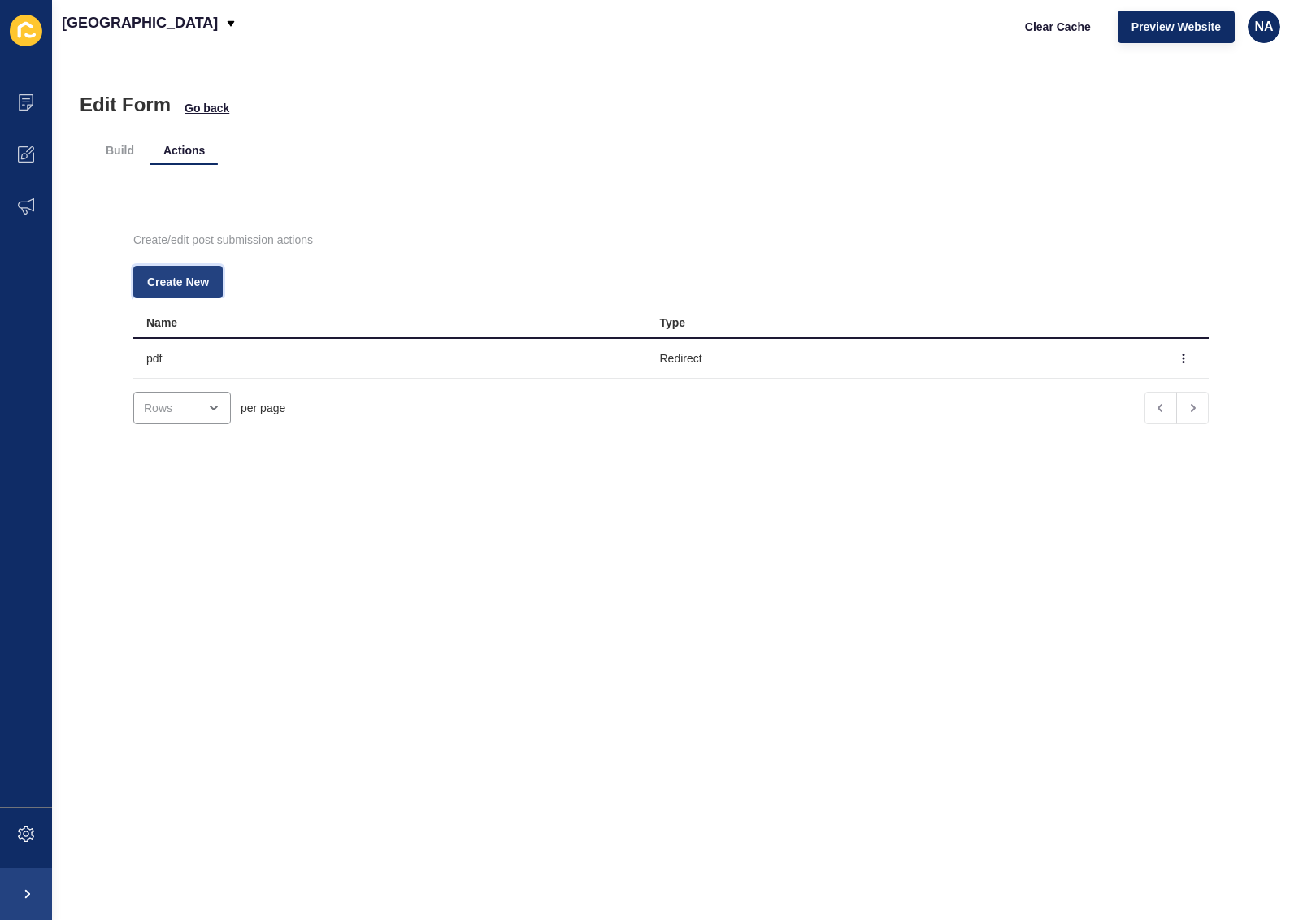
click at [188, 279] on span "Create New" at bounding box center [178, 282] width 62 height 16
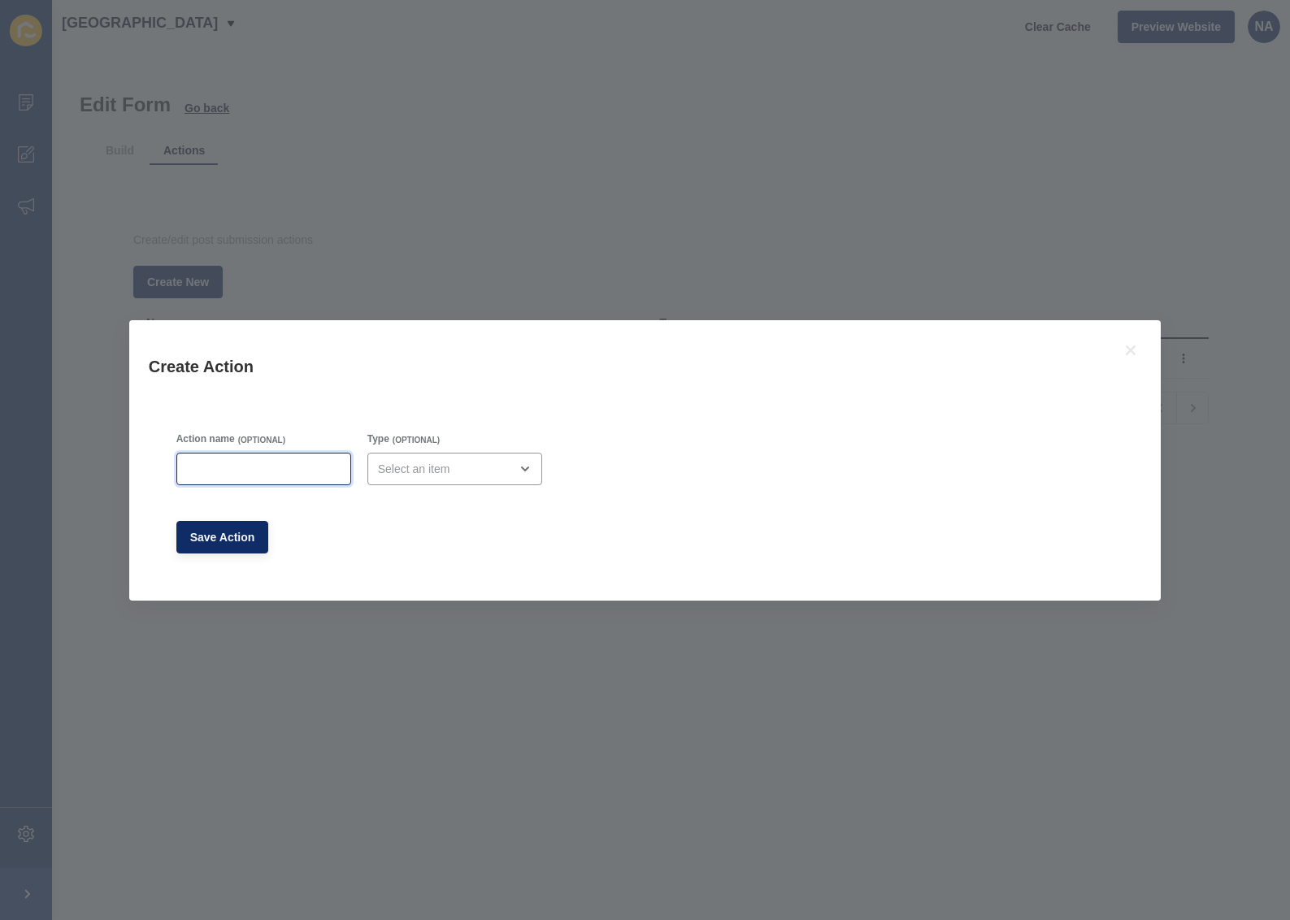
click at [273, 471] on input "Action name" at bounding box center [264, 469] width 154 height 16
click at [396, 468] on div "close menu" at bounding box center [443, 469] width 131 height 16
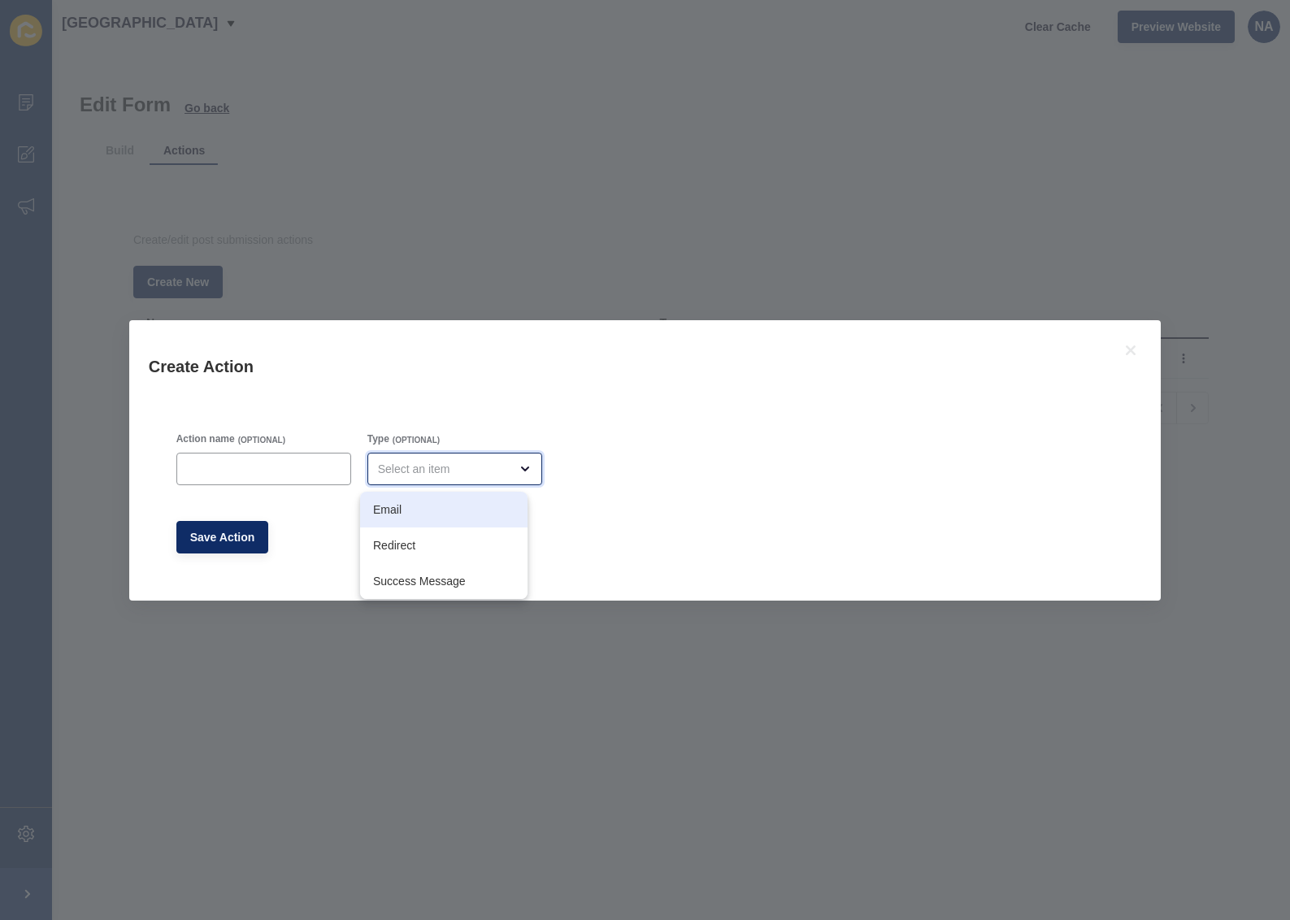
click at [386, 519] on div "Email" at bounding box center [443, 510] width 167 height 36
type input "Email"
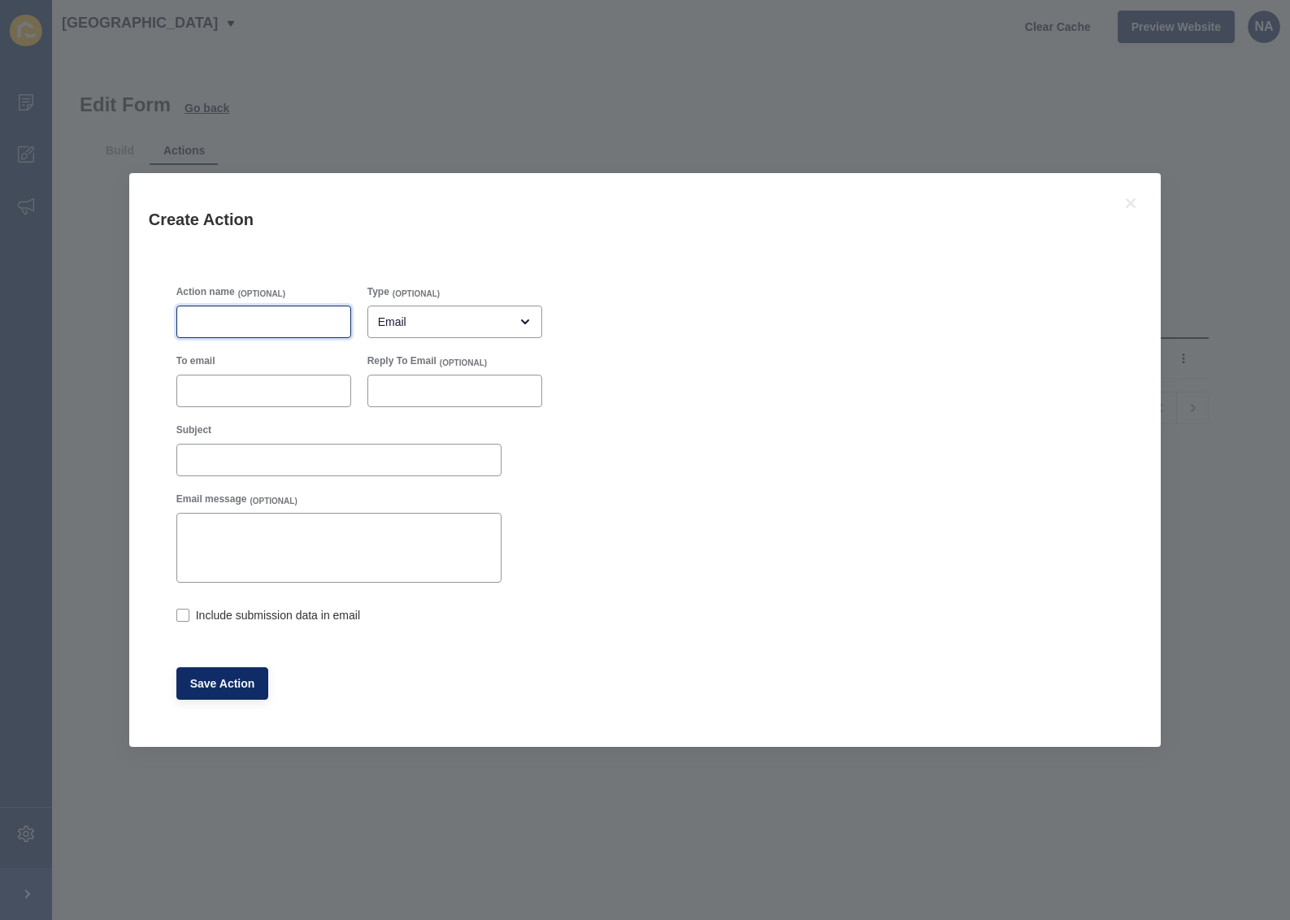
click at [253, 325] on input "Action name" at bounding box center [264, 322] width 154 height 16
type input "email admin"
type input "admin@nobleavenue.com.au"
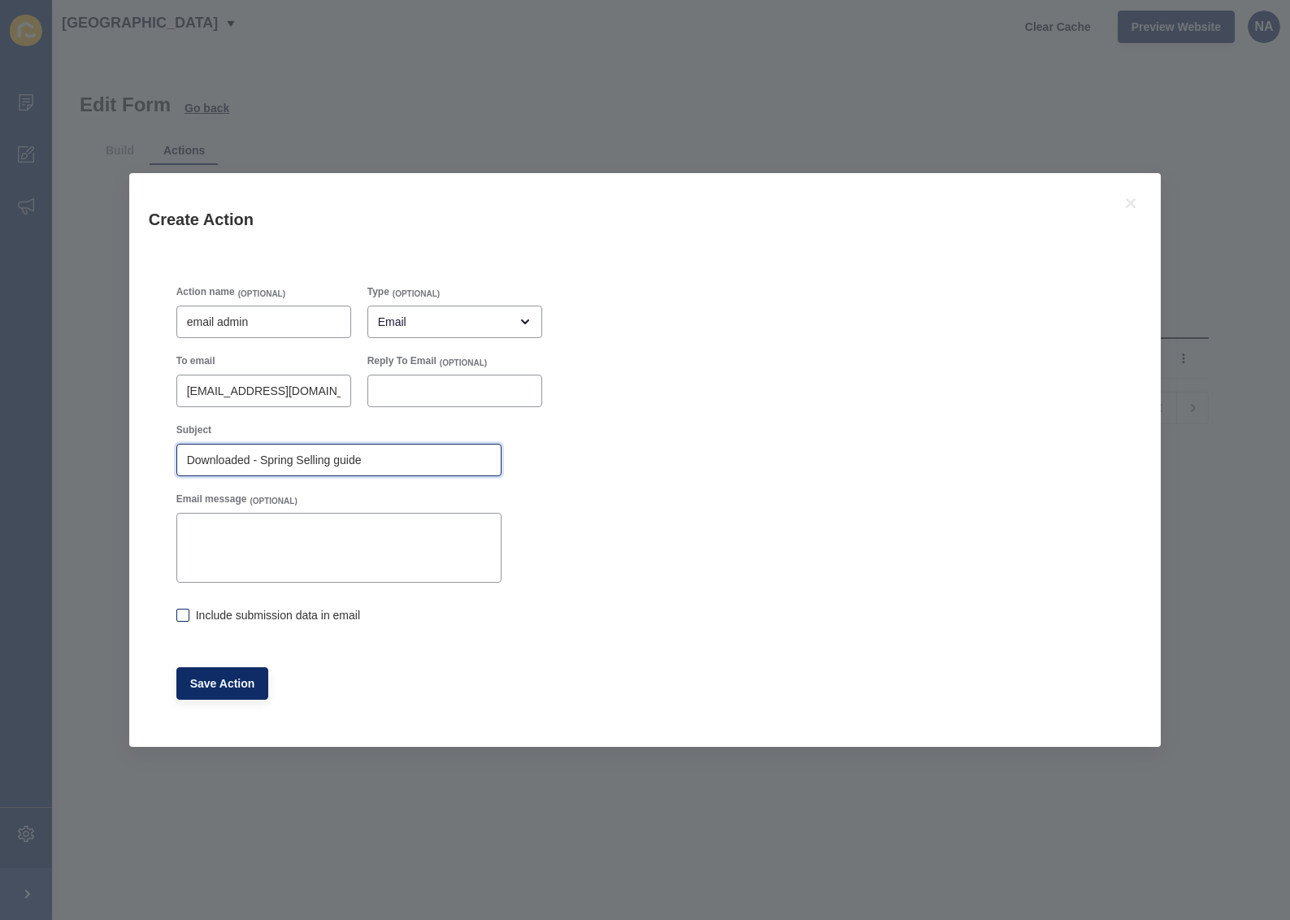
type input "Downloaded - Spring Selling guide"
click at [179, 617] on label at bounding box center [182, 615] width 13 height 13
click at [179, 617] on input "Include submission data in email" at bounding box center [181, 617] width 11 height 11
checkbox input "true"
click at [223, 685] on span "Save Action" at bounding box center [222, 684] width 65 height 16
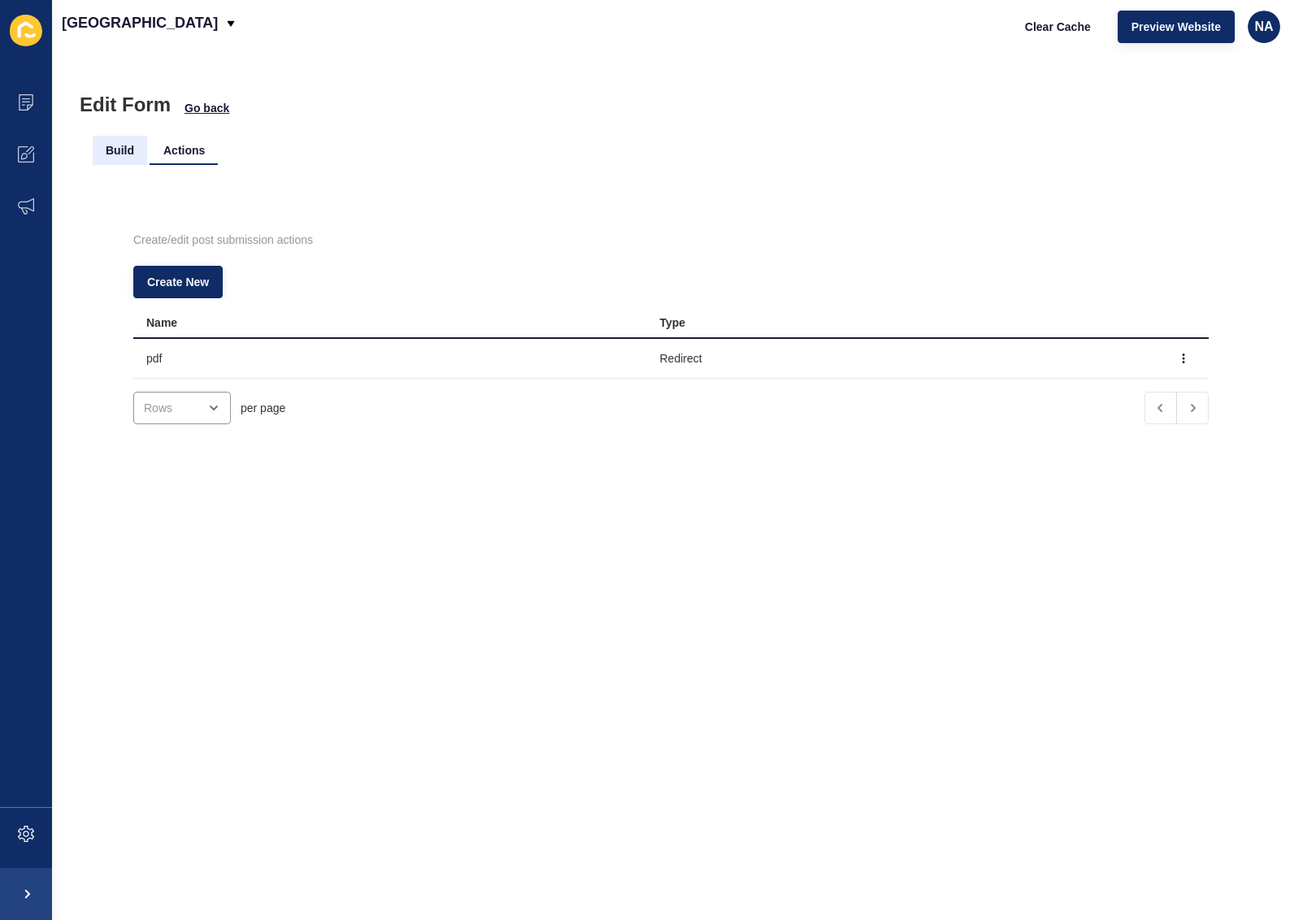
click at [115, 150] on li "Build" at bounding box center [120, 150] width 54 height 29
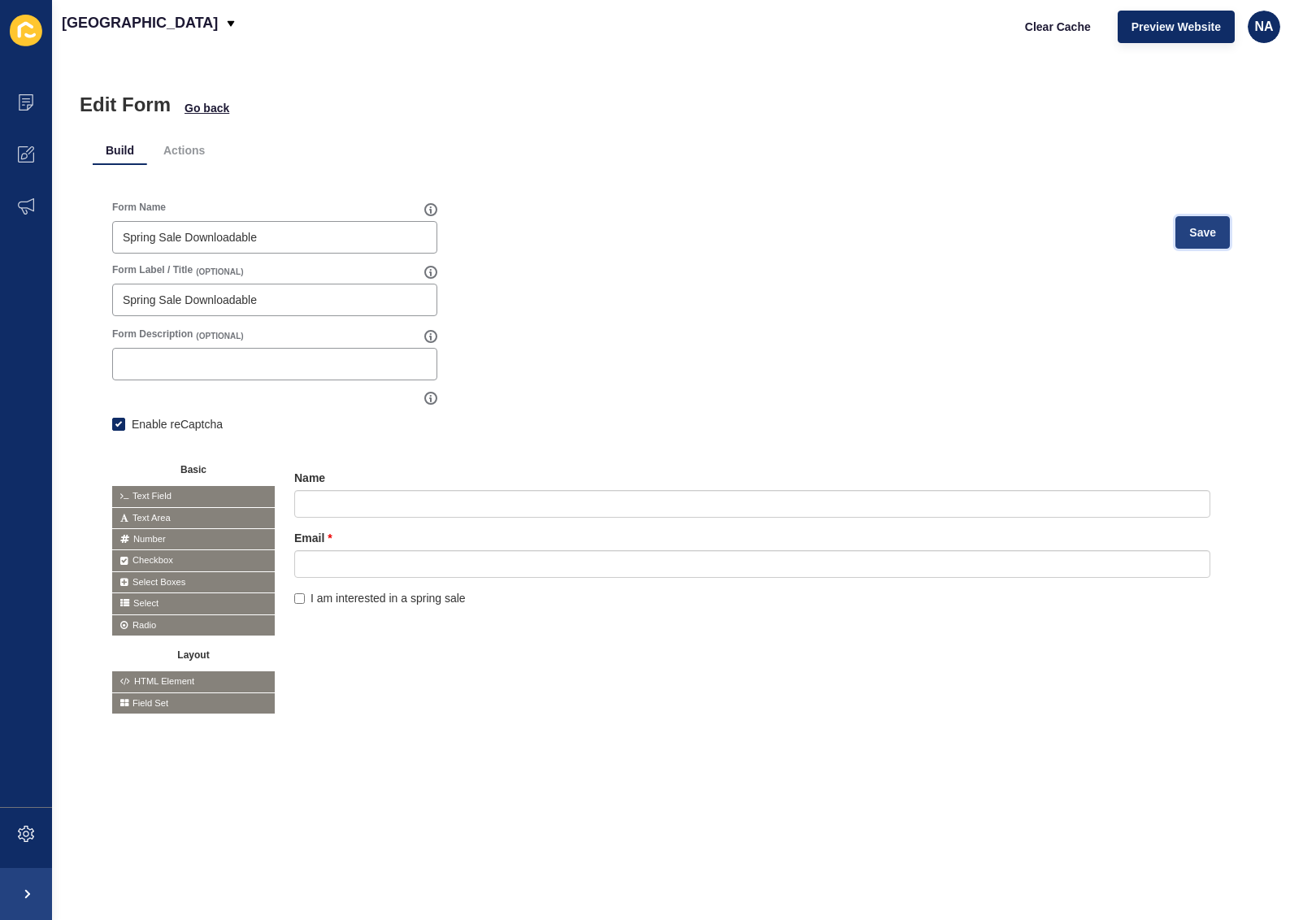
click at [1189, 234] on span "Save" at bounding box center [1202, 232] width 27 height 16
click at [187, 148] on li "Actions" at bounding box center [183, 150] width 67 height 29
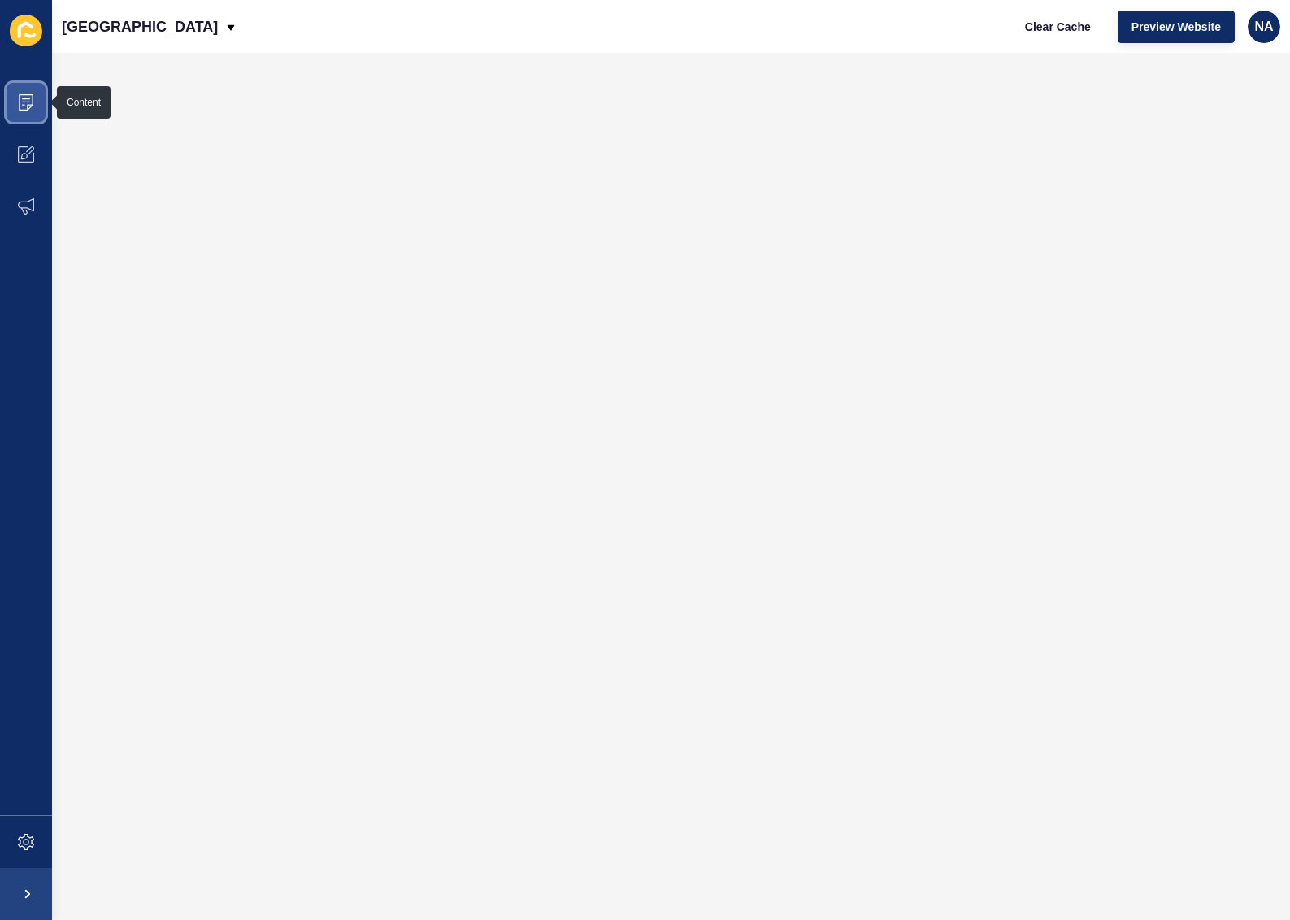
click at [24, 106] on icon at bounding box center [26, 102] width 16 height 16
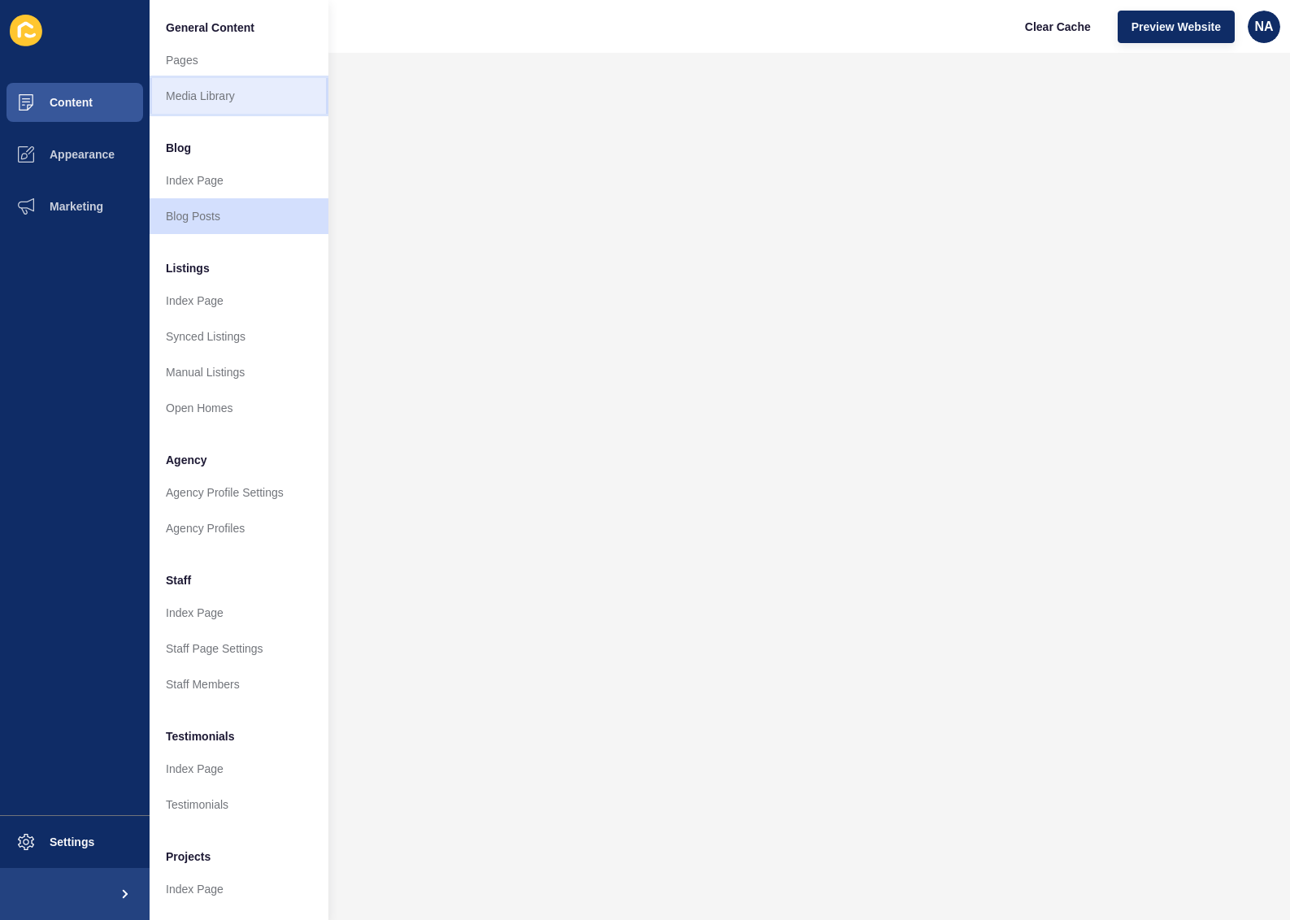
click at [241, 92] on link "Media Library" at bounding box center [239, 96] width 179 height 36
